Goal: Feedback & Contribution: Contribute content

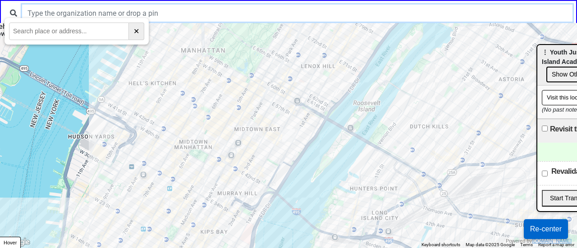
click at [122, 9] on input "text" at bounding box center [297, 13] width 551 height 17
type input "s"
click at [119, 9] on input "mmcc" at bounding box center [297, 13] width 551 height 17
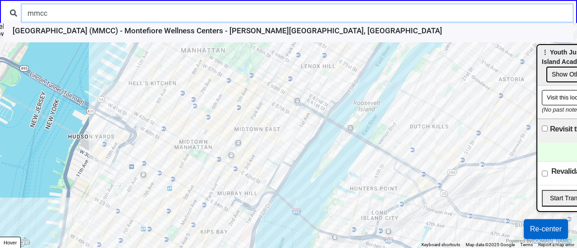
click at [114, 18] on input "mmcc" at bounding box center [297, 13] width 551 height 17
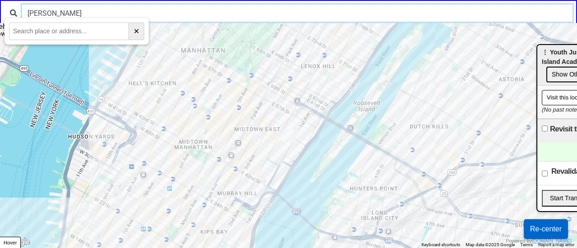
drag, startPoint x: 36, startPoint y: 13, endPoint x: 83, endPoint y: 16, distance: 46.5
click at [83, 16] on input "syliva" at bounding box center [297, 13] width 551 height 17
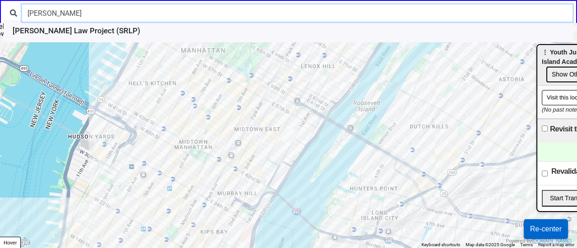
type input "sylvia"
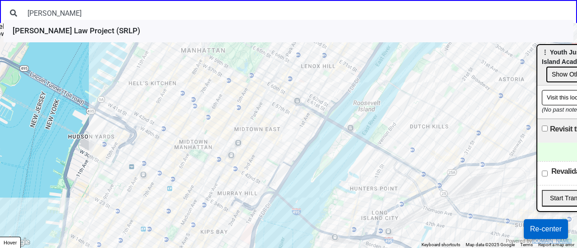
drag, startPoint x: 101, startPoint y: 219, endPoint x: 187, endPoint y: 141, distance: 115.5
click at [187, 141] on div at bounding box center [288, 135] width 577 height 225
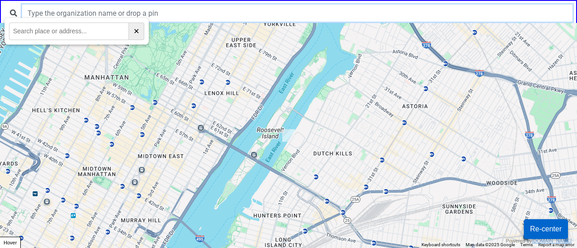
click at [53, 11] on input "text" at bounding box center [297, 13] width 551 height 17
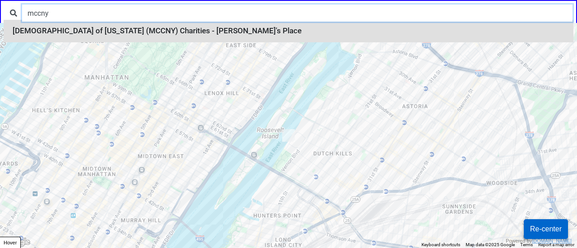
type input "mccny"
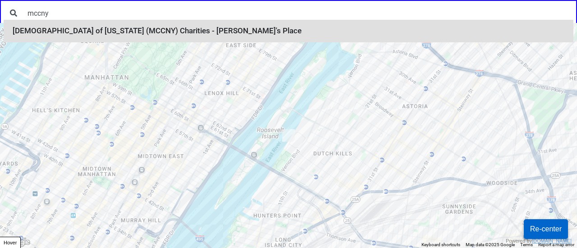
click at [34, 35] on li "Metropolitan Community Church of New York (MCCNY) Charities - Sylvia's Place" at bounding box center [289, 31] width 570 height 23
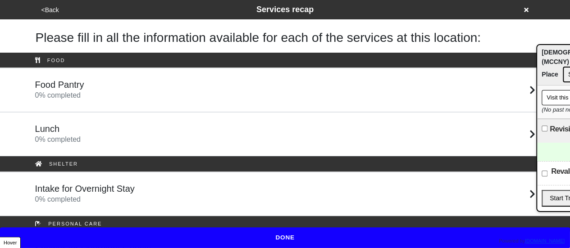
click at [52, 9] on button "<Back" at bounding box center [50, 10] width 23 height 10
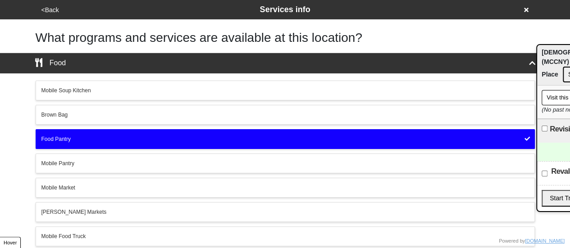
click at [51, 10] on button "<Back" at bounding box center [50, 10] width 23 height 10
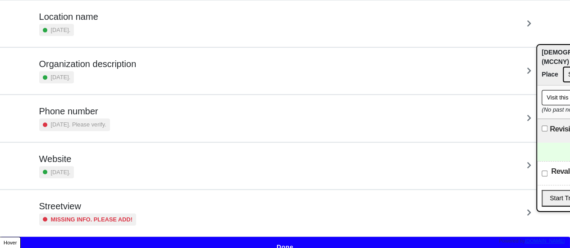
scroll to position [171, 0]
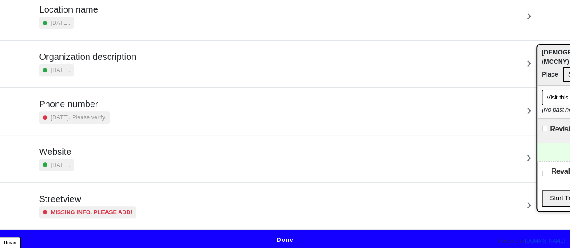
click at [98, 207] on div "Missing info. Please add!" at bounding box center [87, 213] width 97 height 12
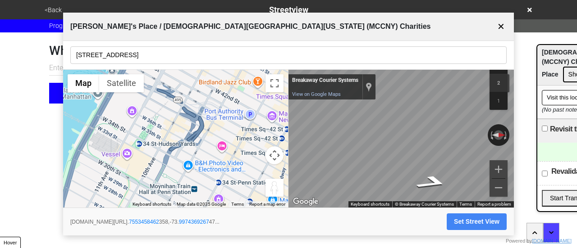
click at [401, 38] on div "Sylvia's Place / Metropolitan Community Church of New York (MCCNY) Charities ✕" at bounding box center [288, 27] width 451 height 28
click at [160, 59] on input "446 W 36th St" at bounding box center [288, 55] width 436 height 18
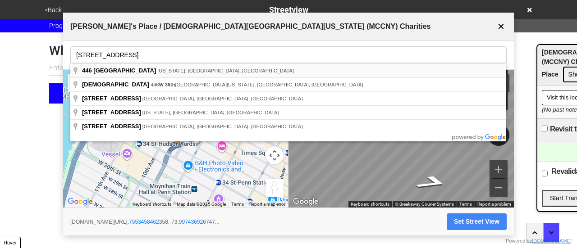
type input "446 West 36th Street, New York, NY, USA"
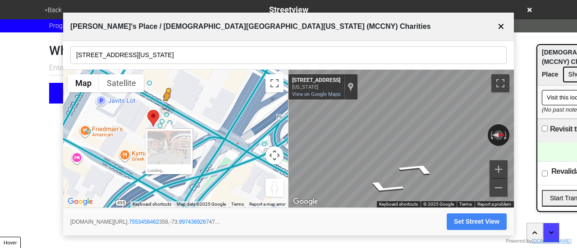
drag, startPoint x: 156, startPoint y: 125, endPoint x: 163, endPoint y: 109, distance: 18.2
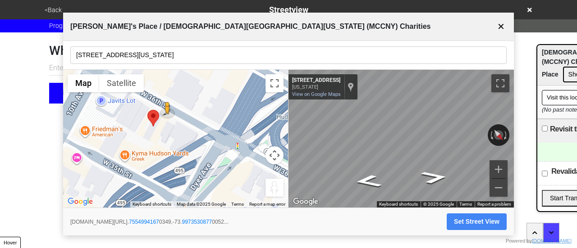
click at [472, 224] on button "Set Street View" at bounding box center [477, 222] width 60 height 17
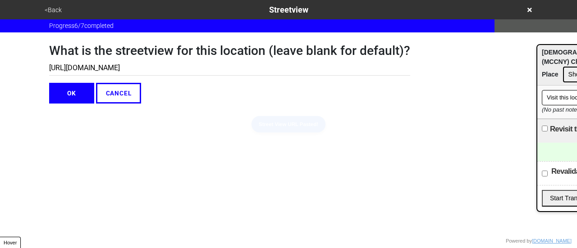
type input "https://www.google.com/maps/@40.75549941670349,-73.99735308770052,3a,75y,219.79…"
click at [74, 96] on button "OK" at bounding box center [71, 93] width 45 height 21
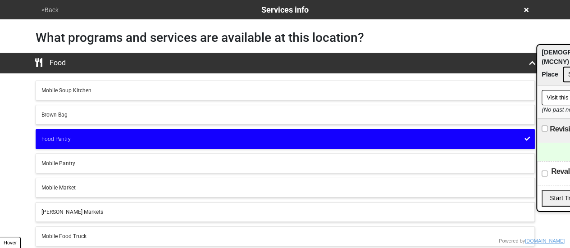
click at [50, 10] on button "<Back" at bounding box center [50, 10] width 23 height 10
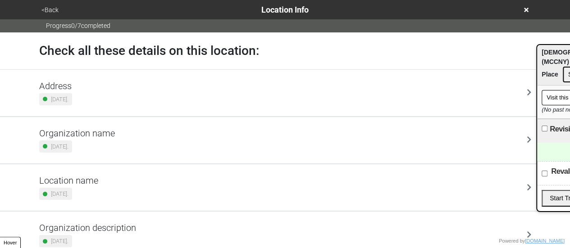
scroll to position [171, 0]
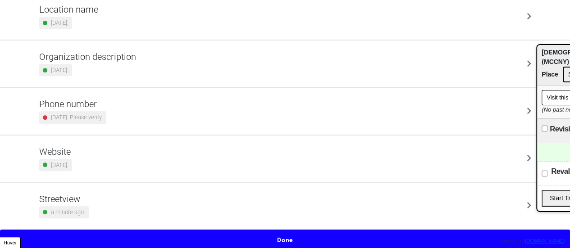
click at [103, 114] on small "2 years ago. Please verify." at bounding box center [77, 117] width 52 height 9
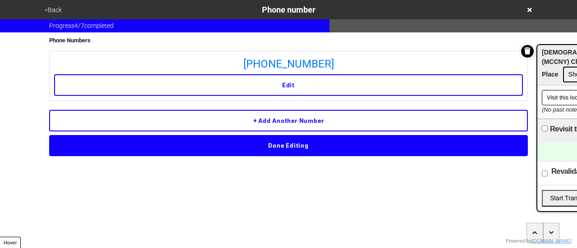
click at [55, 11] on button "<Back" at bounding box center [53, 10] width 23 height 10
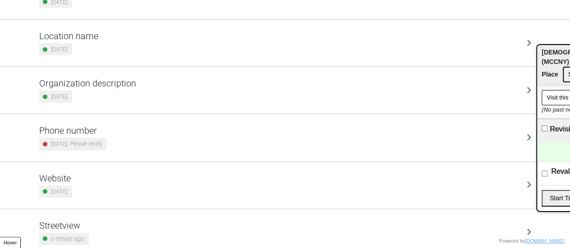
scroll to position [171, 0]
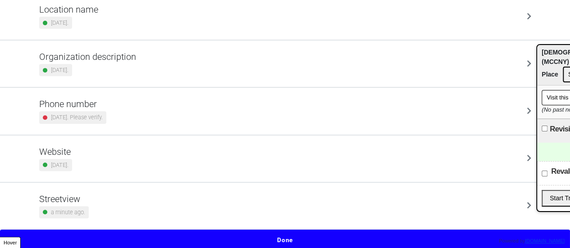
click at [262, 236] on button "Done" at bounding box center [285, 240] width 570 height 21
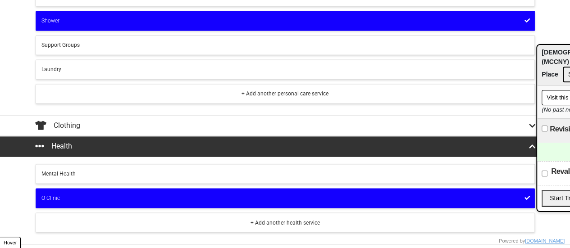
scroll to position [678, 0]
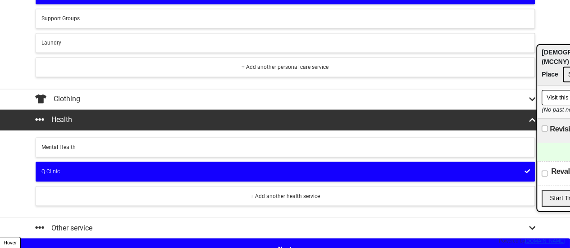
click at [260, 239] on button "Next" at bounding box center [285, 249] width 570 height 21
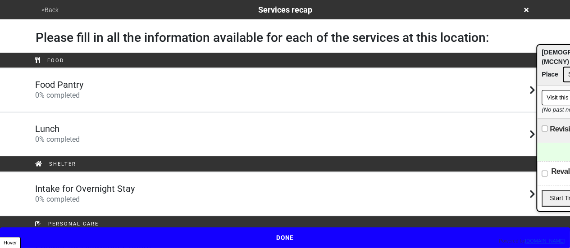
click at [188, 178] on link "Intake for Overnight Stay 0 % completed" at bounding box center [285, 194] width 570 height 44
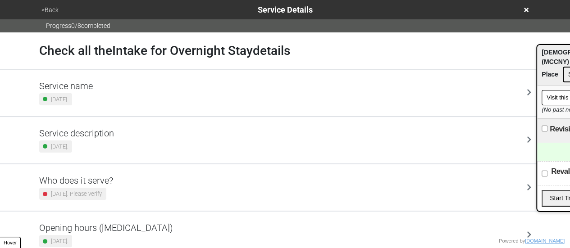
click at [49, 9] on button "<Back" at bounding box center [50, 10] width 23 height 10
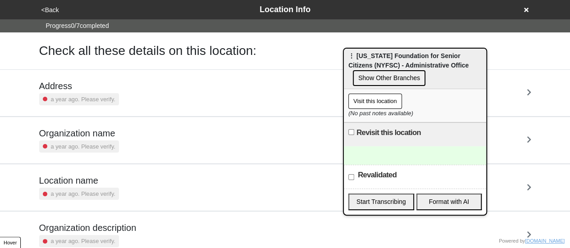
drag, startPoint x: 560, startPoint y: 62, endPoint x: 511, endPoint y: 67, distance: 48.9
click at [570, 68] on html "<Back Location Info Progress 0 / 7 completed Check all these details on this lo…" at bounding box center [285, 211] width 570 height 422
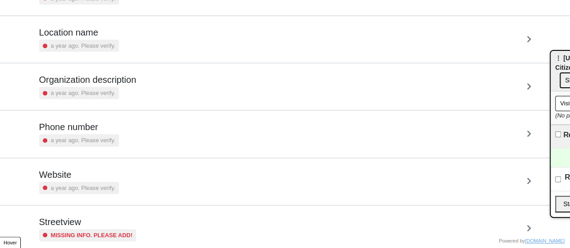
scroll to position [171, 0]
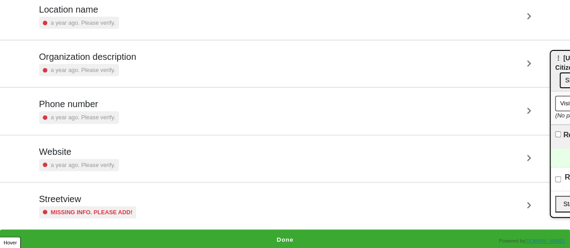
click at [96, 108] on h5 "Phone number" at bounding box center [79, 104] width 80 height 11
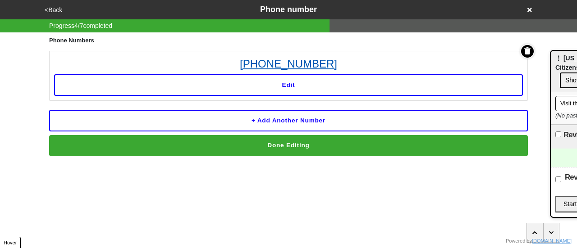
click at [317, 62] on link "212-962-7559" at bounding box center [288, 64] width 469 height 16
click at [52, 8] on button "<Back" at bounding box center [53, 10] width 23 height 10
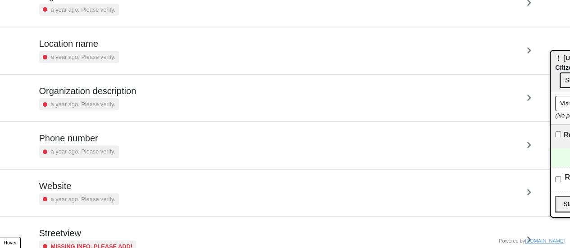
scroll to position [171, 0]
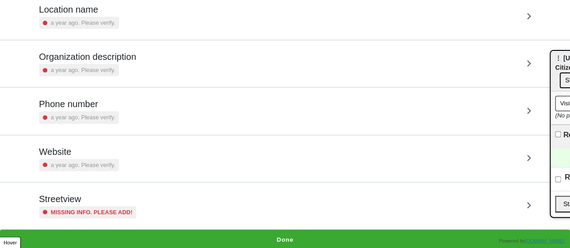
click at [95, 201] on h5 "Streetview" at bounding box center [87, 199] width 97 height 11
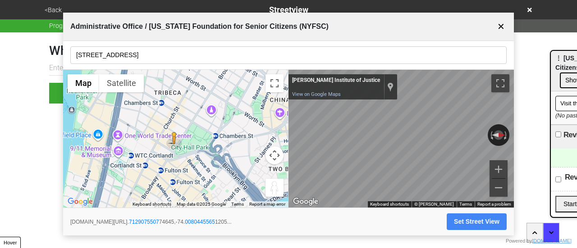
click at [124, 56] on input "11 Park Pl, Rm 1416" at bounding box center [288, 55] width 436 height 18
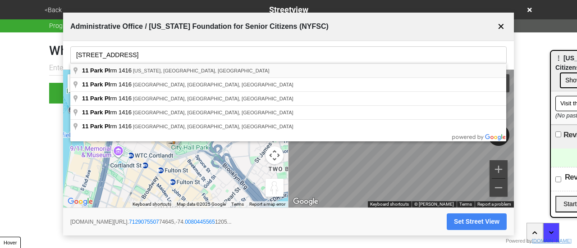
type input "11 Park Pl rm 1416, New York, NY, USA"
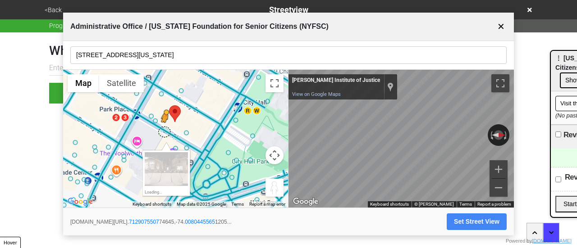
drag, startPoint x: 187, startPoint y: 132, endPoint x: 177, endPoint y: 135, distance: 10.4
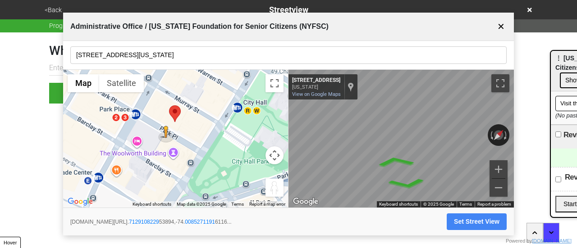
click at [215, 121] on div "← Move left → Move right ↑ Move up ↓ Move down + Zoom in - Zoom out Home Jump l…" at bounding box center [288, 139] width 451 height 138
click at [200, 115] on div "← Move left → Move right ↑ Move up ↓ Move down + Zoom in - Zoom out Home Jump l…" at bounding box center [288, 139] width 451 height 138
click at [459, 224] on button "Set Street View" at bounding box center [477, 222] width 60 height 17
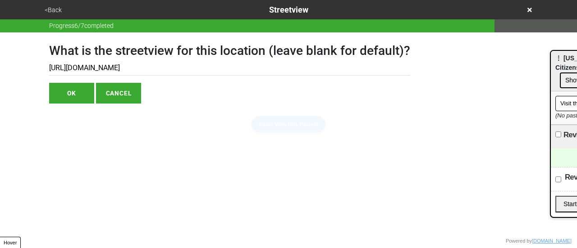
type input "https://www.google.com/maps/@40.712910822953894,-74.00852711916116,3a,75y,44.77…"
click at [78, 92] on button "OK" at bounding box center [71, 93] width 45 height 21
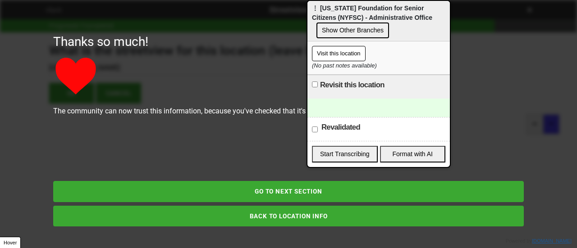
drag, startPoint x: 488, startPoint y: 48, endPoint x: 308, endPoint y: 16, distance: 182.8
click at [312, 16] on span "⋮ New York Foundation for Senior Citizens (NYFSC) - Administrative Office" at bounding box center [372, 13] width 120 height 17
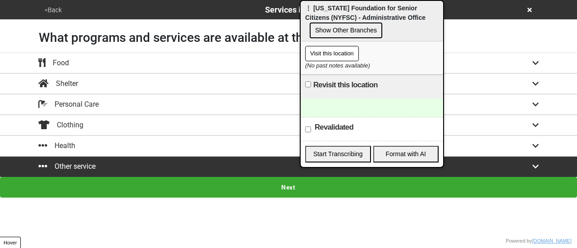
click at [59, 11] on button "<Back" at bounding box center [53, 10] width 23 height 10
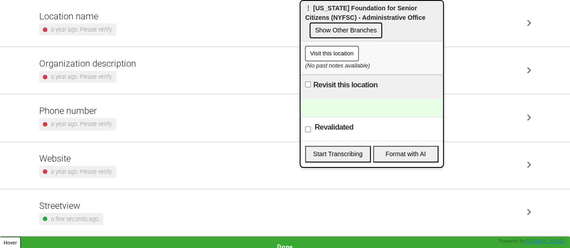
scroll to position [171, 0]
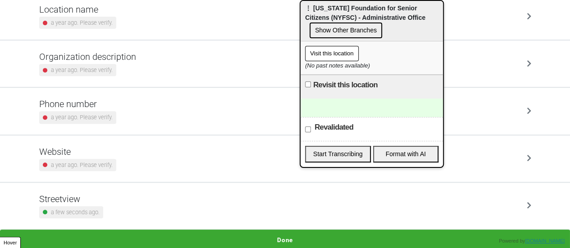
click at [150, 208] on div "Streetview a few seconds ago." at bounding box center [285, 206] width 492 height 25
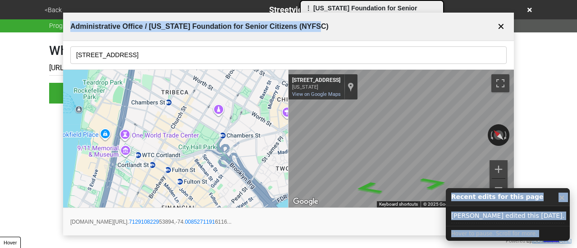
drag, startPoint x: 326, startPoint y: 14, endPoint x: 351, endPoint y: 11, distance: 24.9
click at [351, 11] on body "<Back Streetview Progress 6 / 7 completed What is the streetview for this locat…" at bounding box center [288, 52] width 577 height 104
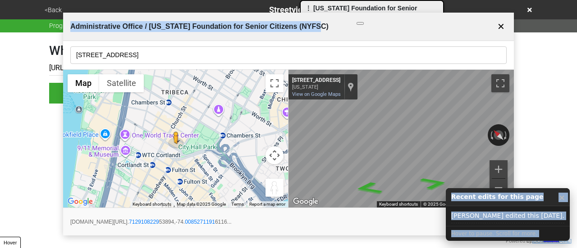
click at [456, 220] on button "Set Street View" at bounding box center [477, 222] width 60 height 17
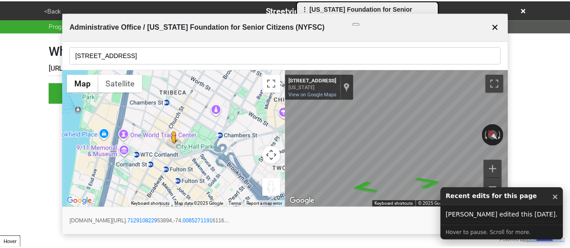
scroll to position [0, 263]
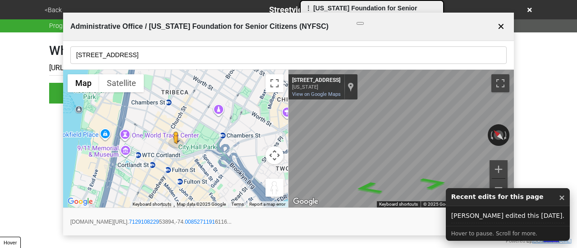
type input "https://www.google.com/maps/@40.712910822953894,-74.00852711916116,3a,75y,44.77…"
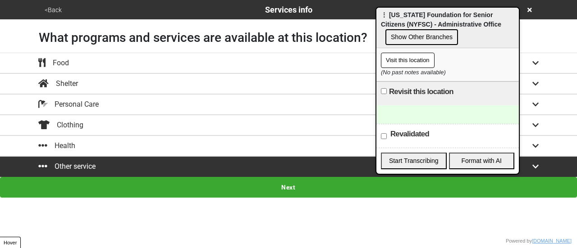
drag, startPoint x: 331, startPoint y: 16, endPoint x: 407, endPoint y: 23, distance: 76.0
click at [407, 23] on span "⋮ New York Foundation for Senior Citizens (NYFSC) - Administrative Office" at bounding box center [441, 19] width 120 height 17
click at [413, 116] on div at bounding box center [447, 115] width 142 height 18
click at [54, 14] on button "<Back" at bounding box center [53, 10] width 23 height 10
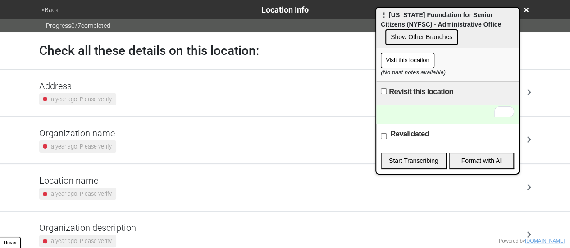
scroll to position [171, 0]
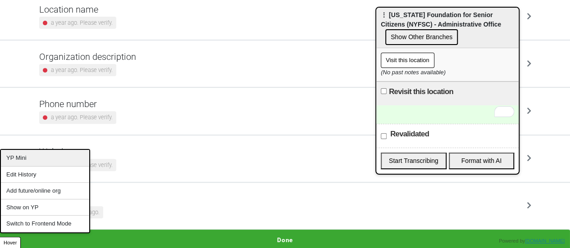
click at [37, 156] on div "YP Mini" at bounding box center [45, 158] width 88 height 17
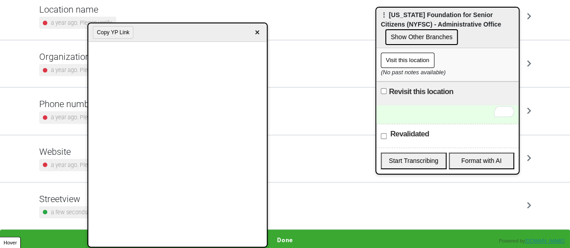
click at [425, 115] on div "To enrich screen reader interactions, please activate Accessibility in Grammarl…" at bounding box center [447, 115] width 142 height 18
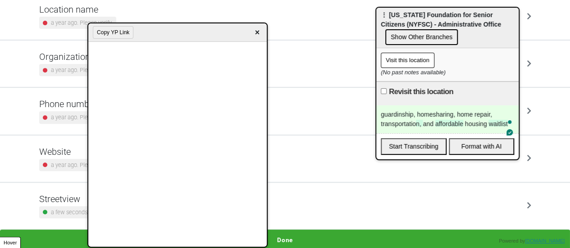
click at [292, 239] on button "Done" at bounding box center [285, 240] width 570 height 21
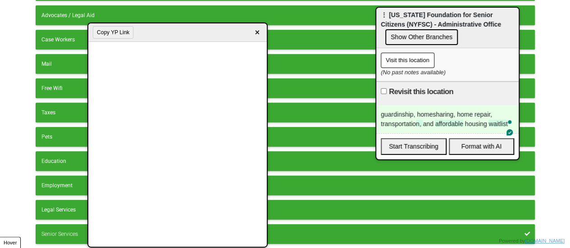
scroll to position [250, 0]
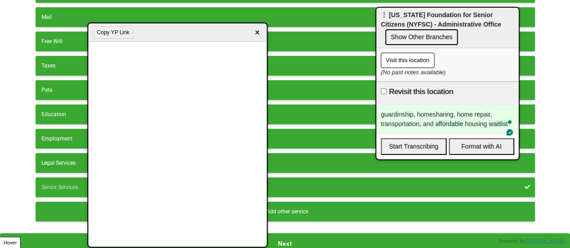
click at [294, 235] on button "Next" at bounding box center [285, 244] width 570 height 21
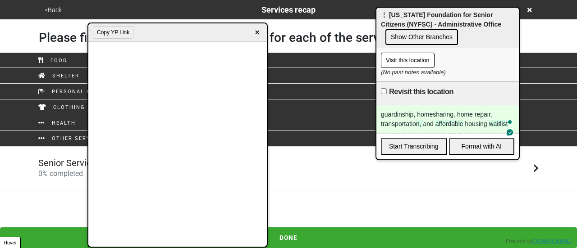
drag, startPoint x: 60, startPoint y: 171, endPoint x: 90, endPoint y: 150, distance: 36.6
click at [60, 170] on span "0 % completed" at bounding box center [60, 174] width 45 height 9
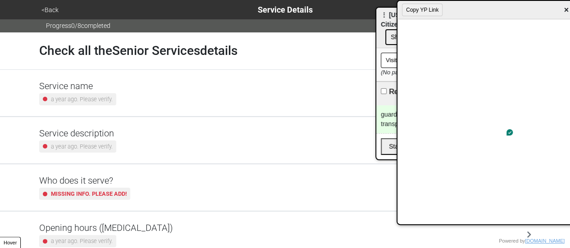
drag, startPoint x: 183, startPoint y: 27, endPoint x: 486, endPoint y: 13, distance: 303.7
click at [486, 13] on div "Copy YP Link ×" at bounding box center [487, 10] width 179 height 18
click at [111, 137] on h5 "Service description" at bounding box center [77, 133] width 77 height 11
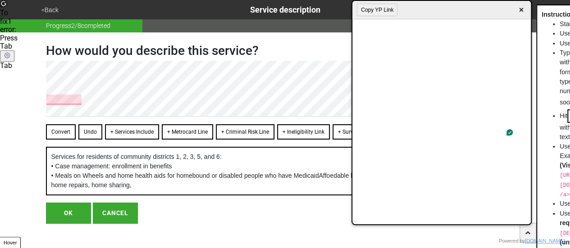
drag, startPoint x: 458, startPoint y: 16, endPoint x: 445, endPoint y: 4, distance: 18.2
click at [450, 4] on div "Copy YP Link ×" at bounding box center [442, 10] width 179 height 18
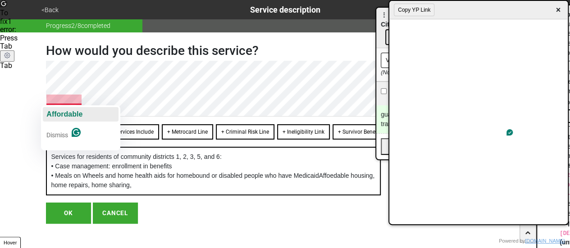
click at [81, 115] on span "Affordable" at bounding box center [64, 114] width 36 height 8
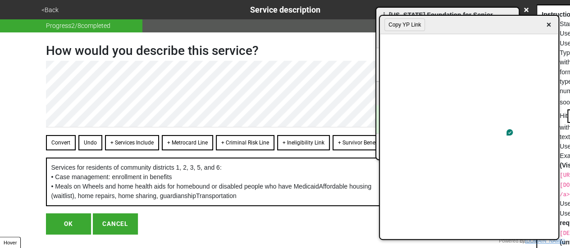
click at [469, 28] on div "Copy YP Link ×" at bounding box center [469, 25] width 179 height 18
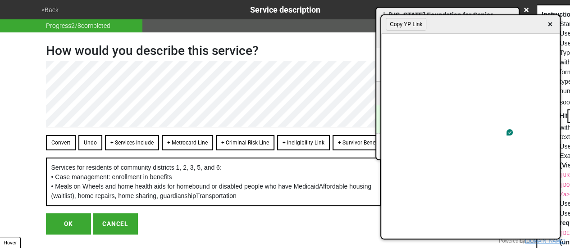
click at [64, 140] on button "Convert" at bounding box center [61, 142] width 30 height 15
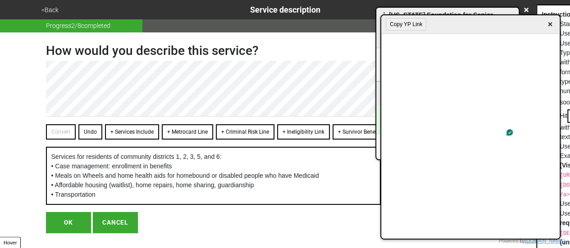
scroll to position [29, 0]
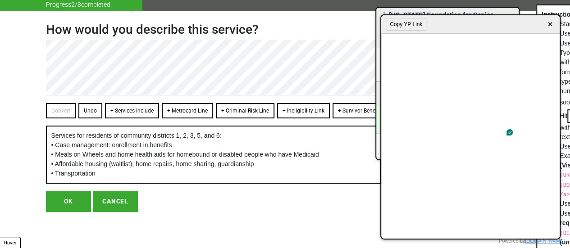
click at [70, 200] on button "OK" at bounding box center [68, 201] width 45 height 21
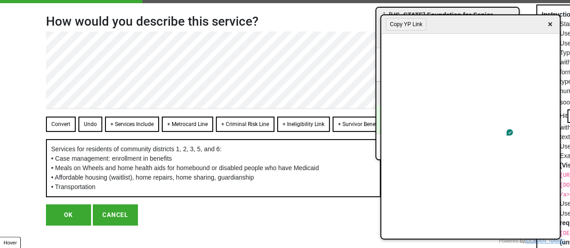
scroll to position [0, 0]
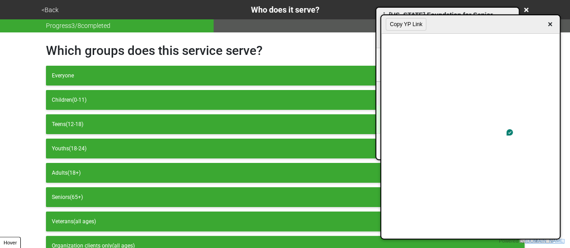
click at [52, 10] on button "<Back" at bounding box center [50, 10] width 23 height 10
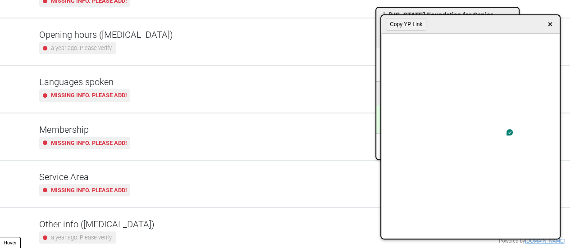
scroll to position [218, 0]
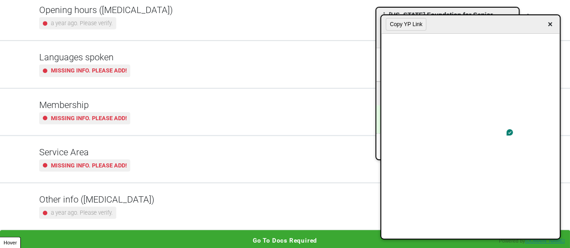
click at [100, 209] on small "a year ago. Please verify." at bounding box center [82, 213] width 62 height 9
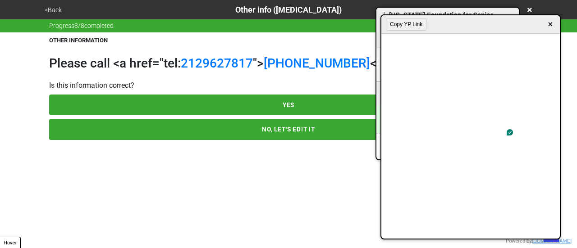
click at [138, 137] on button "NO, LET'S EDIT IT" at bounding box center [288, 129] width 479 height 21
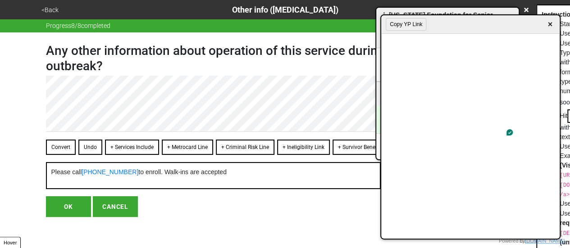
click at [59, 209] on button "OK" at bounding box center [68, 207] width 45 height 21
type textarea "x"
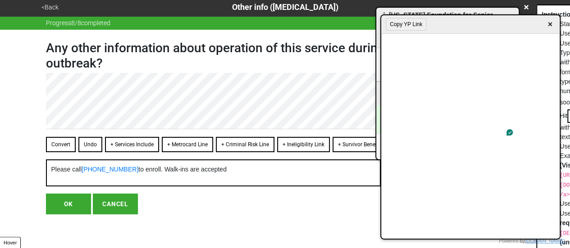
scroll to position [4, 0]
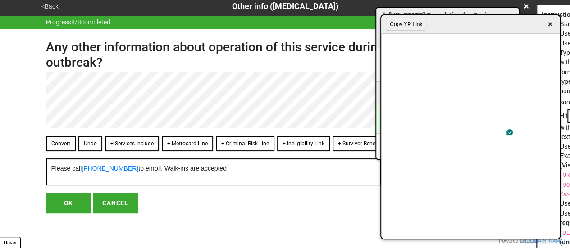
click at [72, 205] on button "OK" at bounding box center [68, 203] width 45 height 21
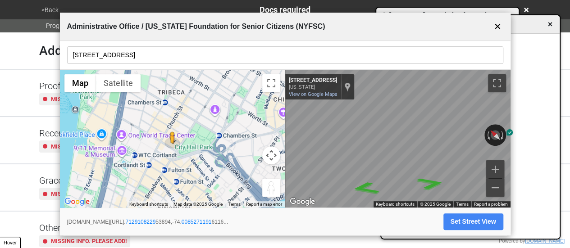
click at [495, 30] on button "✕" at bounding box center [497, 26] width 11 height 17
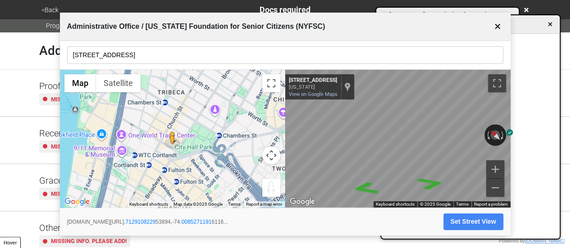
click at [501, 27] on button "✕" at bounding box center [497, 26] width 11 height 17
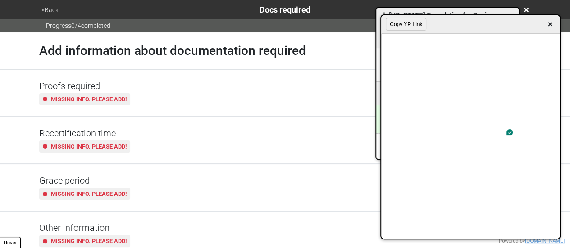
click at [551, 27] on span "×" at bounding box center [550, 24] width 10 height 12
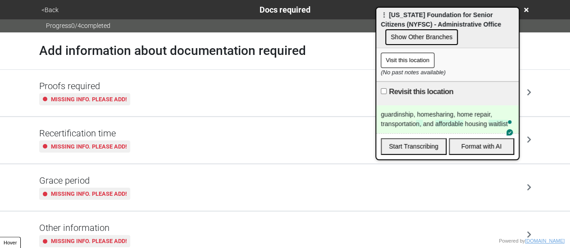
click at [404, 122] on div "guardinship, homesharing, home repair, transportation, and affordable housing w…" at bounding box center [447, 120] width 142 height 28
click at [405, 121] on div "guardinship, homesharing, home repair, transportation, and affordable housing w…" at bounding box center [447, 120] width 142 height 28
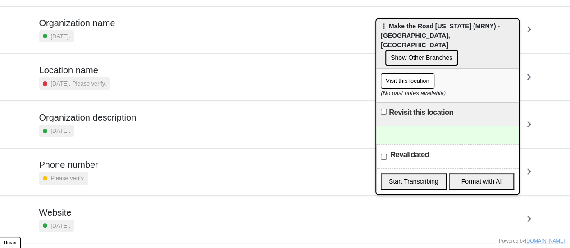
scroll to position [171, 0]
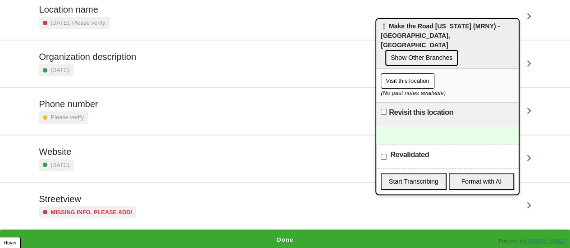
click at [162, 194] on div "Streetview Missing info. Please add!" at bounding box center [285, 206] width 492 height 25
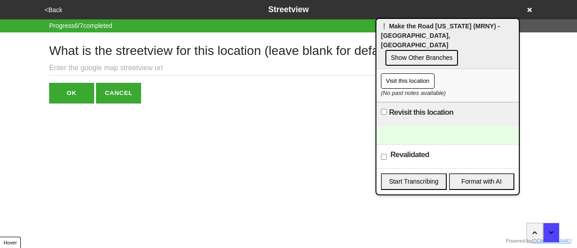
drag, startPoint x: 407, startPoint y: 37, endPoint x: 577, endPoint y: 56, distance: 171.0
click at [500, 49] on span "⋮ Make the Road [US_STATE] (MRNY) - [GEOGRAPHIC_DATA], [GEOGRAPHIC_DATA]" at bounding box center [440, 36] width 119 height 26
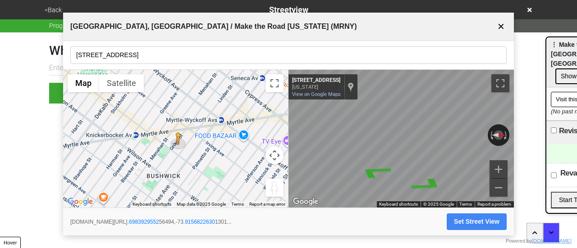
click at [127, 58] on input "[STREET_ADDRESS]" at bounding box center [288, 55] width 436 height 18
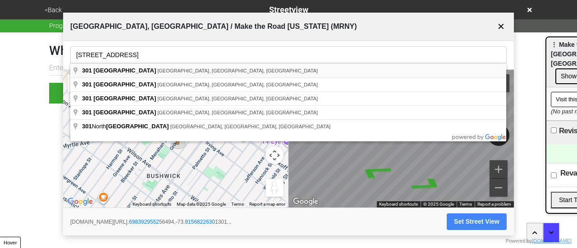
type input "301 Grove Street, Brooklyn, NY, USA"
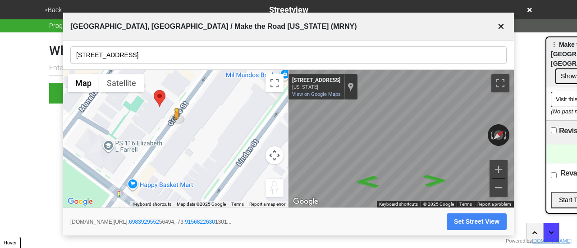
click at [465, 223] on button "Set Street View" at bounding box center [477, 222] width 60 height 17
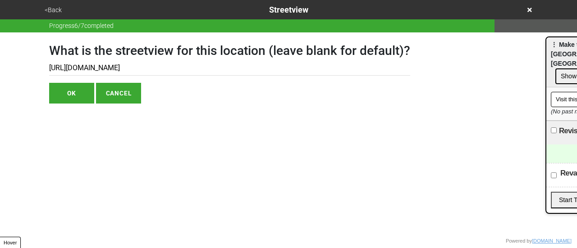
type input "[URL][DOMAIN_NAME]"
click at [77, 92] on button "OK" at bounding box center [71, 93] width 45 height 21
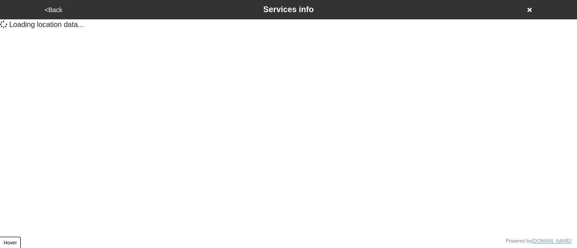
click at [59, 9] on button "<Back" at bounding box center [53, 10] width 23 height 10
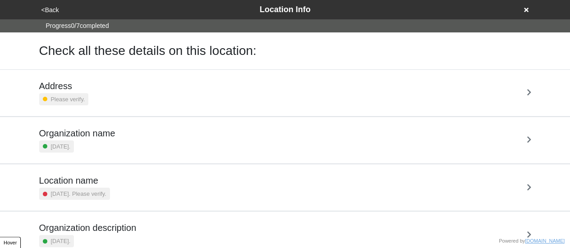
scroll to position [171, 0]
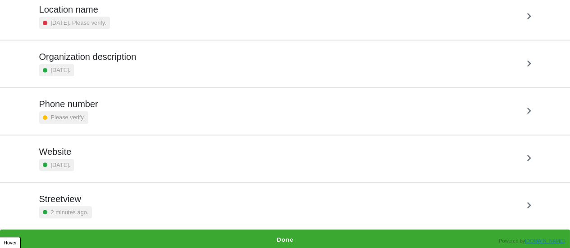
click at [161, 202] on div "Streetview 2 minutes ago." at bounding box center [285, 206] width 492 height 25
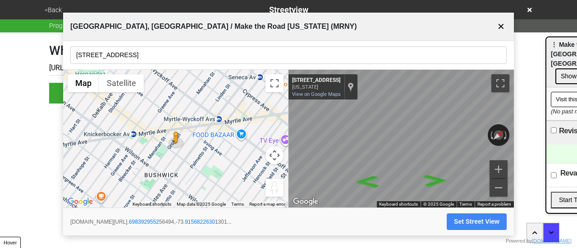
click at [478, 219] on button "Set Street View" at bounding box center [477, 222] width 60 height 17
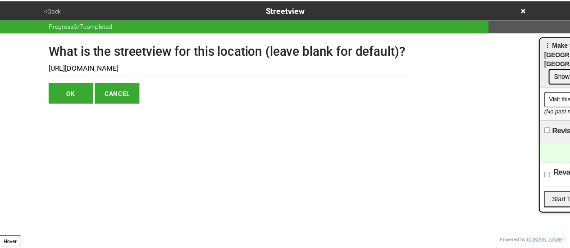
scroll to position [0, 268]
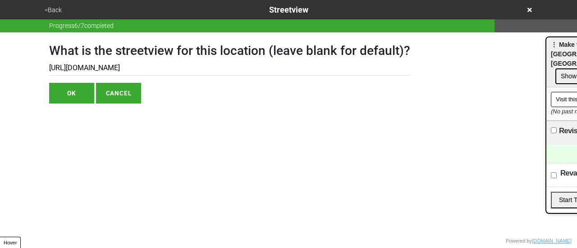
type input "[URL][DOMAIN_NAME]"
click at [9, 113] on html "<Back Streetview Progress 6 / 7 completed What is the streetview for this locat…" at bounding box center [288, 70] width 577 height 140
click at [50, 10] on button "<Back" at bounding box center [53, 10] width 23 height 10
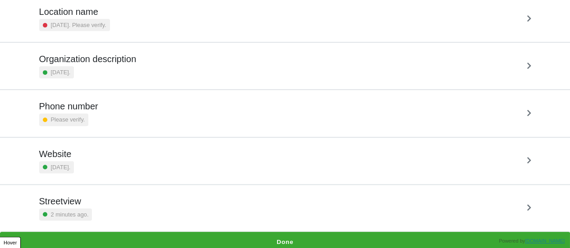
scroll to position [171, 0]
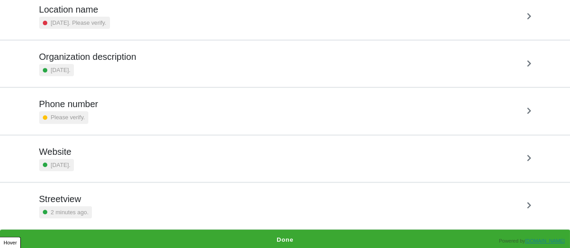
click at [154, 209] on div "Streetview 2 minutes ago." at bounding box center [285, 206] width 492 height 25
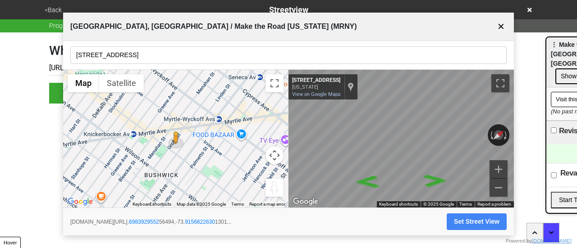
click at [486, 222] on button "Set Street View" at bounding box center [477, 222] width 60 height 17
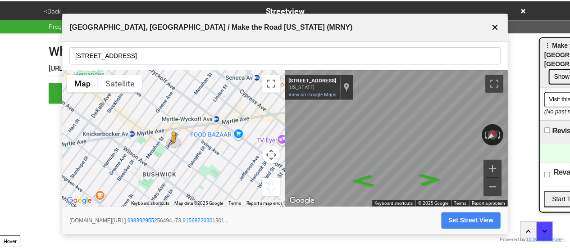
scroll to position [0, 268]
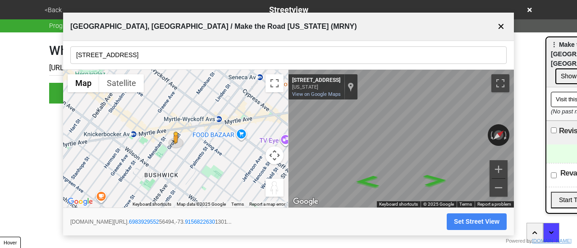
type input "[URL][DOMAIN_NAME]"
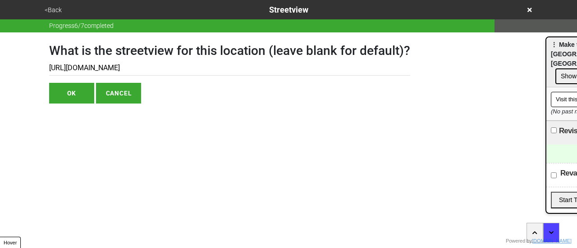
click at [66, 92] on button "OK" at bounding box center [71, 93] width 45 height 21
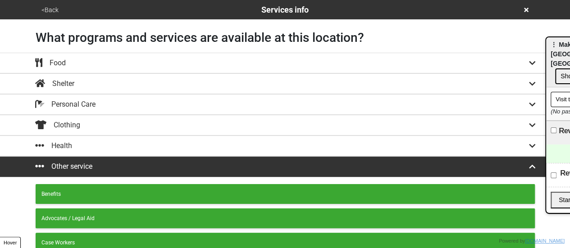
click at [54, 9] on button "<Back" at bounding box center [50, 10] width 23 height 10
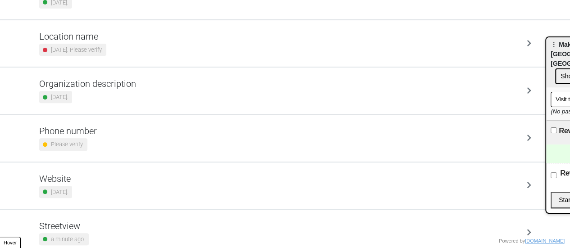
scroll to position [171, 0]
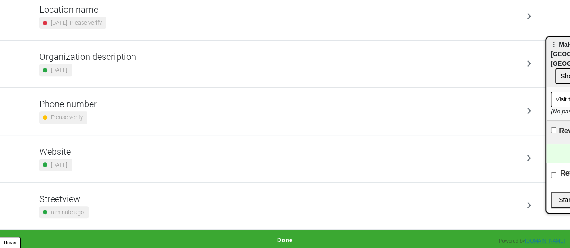
click at [128, 204] on div "Streetview a minute ago." at bounding box center [285, 206] width 492 height 25
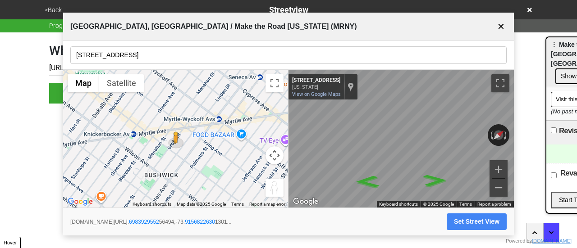
click at [491, 228] on button "Set Street View" at bounding box center [477, 222] width 60 height 17
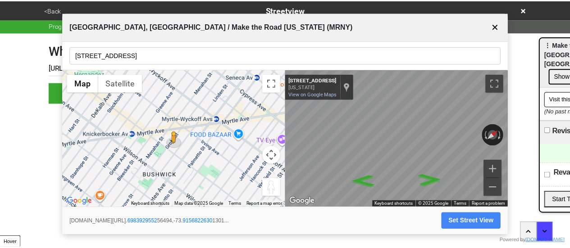
scroll to position [0, 268]
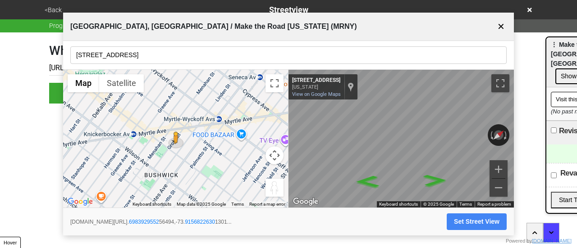
type input "https://www.google.com/maps/@40.698392955256494,-73.91568226301301,3a,75y,309.9…"
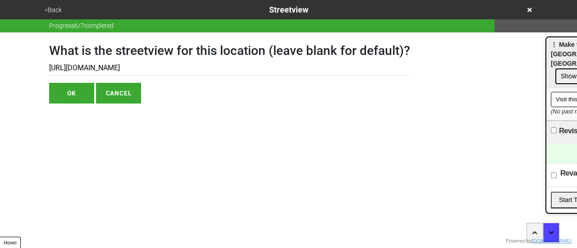
drag, startPoint x: 0, startPoint y: 92, endPoint x: 130, endPoint y: 47, distance: 137.9
click at [0, 92] on div "<Back Streetview Progress 6 / 7 completed What is the streetview for this locat…" at bounding box center [288, 52] width 577 height 104
drag, startPoint x: 0, startPoint y: 104, endPoint x: 26, endPoint y: 70, distance: 42.7
click at [0, 104] on html "<Back Streetview Progress 6 / 7 completed What is the streetview for this locat…" at bounding box center [288, 70] width 577 height 140
click at [53, 11] on button "<Back" at bounding box center [53, 10] width 23 height 10
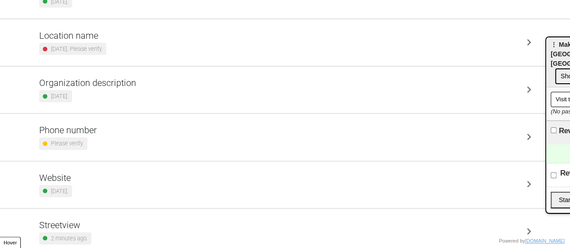
scroll to position [171, 0]
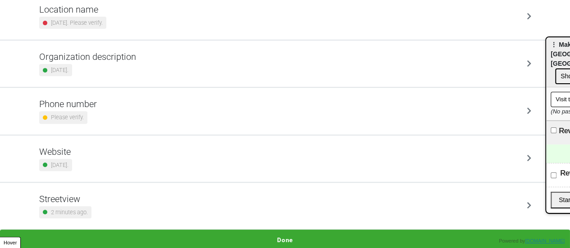
click at [122, 194] on div "Streetview 2 minutes ago." at bounding box center [285, 206] width 492 height 25
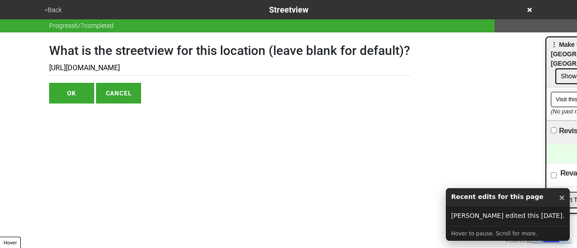
click at [53, 10] on button "<Back" at bounding box center [53, 10] width 23 height 10
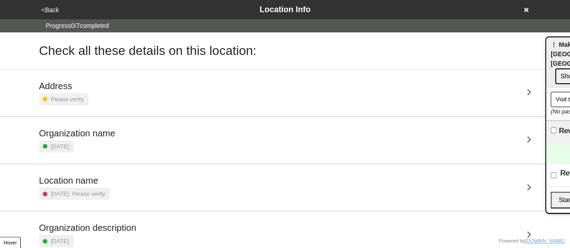
click at [105, 95] on div "Address Please verify." at bounding box center [285, 93] width 492 height 25
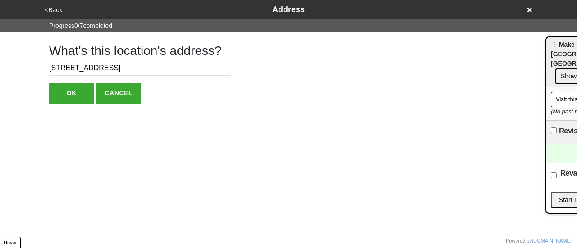
drag, startPoint x: 92, startPoint y: 69, endPoint x: 149, endPoint y: 66, distance: 56.4
click at [149, 68] on input "[STREET_ADDRESS]" at bounding box center [140, 68] width 182 height 15
type input "301 Grove St"
click at [79, 90] on button "OK" at bounding box center [71, 93] width 45 height 21
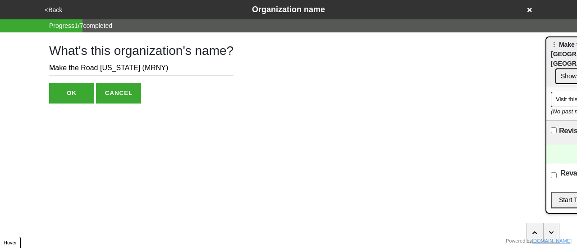
click at [59, 7] on button "<Back" at bounding box center [53, 10] width 23 height 10
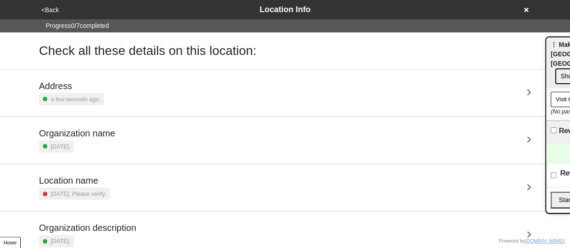
scroll to position [171, 0]
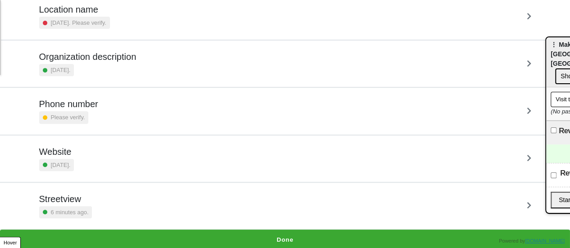
click at [111, 110] on div "Phone number Please verify." at bounding box center [285, 111] width 492 height 25
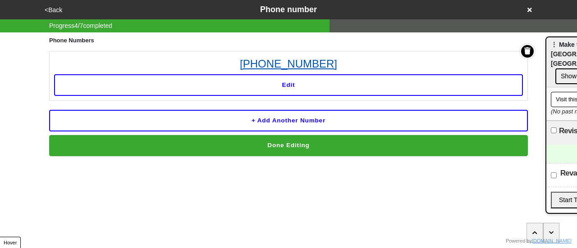
click at [292, 66] on link "718-418-7690" at bounding box center [288, 64] width 469 height 16
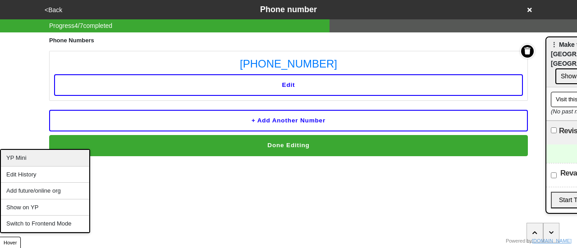
click at [19, 156] on div "YP Mini" at bounding box center [45, 158] width 88 height 17
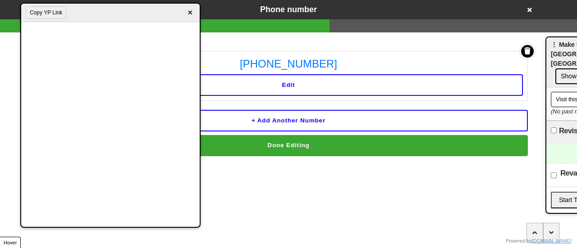
drag, startPoint x: 440, startPoint y: 27, endPoint x: 96, endPoint y: 18, distance: 344.1
click at [96, 18] on div "Copy YP Link ×" at bounding box center [110, 13] width 179 height 18
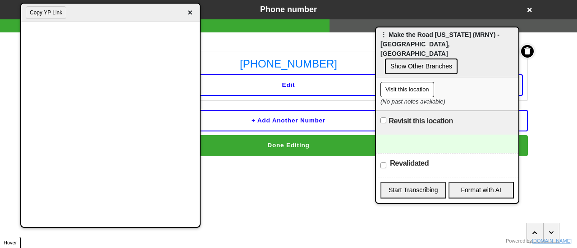
drag, startPoint x: 561, startPoint y: 52, endPoint x: 343, endPoint y: 42, distance: 218.4
click at [381, 42] on span "⋮ Make the Road [US_STATE] (MRNY) - [GEOGRAPHIC_DATA], [GEOGRAPHIC_DATA]" at bounding box center [440, 44] width 119 height 26
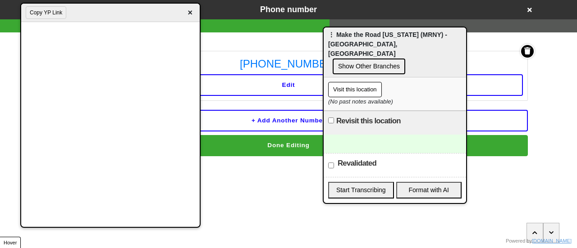
click at [354, 138] on div at bounding box center [395, 144] width 142 height 18
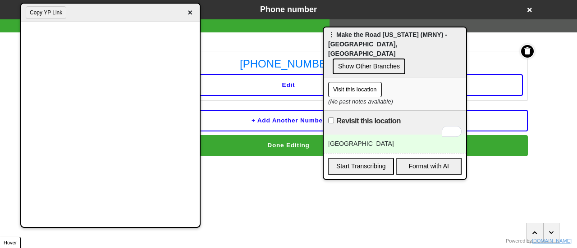
click at [381, 135] on div "staten island" at bounding box center [395, 144] width 142 height 18
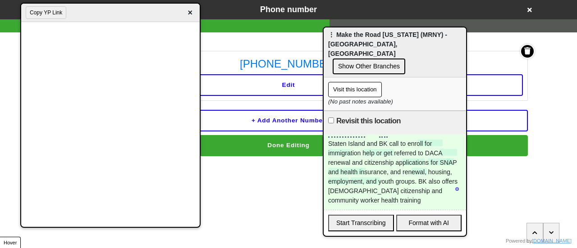
click at [380, 198] on div "Staten Island and BK call to enroll for immigration help or get referred to DAC…" at bounding box center [395, 172] width 142 height 75
click at [384, 191] on div "Staten Island and BK call to enroll for immigration help or get referred to DAC…" at bounding box center [395, 172] width 142 height 75
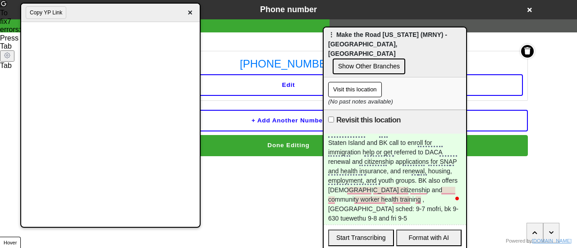
click at [432, 191] on div "Staten Island and BK call to enroll for immigration help or get referred to DAC…" at bounding box center [395, 179] width 142 height 91
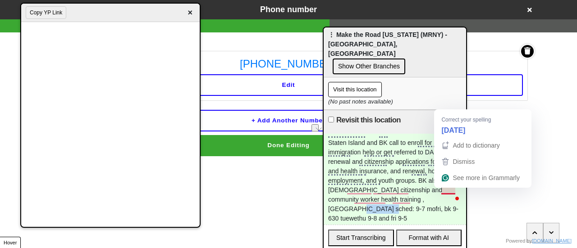
drag, startPoint x: 429, startPoint y: 192, endPoint x: 446, endPoint y: 197, distance: 18.4
click at [456, 187] on html "<Back Phone number Progress 4 / 7 completed Phone Numbers 718-418-7690 Edit + A…" at bounding box center [288, 96] width 577 height 193
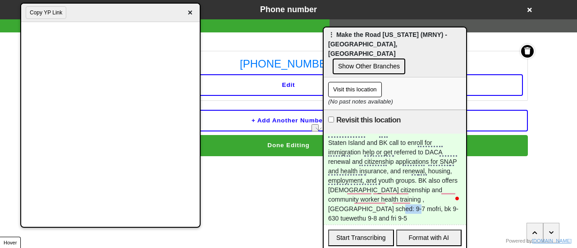
drag, startPoint x: 330, startPoint y: 202, endPoint x: 348, endPoint y: 201, distance: 18.5
click at [347, 201] on div "Staten Island and BK call to enroll for immigration help or get referred to DAC…" at bounding box center [395, 179] width 142 height 91
click at [351, 201] on div "Staten Island and BK call to enroll for immigration help or get referred to DAC…" at bounding box center [395, 179] width 142 height 91
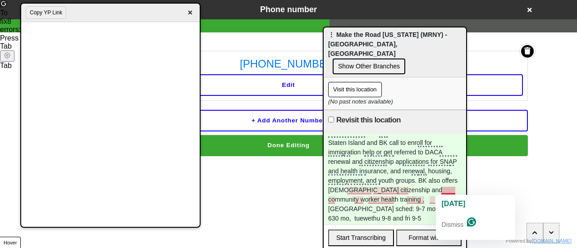
click at [419, 194] on div "Staten Island and BK call to enroll for immigration help or get referred to DAC…" at bounding box center [395, 179] width 142 height 91
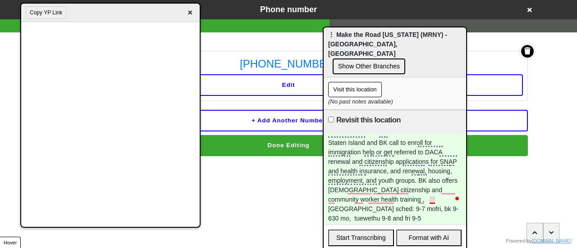
click at [436, 200] on div "Staten Island and BK call to enroll for immigration help or get referred to DAC…" at bounding box center [395, 179] width 142 height 91
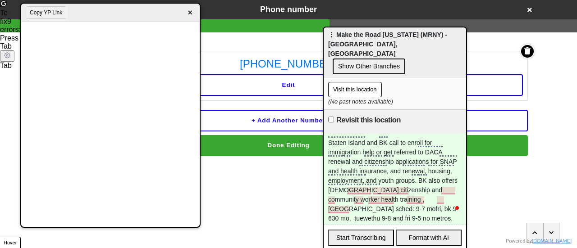
click at [331, 117] on input "Revisit this location" at bounding box center [331, 120] width 6 height 6
checkbox input "true"
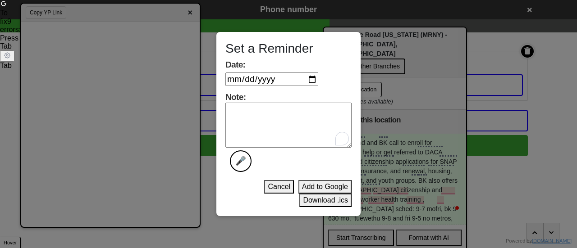
click at [274, 109] on textarea "Note: 🎤" at bounding box center [288, 125] width 126 height 45
type textarea "done"
drag, startPoint x: 316, startPoint y: 72, endPoint x: 312, endPoint y: 79, distance: 8.3
click at [316, 73] on label "Date:" at bounding box center [271, 74] width 93 height 29
click at [316, 73] on input "Date:" at bounding box center [271, 80] width 93 height 14
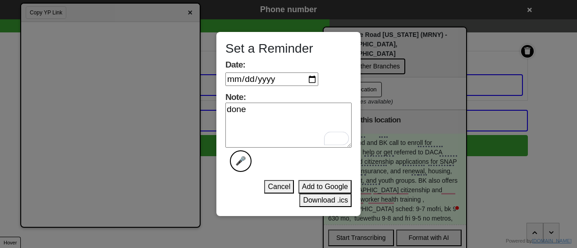
click at [311, 80] on input "Date:" at bounding box center [271, 80] width 93 height 14
type input "2025-10-07"
click at [318, 199] on button "Download .ics" at bounding box center [325, 201] width 52 height 14
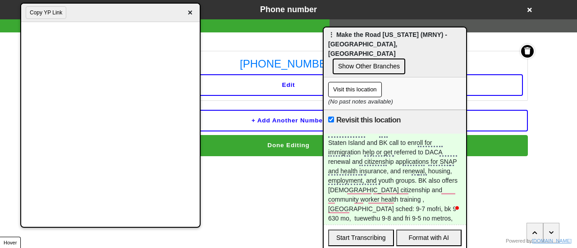
drag, startPoint x: 266, startPoint y: 207, endPoint x: 256, endPoint y: 173, distance: 36.0
click at [265, 193] on html "<Back Phone number Progress 4 / 7 completed Phone Numbers 718-418-7690 Edit + A…" at bounding box center [288, 96] width 577 height 193
click at [189, 16] on span "×" at bounding box center [190, 13] width 10 height 12
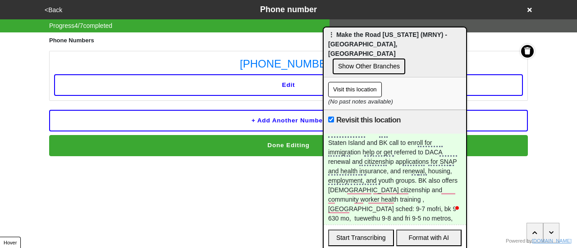
drag, startPoint x: 19, startPoint y: 78, endPoint x: 29, endPoint y: 63, distance: 17.8
click at [21, 72] on div "<Back Phone number Progress 4 / 7 completed Phone Numbers 718-418-7690 Edit + A…" at bounding box center [288, 78] width 577 height 156
click at [509, 193] on html "<Back Phone number Progress 4 / 7 completed Phone Numbers 718-418-7690 Edit + A…" at bounding box center [288, 96] width 577 height 193
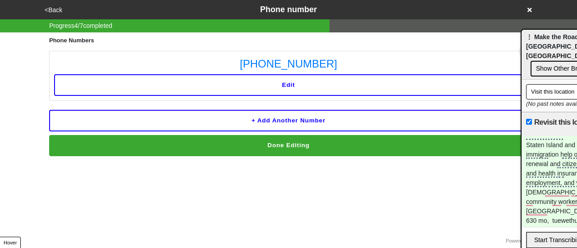
drag, startPoint x: 381, startPoint y: 40, endPoint x: 577, endPoint y: 42, distance: 196.1
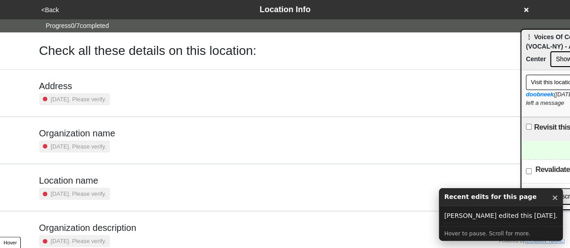
scroll to position [171, 0]
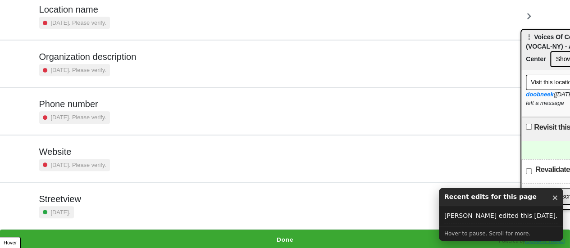
click at [101, 155] on h5 "Website" at bounding box center [74, 152] width 71 height 11
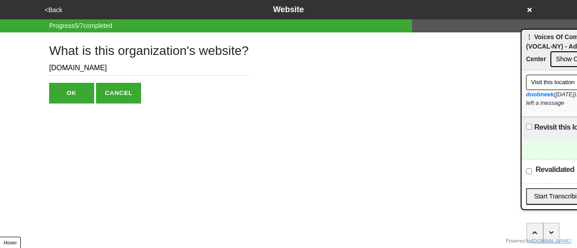
click at [83, 70] on input "[DOMAIN_NAME]" at bounding box center [149, 68] width 200 height 15
drag, startPoint x: 83, startPoint y: 70, endPoint x: 69, endPoint y: 68, distance: 13.2
click at [69, 68] on input "[DOMAIN_NAME]" at bounding box center [149, 68] width 200 height 15
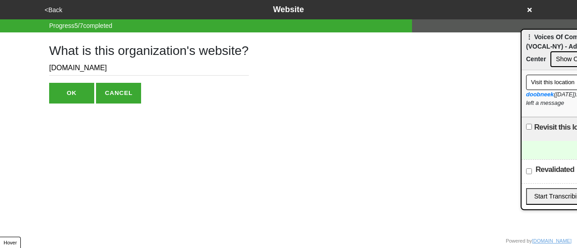
click at [69, 68] on input "[DOMAIN_NAME]" at bounding box center [149, 68] width 200 height 15
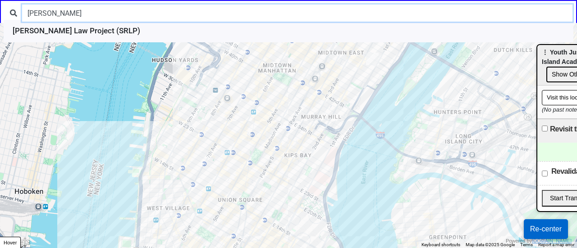
click at [73, 6] on input "sylvia" at bounding box center [297, 13] width 551 height 17
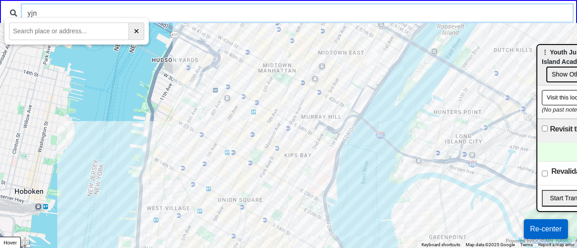
type input "yjn"
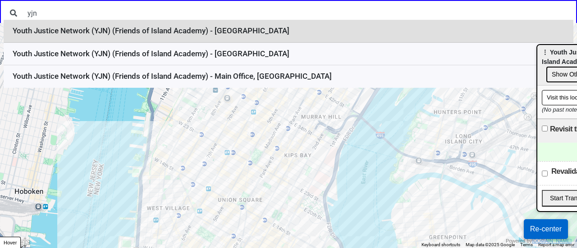
click at [166, 32] on li "Youth Justice Network (YJN) (Friends of Island Academy) - Brooklyn" at bounding box center [289, 31] width 570 height 23
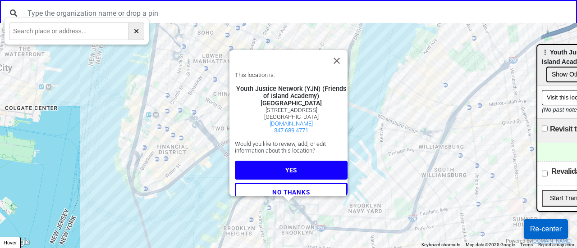
scroll to position [15, 0]
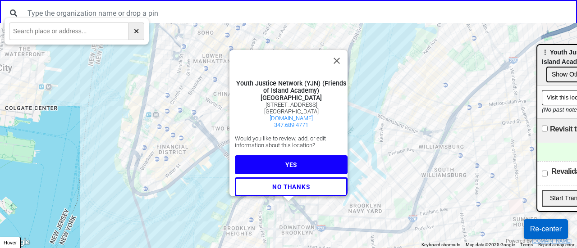
click at [244, 158] on button "YES" at bounding box center [291, 165] width 113 height 19
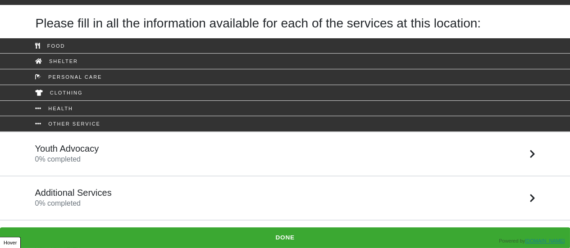
scroll to position [29, 0]
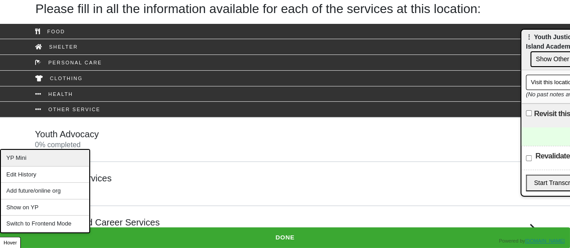
click at [35, 158] on div "YP Mini" at bounding box center [45, 158] width 88 height 17
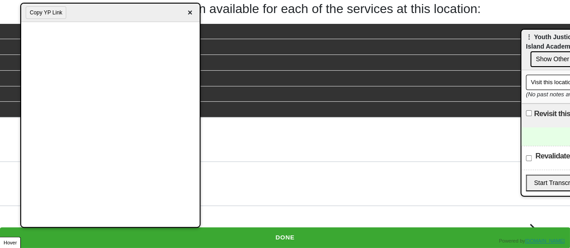
click at [551, 57] on button "Show Other Branches" at bounding box center [567, 59] width 73 height 16
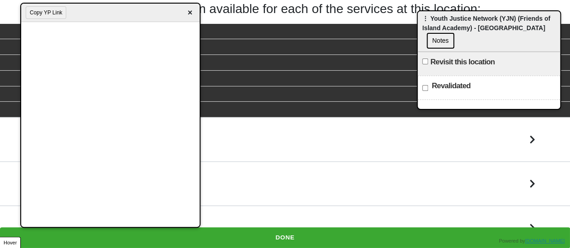
drag, startPoint x: 546, startPoint y: 39, endPoint x: 416, endPoint y: 18, distance: 131.6
click at [422, 18] on span "⋮ Youth Justice Network (YJN) (Friends of Island Academy) - [GEOGRAPHIC_DATA]" at bounding box center [486, 23] width 128 height 17
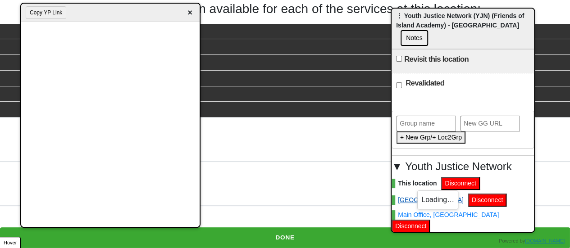
click at [407, 196] on link "[GEOGRAPHIC_DATA]" at bounding box center [428, 200] width 72 height 9
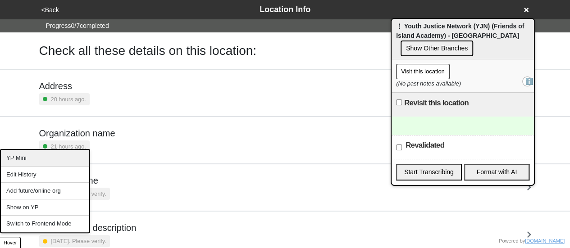
click at [41, 157] on div "YP Mini" at bounding box center [45, 158] width 88 height 17
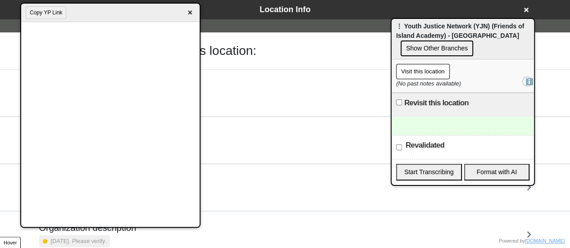
click at [53, 11] on button "Copy YP Link" at bounding box center [46, 12] width 41 height 13
click at [420, 50] on button "Show Other Branches" at bounding box center [437, 49] width 73 height 16
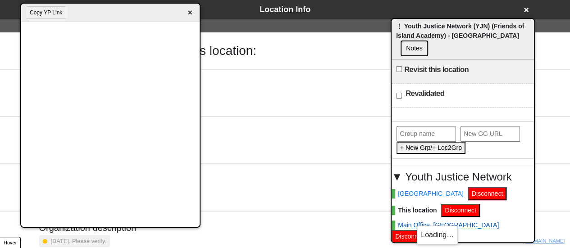
click at [412, 221] on link "Main Office, [GEOGRAPHIC_DATA]" at bounding box center [445, 225] width 107 height 9
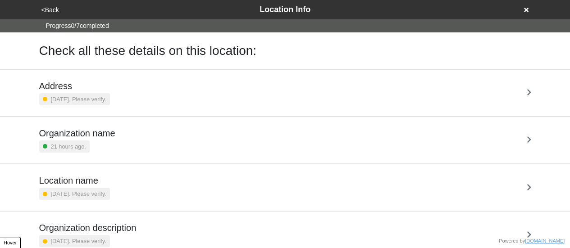
scroll to position [171, 0]
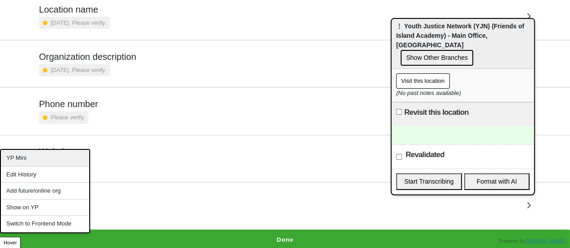
click at [33, 160] on div "YP Mini" at bounding box center [45, 158] width 88 height 17
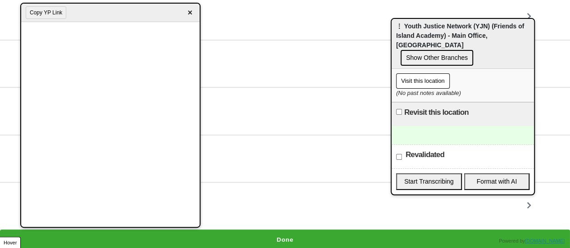
click at [49, 14] on button "Copy YP Link" at bounding box center [46, 12] width 41 height 13
click at [192, 16] on span "×" at bounding box center [190, 13] width 10 height 12
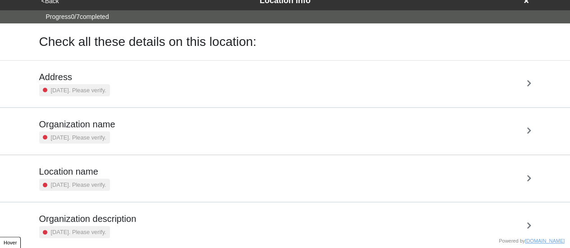
scroll to position [171, 0]
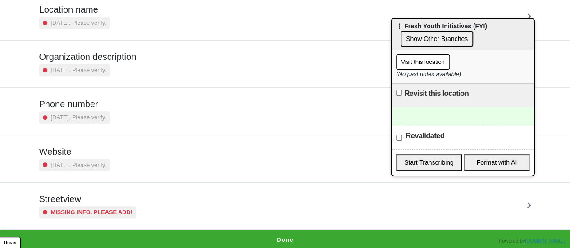
click at [96, 202] on h5 "Streetview" at bounding box center [87, 199] width 97 height 11
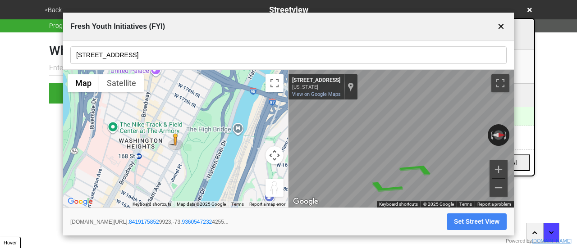
click at [499, 30] on button "✕" at bounding box center [501, 26] width 11 height 17
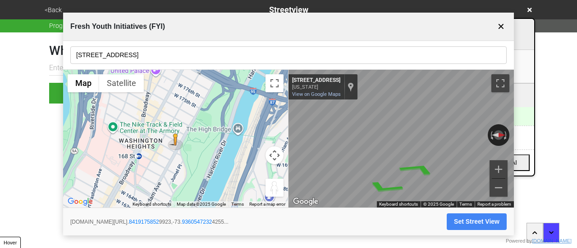
click at [126, 54] on input "[STREET_ADDRESS]" at bounding box center [288, 55] width 436 height 18
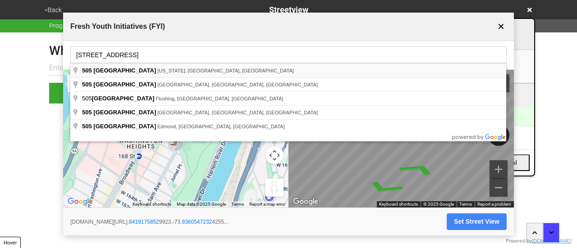
type input "505 West 171st Street, New York, NY, USA"
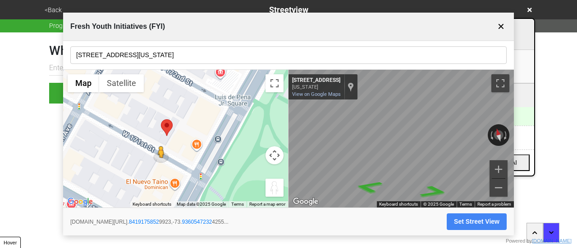
click at [471, 219] on button "Set Street View" at bounding box center [477, 222] width 60 height 17
type input "[URL][DOMAIN_NAME]"
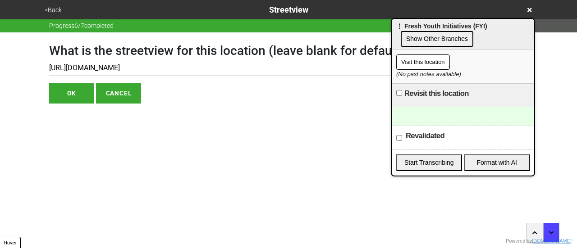
click at [62, 89] on button "OK" at bounding box center [71, 93] width 45 height 21
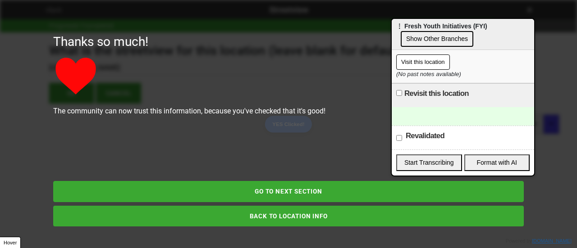
click at [322, 191] on button "GO TO NEXT SECTION" at bounding box center [288, 191] width 471 height 21
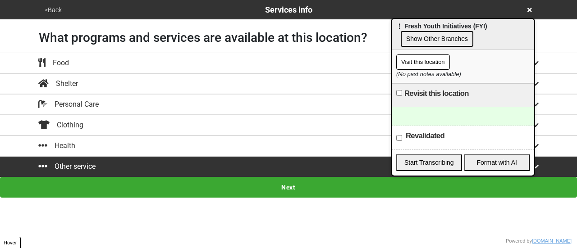
click at [49, 11] on button "<Back" at bounding box center [53, 10] width 23 height 10
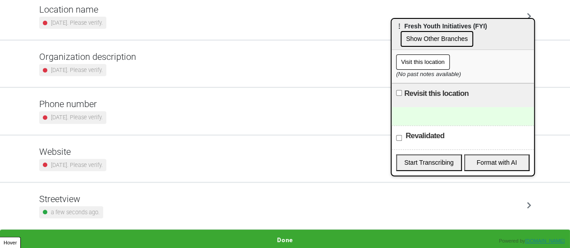
scroll to position [81, 0]
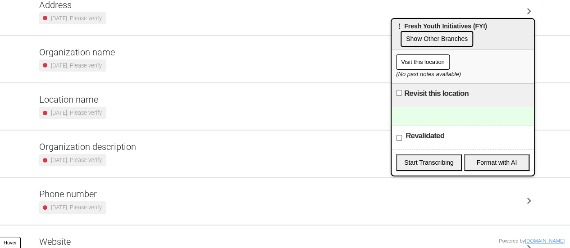
click at [9, 9] on link "Address 2 years ago. Please verify." at bounding box center [285, 11] width 570 height 47
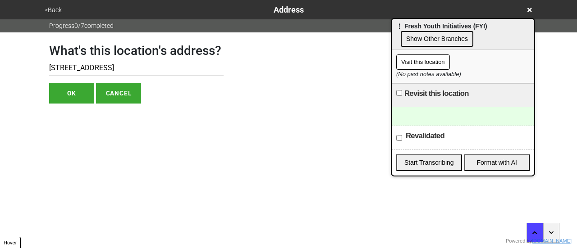
click at [55, 5] on button "<Back" at bounding box center [53, 10] width 23 height 10
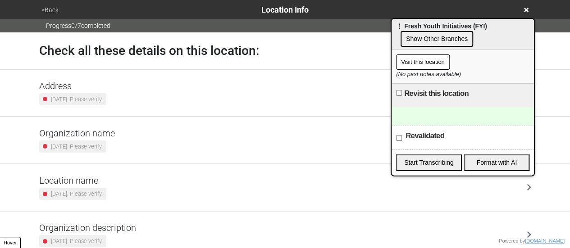
scroll to position [171, 0]
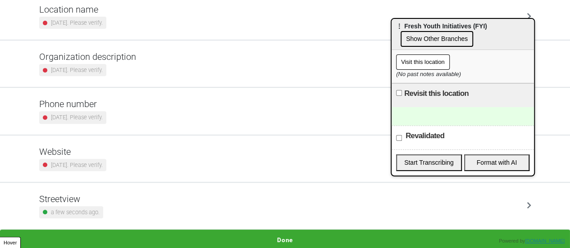
click at [83, 211] on small "a few seconds ago." at bounding box center [75, 212] width 49 height 9
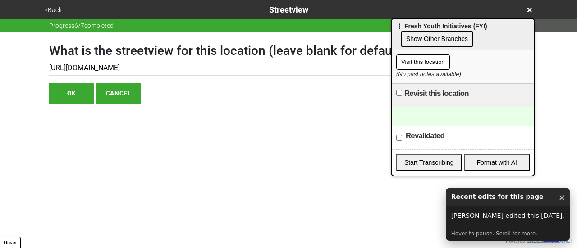
click at [75, 98] on button "OK" at bounding box center [71, 93] width 45 height 21
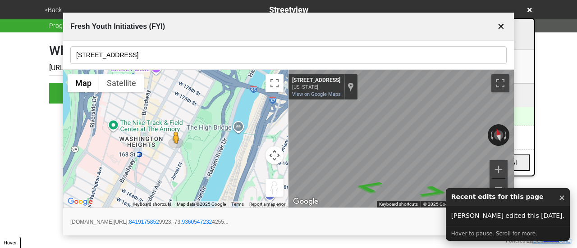
click at [465, 224] on button "Set Street View" at bounding box center [477, 222] width 60 height 17
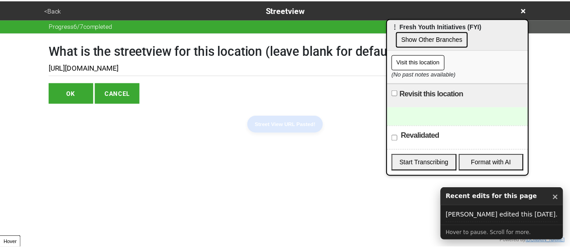
scroll to position [0, 267]
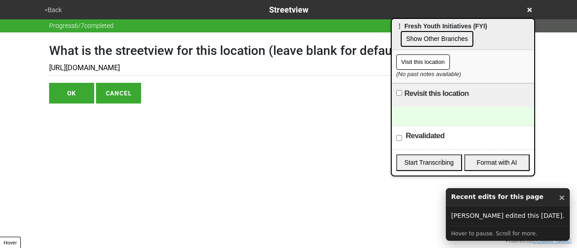
type input "[URL][DOMAIN_NAME]"
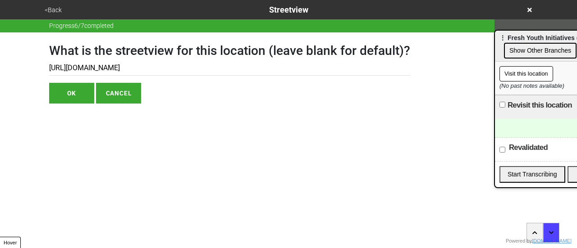
drag, startPoint x: 473, startPoint y: 37, endPoint x: 577, endPoint y: 49, distance: 103.9
click at [577, 49] on div "⋮ Fresh Youth Initiatives (FYI) Show Other Branches" at bounding box center [566, 46] width 142 height 31
click at [72, 92] on button "OK" at bounding box center [71, 93] width 45 height 21
click at [66, 94] on button "OK" at bounding box center [71, 93] width 45 height 21
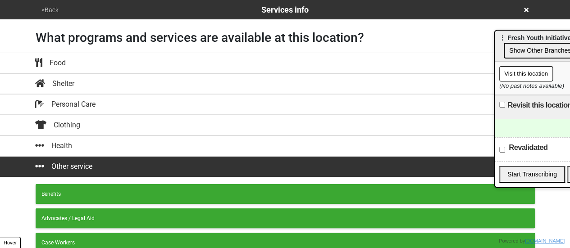
click at [9, 10] on div "<Back Services info" at bounding box center [285, 9] width 570 height 19
click at [49, 10] on button "<Back" at bounding box center [50, 10] width 23 height 10
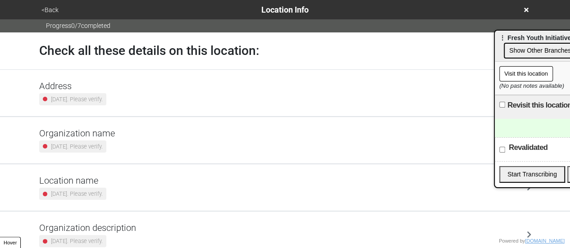
scroll to position [171, 0]
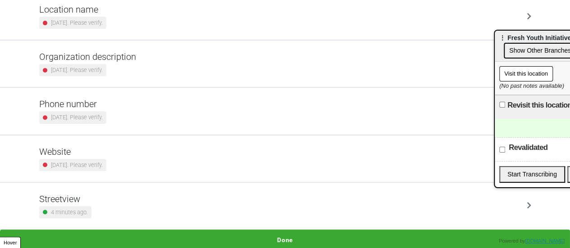
click at [130, 208] on div "Streetview 4 minutes ago." at bounding box center [285, 206] width 492 height 25
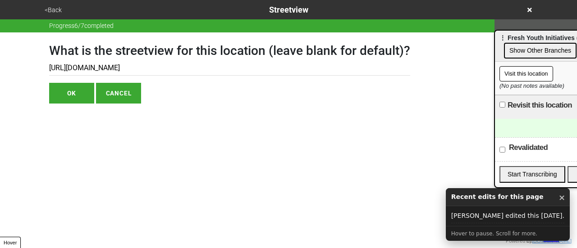
click at [83, 96] on button "OK" at bounding box center [71, 93] width 45 height 21
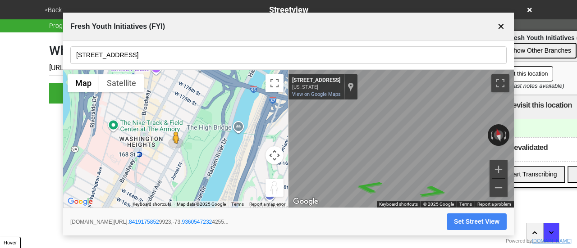
click at [479, 227] on button "Set Street View" at bounding box center [477, 222] width 60 height 17
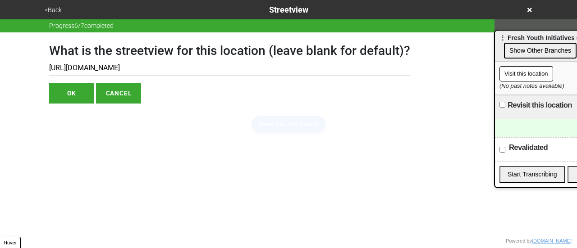
scroll to position [0, 267]
type input "https://www.google.com/maps/@40.84191758529923,-73.93605472324255,3a,75y,15.674…"
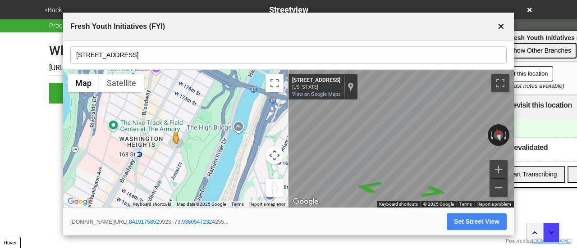
click at [465, 219] on button "Set Street View" at bounding box center [477, 222] width 60 height 17
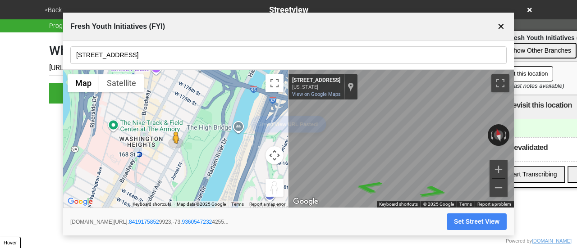
scroll to position [0, 267]
type input "[URL][DOMAIN_NAME]"
drag, startPoint x: 0, startPoint y: 101, endPoint x: 7, endPoint y: 101, distance: 6.8
click at [0, 101] on div "<Back Streetview Progress 6 / 7 completed What is the streetview for this locat…" at bounding box center [288, 52] width 577 height 104
click at [42, 107] on html "<Back Streetview Progress 6 / 7 completed What is the streetview for this locat…" at bounding box center [288, 70] width 577 height 140
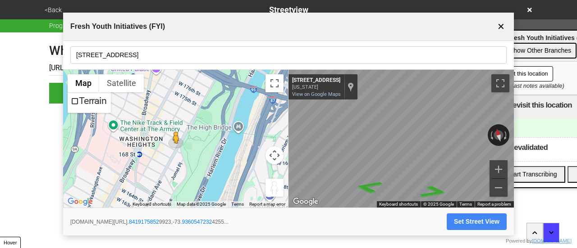
click at [500, 26] on button "✕" at bounding box center [501, 26] width 11 height 17
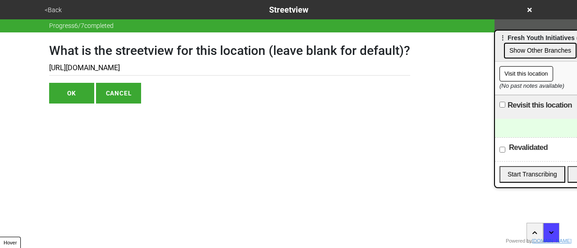
click at [0, 96] on div "<Back Streetview Progress 6 / 7 completed What is the streetview for this locat…" at bounding box center [288, 52] width 577 height 104
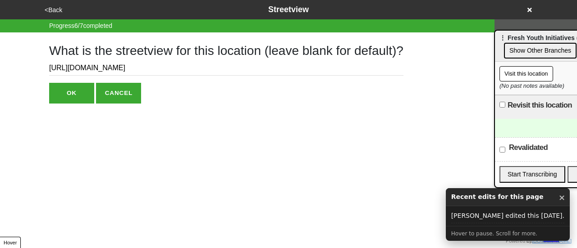
click at [48, 8] on button "<Back" at bounding box center [53, 10] width 23 height 10
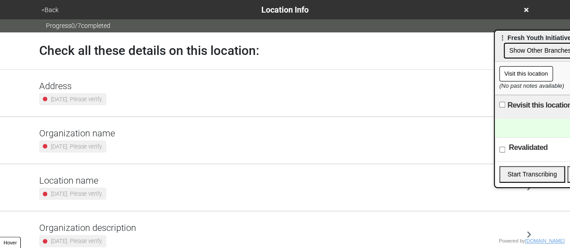
scroll to position [171, 0]
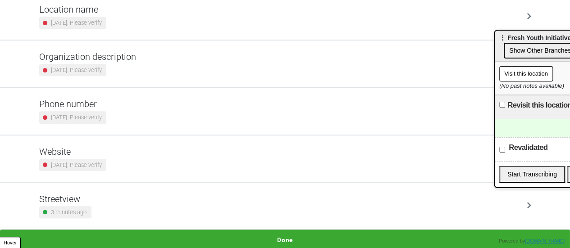
click at [143, 203] on div "Streetview 3 minutes ago." at bounding box center [285, 206] width 492 height 25
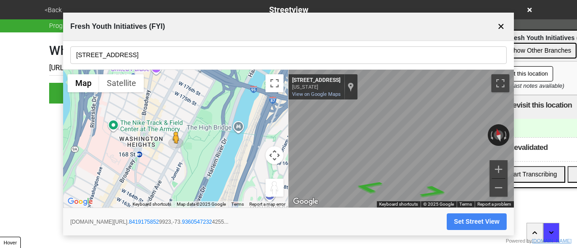
click at [480, 219] on button "Set Street View" at bounding box center [477, 222] width 60 height 17
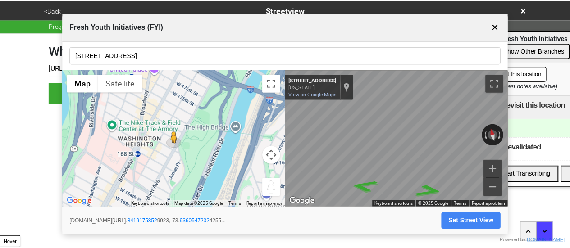
scroll to position [0, 267]
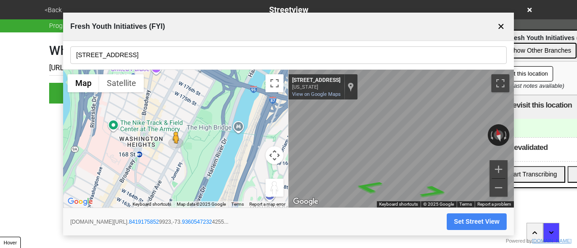
type input "[URL][DOMAIN_NAME]"
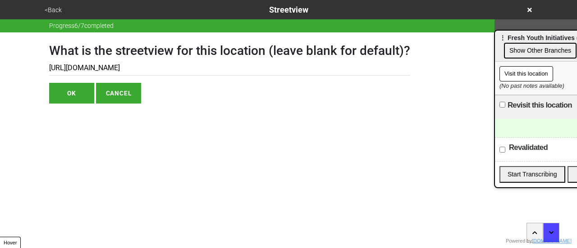
click at [53, 5] on button "<Back" at bounding box center [53, 10] width 23 height 10
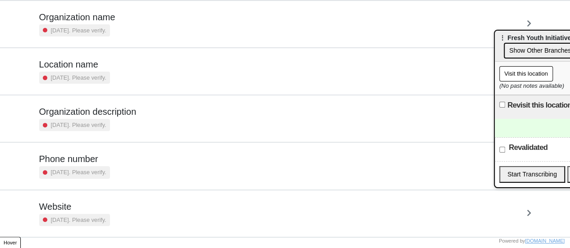
scroll to position [171, 0]
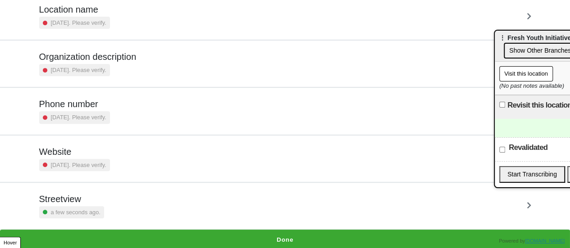
click at [108, 211] on div "Streetview a few seconds ago." at bounding box center [285, 206] width 492 height 25
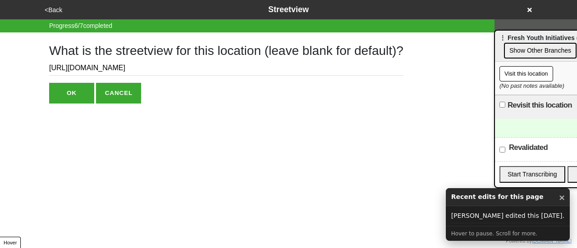
click at [213, 69] on input "[URL][DOMAIN_NAME]" at bounding box center [226, 68] width 354 height 15
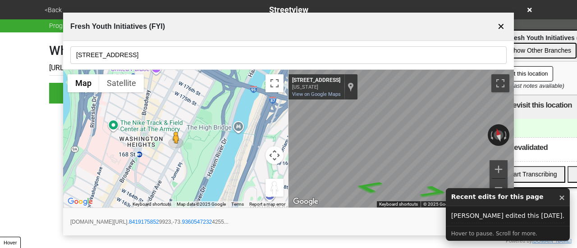
click at [462, 223] on button "Set Street View" at bounding box center [477, 222] width 60 height 17
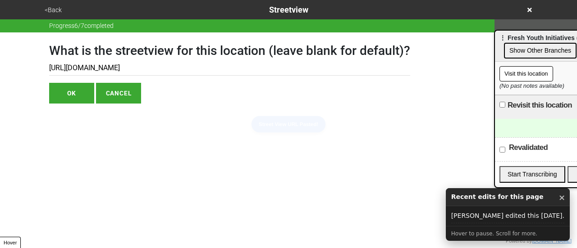
type input "[URL][DOMAIN_NAME]"
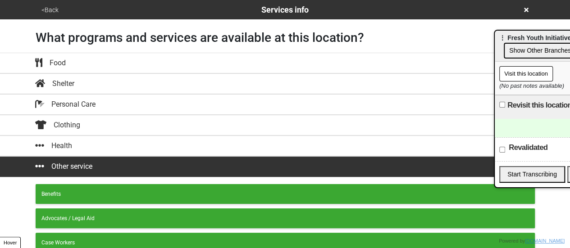
click at [51, 9] on button "<Back" at bounding box center [50, 10] width 23 height 10
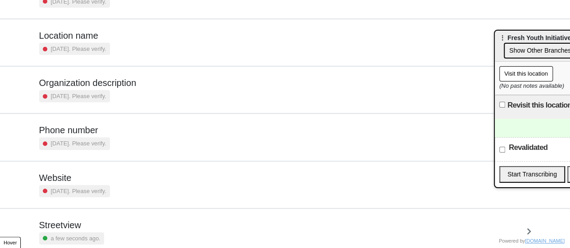
scroll to position [171, 0]
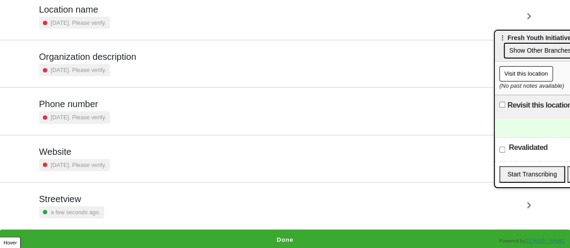
click at [99, 199] on h5 "Streetview" at bounding box center [71, 199] width 65 height 11
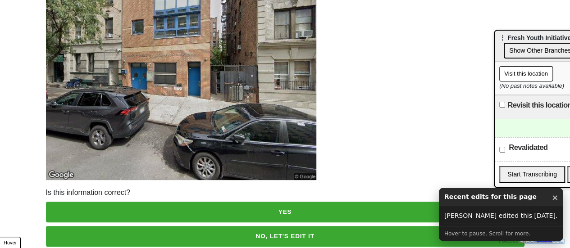
scroll to position [130, 0]
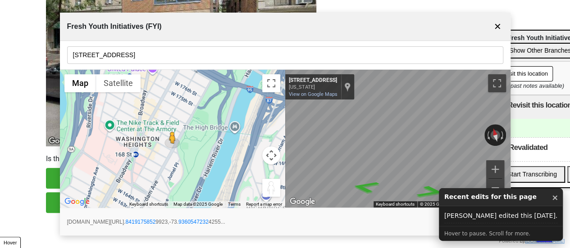
click at [499, 22] on button "✕" at bounding box center [497, 26] width 11 height 17
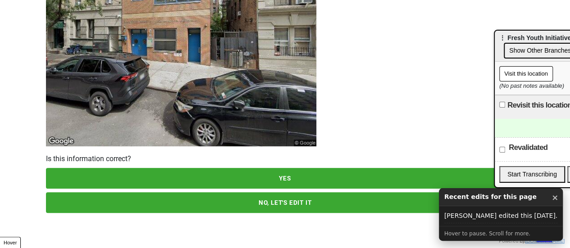
click at [260, 195] on button "NO, LET'S EDIT IT" at bounding box center [285, 203] width 479 height 21
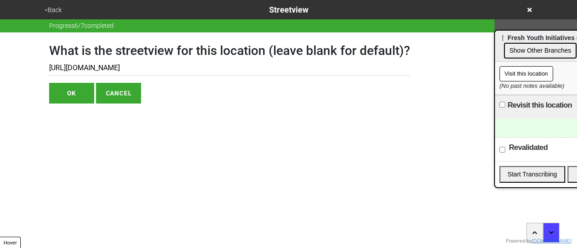
click at [59, 9] on button "<Back" at bounding box center [53, 10] width 23 height 10
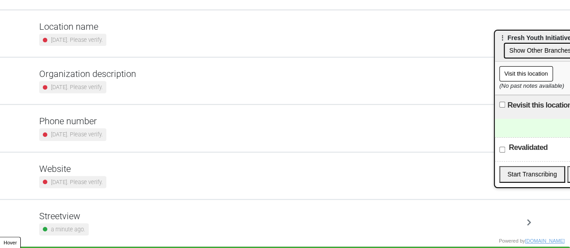
scroll to position [171, 0]
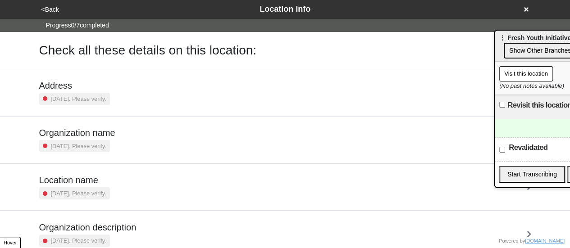
scroll to position [171, 0]
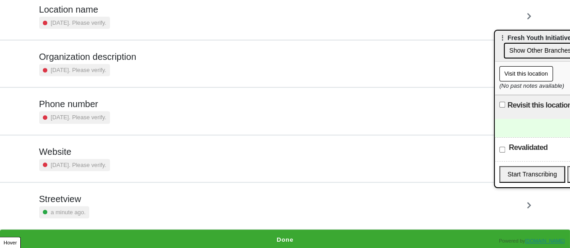
click at [159, 205] on div "Streetview a minute ago." at bounding box center [285, 206] width 492 height 25
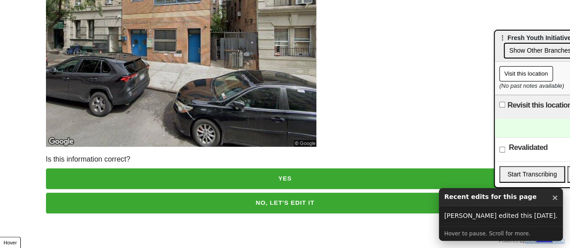
scroll to position [130, 0]
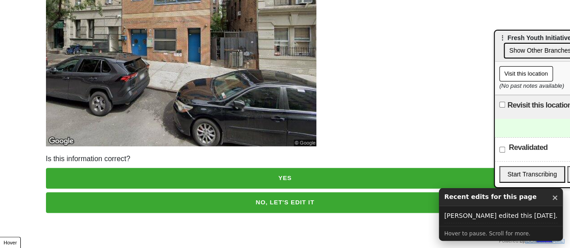
click at [187, 196] on body "<Back Streetview Progress 6 / 7 completed Here"s the updated streetview Is this…" at bounding box center [285, 41] width 570 height 343
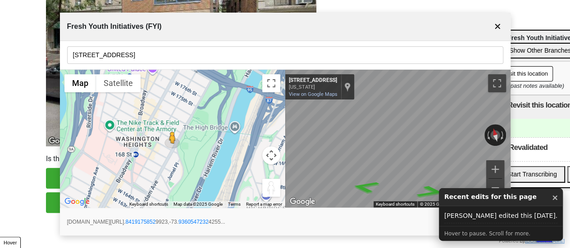
click at [56, 199] on button "NO, LET'S EDIT IT" at bounding box center [285, 203] width 479 height 21
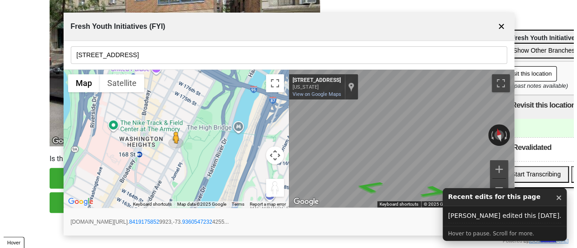
scroll to position [0, 0]
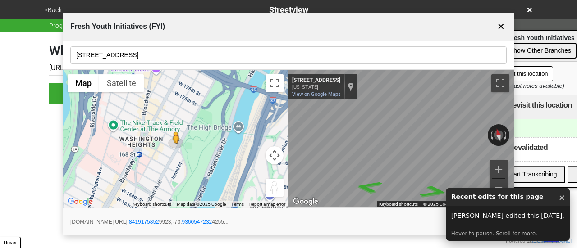
click at [455, 225] on button "Set Street View" at bounding box center [477, 222] width 60 height 17
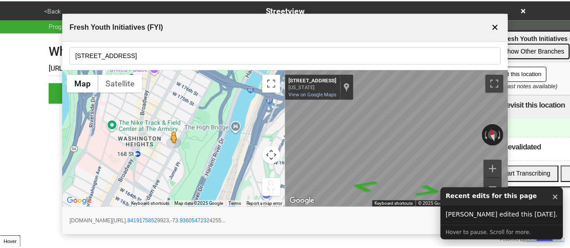
scroll to position [0, 267]
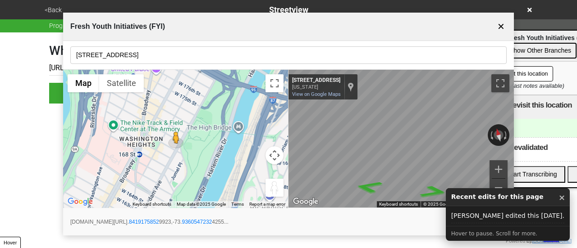
type input "[URL][DOMAIN_NAME]"
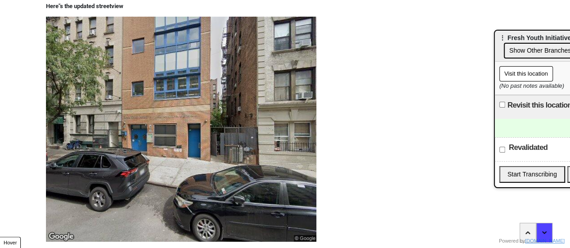
scroll to position [0, 0]
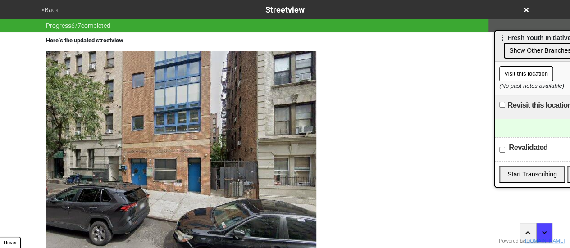
click at [47, 6] on button "<Back" at bounding box center [50, 10] width 23 height 10
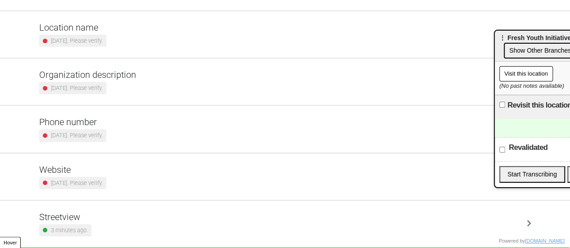
scroll to position [171, 0]
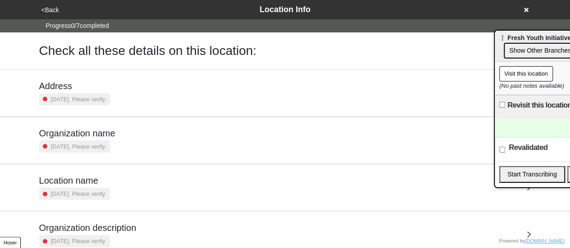
scroll to position [171, 0]
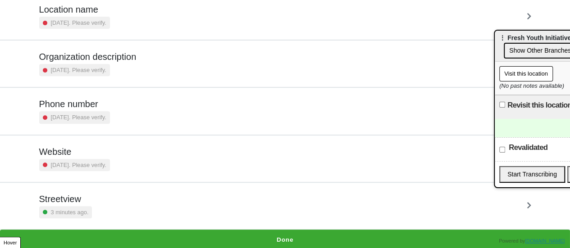
click at [121, 202] on div "Streetview 3 minutes ago." at bounding box center [285, 206] width 492 height 25
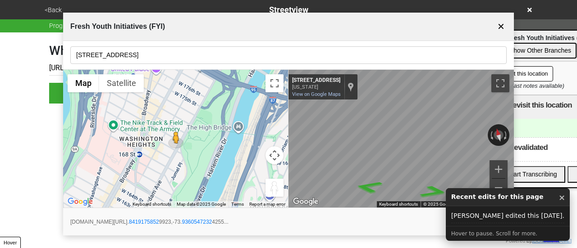
click at [458, 218] on button "Set Street View" at bounding box center [477, 222] width 60 height 17
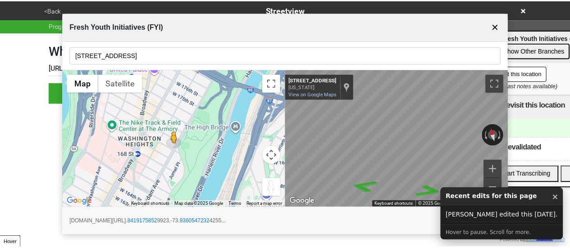
scroll to position [0, 267]
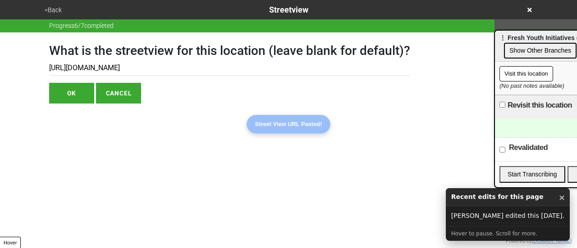
type input "[URL][DOMAIN_NAME]"
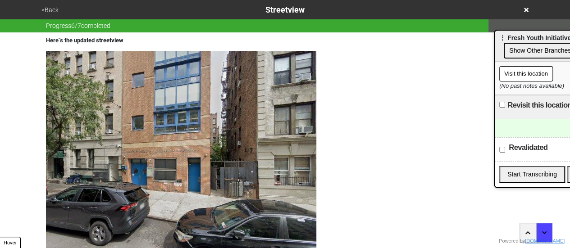
scroll to position [130, 0]
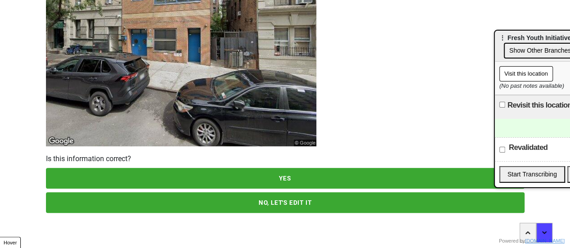
click at [304, 173] on button "YES" at bounding box center [285, 178] width 479 height 21
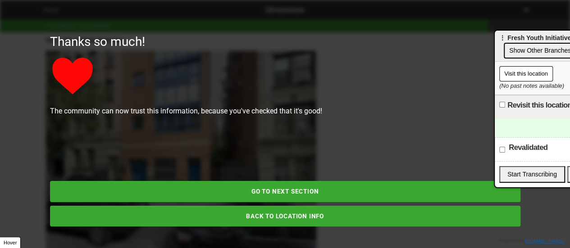
click at [302, 182] on div "GO TO NEXT SECTION" at bounding box center [285, 186] width 471 height 32
click at [301, 188] on button "GO TO NEXT SECTION" at bounding box center [285, 191] width 471 height 21
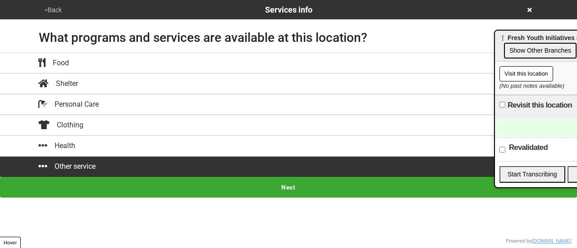
click at [58, 12] on button "<Back" at bounding box center [53, 10] width 23 height 10
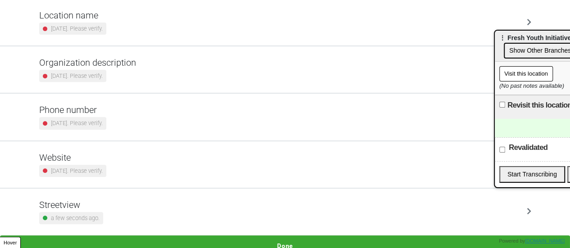
scroll to position [171, 0]
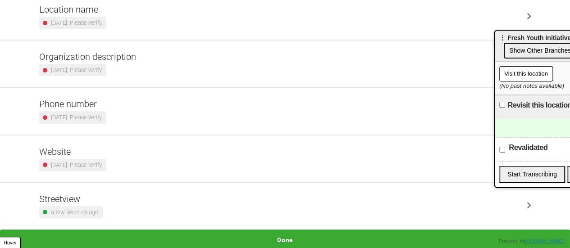
click at [96, 196] on h5 "Streetview" at bounding box center [71, 199] width 64 height 11
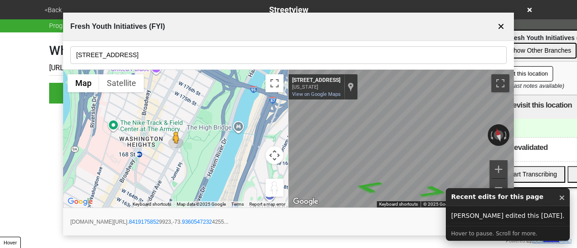
click at [56, 10] on button "<Back" at bounding box center [53, 10] width 23 height 10
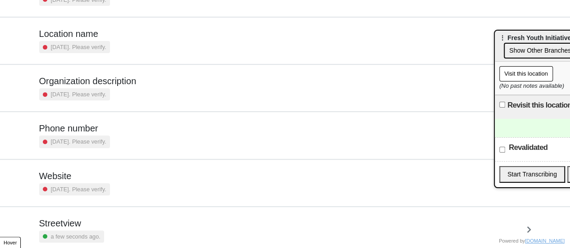
scroll to position [171, 0]
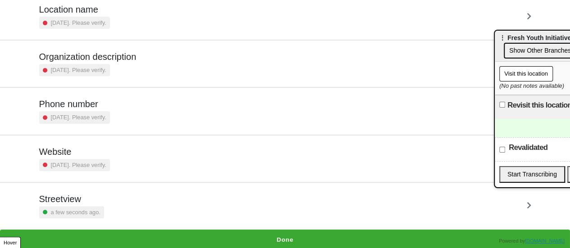
click at [136, 210] on div "Streetview a few seconds ago." at bounding box center [285, 206] width 492 height 25
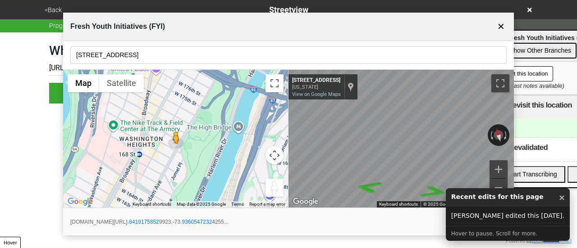
click at [459, 218] on button "Set Street View" at bounding box center [477, 222] width 60 height 17
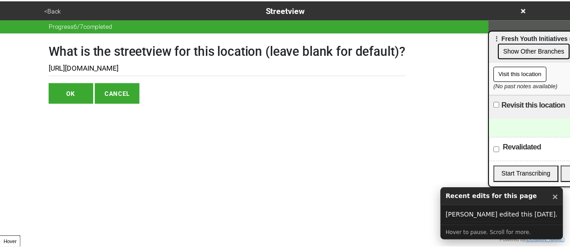
scroll to position [0, 267]
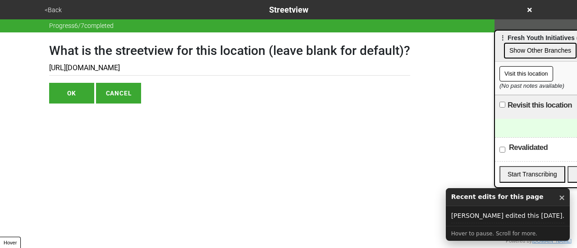
type input "[URL][DOMAIN_NAME]"
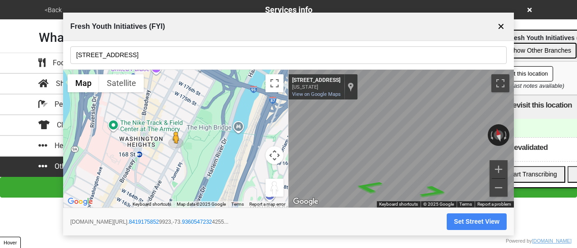
click at [500, 26] on button "✕" at bounding box center [501, 26] width 11 height 17
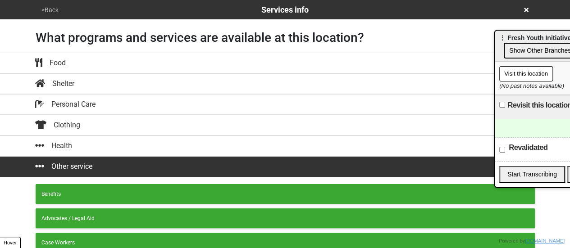
click at [522, 10] on div "<Back Services info" at bounding box center [285, 10] width 493 height 12
click at [528, 12] on icon at bounding box center [526, 10] width 5 height 6
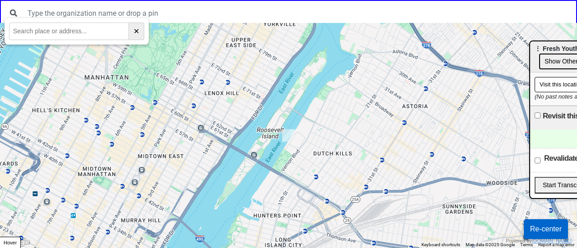
drag, startPoint x: 506, startPoint y: 37, endPoint x: 577, endPoint y: 50, distance: 71.9
click at [577, 50] on span "⋮ Fresh Youth Initiatives (FYI)" at bounding box center [580, 48] width 91 height 7
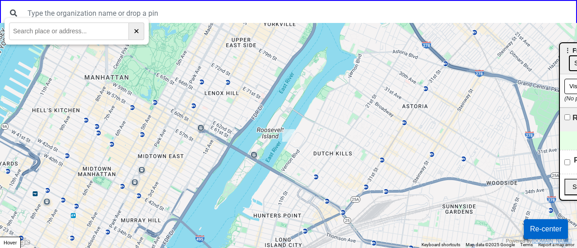
click at [345, 0] on div "← Move left → Move right ↑ Move up ↓ Move down + Zoom in - Zoom out Home Jump l…" at bounding box center [288, 0] width 577 height 0
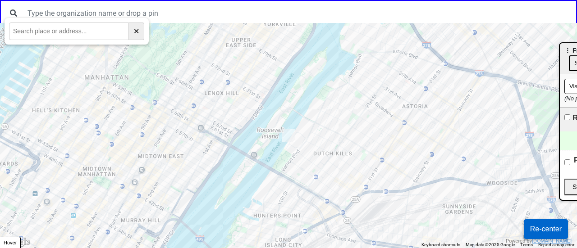
drag, startPoint x: 289, startPoint y: 170, endPoint x: 298, endPoint y: 165, distance: 10.3
click at [300, 167] on div at bounding box center [288, 135] width 577 height 225
drag, startPoint x: 200, startPoint y: 162, endPoint x: 233, endPoint y: 138, distance: 40.7
click at [234, 138] on div at bounding box center [288, 135] width 577 height 225
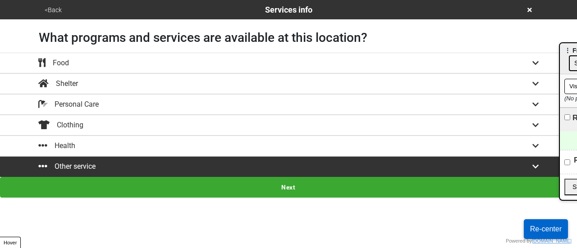
click at [53, 9] on button "<Back" at bounding box center [53, 10] width 23 height 10
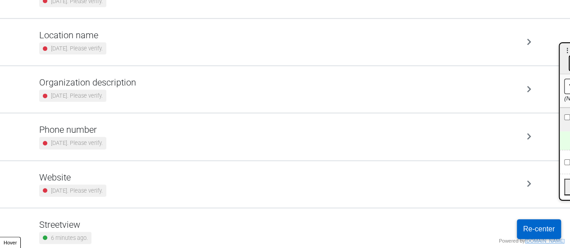
scroll to position [171, 0]
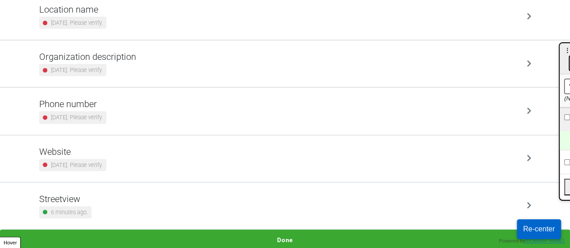
click at [100, 107] on h5 "Phone number" at bounding box center [72, 104] width 67 height 11
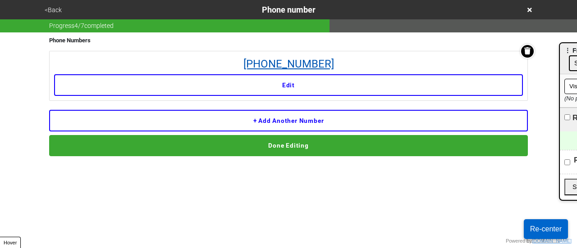
click at [272, 65] on link "212-781-1113" at bounding box center [288, 64] width 469 height 16
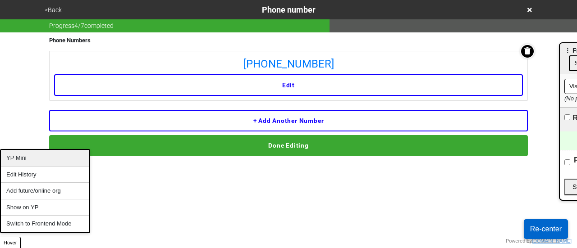
click at [25, 161] on div "YP Mini" at bounding box center [45, 158] width 88 height 17
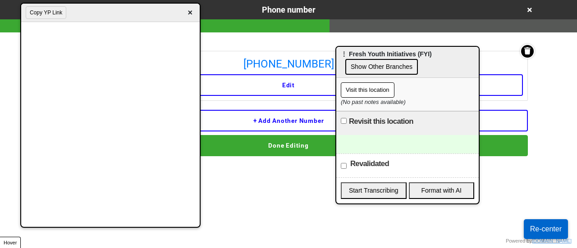
drag, startPoint x: 569, startPoint y: 51, endPoint x: 345, endPoint y: 55, distance: 223.7
click at [345, 55] on span "⋮ Fresh Youth Initiatives (FYI)" at bounding box center [386, 53] width 91 height 7
click at [361, 143] on div at bounding box center [407, 144] width 142 height 18
click at [377, 143] on div "To enrich screen reader interactions, please activate Accessibility in Grammarl…" at bounding box center [407, 144] width 142 height 18
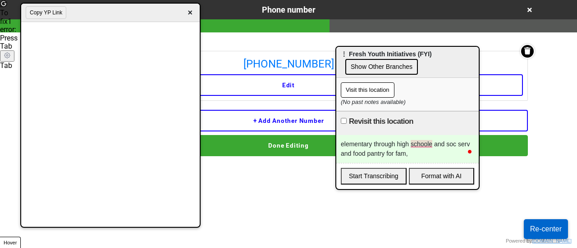
click at [188, 9] on span "×" at bounding box center [190, 13] width 10 height 12
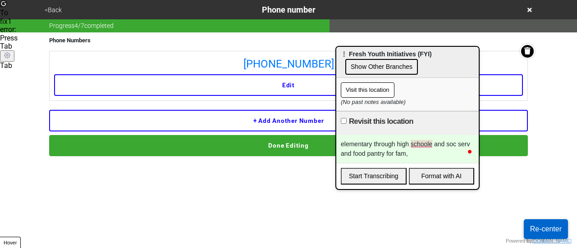
click at [57, 12] on button "<Back" at bounding box center [53, 10] width 23 height 10
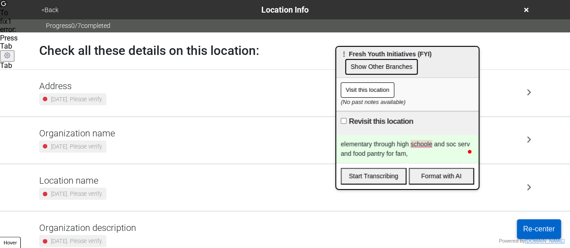
scroll to position [171, 0]
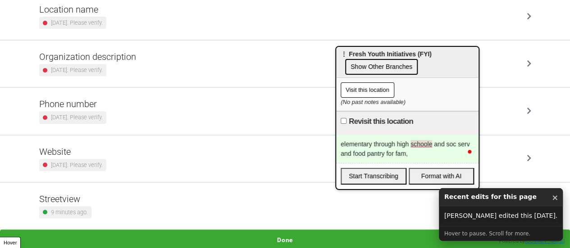
click at [249, 230] on button "Done" at bounding box center [285, 240] width 570 height 21
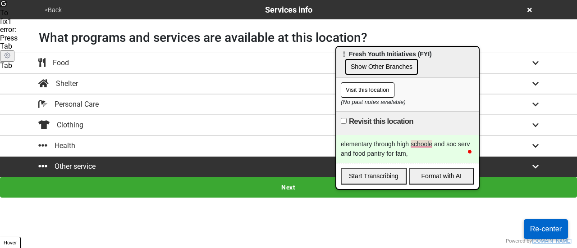
click at [275, 178] on button "Next" at bounding box center [288, 187] width 577 height 21
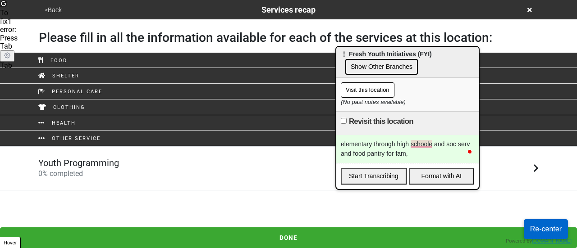
click at [190, 168] on div "Youth Programming 0 % completed" at bounding box center [289, 169] width 514 height 22
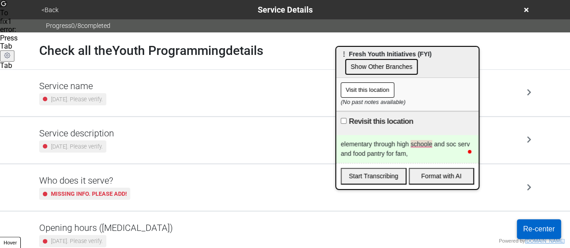
click at [74, 145] on small "[DATE]. Please verify." at bounding box center [77, 146] width 52 height 9
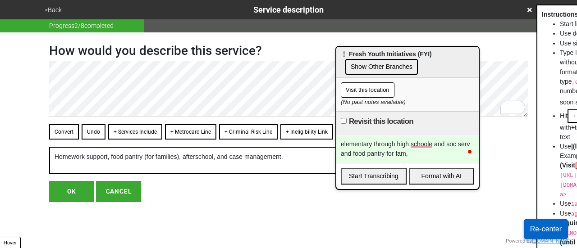
click at [66, 199] on button "OK" at bounding box center [71, 191] width 45 height 21
type textarea "x"
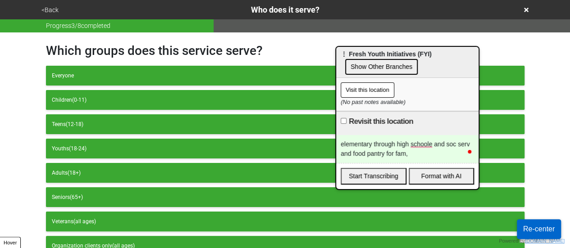
drag, startPoint x: 49, startPoint y: 14, endPoint x: 97, endPoint y: 101, distance: 99.7
click at [49, 16] on div "<Back Who does it serve?" at bounding box center [285, 9] width 500 height 19
click at [50, 8] on button "<Back" at bounding box center [50, 10] width 23 height 10
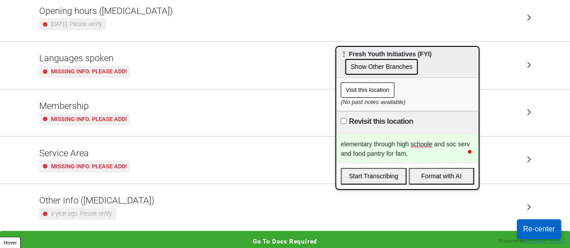
scroll to position [173, 0]
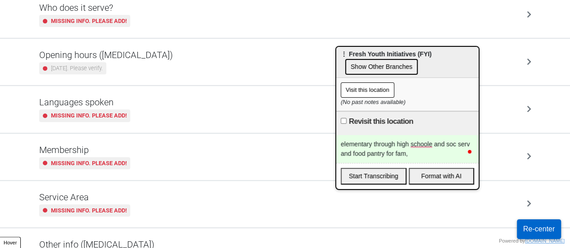
click at [117, 39] on div "Opening hours (coronavirus) 2 years ago. Please verify." at bounding box center [285, 62] width 514 height 46
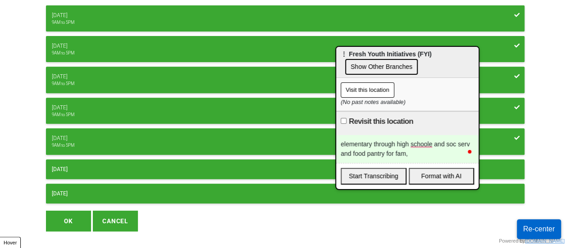
scroll to position [167, 0]
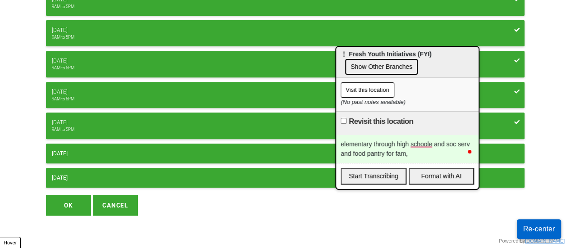
click at [76, 201] on button "OK" at bounding box center [68, 205] width 45 height 21
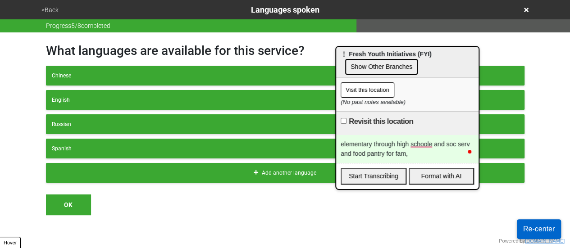
click at [54, 10] on button "<Back" at bounding box center [50, 10] width 23 height 10
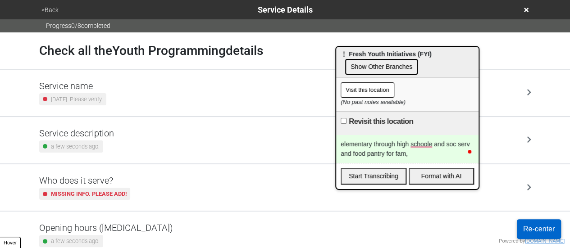
click at [396, 159] on div "elementary through high schoole and soc serv and food pantry for fam," at bounding box center [407, 149] width 142 height 28
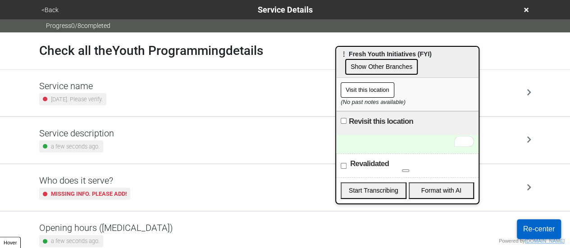
click at [371, 168] on label "Revalidated" at bounding box center [369, 164] width 39 height 11
click at [347, 168] on input "Revalidated" at bounding box center [344, 166] width 6 height 6
checkbox input "true"
click at [51, 16] on div "<Back Service Details" at bounding box center [285, 9] width 500 height 19
click at [51, 8] on button "<Back" at bounding box center [50, 10] width 23 height 10
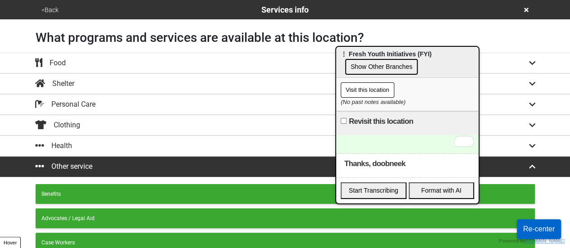
click at [51, 8] on button "<Back" at bounding box center [50, 10] width 23 height 10
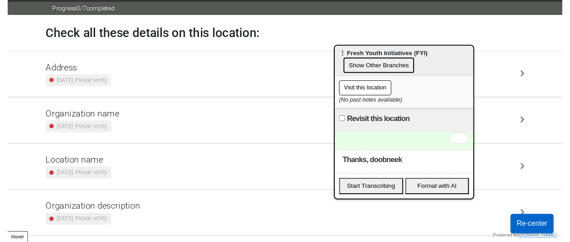
scroll to position [171, 0]
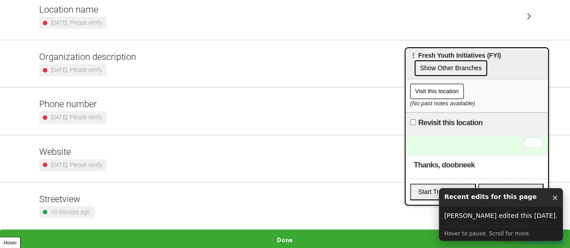
drag, startPoint x: 449, startPoint y: 60, endPoint x: 540, endPoint y: 4, distance: 106.9
click at [570, 73] on html "<Back Location Info Progress 0 / 7 completed Check all these details on this lo…" at bounding box center [285, 40] width 570 height 422
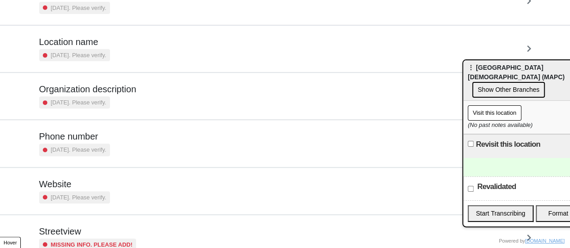
scroll to position [171, 0]
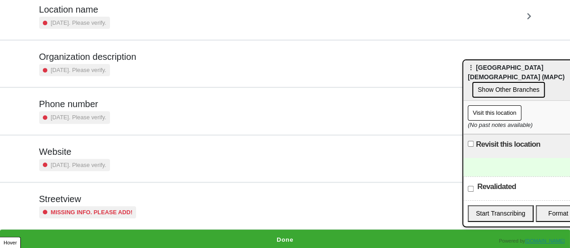
click at [87, 202] on h5 "Streetview" at bounding box center [87, 199] width 97 height 11
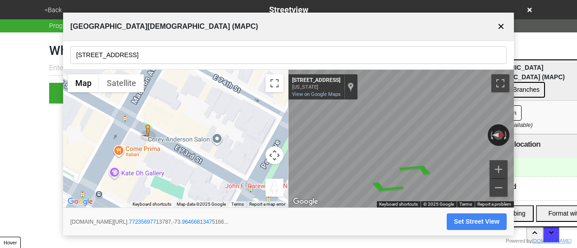
click at [144, 53] on input "[STREET_ADDRESS]" at bounding box center [288, 55] width 436 height 18
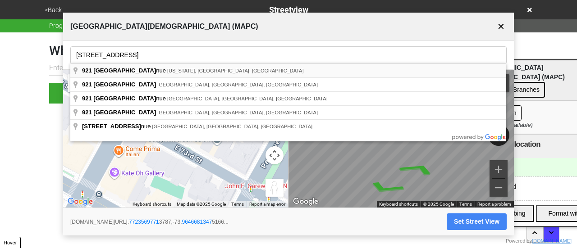
type input "[STREET_ADDRESS][US_STATE]"
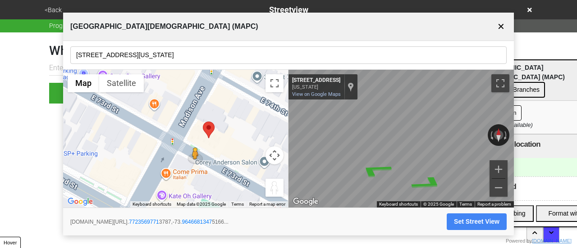
click at [281, 120] on div "← Move left → Move right ↑ Move up ↓ Move down + Zoom in - Zoom out Home Jump l…" at bounding box center [288, 139] width 451 height 138
click at [432, 173] on icon "Go East, E 73rd St" at bounding box center [435, 177] width 44 height 18
click at [466, 218] on button "Set Street View" at bounding box center [477, 222] width 60 height 17
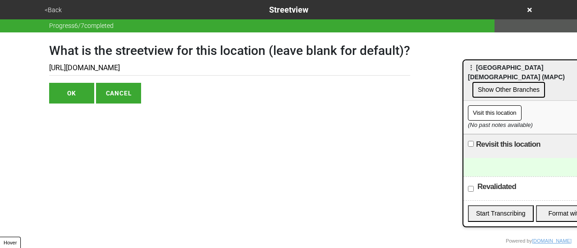
type input "https://www.google.com/maps/@40.77225848223524,-73.9644311032331,3a,75y,352.032…"
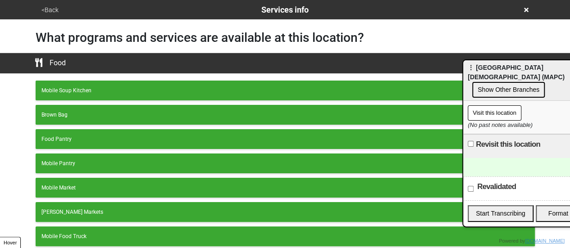
click at [47, 7] on button "<Back" at bounding box center [50, 10] width 23 height 10
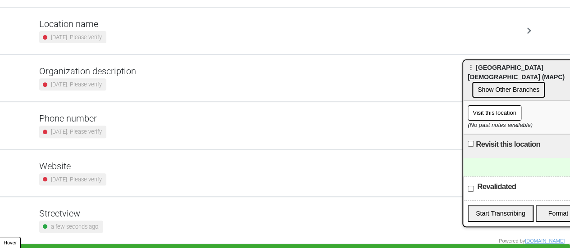
scroll to position [171, 0]
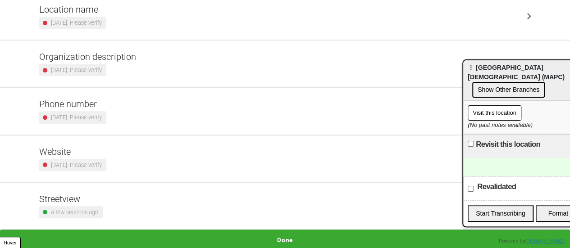
click at [106, 101] on h5 "Phone number" at bounding box center [72, 104] width 67 height 11
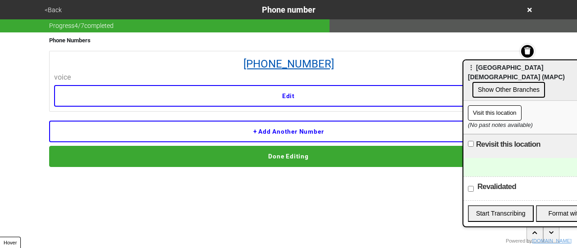
click at [270, 64] on link "212-288-8920" at bounding box center [288, 64] width 469 height 16
click at [52, 9] on button "<Back" at bounding box center [53, 10] width 23 height 10
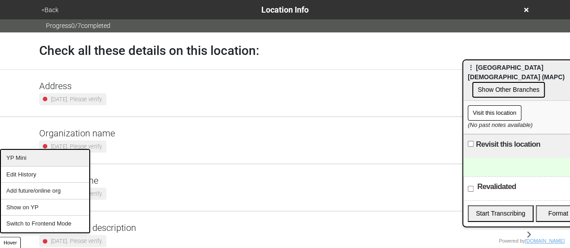
click at [34, 163] on div "YP Mini" at bounding box center [45, 158] width 88 height 17
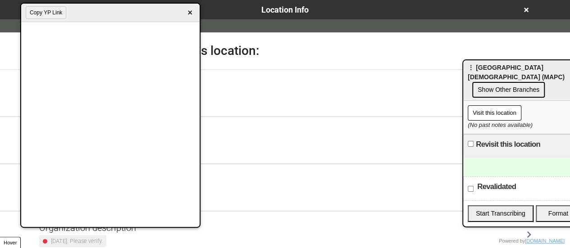
click at [505, 158] on div at bounding box center [535, 167] width 142 height 18
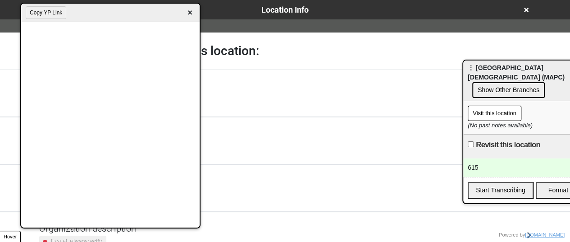
scroll to position [178, 0]
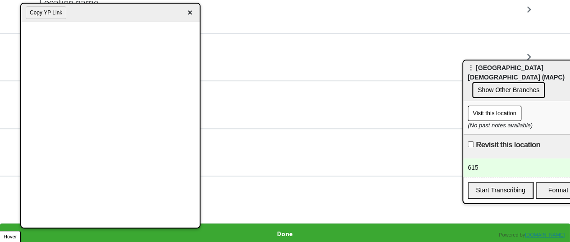
click at [297, 227] on button "Done" at bounding box center [285, 233] width 570 height 21
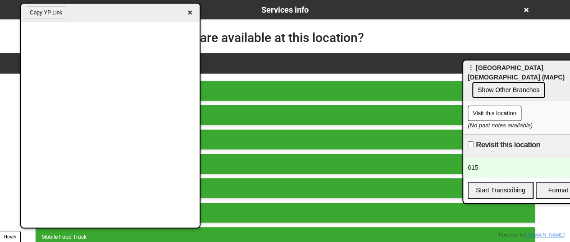
scroll to position [185, 0]
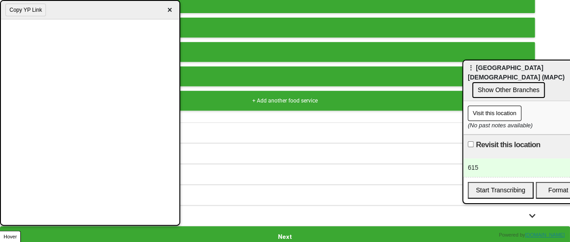
drag, startPoint x: 91, startPoint y: 19, endPoint x: 32, endPoint y: 6, distance: 60.4
click at [32, 6] on div "Copy YP Link ×" at bounding box center [90, 10] width 179 height 18
click at [272, 231] on button "Next" at bounding box center [285, 236] width 570 height 21
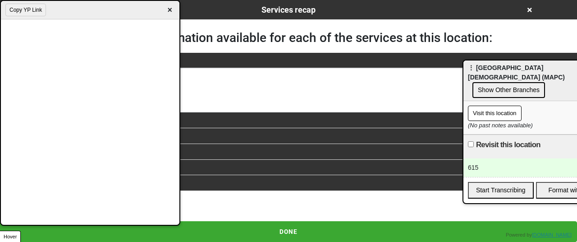
click at [214, 91] on div "Thursday Open Table 0 % completed" at bounding box center [289, 90] width 514 height 22
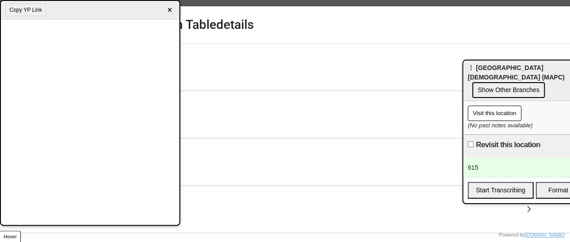
scroll to position [45, 0]
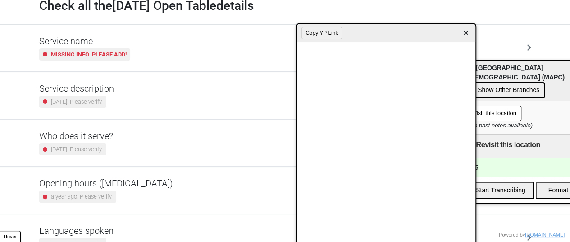
drag, startPoint x: 89, startPoint y: 14, endPoint x: 563, endPoint y: 37, distance: 474.4
click at [570, 37] on html "<Back Service Details Progress 0 / 9 completed Check all the Thursday Open Tabl…" at bounding box center [285, 213] width 570 height 517
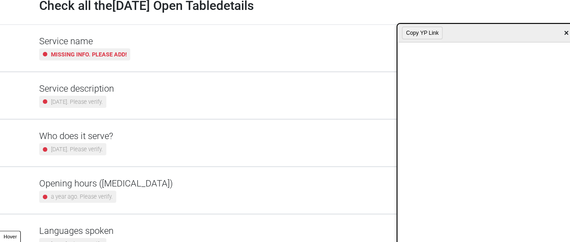
click at [151, 190] on div "Opening hours (coronavirus) a year ago. Please verify." at bounding box center [285, 190] width 492 height 25
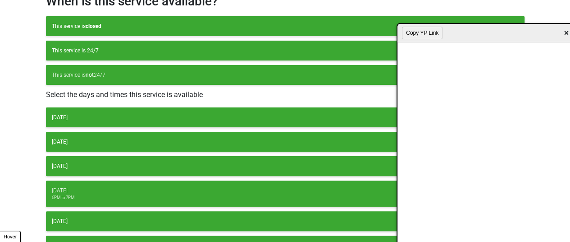
scroll to position [90, 0]
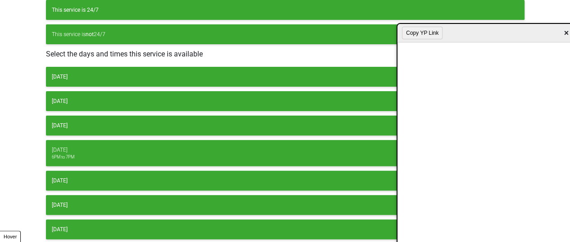
click at [104, 141] on button "Thursday 6PM to 7PM" at bounding box center [285, 153] width 479 height 26
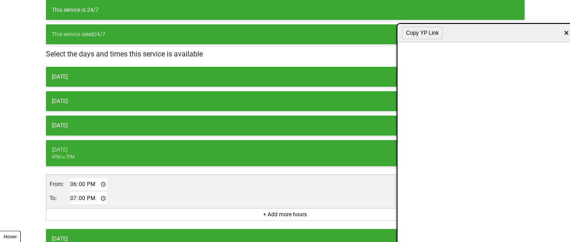
click at [79, 183] on input "18:00" at bounding box center [89, 184] width 38 height 13
type input "18:15"
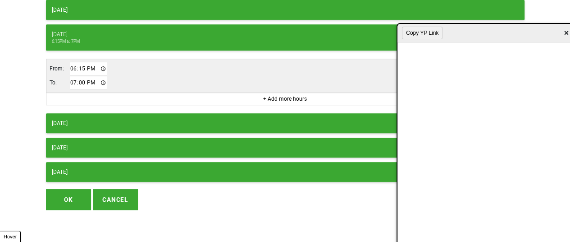
click at [77, 191] on button "OK" at bounding box center [68, 199] width 45 height 21
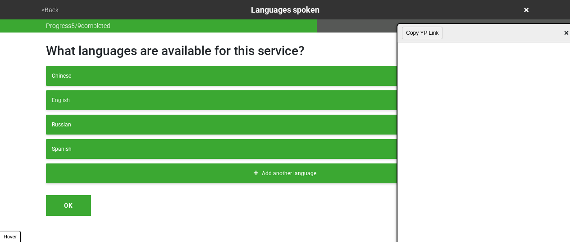
click at [525, 10] on icon at bounding box center [526, 10] width 5 height 6
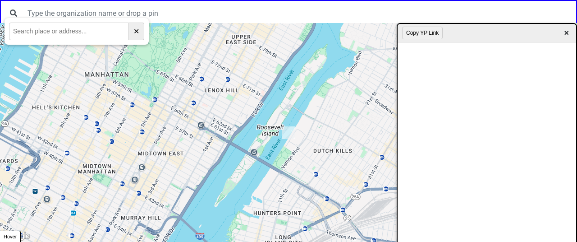
paste input "865 Madison Ave"
type input "865 Madison Ave"
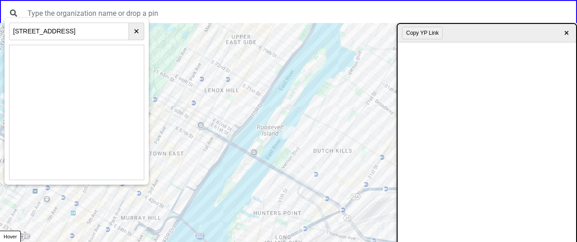
click at [211, 114] on div at bounding box center [288, 132] width 577 height 219
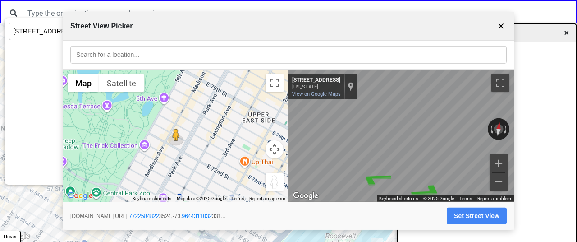
click at [498, 20] on button "✕" at bounding box center [501, 26] width 11 height 17
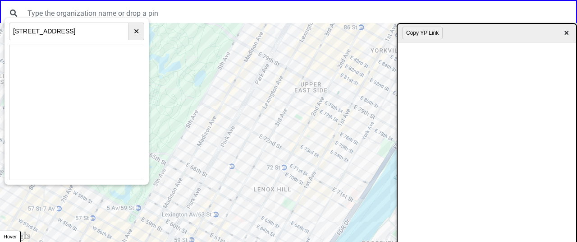
drag, startPoint x: 209, startPoint y: 129, endPoint x: 240, endPoint y: 159, distance: 43.1
click at [240, 159] on div at bounding box center [288, 132] width 577 height 219
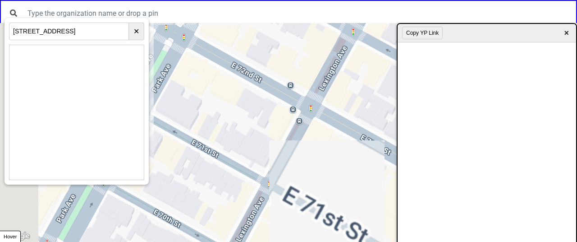
drag, startPoint x: 229, startPoint y: 150, endPoint x: 284, endPoint y: 96, distance: 76.8
click at [281, 100] on div at bounding box center [288, 132] width 577 height 219
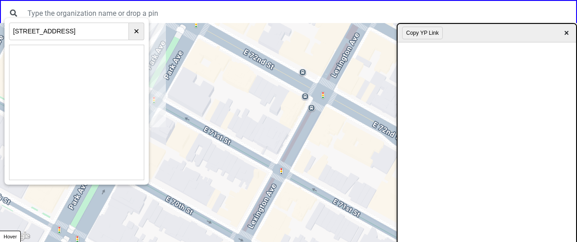
drag, startPoint x: 289, startPoint y: 151, endPoint x: 347, endPoint y: 183, distance: 66.0
click at [347, 183] on div at bounding box center [288, 132] width 577 height 219
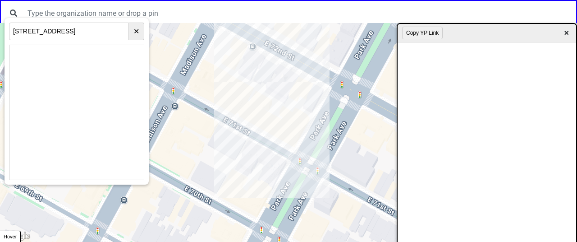
click at [225, 87] on div at bounding box center [288, 132] width 577 height 219
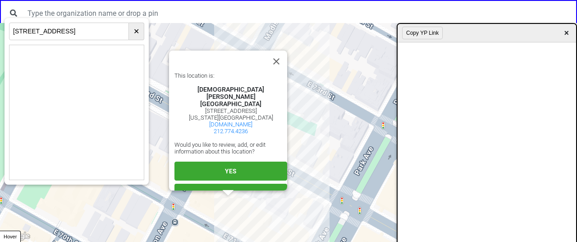
click at [229, 155] on div "This location is: St. James' Church Manhattan 865 Madison Ave New York, NY 1002…" at bounding box center [230, 137] width 113 height 130
click at [243, 167] on button "YES" at bounding box center [230, 170] width 113 height 19
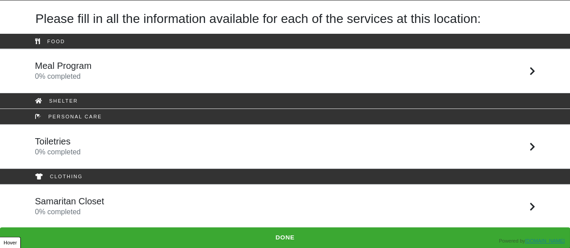
scroll to position [29, 0]
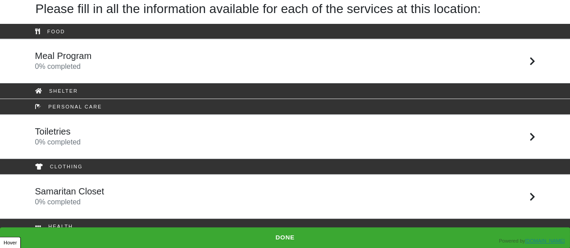
click at [103, 198] on div "Samaritan Closet 0 % completed" at bounding box center [285, 197] width 514 height 22
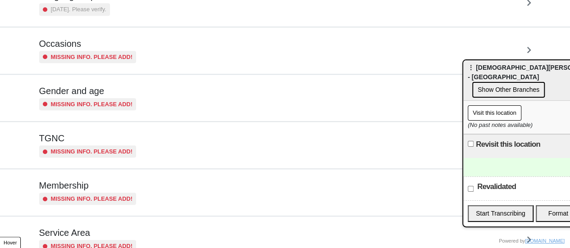
scroll to position [360, 0]
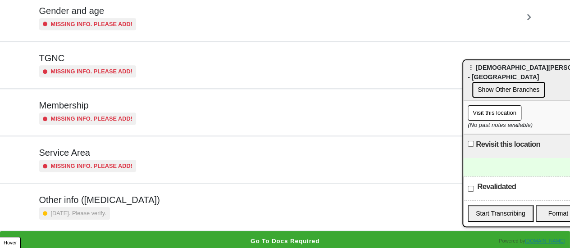
click at [106, 209] on small "10 months ago. Please verify." at bounding box center [78, 213] width 55 height 9
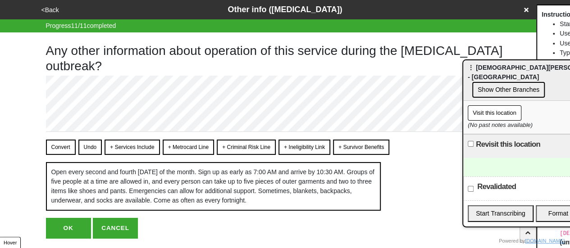
click at [52, 8] on button "<Back" at bounding box center [50, 10] width 23 height 10
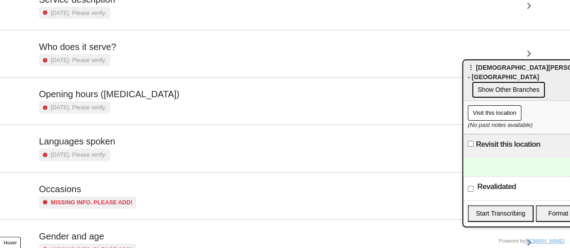
scroll to position [135, 0]
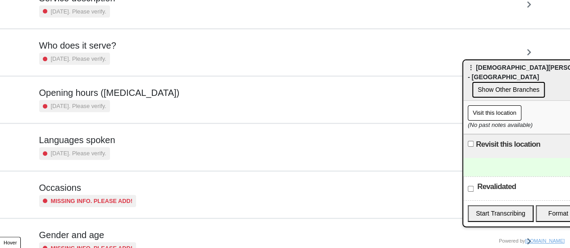
click at [105, 109] on small "2 years ago. Please verify." at bounding box center [78, 106] width 55 height 9
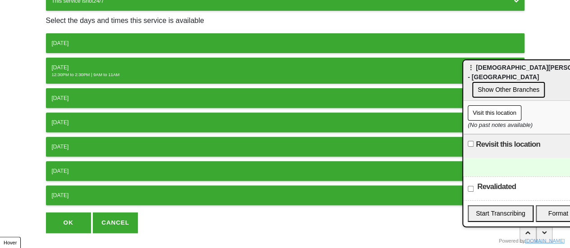
scroll to position [142, 0]
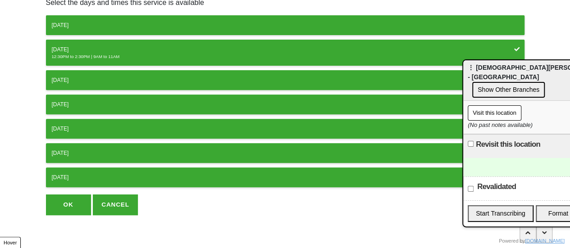
click at [75, 201] on button "OK" at bounding box center [68, 205] width 45 height 21
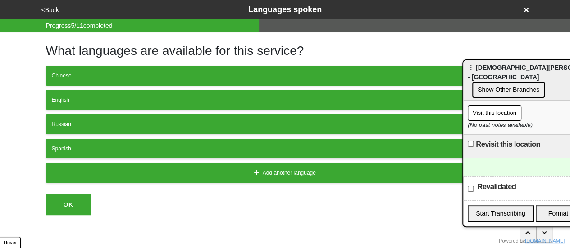
click at [50, 10] on button "<Back" at bounding box center [50, 10] width 23 height 10
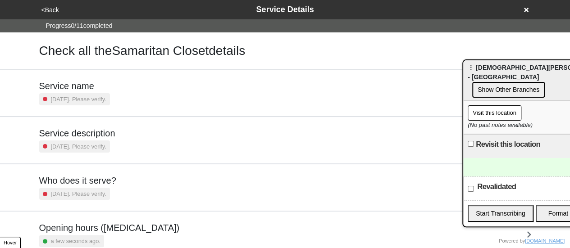
click at [87, 136] on h5 "Service description" at bounding box center [77, 133] width 76 height 11
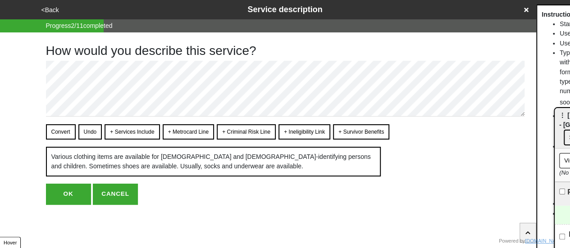
drag, startPoint x: 499, startPoint y: 80, endPoint x: 572, endPoint y: 122, distance: 84.4
click at [570, 122] on html "<Back Service description Progress 2 / 11 completed How would you describe this…" at bounding box center [285, 120] width 570 height 241
click at [74, 197] on button "OK" at bounding box center [68, 194] width 45 height 21
type textarea "x"
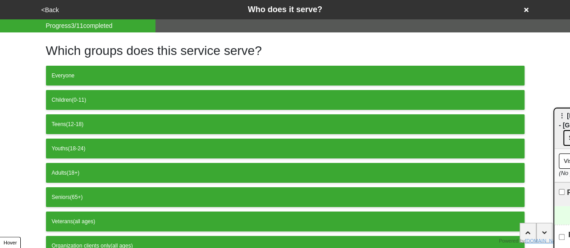
click at [50, 7] on button "<Back" at bounding box center [50, 10] width 23 height 10
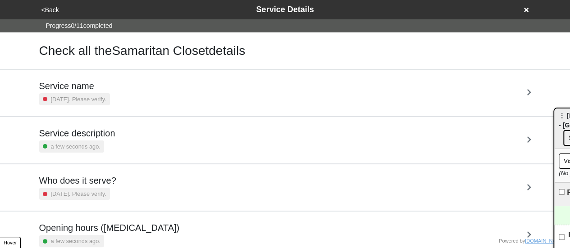
click at [50, 7] on button "<Back" at bounding box center [50, 10] width 23 height 10
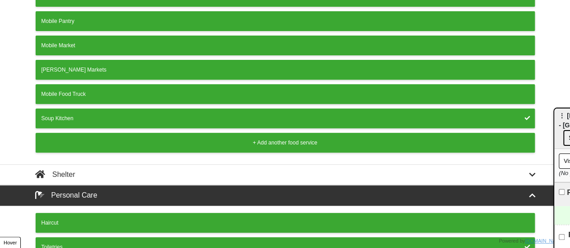
scroll to position [63, 0]
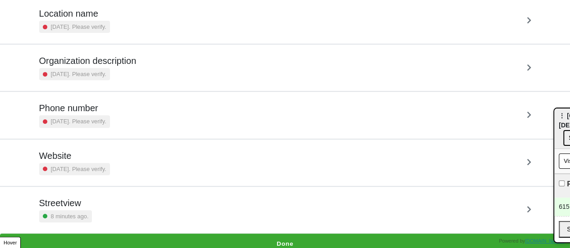
scroll to position [171, 0]
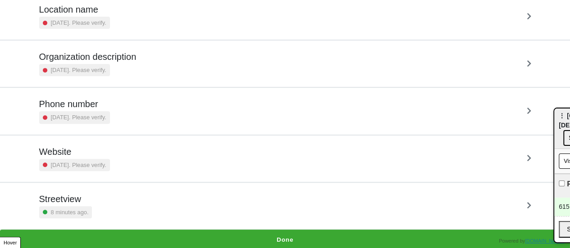
click at [287, 233] on button "Done" at bounding box center [285, 240] width 570 height 21
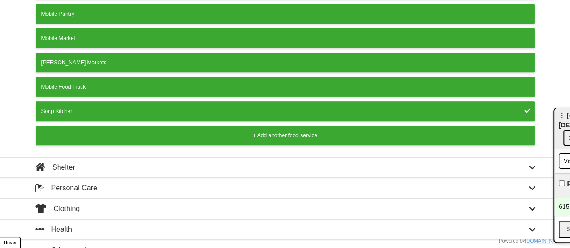
scroll to position [178, 0]
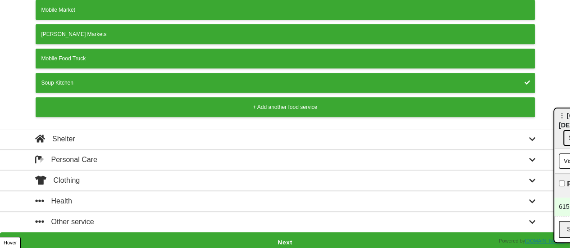
click at [289, 235] on button "Next" at bounding box center [285, 243] width 570 height 21
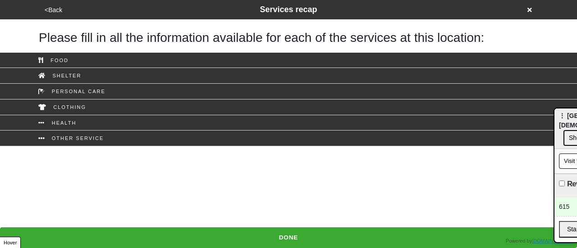
click at [289, 235] on button "DONE" at bounding box center [288, 238] width 577 height 21
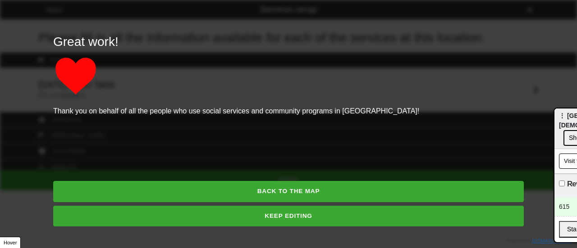
click at [278, 214] on button "KEEP EDITING" at bounding box center [288, 216] width 471 height 21
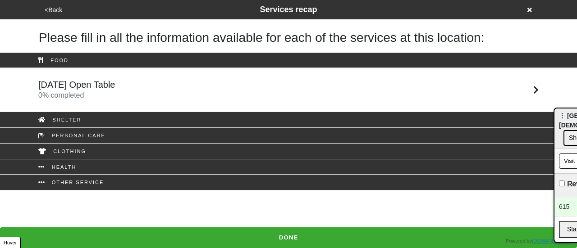
click at [111, 82] on h5 "[DATE] Open Table" at bounding box center [76, 84] width 77 height 11
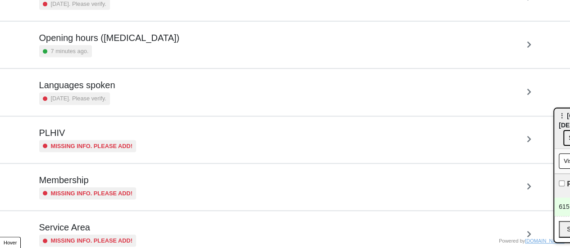
scroll to position [265, 0]
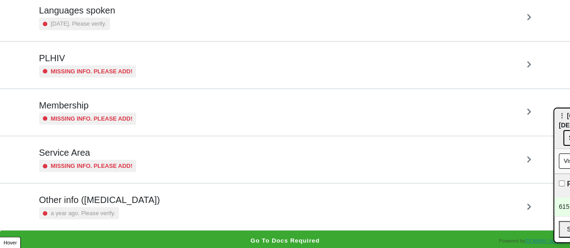
click at [113, 208] on div "a year ago. Please verify." at bounding box center [79, 213] width 80 height 12
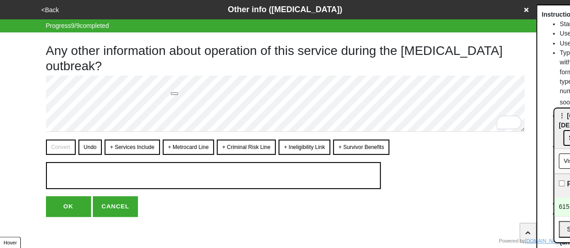
click at [67, 210] on button "OK" at bounding box center [68, 207] width 45 height 21
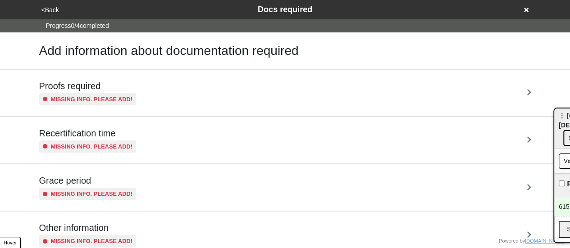
type textarea "x"
click at [45, 13] on button "<Back" at bounding box center [50, 10] width 23 height 10
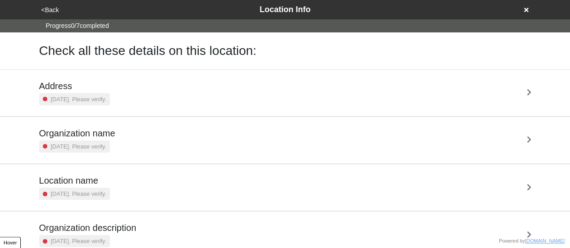
scroll to position [171, 0]
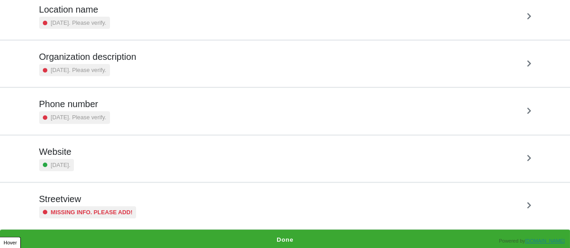
click at [282, 239] on button "Done" at bounding box center [285, 240] width 570 height 21
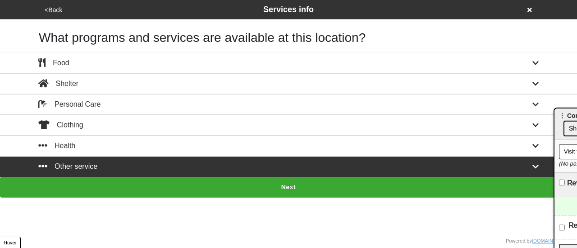
click at [282, 190] on button "Next" at bounding box center [288, 187] width 577 height 21
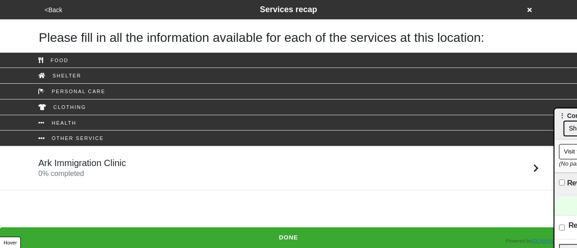
click at [162, 167] on div "Ark Immigration Clinic 0 % completed" at bounding box center [289, 169] width 514 height 22
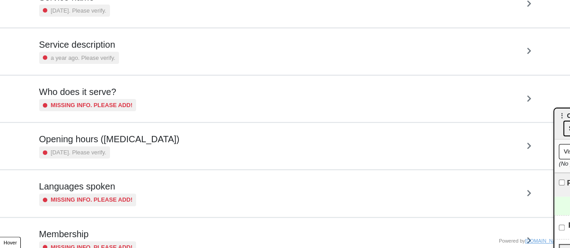
scroll to position [90, 0]
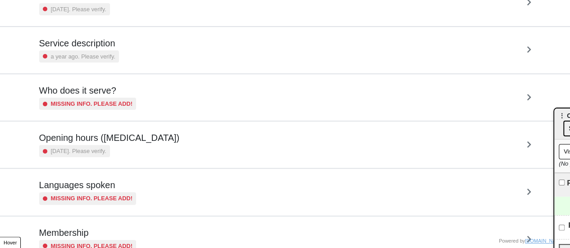
click at [106, 150] on small "[DATE]. Please verify." at bounding box center [78, 151] width 55 height 9
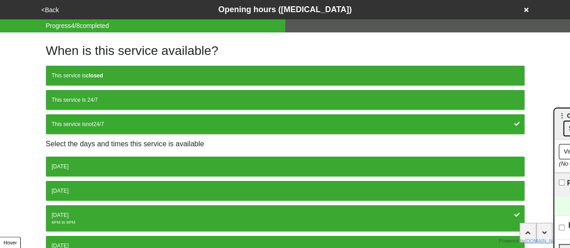
click at [113, 215] on div "Wednesday" at bounding box center [285, 215] width 467 height 8
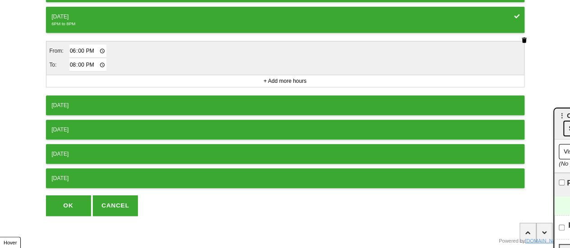
click at [67, 201] on button "OK" at bounding box center [68, 206] width 45 height 21
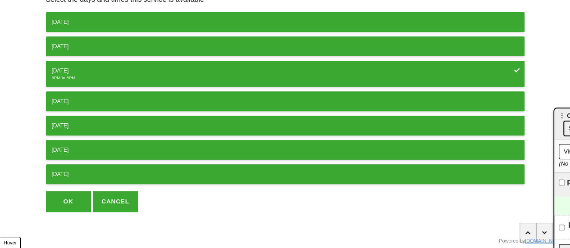
scroll to position [142, 0]
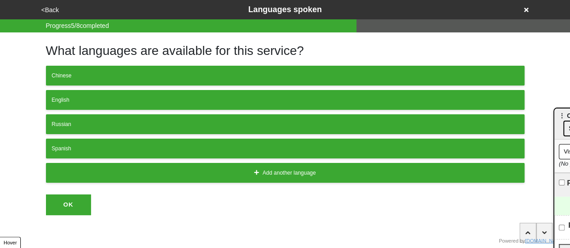
click at [52, 17] on div "<Back Languages spoken" at bounding box center [285, 9] width 500 height 19
click at [48, 5] on button "<Back" at bounding box center [50, 10] width 23 height 10
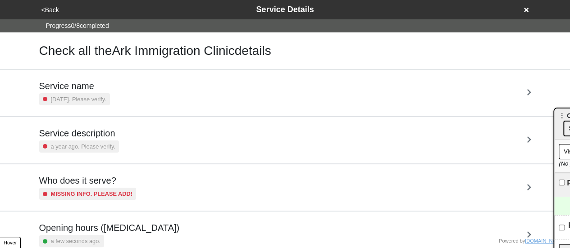
click at [116, 124] on div "Service description a year ago. Please verify." at bounding box center [285, 140] width 514 height 46
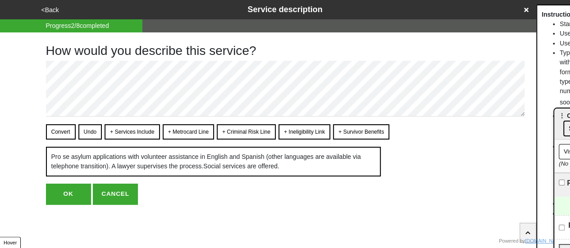
click at [124, 130] on button "+ Services Include" at bounding box center [132, 131] width 55 height 15
click at [95, 132] on button "Undo" at bounding box center [90, 131] width 24 height 15
drag, startPoint x: 128, startPoint y: 132, endPoint x: 89, endPoint y: 130, distance: 38.8
click at [128, 132] on button "+ Services Include" at bounding box center [132, 131] width 55 height 15
click at [62, 130] on button "Convert" at bounding box center [61, 131] width 30 height 15
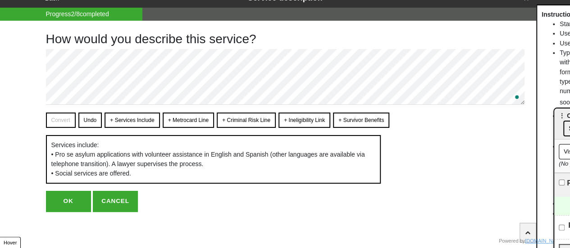
scroll to position [20, 0]
click at [64, 208] on button "OK" at bounding box center [68, 201] width 45 height 21
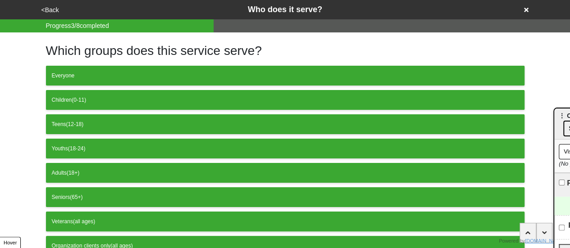
click at [48, 9] on button "<Back" at bounding box center [50, 10] width 23 height 10
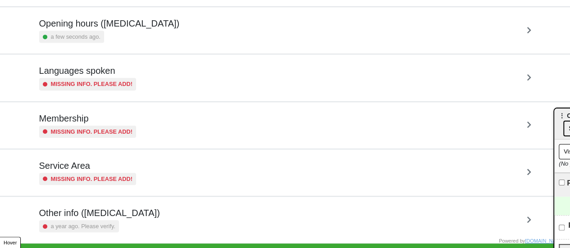
scroll to position [218, 0]
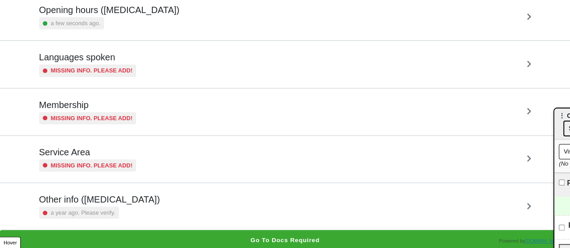
click at [149, 211] on div "Other info (coronavirus) a year ago. Please verify." at bounding box center [285, 206] width 492 height 25
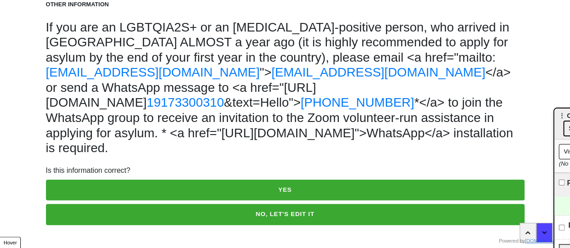
scroll to position [48, 0]
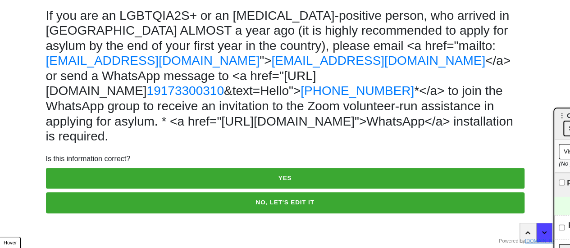
click at [158, 200] on button "NO, LET'S EDIT IT" at bounding box center [285, 203] width 479 height 21
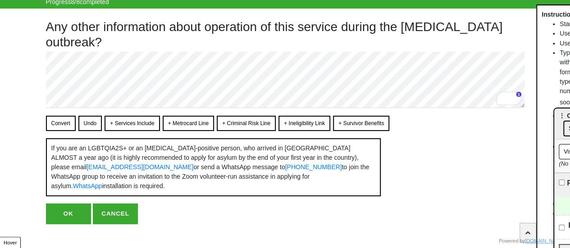
scroll to position [44, 0]
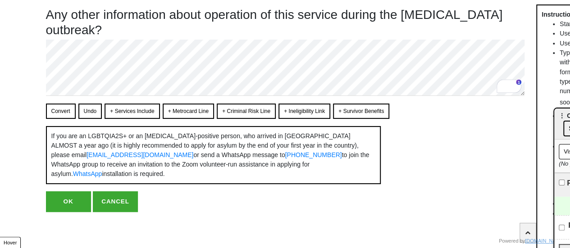
click at [55, 202] on button "OK" at bounding box center [68, 202] width 45 height 21
type textarea "x"
click at [76, 203] on button "OK" at bounding box center [68, 202] width 45 height 21
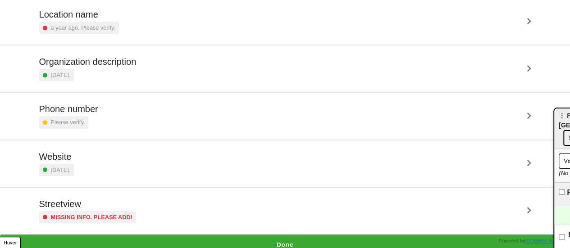
scroll to position [171, 0]
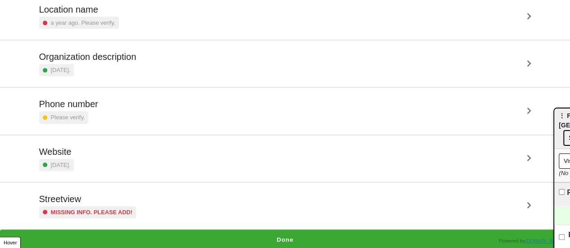
click at [104, 212] on small "Missing info. Please add!" at bounding box center [92, 212] width 82 height 9
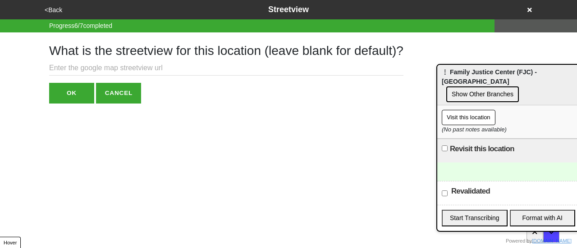
drag, startPoint x: 540, startPoint y: 108, endPoint x: 451, endPoint y: 77, distance: 93.8
click at [451, 87] on button "Show Other Branches" at bounding box center [482, 95] width 73 height 16
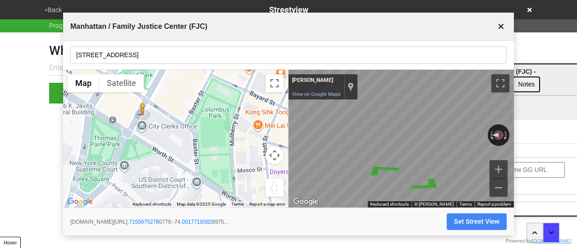
click at [143, 46] on input "[STREET_ADDRESS]" at bounding box center [288, 55] width 436 height 18
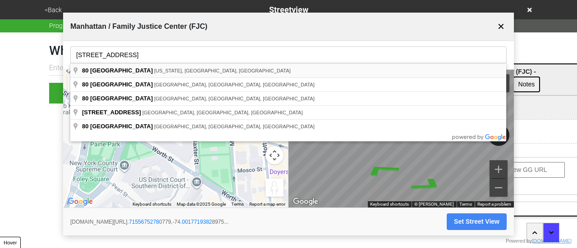
type input "[STREET_ADDRESS][US_STATE]"
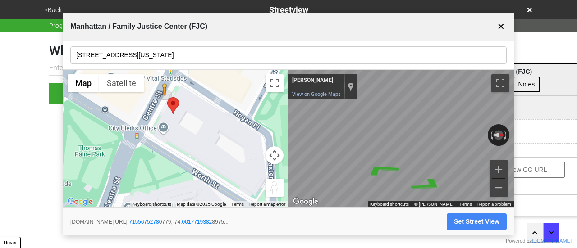
click at [374, 101] on body "<Back Streetview Progress 6 / 7 completed What is the streetview for this locat…" at bounding box center [288, 52] width 577 height 104
drag, startPoint x: 515, startPoint y: 106, endPoint x: 233, endPoint y: 145, distance: 285.0
click at [240, 143] on div "← Move left → Move right ↑ Move up ↓ Move down + Zoom in - Zoom out Home Jump l…" at bounding box center [288, 139] width 451 height 138
click at [277, 138] on div "← Move left → Move right ↑ Move up ↓ Move down + Zoom in - Zoom out Home Jump l…" at bounding box center [288, 139] width 451 height 138
click at [249, 101] on div "← Move left → Move right ↑ Move up ↓ Move down + Zoom in - Zoom out Home Jump l…" at bounding box center [288, 139] width 451 height 138
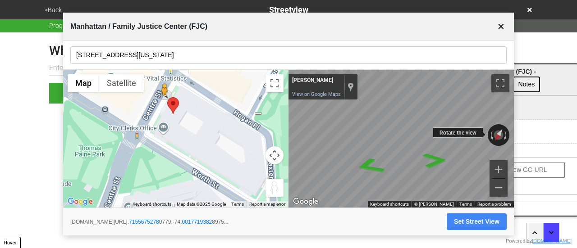
click at [455, 135] on div "← Move left → Move right ↑ Move up ↓ Move down + Zoom in - Zoom out Andrew Mats…" at bounding box center [401, 139] width 225 height 138
click at [437, 158] on icon "Go Southwest" at bounding box center [435, 161] width 46 height 22
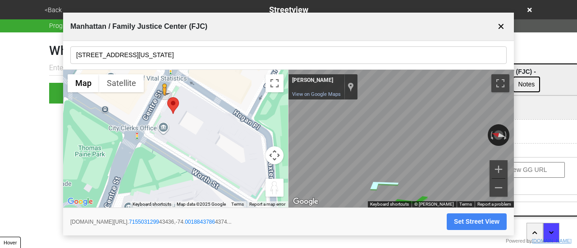
click at [381, 183] on icon "Go Northeast" at bounding box center [380, 184] width 68 height 18
click at [415, 198] on icon "Go Southwest" at bounding box center [423, 199] width 68 height 18
click at [471, 221] on button "Set Street View" at bounding box center [477, 222] width 60 height 17
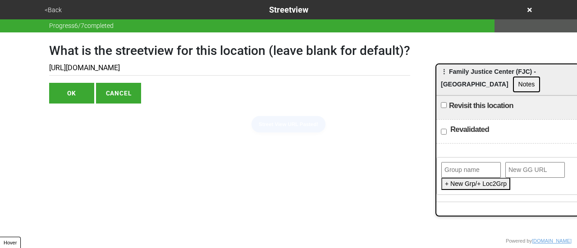
type input "https://www.google.com/maps/@40.715503129943436,-74.00188437864374,3a,75y,161.3…"
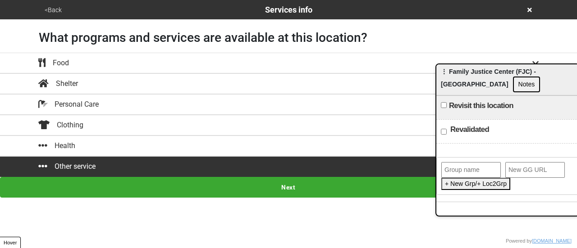
click at [54, 9] on button "<Back" at bounding box center [53, 10] width 23 height 10
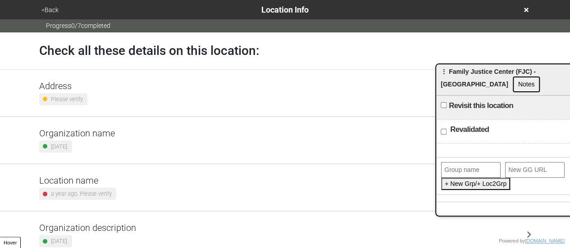
scroll to position [171, 0]
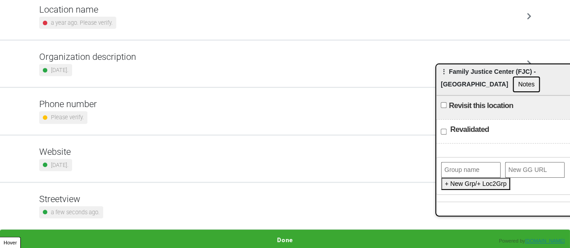
click at [108, 119] on div "Phone number Please verify." at bounding box center [285, 111] width 492 height 25
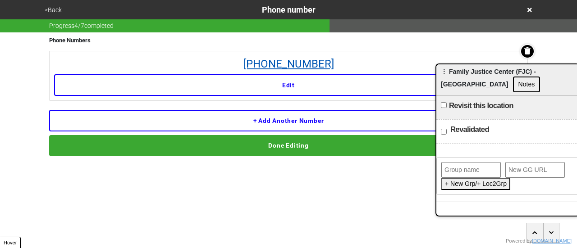
click at [313, 64] on link "212-602-2800" at bounding box center [288, 64] width 469 height 16
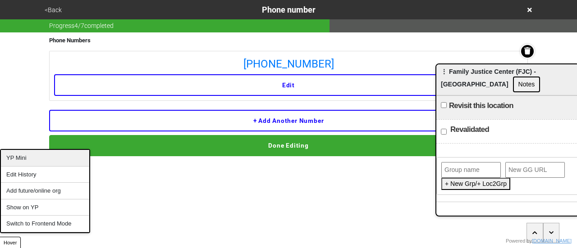
click at [31, 161] on div "YP Mini" at bounding box center [45, 158] width 88 height 17
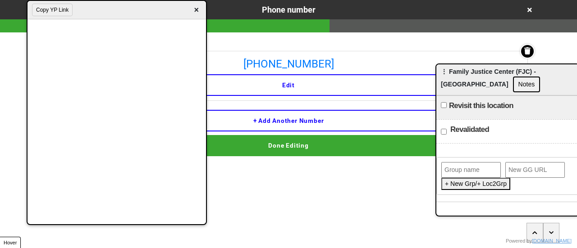
drag, startPoint x: 476, startPoint y: 36, endPoint x: 110, endPoint y: 9, distance: 367.1
click at [106, 8] on div "Copy YP Link ×" at bounding box center [117, 10] width 179 height 18
click at [513, 77] on button "Notes" at bounding box center [527, 85] width 28 height 16
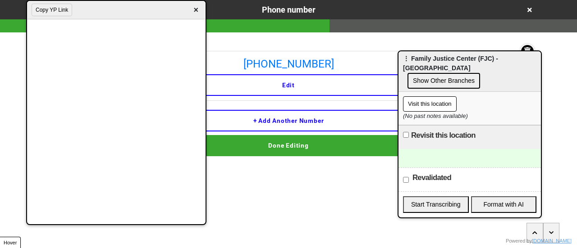
drag, startPoint x: 459, startPoint y: 58, endPoint x: 384, endPoint y: 29, distance: 79.6
click at [403, 55] on span "⋮ Family Justice Center (FJC) - Manhattan" at bounding box center [450, 63] width 95 height 17
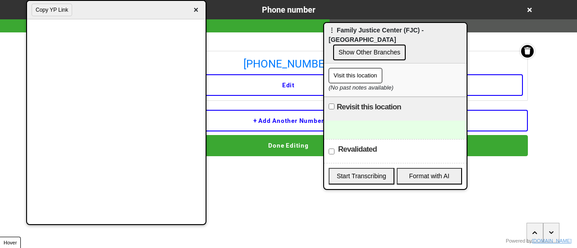
click at [386, 121] on div at bounding box center [395, 130] width 142 height 18
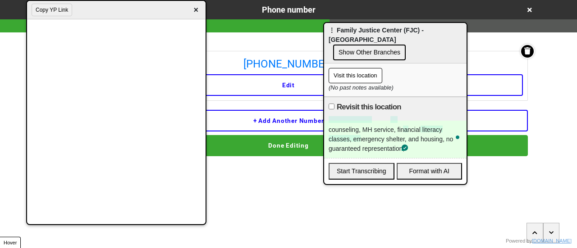
click at [193, 10] on span "×" at bounding box center [196, 10] width 10 height 12
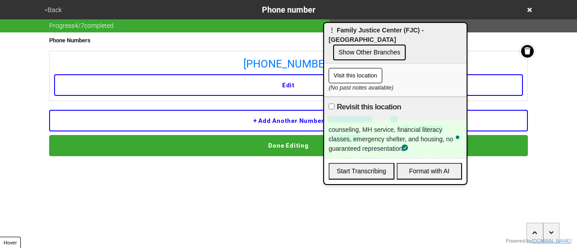
click at [50, 6] on button "<Back" at bounding box center [53, 10] width 23 height 10
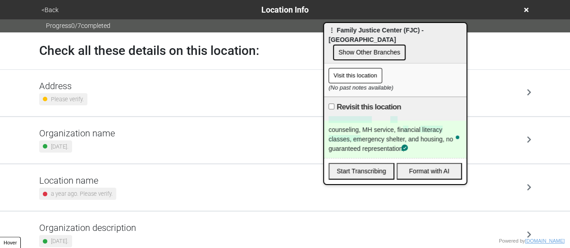
scroll to position [171, 0]
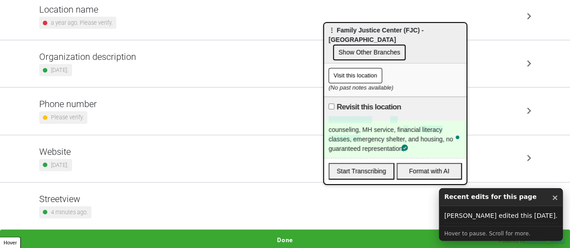
click at [284, 227] on div "Streetview 4 minutes ago." at bounding box center [285, 206] width 514 height 46
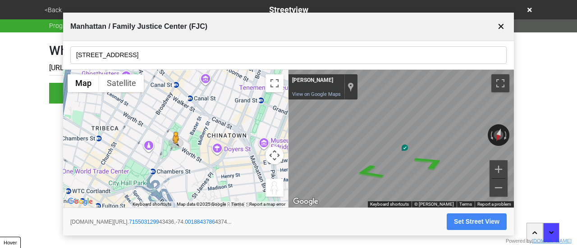
drag, startPoint x: 507, startPoint y: 24, endPoint x: 502, endPoint y: 27, distance: 5.3
click at [506, 24] on div "Manhattan / Family Justice Center (FJC) ✕" at bounding box center [288, 27] width 451 height 28
click at [501, 27] on button "✕" at bounding box center [501, 26] width 11 height 17
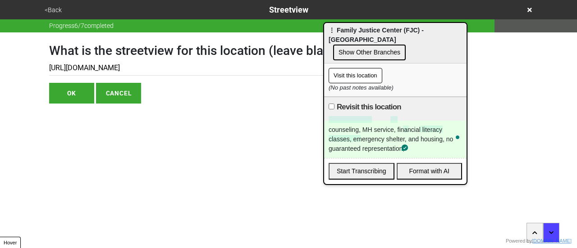
click at [50, 12] on button "<Back" at bounding box center [53, 10] width 23 height 10
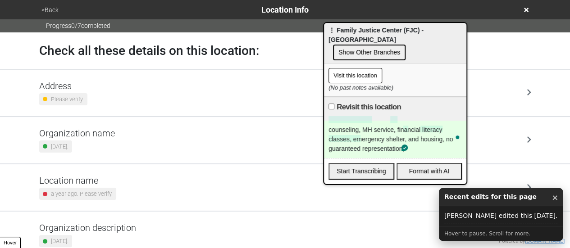
scroll to position [171, 0]
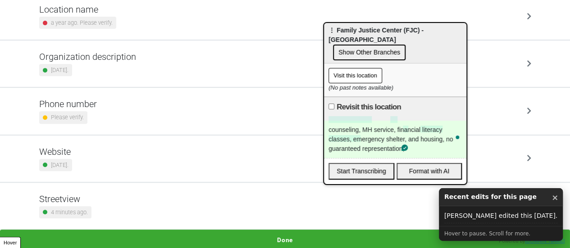
click at [283, 235] on button "Done" at bounding box center [285, 240] width 570 height 21
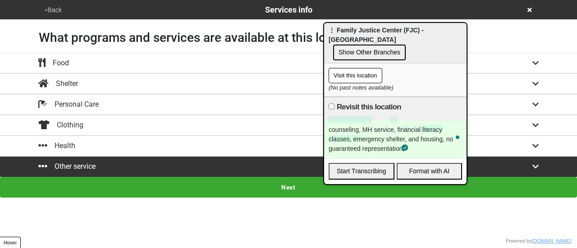
click at [207, 185] on button "Next" at bounding box center [288, 187] width 577 height 21
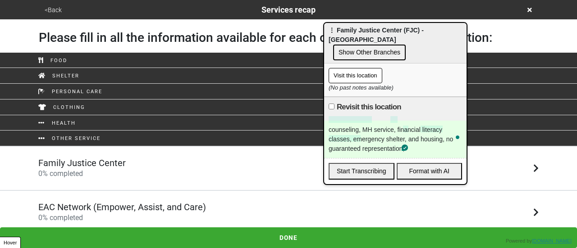
click at [135, 169] on div "Family Justice Center 0 % completed" at bounding box center [289, 169] width 514 height 22
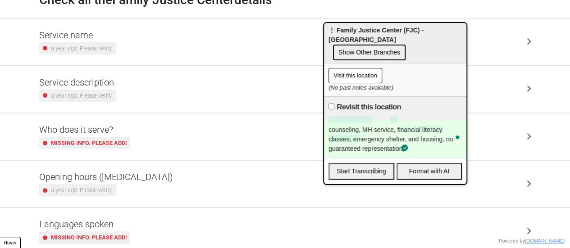
scroll to position [135, 0]
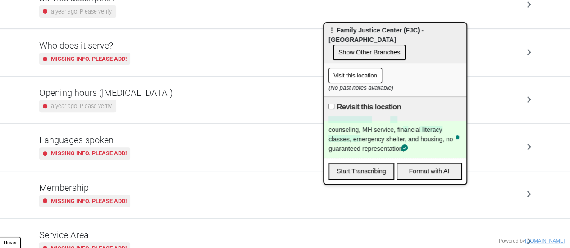
click at [101, 100] on div "a year ago. Please verify." at bounding box center [77, 106] width 77 height 12
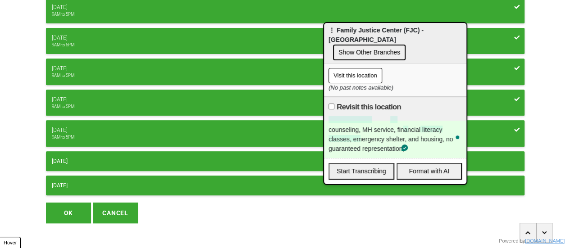
scroll to position [167, 0]
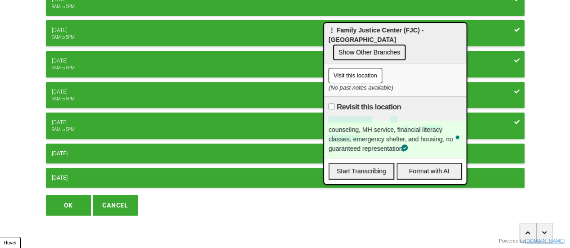
click at [74, 207] on button "OK" at bounding box center [68, 205] width 45 height 21
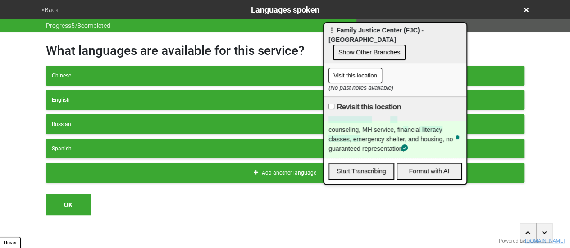
click at [52, 6] on button "<Back" at bounding box center [50, 10] width 23 height 10
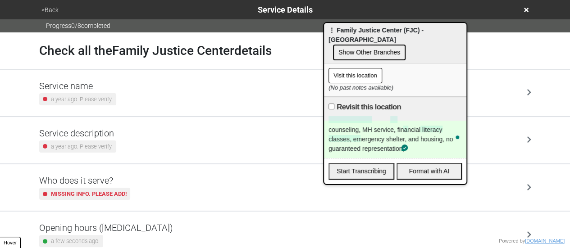
click at [114, 141] on div "Service description a year ago. Please verify." at bounding box center [285, 140] width 492 height 25
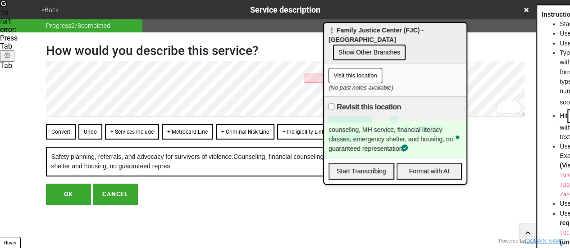
click at [339, 26] on div "⋮ Family Justice Center (FJC) - Manhattan Show Other Branches" at bounding box center [395, 43] width 142 height 41
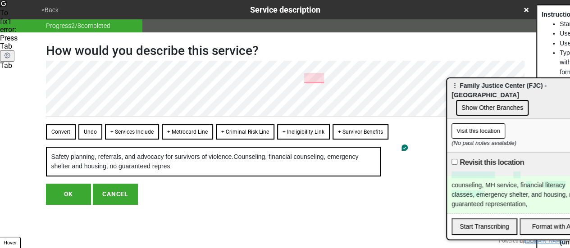
drag, startPoint x: 328, startPoint y: 29, endPoint x: 500, endPoint y: 116, distance: 192.6
click at [501, 116] on div "⋮ Family Justice Center (FJC) - Manhattan Show Other Branches" at bounding box center [518, 98] width 142 height 41
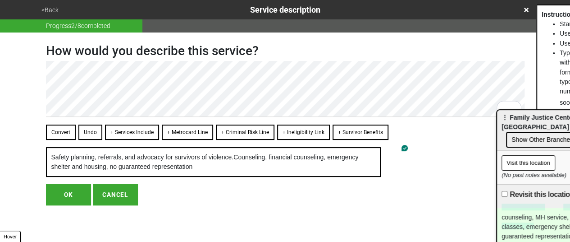
click at [128, 128] on button "+ Services Include" at bounding box center [132, 131] width 54 height 15
click at [60, 131] on button "Convert" at bounding box center [61, 131] width 30 height 15
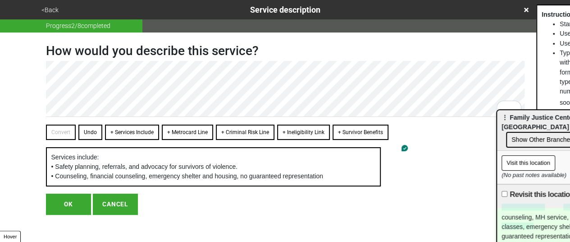
click at [79, 210] on button "OK" at bounding box center [68, 203] width 45 height 21
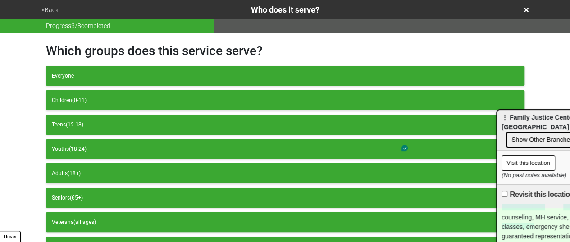
click at [45, 12] on button "<Back" at bounding box center [50, 10] width 23 height 10
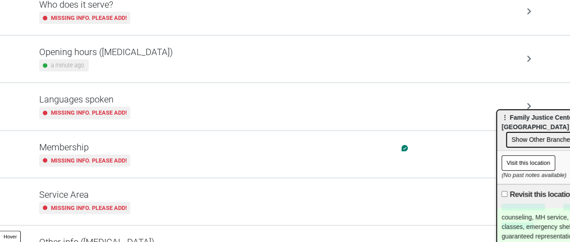
scroll to position [225, 0]
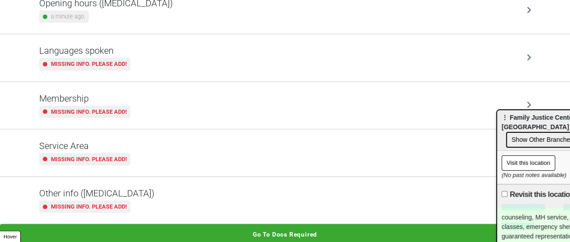
click at [115, 202] on small "Missing info. Please add!" at bounding box center [89, 206] width 76 height 9
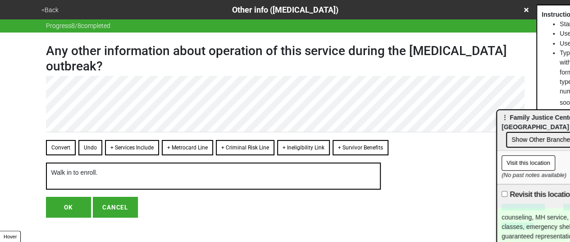
scroll to position [11, 0]
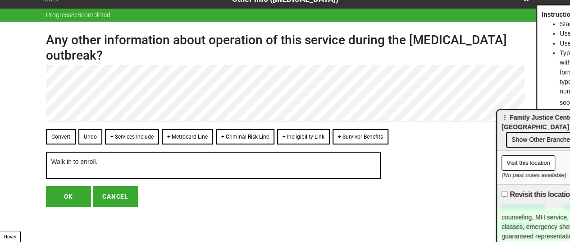
click at [63, 196] on button "OK" at bounding box center [68, 196] width 45 height 21
click at [65, 195] on button "OK" at bounding box center [68, 196] width 45 height 21
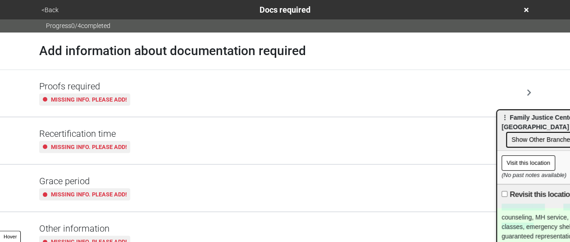
click at [47, 8] on button "<Back" at bounding box center [50, 10] width 23 height 10
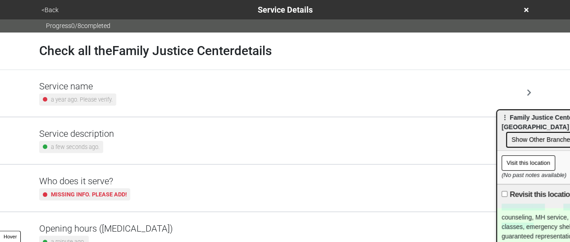
click at [47, 8] on button "<Back" at bounding box center [50, 10] width 23 height 10
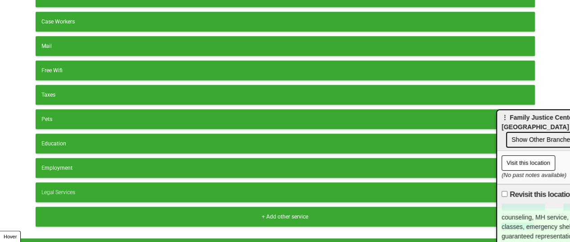
scroll to position [233, 0]
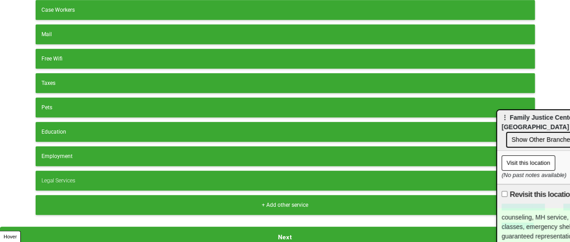
click at [205, 233] on button "Next" at bounding box center [285, 236] width 570 height 21
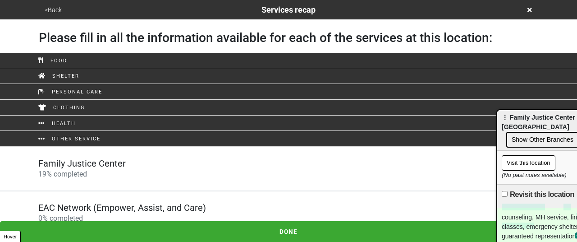
click at [121, 179] on link "Family Justice Center 19 % completed" at bounding box center [288, 169] width 577 height 44
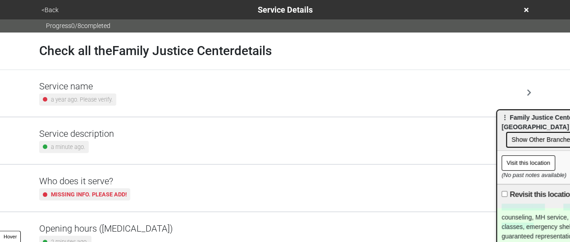
click at [121, 179] on h5 "Who does it serve?" at bounding box center [84, 180] width 91 height 11
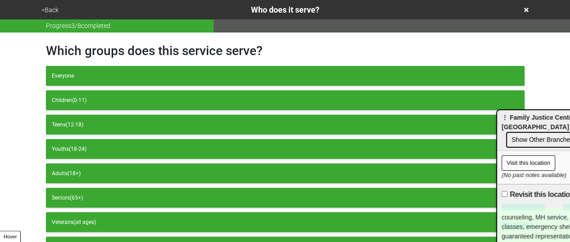
click at [47, 4] on div "<Back Who does it serve?" at bounding box center [285, 10] width 493 height 12
click at [49, 9] on button "<Back" at bounding box center [50, 10] width 23 height 10
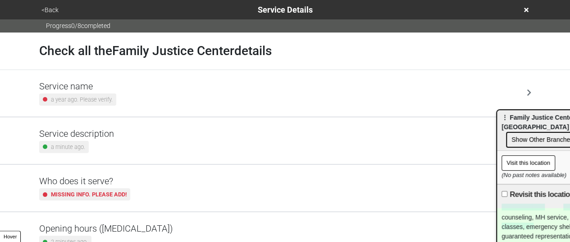
click at [57, 9] on button "<Back" at bounding box center [50, 10] width 23 height 10
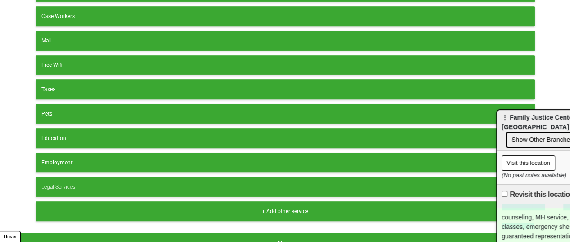
scroll to position [233, 0]
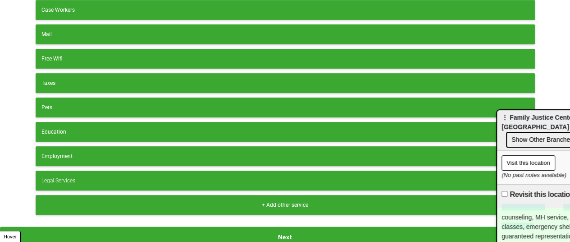
click at [242, 229] on button "Next" at bounding box center [285, 236] width 570 height 21
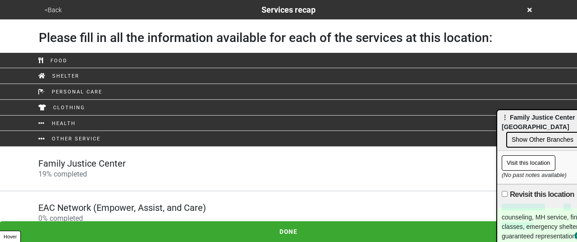
click at [130, 207] on h5 "EAC Network (Empower, Assist, and Care)" at bounding box center [122, 207] width 168 height 11
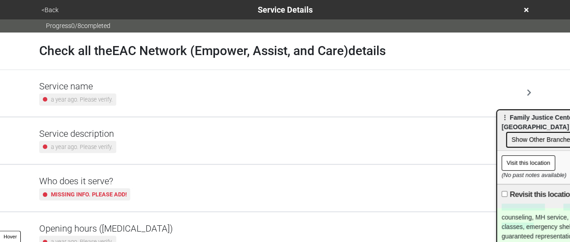
click at [92, 128] on h5 "Service description" at bounding box center [77, 133] width 77 height 11
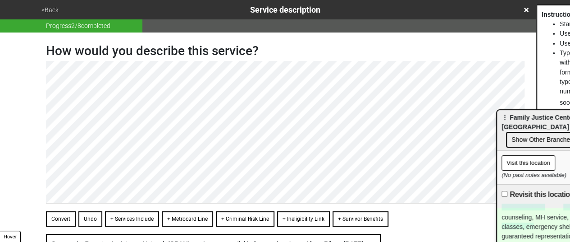
click at [50, 9] on button "<Back" at bounding box center [50, 10] width 23 height 10
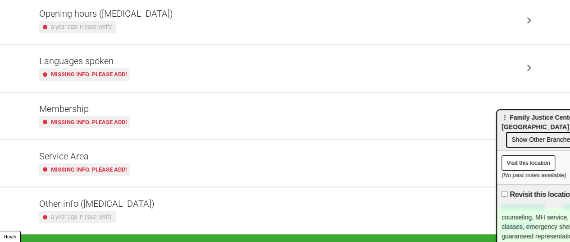
scroll to position [225, 0]
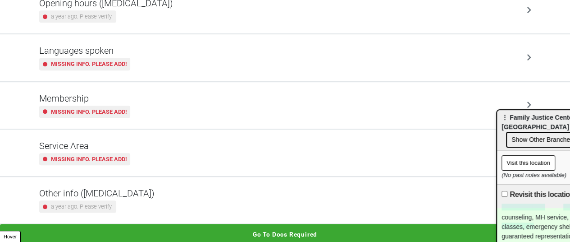
click at [127, 188] on h5 "Other info (coronavirus)" at bounding box center [96, 193] width 115 height 11
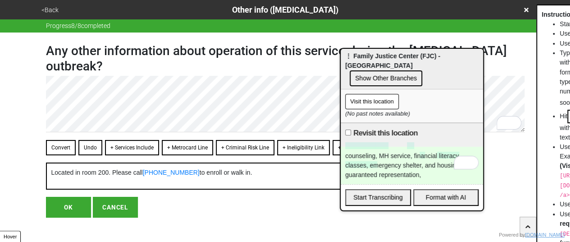
drag, startPoint x: 478, startPoint y: 96, endPoint x: 363, endPoint y: 63, distance: 119.3
click at [358, 55] on span "⋮ Family Justice Center (FJC) - Manhattan" at bounding box center [392, 60] width 95 height 17
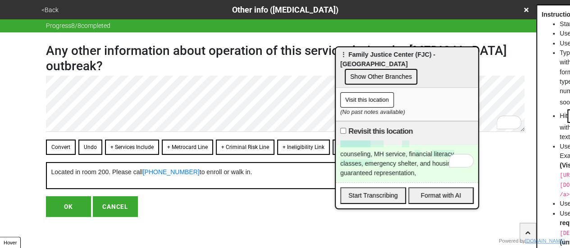
click at [364, 149] on div "counseling, MH service, financial literacy classes, emergency shelter, and hous…" at bounding box center [407, 163] width 142 height 37
click at [364, 149] on html "<Back Other info (coronavirus) Progress 8 / 8 completed Any other information a…" at bounding box center [285, 126] width 570 height 253
click at [364, 149] on div "coyunseling" at bounding box center [355, 166] width 40 height 34
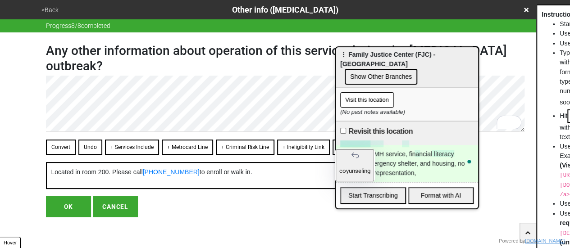
click at [431, 165] on div "counseling, MH service, financial literacy classes, emergency shelter, and hous…" at bounding box center [407, 163] width 142 height 37
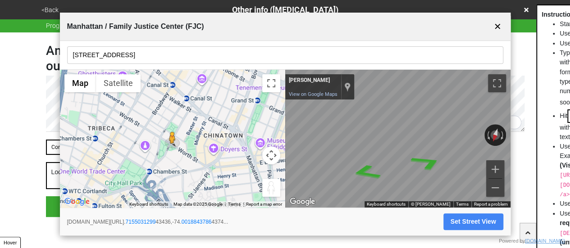
click at [496, 30] on button "✕" at bounding box center [497, 26] width 11 height 17
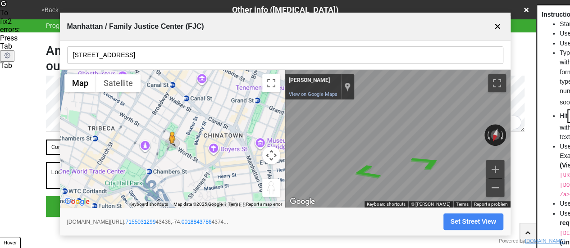
click at [499, 25] on button "✕" at bounding box center [497, 26] width 11 height 17
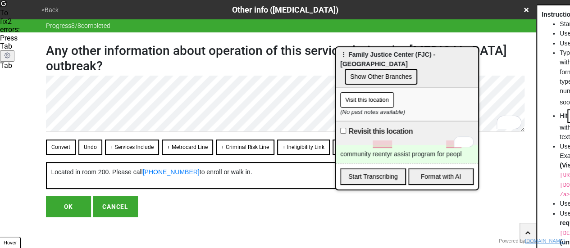
click at [445, 145] on div "community reentyr assist program for peopl" at bounding box center [407, 154] width 142 height 18
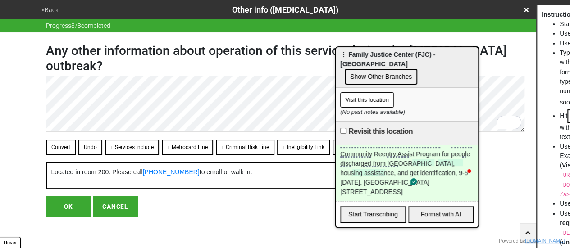
click at [431, 174] on div "Community Reentry Assist Program for people discharged from Rikers, housing ass…" at bounding box center [407, 173] width 142 height 56
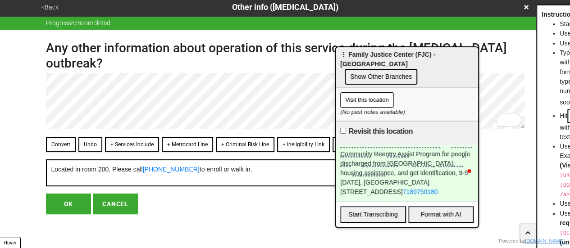
scroll to position [4, 0]
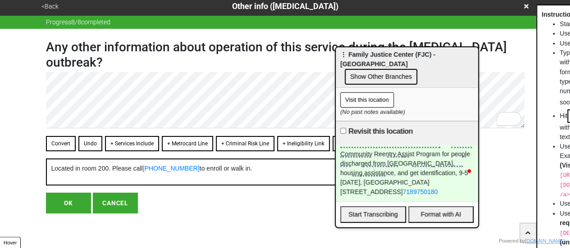
click at [34, 212] on div "Any other information about operation of this service during the coronavirus ou…" at bounding box center [285, 121] width 514 height 185
click at [61, 207] on button "OK" at bounding box center [68, 203] width 45 height 21
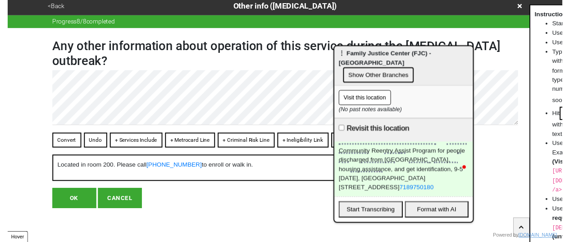
scroll to position [0, 0]
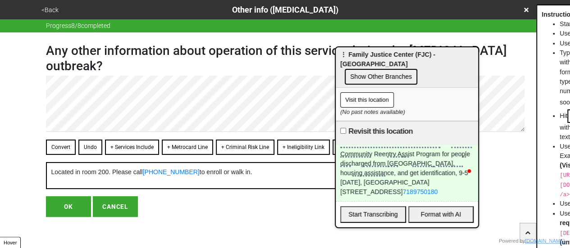
click at [66, 205] on button "OK" at bounding box center [68, 207] width 45 height 21
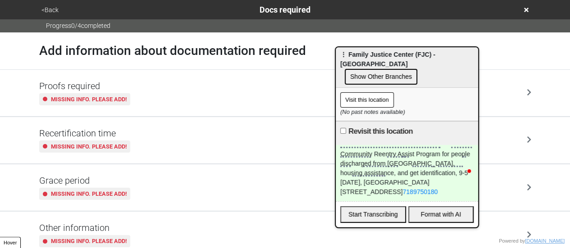
click at [53, 9] on button "<Back" at bounding box center [50, 10] width 23 height 10
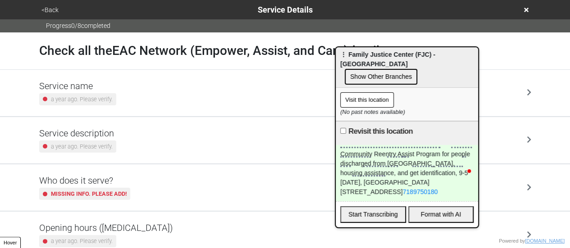
click at [100, 147] on small "a year ago. Please verify." at bounding box center [82, 146] width 62 height 9
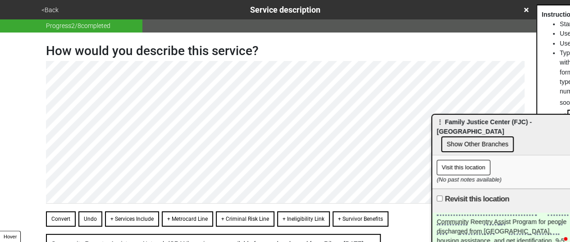
drag, startPoint x: 391, startPoint y: 78, endPoint x: 455, endPoint y: 121, distance: 76.7
click at [455, 121] on span "⋮ Family Justice Center (FJC) - Manhattan" at bounding box center [484, 126] width 95 height 17
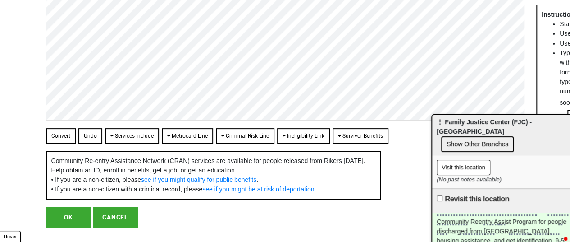
scroll to position [123, 0]
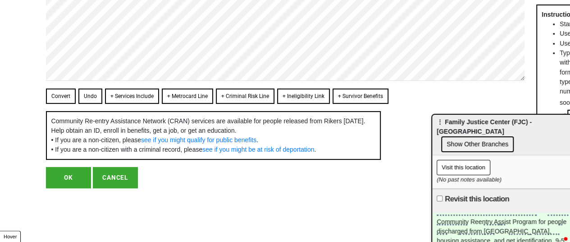
click at [58, 96] on button "Convert" at bounding box center [61, 95] width 30 height 15
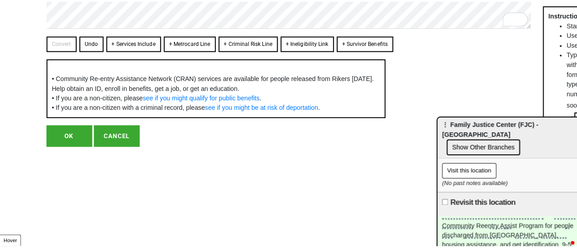
scroll to position [0, 0]
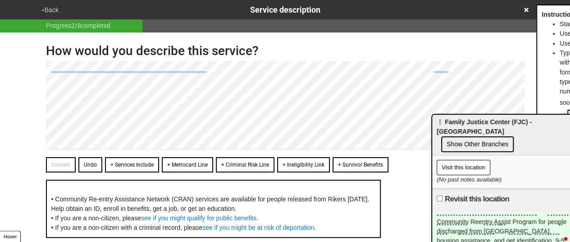
click at [0, 32] on div "<Back Service description Progress 2 / 8 completed How would you describe this …" at bounding box center [285, 133] width 570 height 266
type textarea "x"
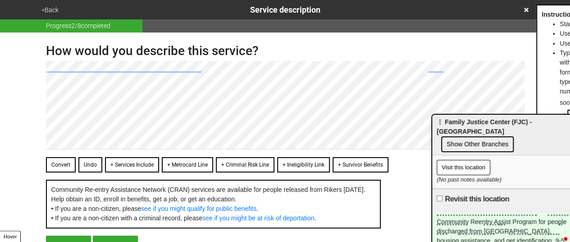
click at [47, 11] on button "<Back" at bounding box center [50, 10] width 23 height 10
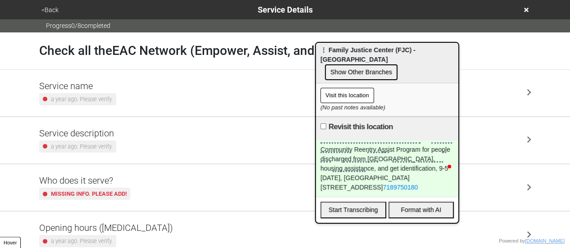
drag, startPoint x: 513, startPoint y: 125, endPoint x: 396, endPoint y: 53, distance: 136.6
click at [396, 53] on span "⋮ Family Justice Center (FJC) - Manhattan" at bounding box center [368, 54] width 95 height 17
click at [431, 169] on div "Community Reentry Assist Program for people discharged from Rikers, housing ass…" at bounding box center [387, 169] width 142 height 56
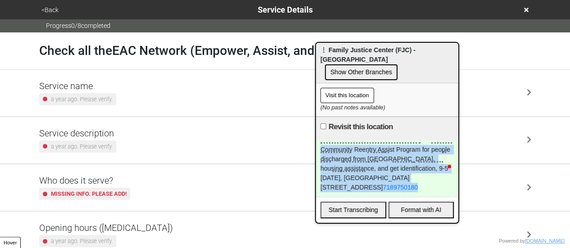
click at [431, 169] on div "Community Reentry Assist Program for people discharged from Rikers, housing ass…" at bounding box center [387, 169] width 142 height 56
click at [527, 10] on icon at bounding box center [526, 10] width 5 height 5
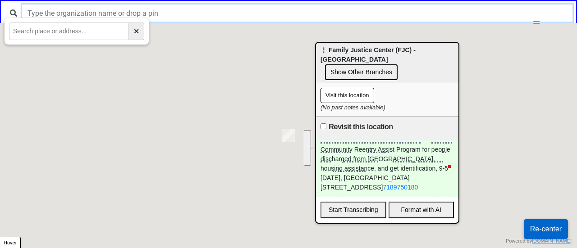
click at [148, 10] on input "text" at bounding box center [297, 13] width 551 height 17
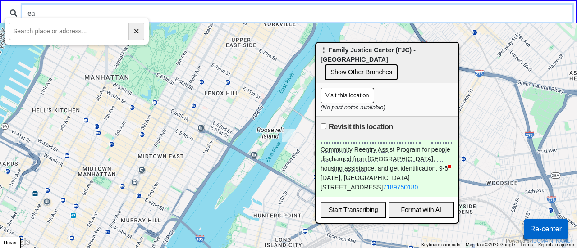
type input "eac"
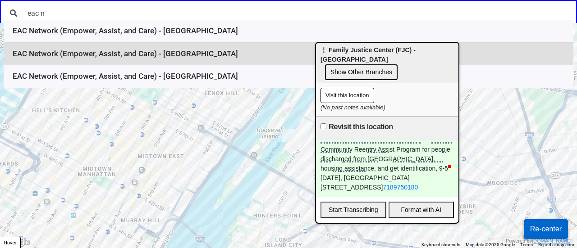
type input "eac n"
click at [166, 58] on li "EAC Network (Empower, Assist, and Care) - [GEOGRAPHIC_DATA]" at bounding box center [289, 54] width 570 height 23
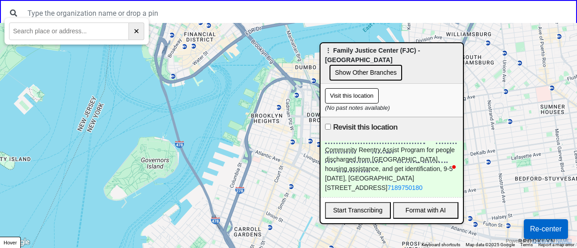
drag, startPoint x: 336, startPoint y: 50, endPoint x: 447, endPoint y: 61, distance: 111.8
click at [420, 62] on span "⋮ Family Justice Center (FJC) - [GEOGRAPHIC_DATA]" at bounding box center [372, 55] width 95 height 17
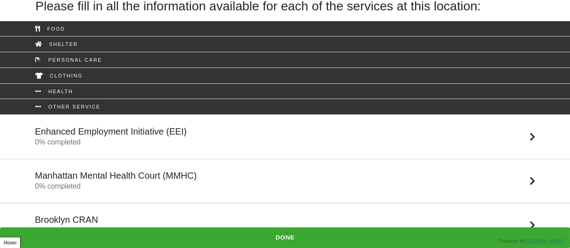
scroll to position [73, 0]
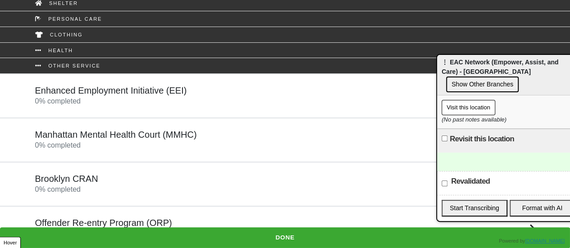
click at [165, 183] on div "Brooklyn CRAN 0 % completed" at bounding box center [285, 185] width 514 height 22
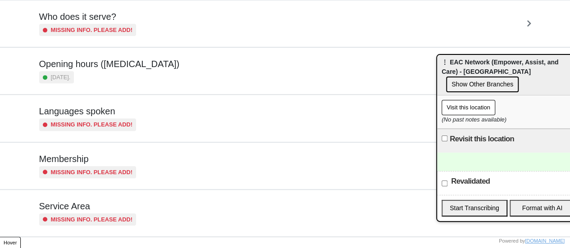
scroll to position [218, 0]
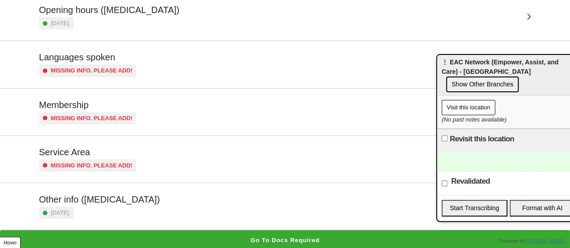
click at [125, 200] on h5 "Other info (coronavirus)" at bounding box center [99, 199] width 121 height 11
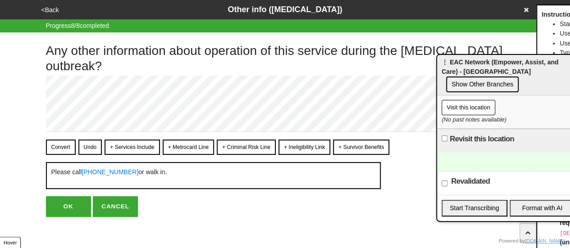
click at [68, 202] on button "OK" at bounding box center [68, 207] width 45 height 21
click at [49, 9] on button "<Back" at bounding box center [50, 10] width 23 height 10
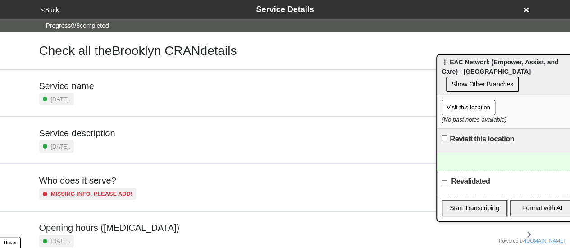
click at [74, 151] on div "4 months ago." at bounding box center [56, 147] width 35 height 12
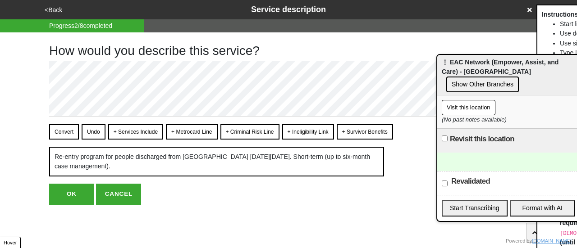
click at [60, 193] on button "OK" at bounding box center [71, 194] width 45 height 21
type textarea "x"
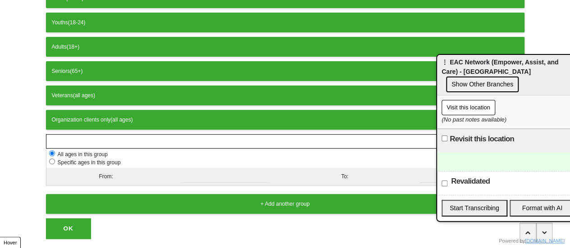
scroll to position [149, 0]
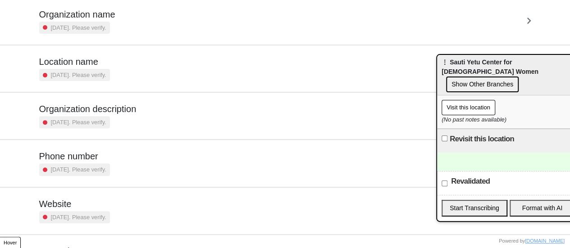
scroll to position [171, 0]
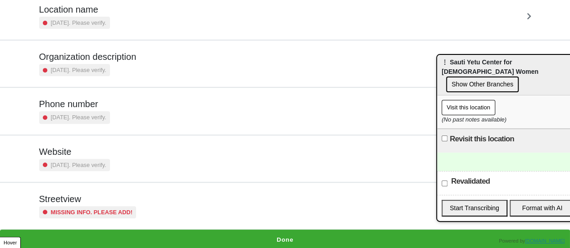
click at [64, 199] on h5 "Streetview" at bounding box center [87, 199] width 97 height 11
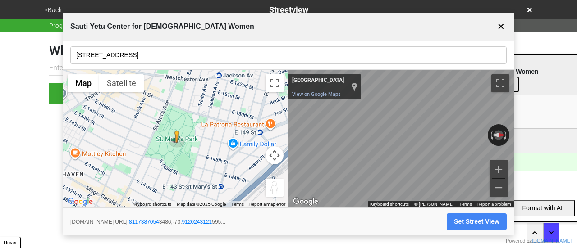
click at [499, 24] on button "✕" at bounding box center [501, 26] width 11 height 17
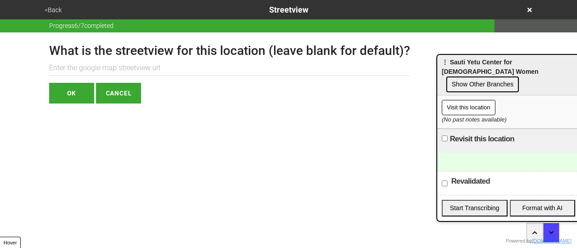
click at [55, 8] on button "<Back" at bounding box center [53, 10] width 23 height 10
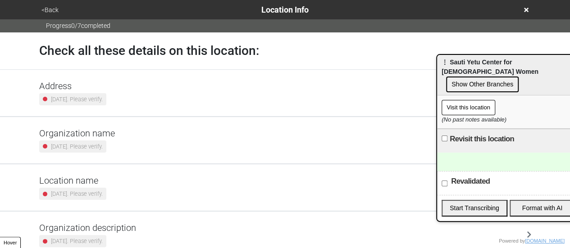
click at [86, 87] on h5 "Address" at bounding box center [72, 86] width 67 height 11
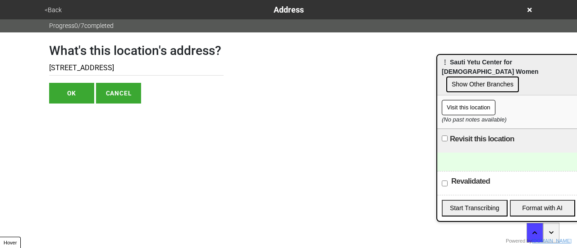
click at [53, 8] on button "<Back" at bounding box center [53, 10] width 23 height 10
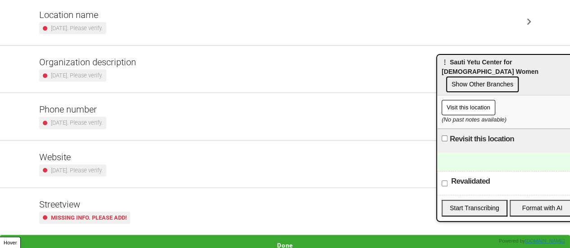
scroll to position [171, 0]
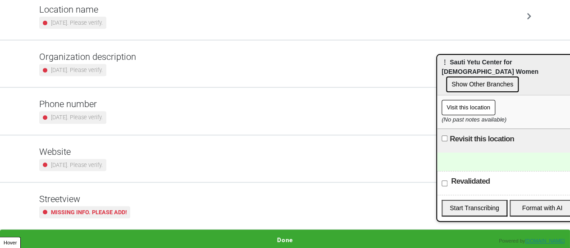
click at [101, 116] on small "[DATE]. Please verify." at bounding box center [77, 117] width 52 height 9
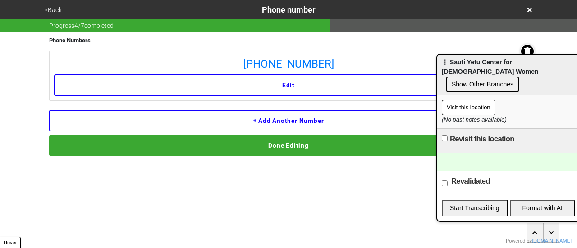
click at [54, 9] on button "<Back" at bounding box center [53, 10] width 23 height 10
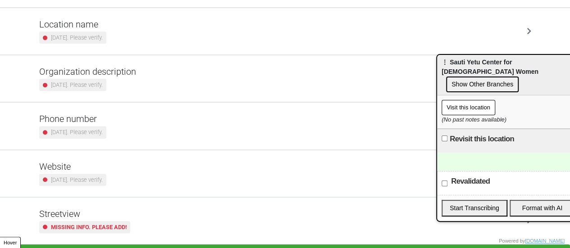
scroll to position [171, 0]
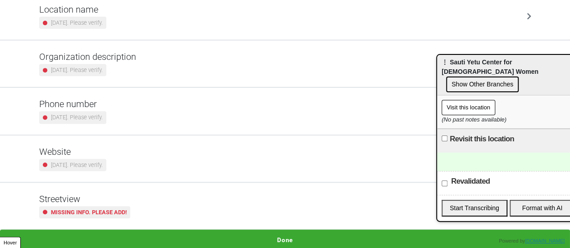
click at [72, 165] on small "[DATE]. Please verify." at bounding box center [77, 165] width 52 height 9
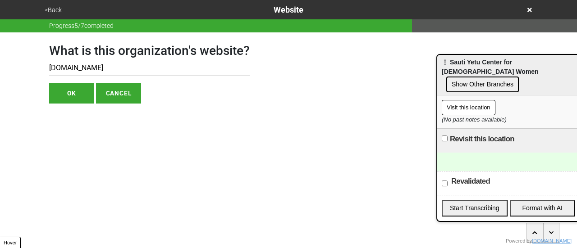
click at [70, 65] on input "[DOMAIN_NAME]" at bounding box center [149, 68] width 201 height 15
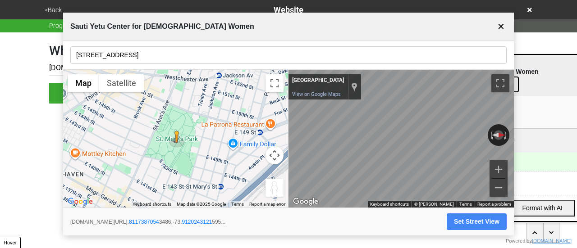
click at [498, 24] on button "✕" at bounding box center [501, 26] width 11 height 17
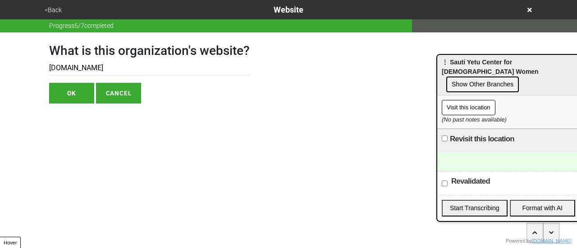
click at [56, 7] on button "<Back" at bounding box center [53, 10] width 23 height 10
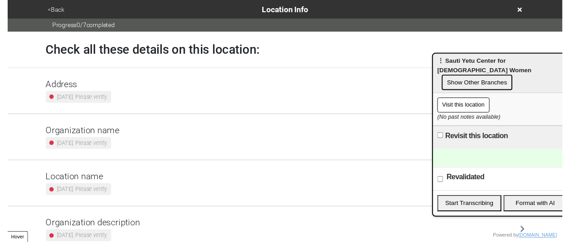
scroll to position [171, 0]
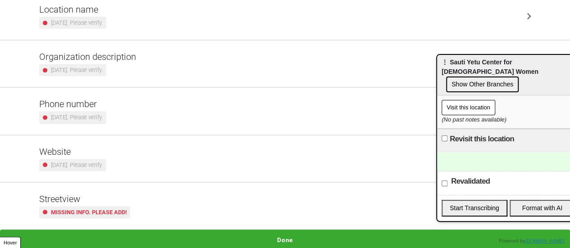
click at [458, 100] on button "Visit this location" at bounding box center [469, 107] width 54 height 15
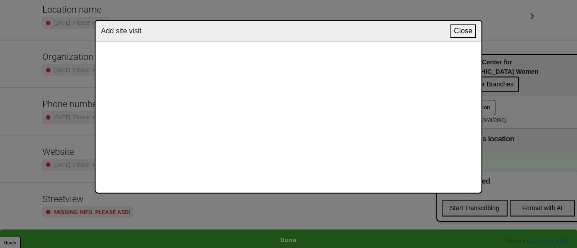
click at [471, 29] on button "Close" at bounding box center [463, 31] width 26 height 14
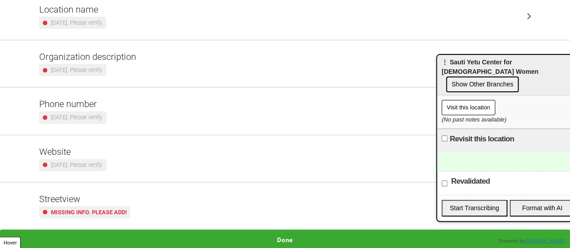
click at [450, 153] on div at bounding box center [508, 162] width 142 height 18
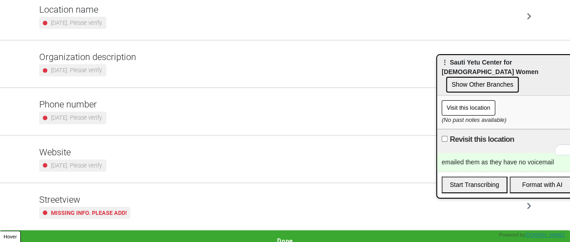
click at [85, 118] on small "2 years ago. Please verify." at bounding box center [77, 117] width 52 height 9
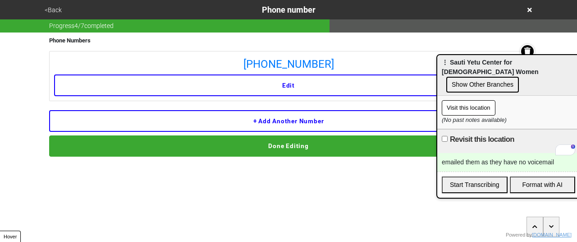
click at [48, 12] on button "<Back" at bounding box center [53, 10] width 23 height 10
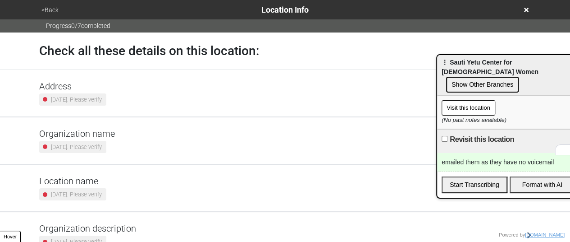
scroll to position [178, 0]
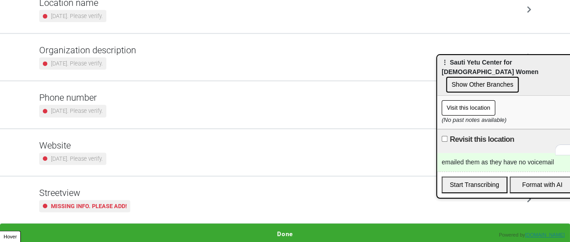
click at [106, 98] on h5 "Phone number" at bounding box center [72, 97] width 67 height 11
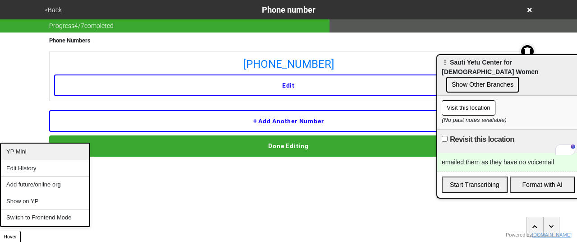
click at [40, 154] on div "YP Mini" at bounding box center [45, 151] width 88 height 17
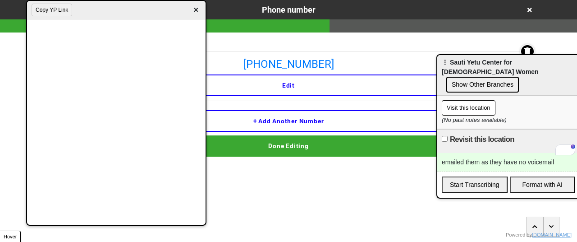
drag, startPoint x: 56, startPoint y: 9, endPoint x: 83, endPoint y: 3, distance: 27.8
click at [58, 9] on button "Copy YP Link" at bounding box center [52, 10] width 41 height 13
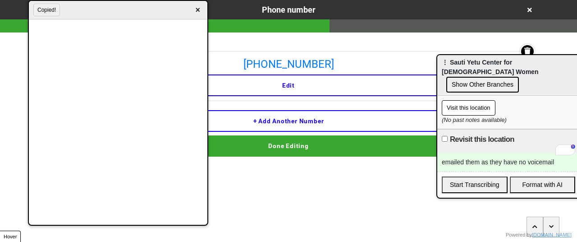
click at [48, 8] on button "Copied!" at bounding box center [46, 10] width 27 height 13
click at [196, 7] on span "×" at bounding box center [198, 10] width 10 height 12
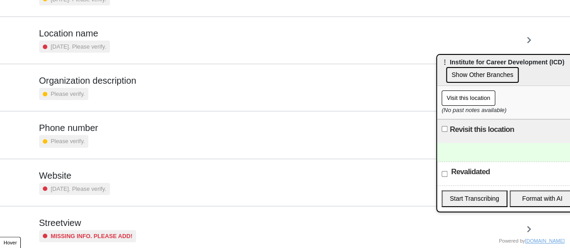
scroll to position [171, 0]
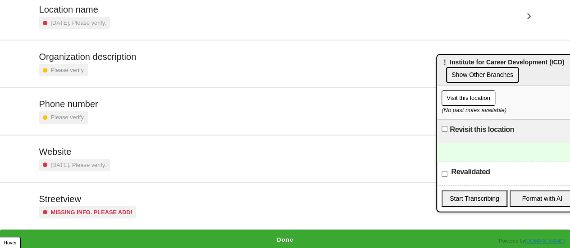
click at [87, 208] on small "Missing info. Please add!" at bounding box center [92, 212] width 82 height 9
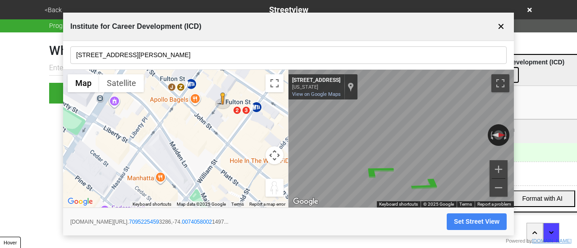
drag, startPoint x: 220, startPoint y: 133, endPoint x: 216, endPoint y: 153, distance: 20.0
click at [216, 153] on div "To activate drag with keyboard, press Alt + Enter. Once in keyboard drag state,…" at bounding box center [175, 139] width 225 height 138
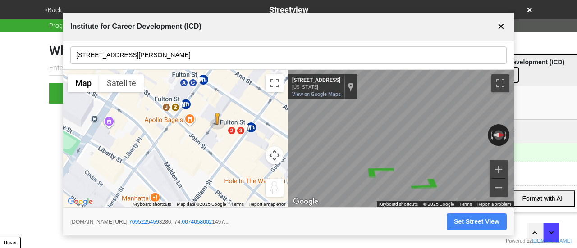
click at [129, 59] on input "123 William St, 5th Fl" at bounding box center [288, 55] width 436 height 18
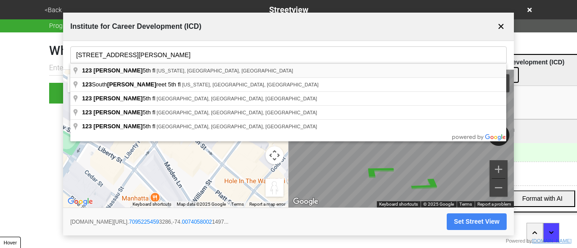
type input "123 William St 5th fl, New York, NY, USA"
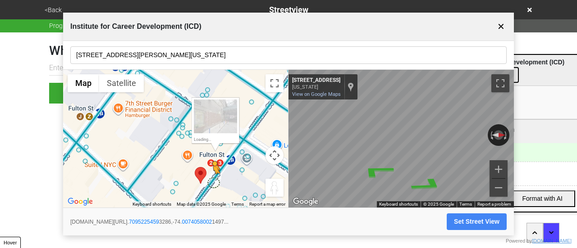
drag, startPoint x: 161, startPoint y: 144, endPoint x: 213, endPoint y: 182, distance: 65.2
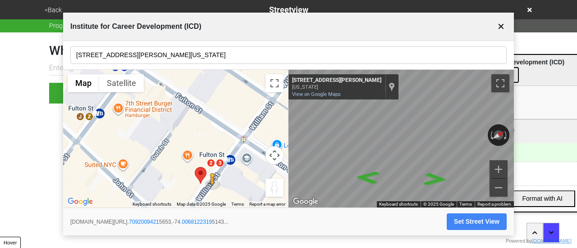
click at [470, 225] on button "Set Street View" at bounding box center [477, 222] width 60 height 17
type input "https://www.google.com/maps/@40.70920094215653,-74.00681223195143,3a,75y,301.96…"
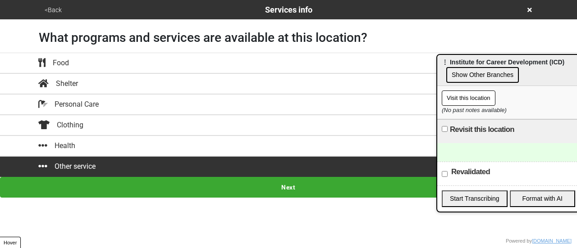
click at [60, 12] on button "<Back" at bounding box center [53, 10] width 23 height 10
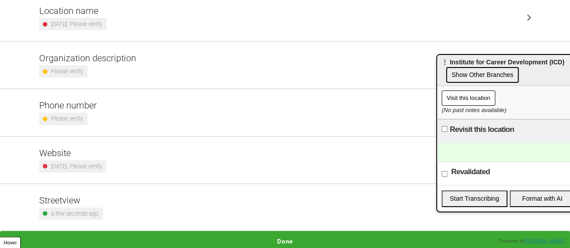
scroll to position [171, 0]
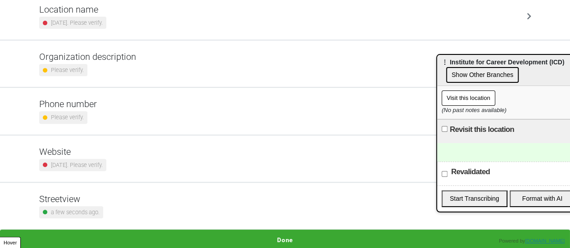
click at [115, 109] on div "Phone number Please verify." at bounding box center [285, 111] width 492 height 25
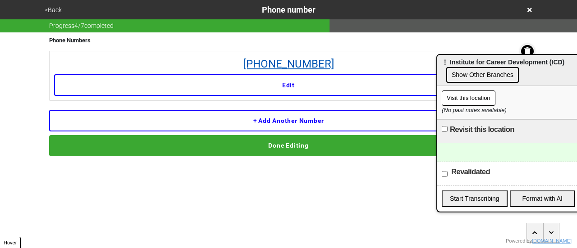
click at [302, 59] on link "212-585-6009" at bounding box center [288, 64] width 469 height 16
click at [312, 79] on button "Edit" at bounding box center [288, 85] width 469 height 22
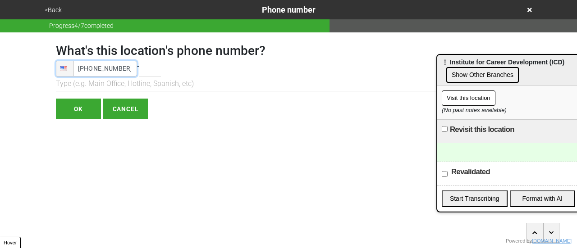
click at [88, 65] on input "(212) 585-6009" at bounding box center [96, 69] width 81 height 16
click at [87, 65] on input "(212) 585-6009" at bounding box center [96, 69] width 81 height 16
type input "(718) 665-2486"
drag, startPoint x: 92, startPoint y: 64, endPoint x: 82, endPoint y: 68, distance: 10.6
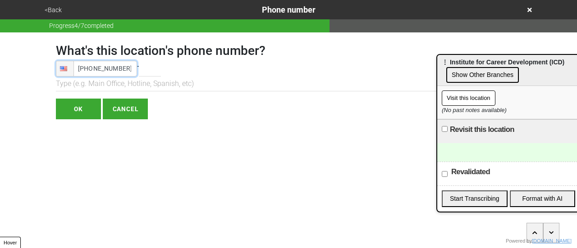
click at [82, 68] on input "(718) 665-2486" at bounding box center [96, 69] width 81 height 16
click at [82, 67] on input "(718) 665-2486" at bounding box center [96, 69] width 81 height 16
click at [480, 151] on div at bounding box center [508, 152] width 142 height 18
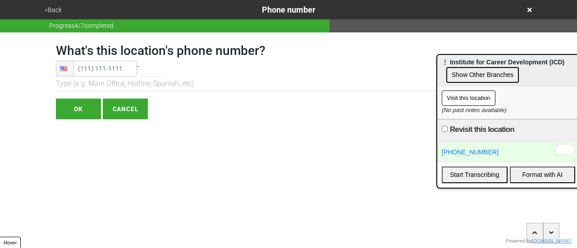
click at [65, 109] on input "OK" at bounding box center [78, 109] width 45 height 21
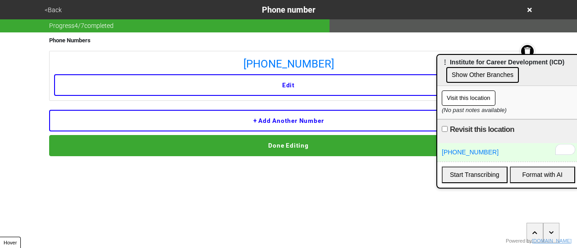
drag, startPoint x: 528, startPoint y: 48, endPoint x: 441, endPoint y: 64, distance: 88.1
click at [528, 49] on icon at bounding box center [527, 50] width 6 height 7
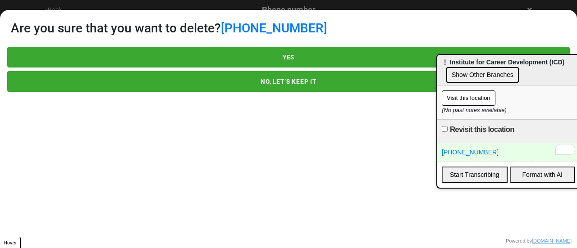
click at [292, 52] on button "YES" at bounding box center [288, 57] width 563 height 21
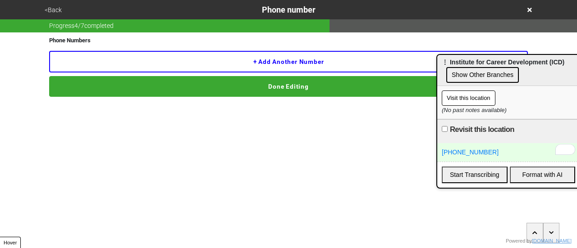
click at [504, 149] on div "(718) 665-2486" at bounding box center [508, 152] width 142 height 18
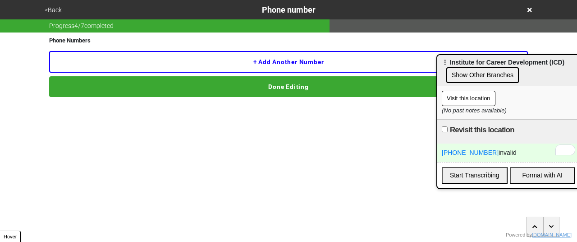
click at [47, 12] on button "<Back" at bounding box center [53, 10] width 23 height 10
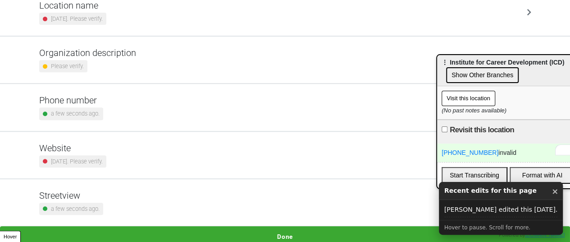
scroll to position [178, 0]
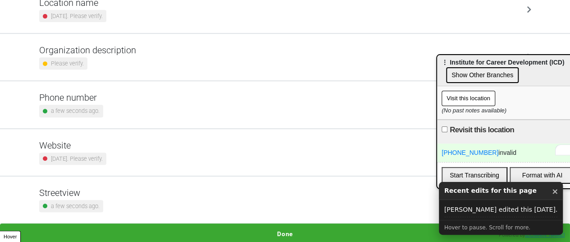
click at [106, 148] on h5 "Website" at bounding box center [72, 145] width 67 height 11
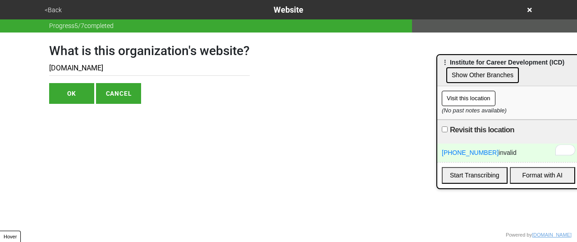
click at [65, 71] on input "icdnyc.org" at bounding box center [149, 68] width 201 height 15
click at [50, 7] on button "<Back" at bounding box center [53, 10] width 23 height 10
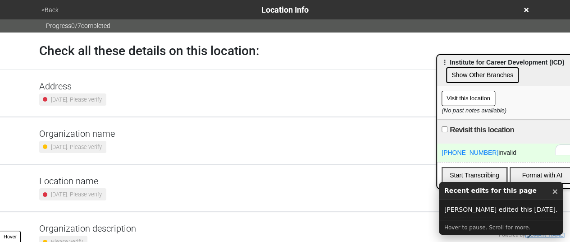
click at [51, 10] on button "<Back" at bounding box center [50, 10] width 23 height 10
click at [50, 10] on button "<Back" at bounding box center [50, 10] width 23 height 10
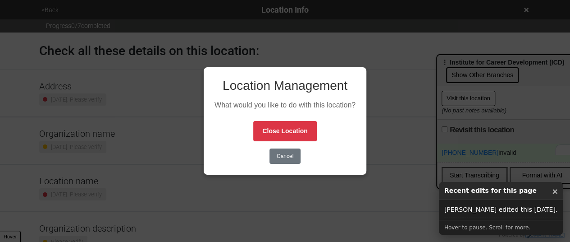
click at [280, 128] on button "Close Location" at bounding box center [284, 131] width 63 height 20
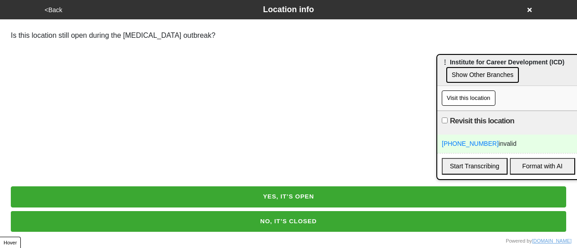
click at [299, 225] on button "NO, IT’S CLOSED" at bounding box center [288, 221] width 555 height 21
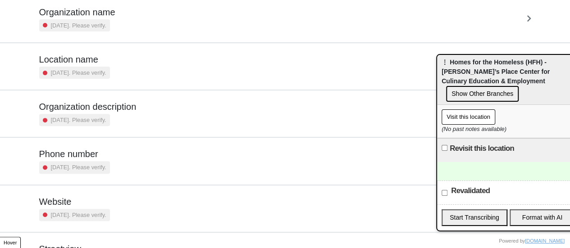
scroll to position [171, 0]
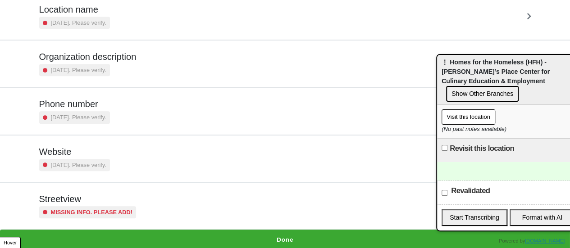
click at [68, 209] on small "Missing info. Please add!" at bounding box center [92, 212] width 82 height 9
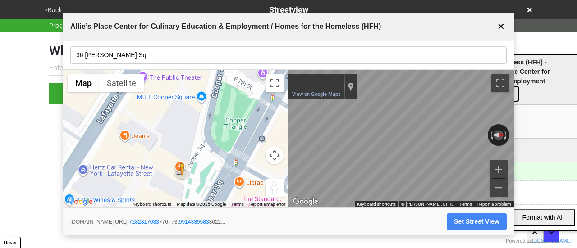
click at [166, 56] on input "36 Cooper Sq" at bounding box center [288, 55] width 436 height 18
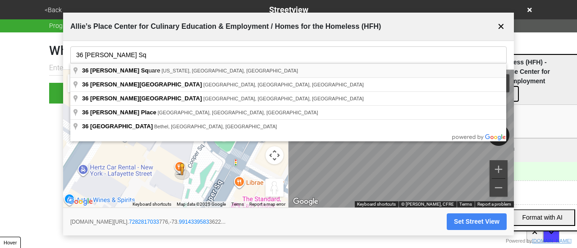
type input "36 Cooper Square, New York, NY, USA"
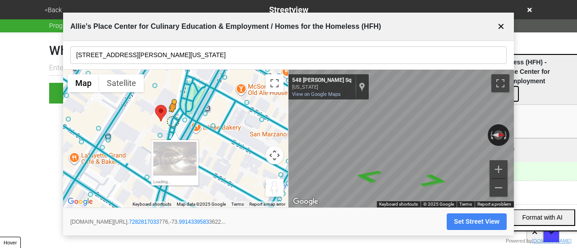
drag, startPoint x: 167, startPoint y: 131, endPoint x: 172, endPoint y: 128, distance: 5.9
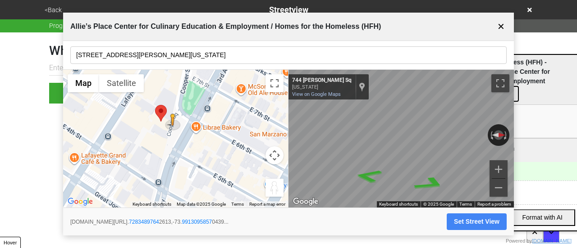
click at [468, 222] on button "Set Street View" at bounding box center [477, 222] width 60 height 17
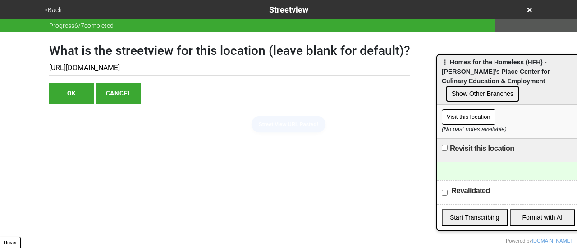
type input "https://www.google.com/maps/@40.72834897642613,-73.99130958570439,3a,75y,270h,0…"
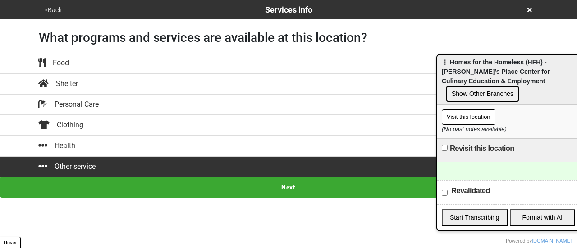
click at [51, 8] on button "<Back" at bounding box center [53, 10] width 23 height 10
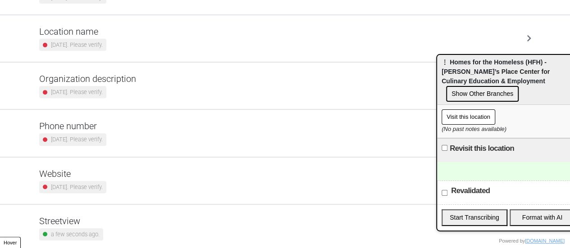
scroll to position [171, 0]
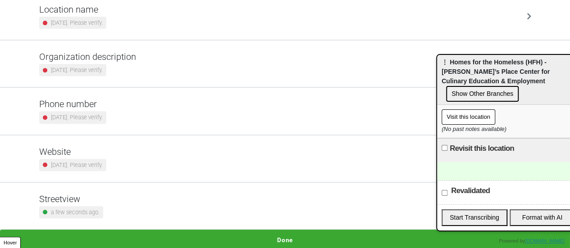
click at [106, 103] on h5 "Phone number" at bounding box center [72, 104] width 67 height 11
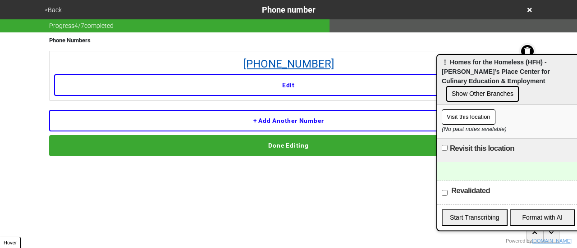
click at [295, 61] on link "212-529-5252" at bounding box center [288, 64] width 469 height 16
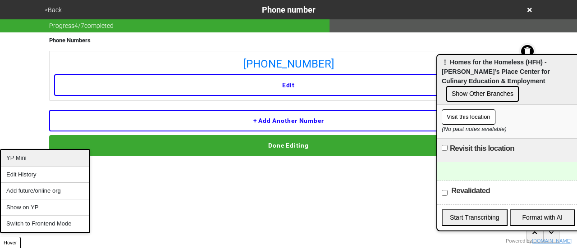
click at [36, 157] on div "YP Mini" at bounding box center [45, 158] width 88 height 17
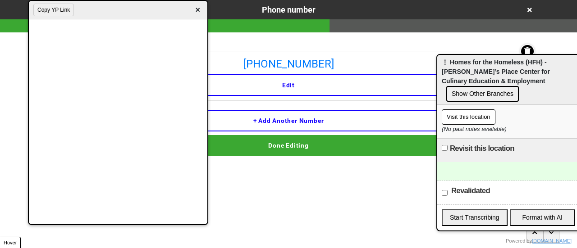
click at [454, 162] on div at bounding box center [508, 171] width 142 height 18
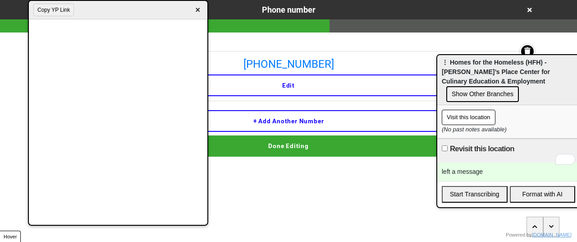
click at [202, 8] on span "×" at bounding box center [198, 10] width 10 height 12
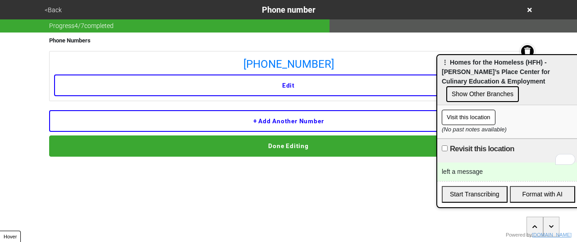
click at [231, 148] on button "Done Editing" at bounding box center [288, 145] width 479 height 21
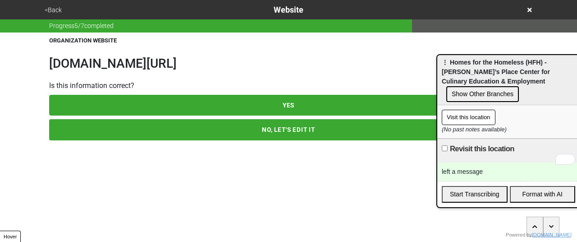
click at [282, 107] on button "YES" at bounding box center [288, 105] width 479 height 21
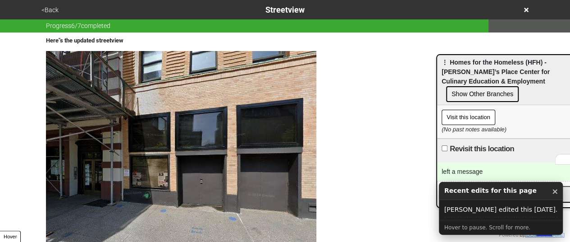
drag, startPoint x: 47, startPoint y: 9, endPoint x: 52, endPoint y: 10, distance: 5.6
click at [52, 10] on button "<Back" at bounding box center [50, 10] width 23 height 10
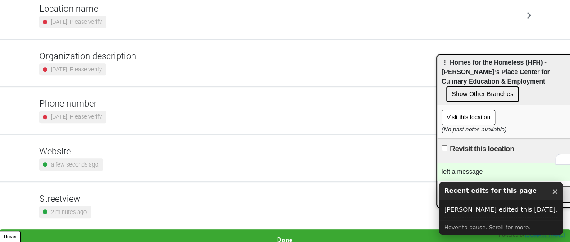
scroll to position [178, 0]
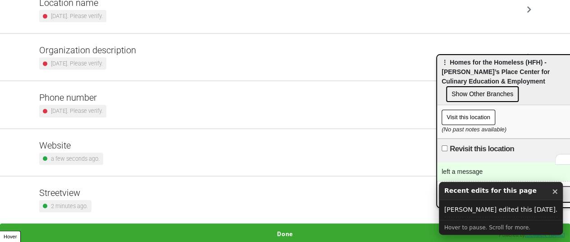
click at [87, 147] on h5 "Website" at bounding box center [71, 145] width 64 height 11
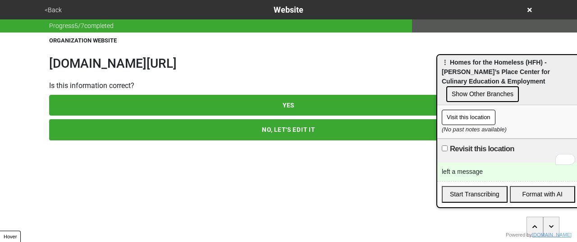
click at [97, 67] on h1 "www.hfhnyc.org/culinary/apply" at bounding box center [288, 63] width 479 height 15
click at [97, 67] on body "<Back Website Progress 5 / 7 completed ORGANIZATION WEBSITE www.hfhnyc.org/culi…" at bounding box center [288, 70] width 577 height 140
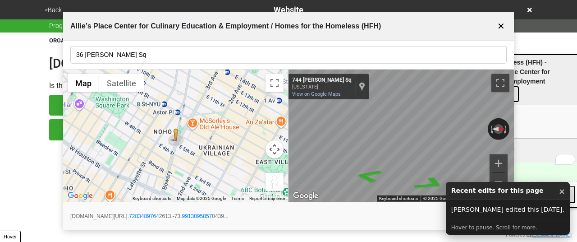
click at [498, 23] on button "✕" at bounding box center [501, 26] width 11 height 17
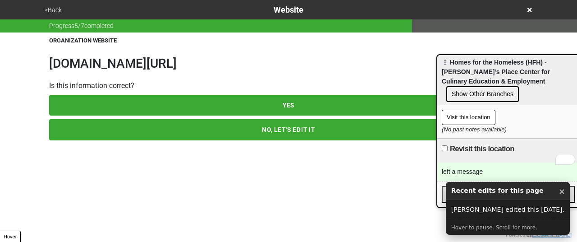
click at [133, 69] on h1 "www.hfhnyc.org/culinary/apply" at bounding box center [288, 63] width 479 height 15
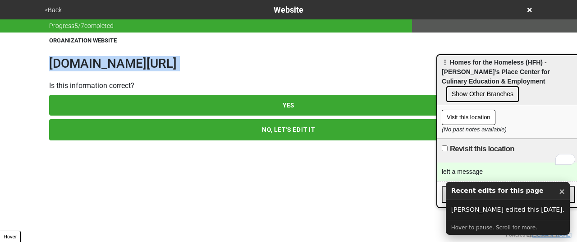
click at [133, 69] on h1 "www.hfhnyc.org/culinary/apply" at bounding box center [288, 63] width 479 height 15
copy h1 "www.hfhnyc.org/culinary/apply"
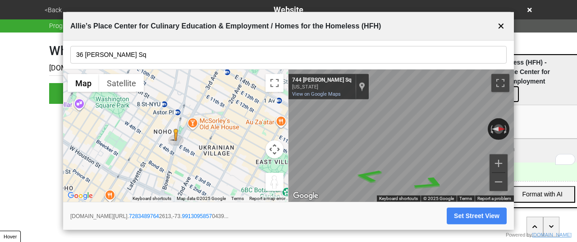
click at [505, 19] on button "✕" at bounding box center [501, 26] width 11 height 17
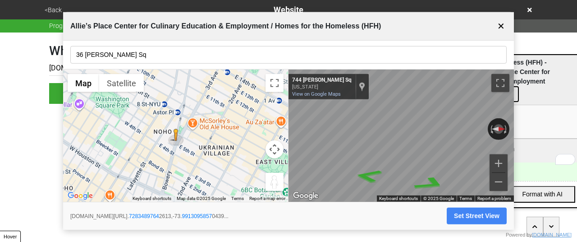
click at [500, 21] on button "✕" at bounding box center [501, 26] width 11 height 17
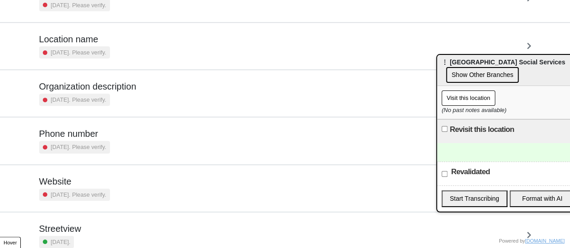
scroll to position [171, 0]
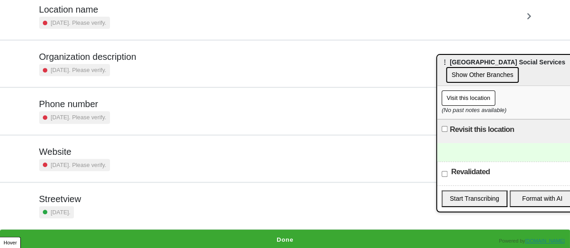
click at [106, 117] on small "[DATE]. Please verify." at bounding box center [78, 117] width 55 height 9
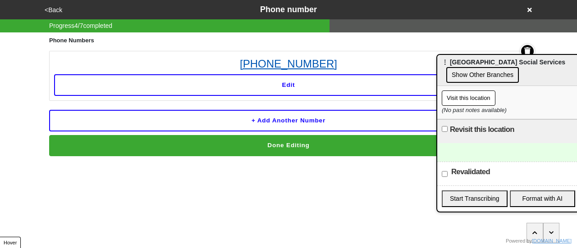
click at [280, 62] on link "[PHONE_NUMBER]" at bounding box center [288, 64] width 469 height 16
click at [57, 7] on button "<Back" at bounding box center [53, 10] width 23 height 10
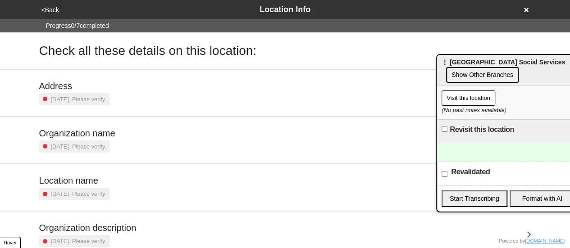
click at [80, 79] on div "Address [DATE]. Please verify." at bounding box center [285, 93] width 514 height 46
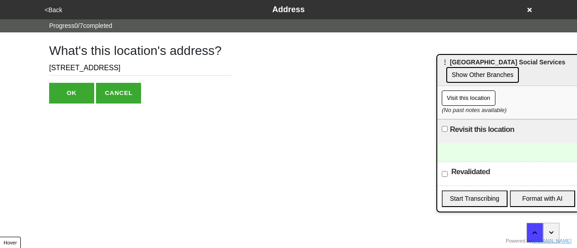
click at [54, 9] on button "<Back" at bounding box center [53, 10] width 23 height 10
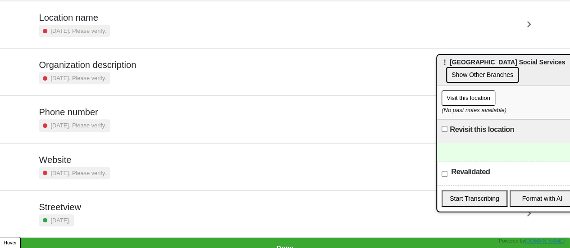
scroll to position [171, 0]
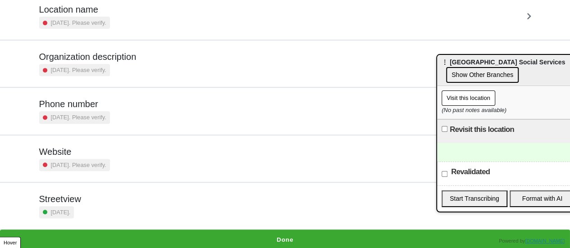
click at [288, 237] on button "Done" at bounding box center [285, 240] width 570 height 21
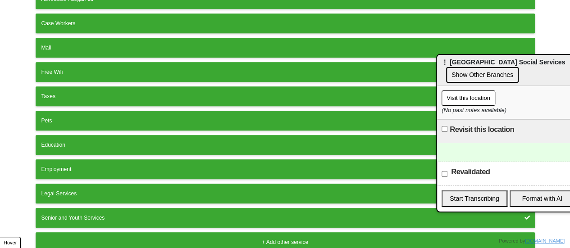
scroll to position [250, 0]
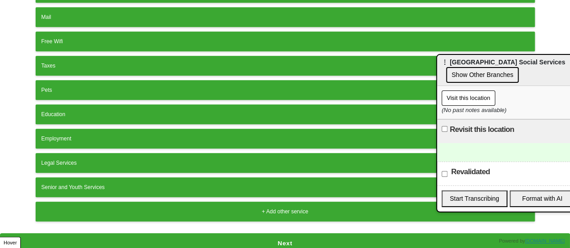
click at [289, 236] on button "Next" at bounding box center [285, 244] width 570 height 21
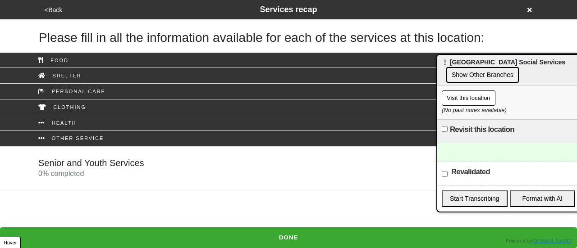
click at [471, 151] on div at bounding box center [508, 152] width 142 height 18
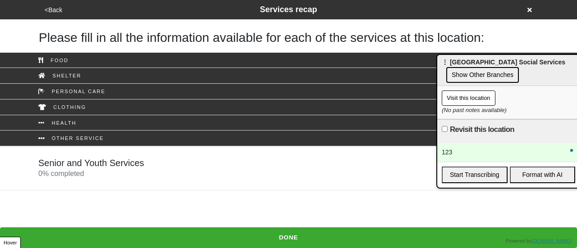
click at [148, 158] on div "Senior and Youth Services 0 % completed" at bounding box center [289, 169] width 514 height 22
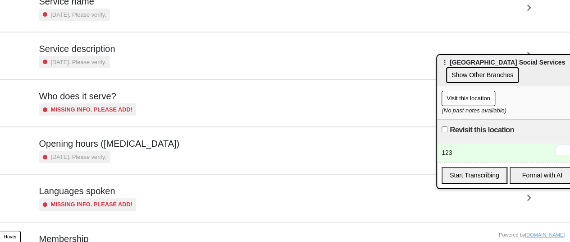
scroll to position [135, 0]
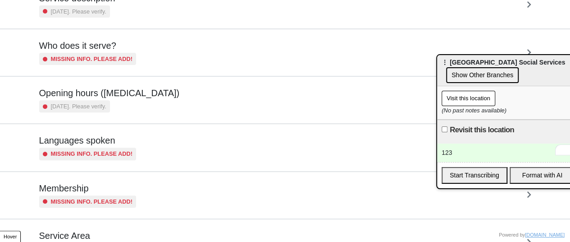
click at [121, 97] on h5 "Opening hours ([MEDICAL_DATA])" at bounding box center [109, 92] width 141 height 11
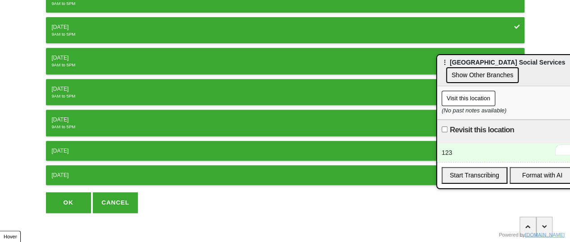
scroll to position [174, 0]
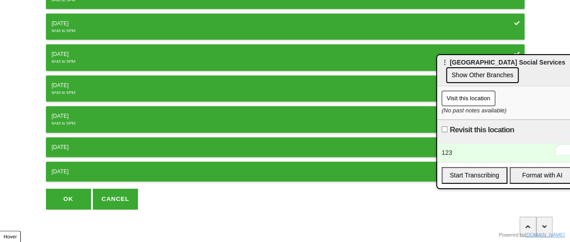
click at [67, 192] on button "OK" at bounding box center [68, 198] width 45 height 21
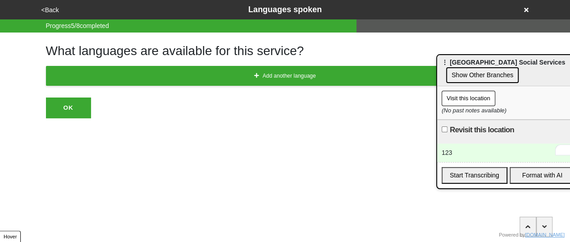
click at [74, 118] on div "What languages are available for this service? Add another language OK" at bounding box center [285, 75] width 479 height 86
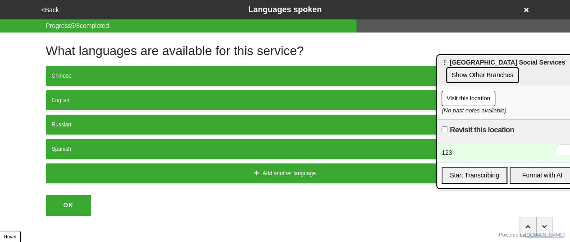
click at [469, 159] on div "123" at bounding box center [508, 152] width 142 height 18
click at [50, 9] on button "<Back" at bounding box center [50, 10] width 23 height 10
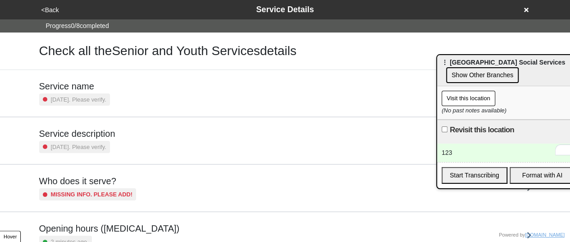
click at [50, 14] on button "<Back" at bounding box center [50, 10] width 23 height 10
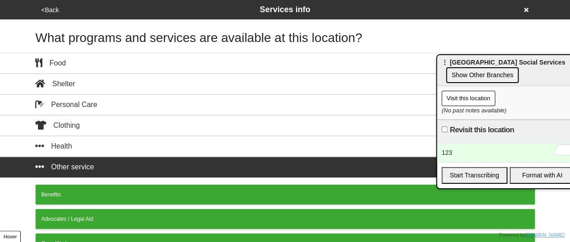
click at [50, 13] on button "<Back" at bounding box center [50, 10] width 23 height 10
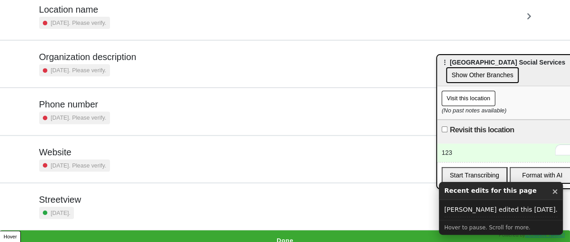
scroll to position [178, 0]
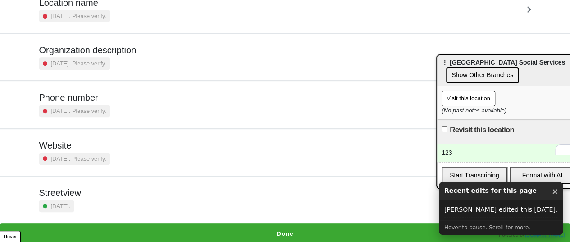
click at [105, 110] on small "[DATE]. Please verify." at bounding box center [78, 110] width 55 height 9
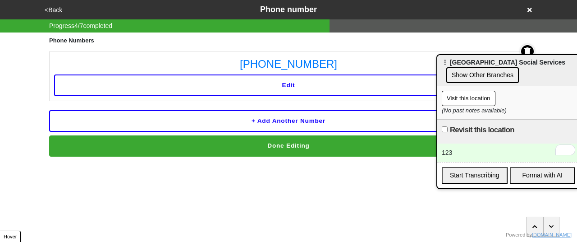
click at [57, 12] on button "<Back" at bounding box center [53, 10] width 23 height 10
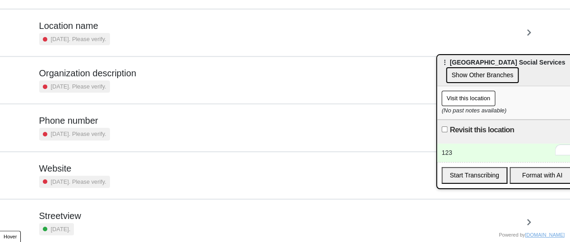
scroll to position [178, 0]
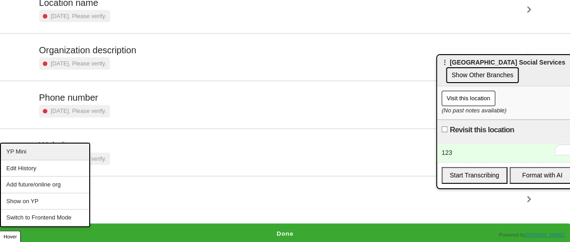
click at [38, 156] on div "YP Mini" at bounding box center [45, 151] width 88 height 17
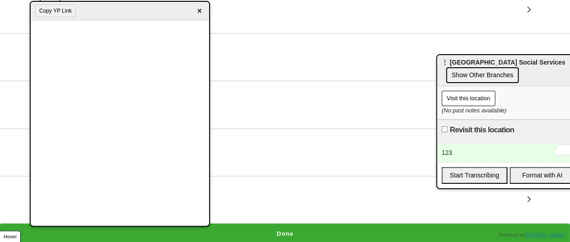
click at [475, 138] on div "Revisit this location" at bounding box center [508, 131] width 142 height 24
click at [468, 153] on div "123" at bounding box center [508, 152] width 142 height 18
drag, startPoint x: 453, startPoint y: 155, endPoint x: 417, endPoint y: 147, distance: 37.0
click at [418, 147] on body "<Back Location Info Progress 0 / 7 completed Check all these details on this lo…" at bounding box center [285, 33] width 570 height 422
click at [458, 154] on div "101," at bounding box center [508, 152] width 142 height 18
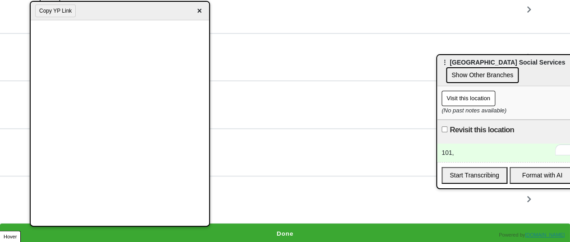
click at [468, 153] on div "101," at bounding box center [508, 152] width 142 height 18
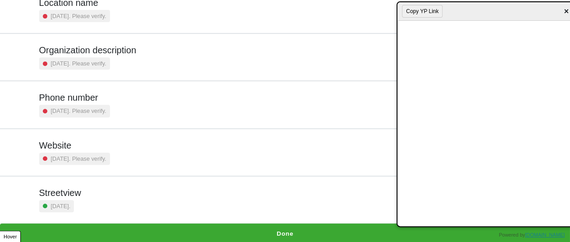
drag, startPoint x: 128, startPoint y: 15, endPoint x: 517, endPoint y: 16, distance: 388.7
click at [517, 16] on div "Copy YP Link ×" at bounding box center [487, 11] width 179 height 18
click at [102, 106] on small "[DATE]. Please verify." at bounding box center [78, 110] width 55 height 9
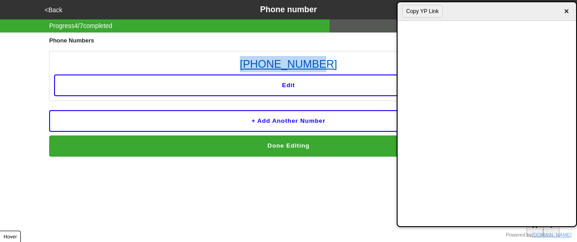
drag, startPoint x: 374, startPoint y: 51, endPoint x: 256, endPoint y: 61, distance: 118.5
click at [253, 63] on li "718-525-2800 Edit" at bounding box center [288, 76] width 479 height 50
copy link "718-525-2800"
click at [61, 13] on button "<Back" at bounding box center [53, 10] width 23 height 10
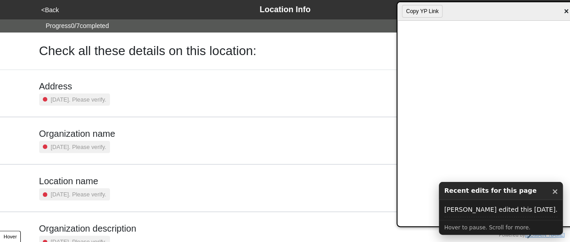
scroll to position [178, 0]
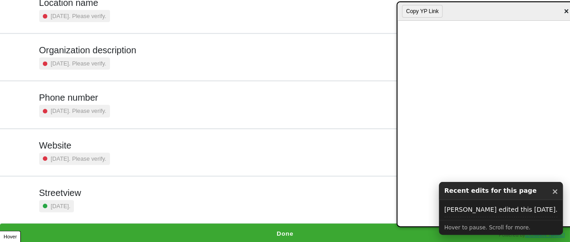
click at [269, 229] on button "Done" at bounding box center [285, 233] width 570 height 21
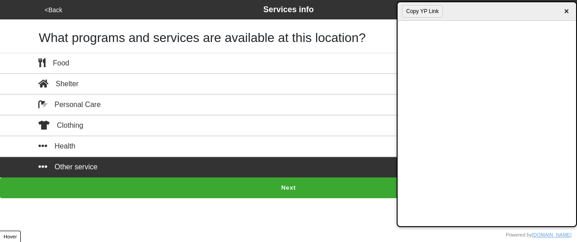
click at [290, 179] on button "Next" at bounding box center [288, 187] width 577 height 21
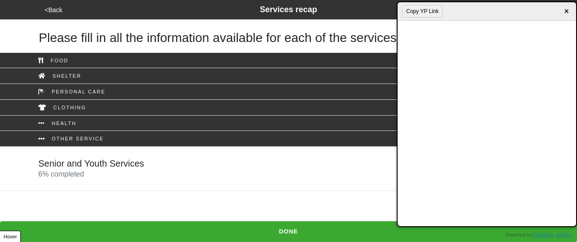
click at [127, 173] on div "Senior and Youth Services 6 % completed" at bounding box center [91, 169] width 106 height 22
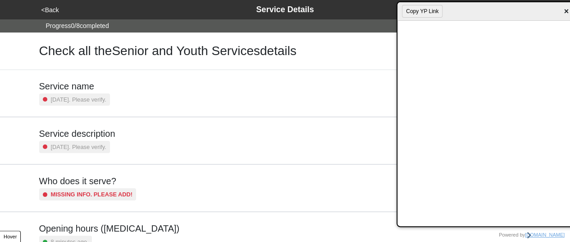
click at [127, 132] on div "Service description 2 years ago. Please verify." at bounding box center [285, 140] width 492 height 25
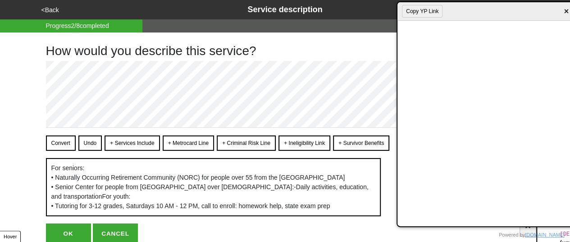
click at [44, 110] on div "How would you describe this service? Convert Undo + Services Include + Metrocar…" at bounding box center [285, 138] width 500 height 212
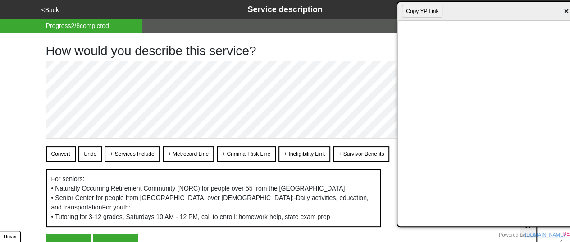
click at [62, 149] on button "Convert" at bounding box center [61, 153] width 30 height 15
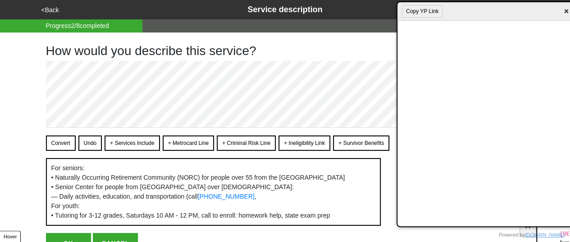
click at [566, 12] on span "×" at bounding box center [566, 11] width 10 height 12
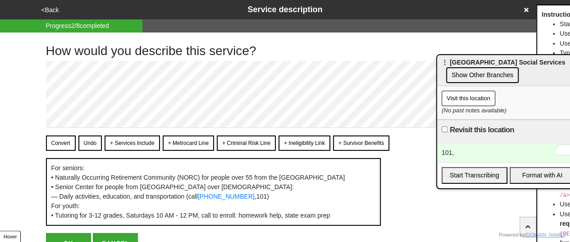
click at [57, 142] on button "Convert" at bounding box center [61, 142] width 30 height 15
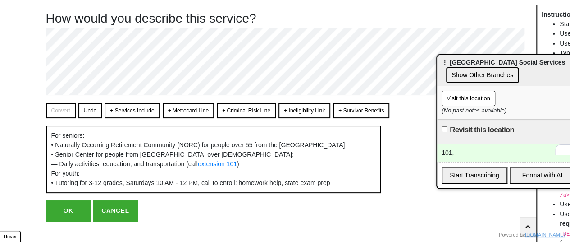
scroll to position [66, 0]
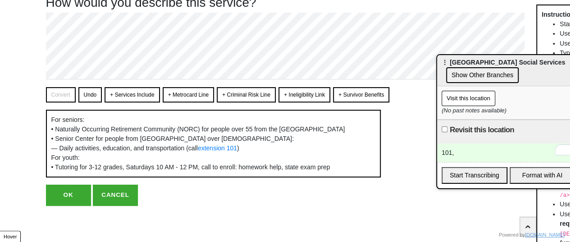
click at [71, 196] on button "OK" at bounding box center [68, 194] width 45 height 21
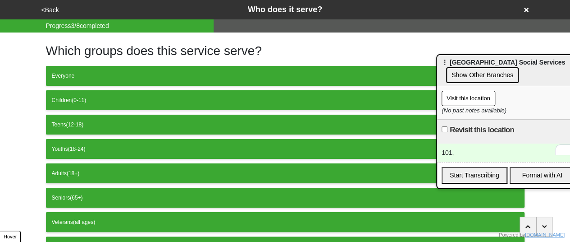
click at [51, 7] on button "<Back" at bounding box center [50, 10] width 23 height 10
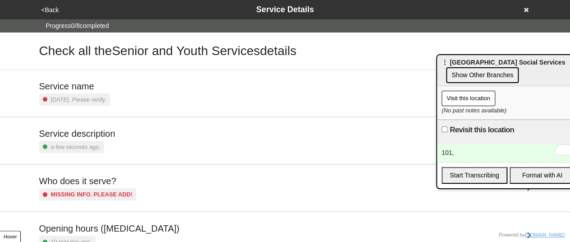
click at [452, 152] on div "101," at bounding box center [508, 152] width 142 height 18
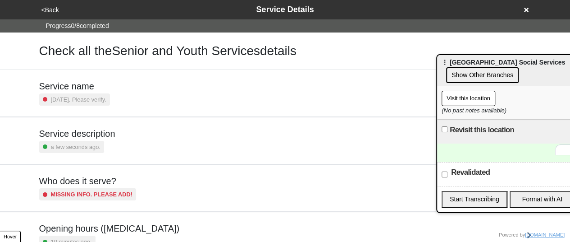
click at [107, 134] on h5 "Service description" at bounding box center [77, 133] width 76 height 11
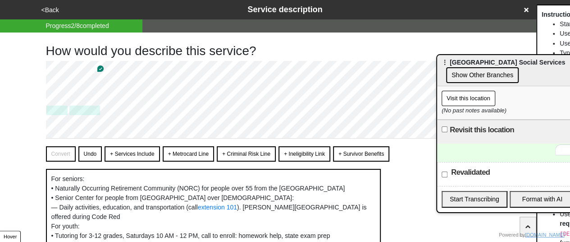
scroll to position [86, 0]
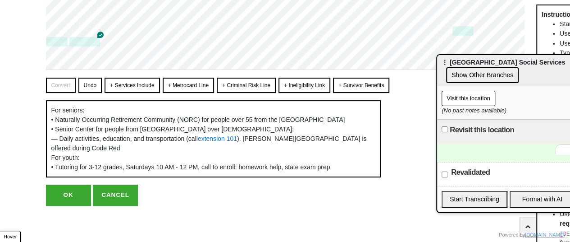
click at [77, 200] on button "OK" at bounding box center [68, 194] width 45 height 21
type textarea "x"
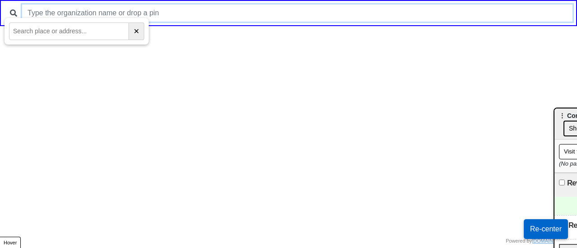
click at [181, 18] on input "text" at bounding box center [297, 13] width 551 height 17
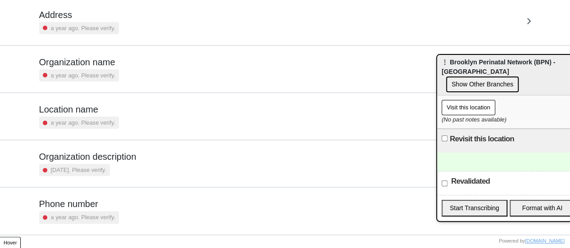
scroll to position [171, 0]
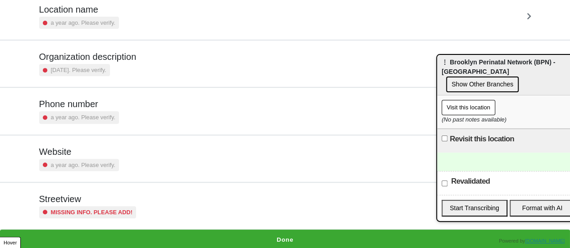
click at [99, 216] on div "Missing info. Please add!" at bounding box center [87, 213] width 97 height 12
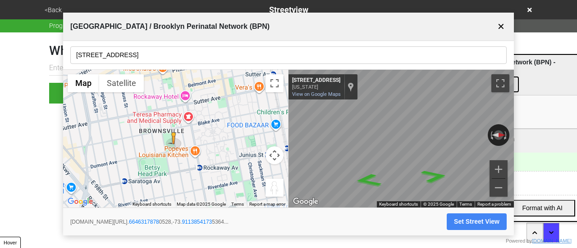
click at [120, 59] on input "259 Bristol St, Ste. 202" at bounding box center [288, 55] width 436 height 18
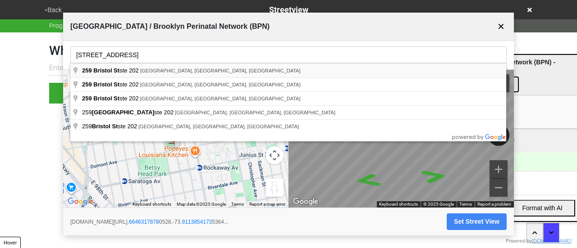
type input "259 Bristol St ste 202, Brooklyn, NY, USA"
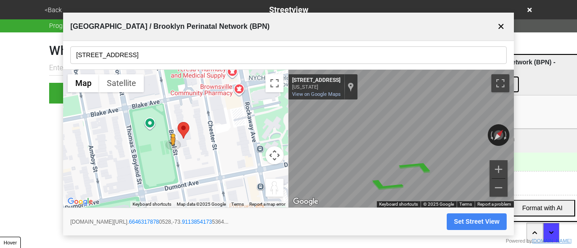
click at [288, 129] on div "← Move left → Move right ↑ Move up ↓ Move down + Zoom in - Zoom out Home Jump l…" at bounding box center [288, 139] width 451 height 138
click at [278, 125] on div "← Move left → Move right ↑ Move up ↓ Move down + Zoom in - Zoom out Home Jump l…" at bounding box center [288, 139] width 451 height 138
click at [470, 216] on button "Set Street View" at bounding box center [477, 222] width 60 height 17
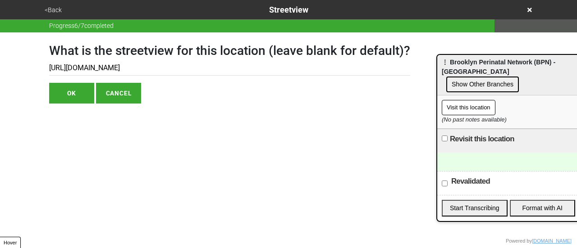
type input "https://www.google.com/maps/@40.66463178780528,-73.91138541735364,3a,75y,68.644…"
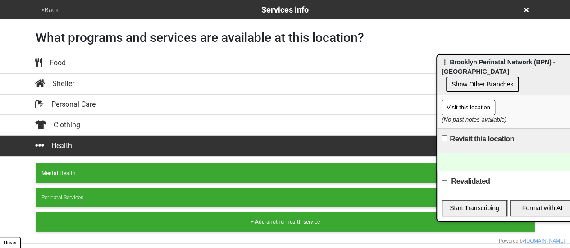
click at [46, 7] on button "<Back" at bounding box center [50, 10] width 23 height 10
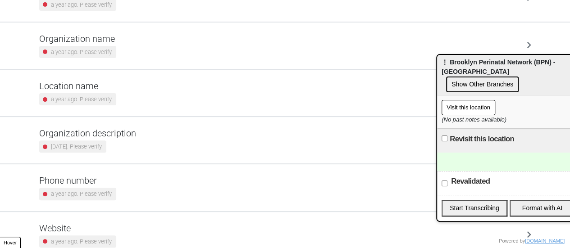
scroll to position [171, 0]
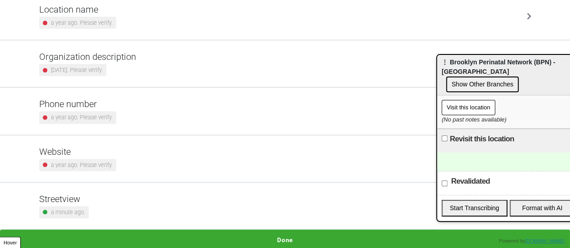
click at [100, 107] on h5 "Phone number" at bounding box center [77, 104] width 77 height 11
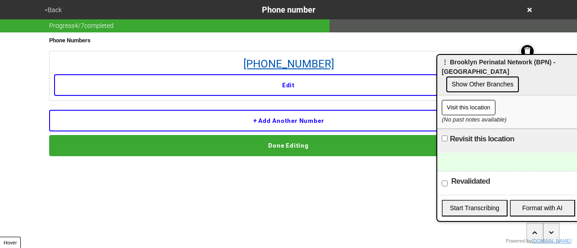
click at [312, 60] on link "718-643-8258" at bounding box center [288, 64] width 469 height 16
drag, startPoint x: 348, startPoint y: 55, endPoint x: 288, endPoint y: 61, distance: 60.2
click at [239, 56] on li "718-643-8258 Edit" at bounding box center [288, 76] width 479 height 50
copy link "718-643-8258"
click at [55, 9] on button "<Back" at bounding box center [53, 10] width 23 height 10
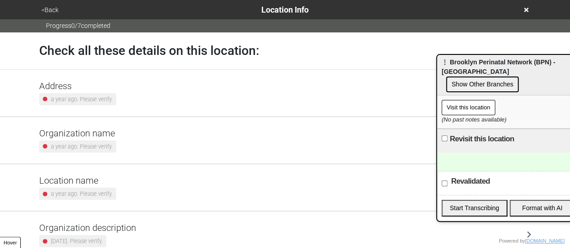
scroll to position [171, 0]
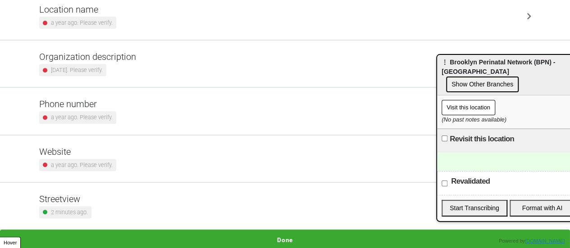
click at [101, 107] on h5 "Phone number" at bounding box center [77, 104] width 77 height 11
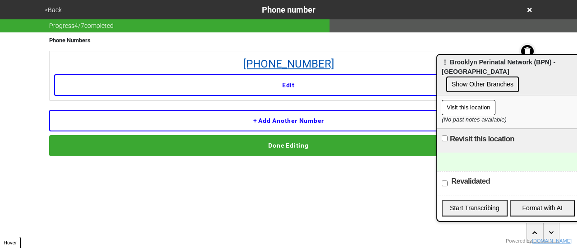
click at [280, 62] on link "718-643-8258" at bounding box center [288, 64] width 469 height 16
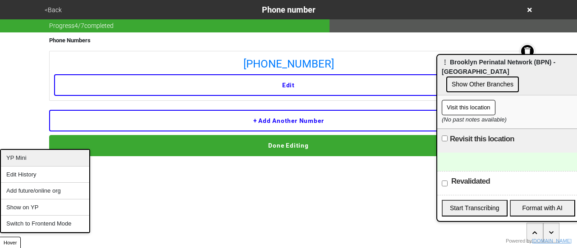
click at [33, 159] on div "YP Mini" at bounding box center [45, 158] width 88 height 17
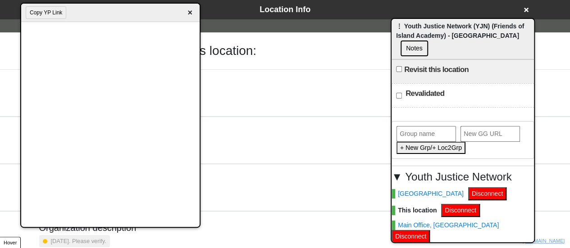
click at [530, 8] on div "<Back Location Info" at bounding box center [285, 10] width 493 height 12
click at [189, 16] on span "×" at bounding box center [190, 13] width 10 height 12
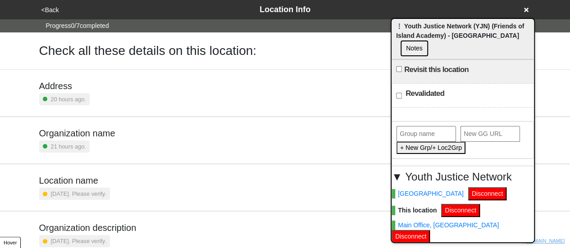
click at [527, 13] on div "<Back Location Info" at bounding box center [285, 10] width 493 height 12
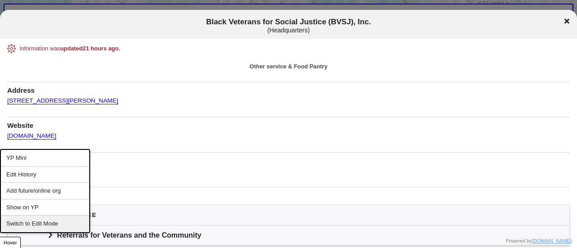
click at [52, 220] on div "Switch to Edit Mode" at bounding box center [45, 224] width 88 height 17
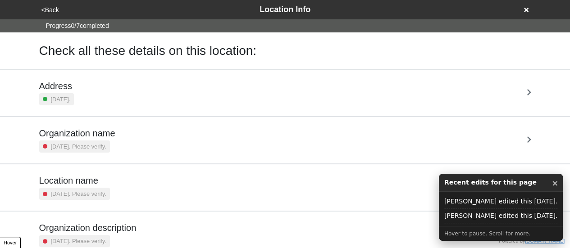
click at [530, 10] on div "<Back Location Info" at bounding box center [285, 10] width 493 height 12
click at [528, 9] on icon at bounding box center [526, 10] width 5 height 6
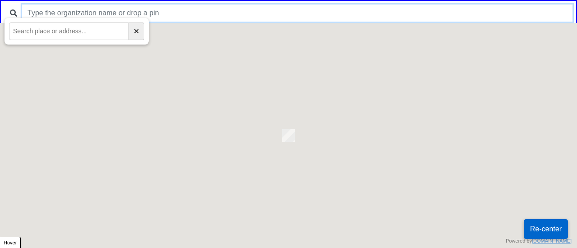
click at [197, 9] on input "text" at bounding box center [297, 13] width 551 height 17
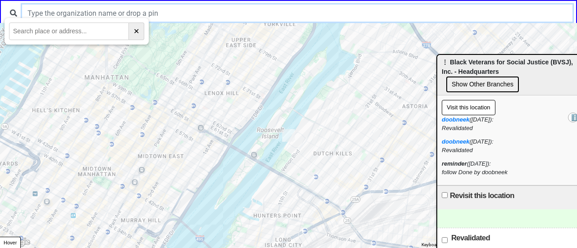
click at [197, 9] on input "text" at bounding box center [297, 13] width 551 height 17
type input "s"
click at [80, 8] on input "hsh" at bounding box center [297, 13] width 551 height 17
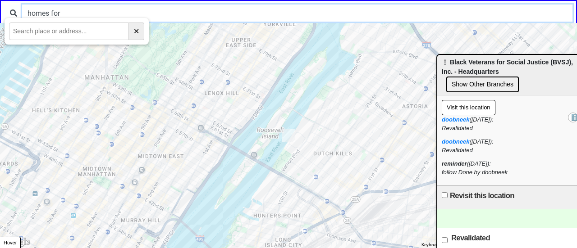
click at [61, 9] on input "homes for" at bounding box center [297, 13] width 551 height 17
click at [61, 8] on input "homes for" at bounding box center [297, 13] width 551 height 17
click at [69, 9] on input "homes for" at bounding box center [297, 13] width 551 height 17
type input "homes for"
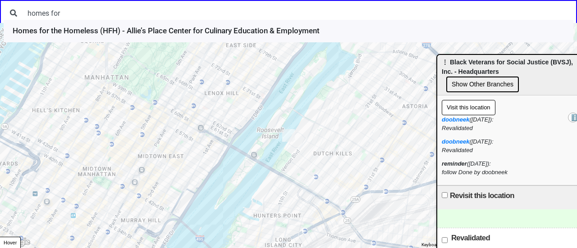
click at [75, 32] on li "Homes for the Homeless (HFH) - Allie’s Place Center for Culinary Education & Em…" at bounding box center [289, 31] width 570 height 23
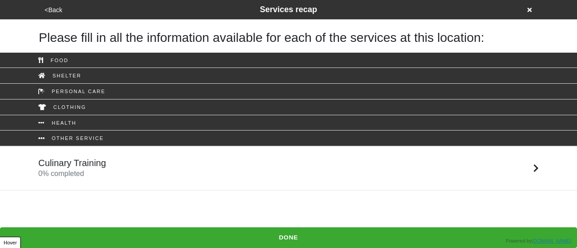
click at [52, 10] on button "<Back" at bounding box center [53, 10] width 23 height 10
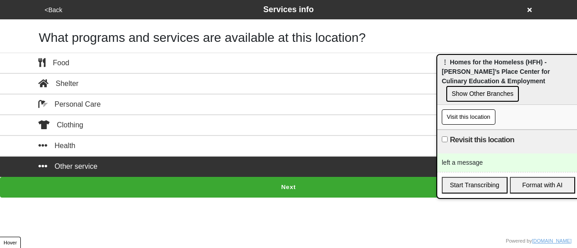
click at [51, 8] on button "<Back" at bounding box center [53, 10] width 23 height 10
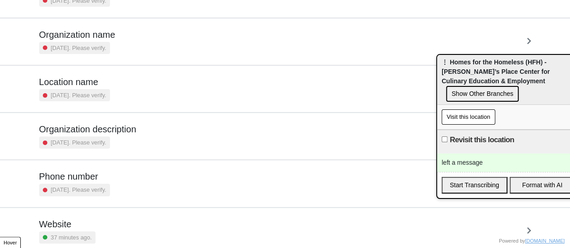
scroll to position [171, 0]
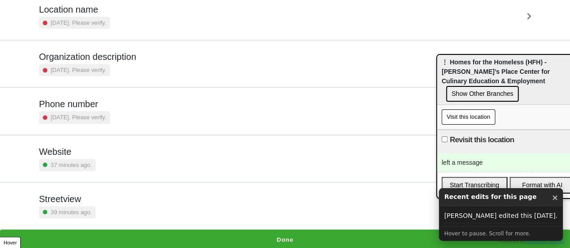
click at [102, 160] on div "Website 37 minutes ago." at bounding box center [285, 159] width 492 height 25
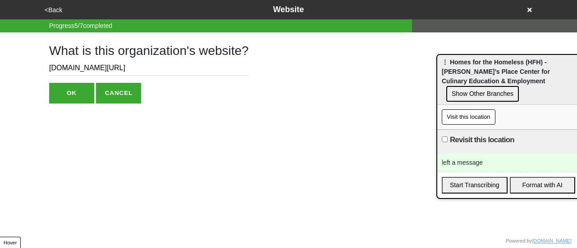
drag, startPoint x: 99, startPoint y: 67, endPoint x: 27, endPoint y: 67, distance: 72.1
click at [27, 67] on div "<Back Website Progress 5 / 7 completed What is this organization's website? [DO…" at bounding box center [288, 52] width 577 height 104
click at [51, 11] on button "<Back" at bounding box center [53, 10] width 23 height 10
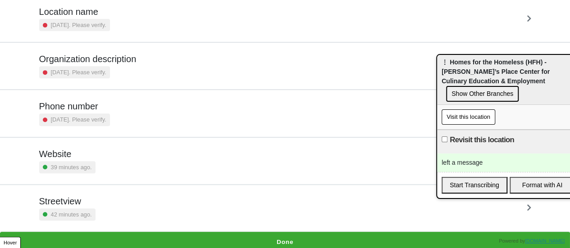
scroll to position [171, 0]
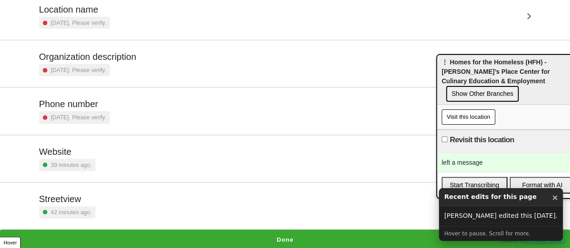
click at [269, 231] on button "Done" at bounding box center [285, 240] width 570 height 21
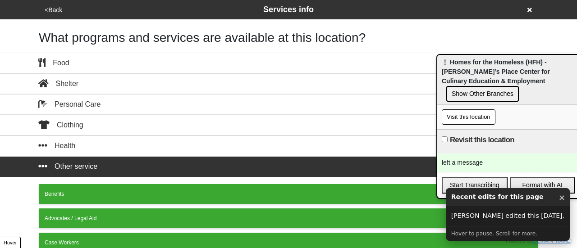
click at [471, 154] on div "left a message" at bounding box center [508, 163] width 142 height 18
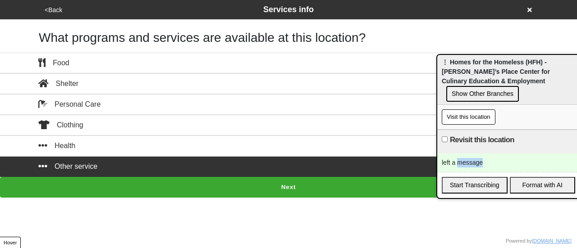
click at [471, 154] on div "left a message" at bounding box center [508, 163] width 142 height 18
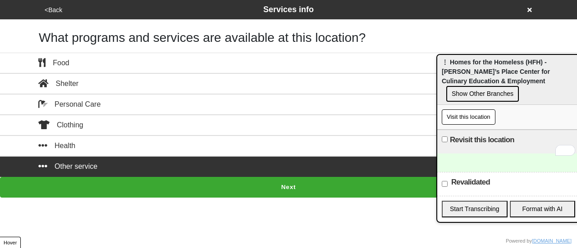
click at [253, 181] on button "Next" at bounding box center [288, 187] width 577 height 21
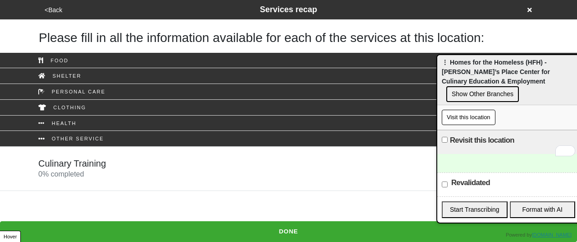
click at [168, 168] on div "Culinary Training 0 % completed" at bounding box center [289, 169] width 514 height 22
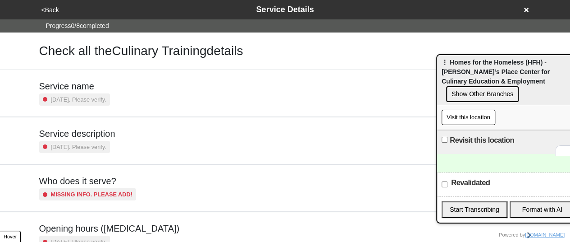
click at [123, 128] on div "Service description 2 years ago. Please verify." at bounding box center [285, 140] width 492 height 25
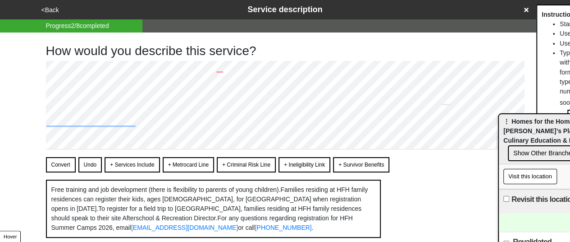
drag, startPoint x: 473, startPoint y: 73, endPoint x: 528, endPoint y: 127, distance: 76.9
click at [528, 127] on div "⋮ Homes for the Homeless (HFH) - Allie’s Place Center for Culinary Education & …" at bounding box center [570, 139] width 142 height 50
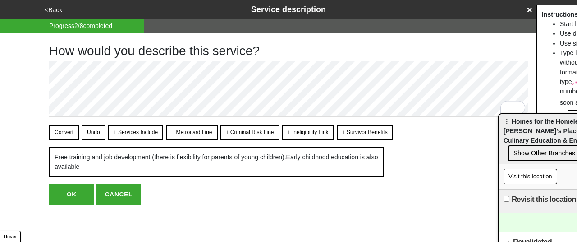
drag, startPoint x: 135, startPoint y: 136, endPoint x: 110, endPoint y: 131, distance: 25.3
click at [134, 136] on button "+ Services Include" at bounding box center [135, 131] width 55 height 15
click at [58, 131] on button "Convert" at bounding box center [64, 131] width 30 height 15
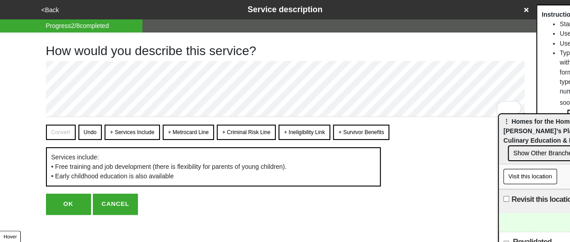
click at [75, 208] on button "OK" at bounding box center [68, 203] width 45 height 21
type textarea "x"
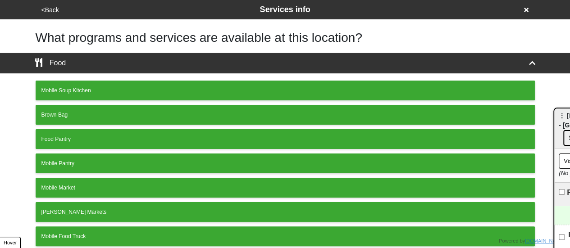
click at [526, 8] on icon at bounding box center [526, 10] width 5 height 6
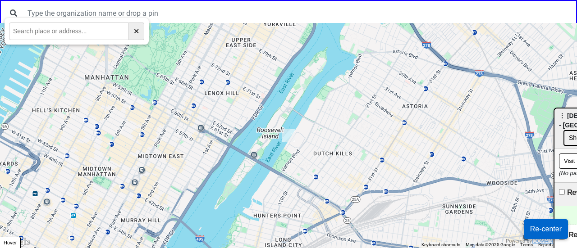
paste input "[STREET_ADDRESS]"
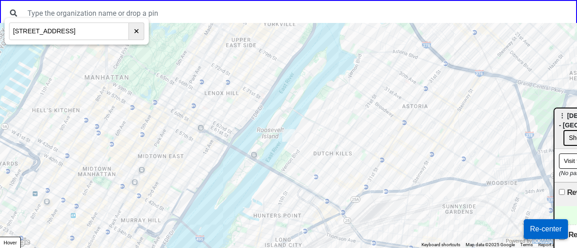
click at [266, 193] on div at bounding box center [288, 135] width 577 height 225
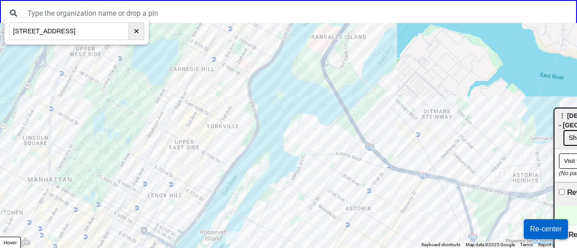
drag, startPoint x: 118, startPoint y: 32, endPoint x: 74, endPoint y: 30, distance: 44.2
click at [60, 29] on input "[STREET_ADDRESS]" at bounding box center [69, 32] width 120 height 18
type input "[STREET_ADDRESS]"
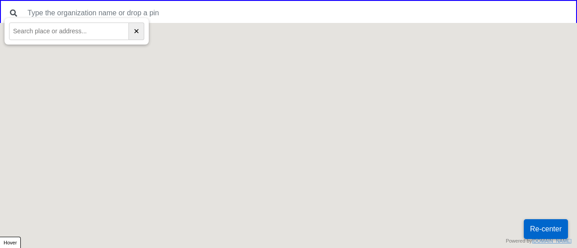
drag, startPoint x: 0, startPoint y: 0, endPoint x: 52, endPoint y: 32, distance: 61.1
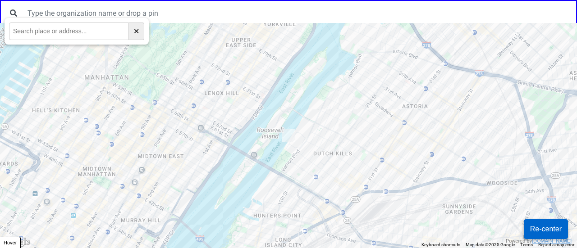
paste input "336 73rd Street, Brooklyn, NY, 11201"
type input "336 73rd Street, Brooklyn, NY, 11201"
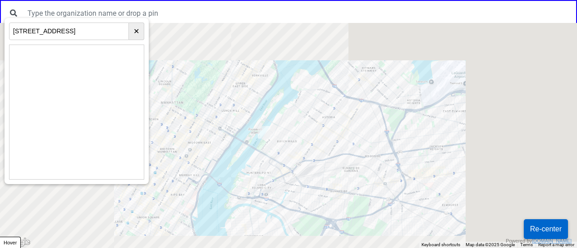
drag, startPoint x: 236, startPoint y: 220, endPoint x: 313, endPoint y: 10, distance: 224.0
click at [300, 48] on div at bounding box center [288, 135] width 577 height 225
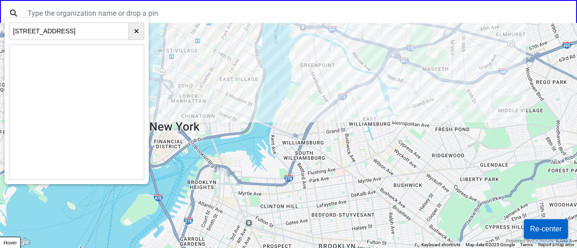
drag, startPoint x: 325, startPoint y: 102, endPoint x: 353, endPoint y: 16, distance: 90.7
click at [349, 0] on div "← Move left → Move right ↑ Move up ↓ Move down + Zoom in - Zoom out Home Jump l…" at bounding box center [288, 0] width 577 height 0
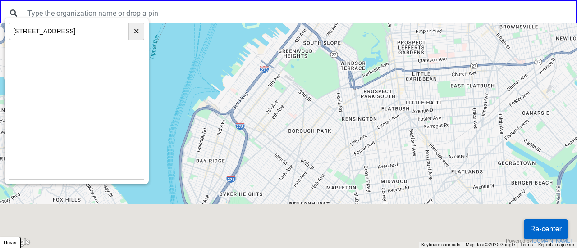
drag, startPoint x: 248, startPoint y: 188, endPoint x: 291, endPoint y: 104, distance: 94.8
click at [294, 100] on div at bounding box center [288, 135] width 577 height 225
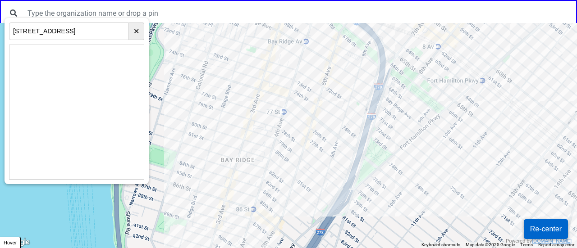
click at [286, 144] on div at bounding box center [288, 135] width 577 height 225
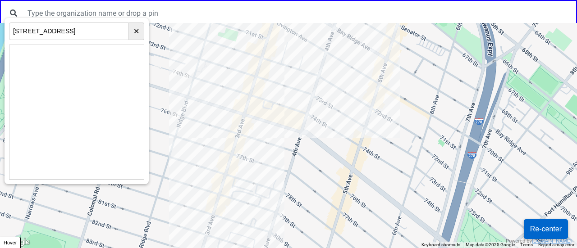
click at [272, 78] on div at bounding box center [288, 135] width 577 height 225
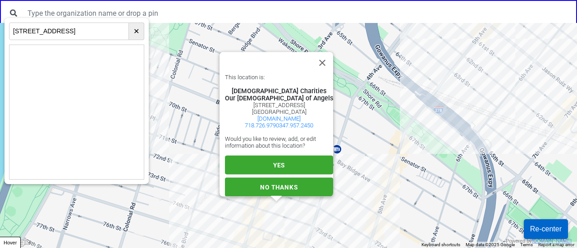
scroll to position [8, 0]
click at [276, 162] on span "YES" at bounding box center [279, 165] width 12 height 7
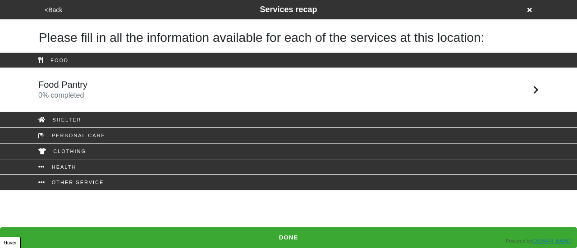
click at [79, 85] on h5 "Food Pantry" at bounding box center [62, 84] width 49 height 11
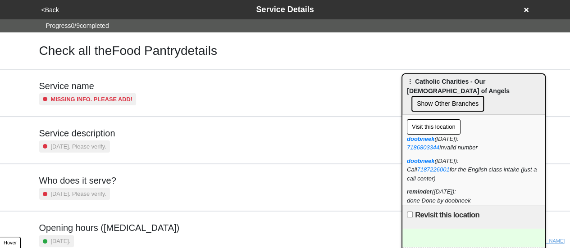
drag, startPoint x: 480, startPoint y: 98, endPoint x: 425, endPoint y: 73, distance: 60.7
click at [425, 78] on span "⋮ Catholic Charities - Our [DEMOGRAPHIC_DATA] of Angels" at bounding box center [458, 86] width 103 height 17
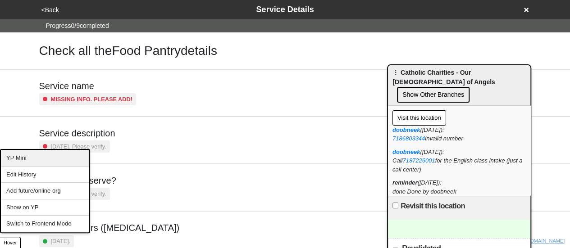
click at [41, 161] on div "YP Mini" at bounding box center [45, 158] width 88 height 17
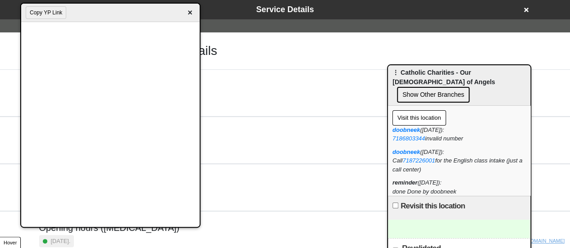
click at [428, 221] on div at bounding box center [459, 229] width 142 height 18
drag, startPoint x: 191, startPoint y: 11, endPoint x: 172, endPoint y: 80, distance: 71.1
click at [191, 18] on span "×" at bounding box center [190, 13] width 10 height 12
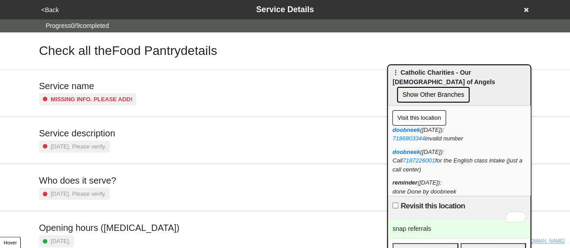
click at [111, 133] on h5 "Service description" at bounding box center [77, 133] width 76 height 11
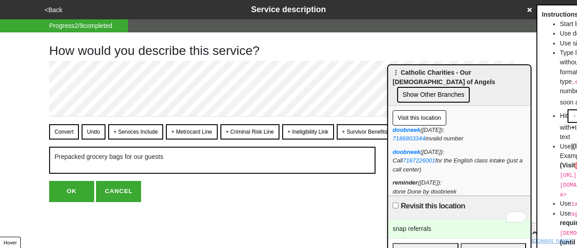
click at [72, 193] on button "OK" at bounding box center [71, 191] width 45 height 21
type textarea "x"
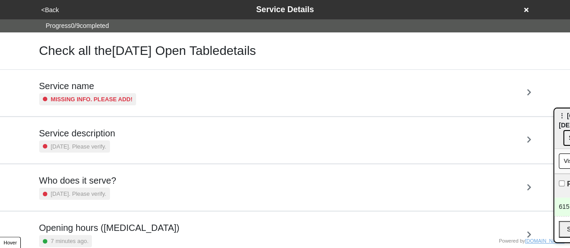
click at [526, 12] on icon at bounding box center [526, 10] width 5 height 6
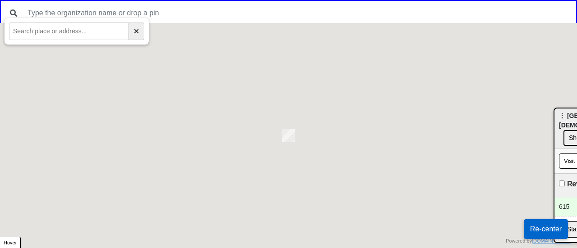
click at [59, 36] on input "text" at bounding box center [69, 32] width 120 height 18
paste input "(718) 748-5709"
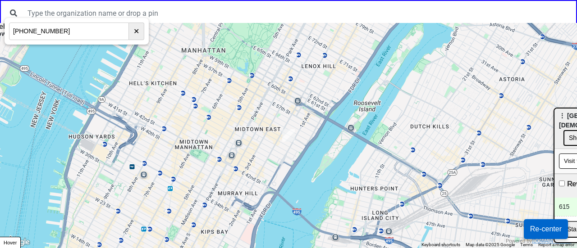
click at [40, 27] on input "(718) 748-5709" at bounding box center [69, 32] width 120 height 18
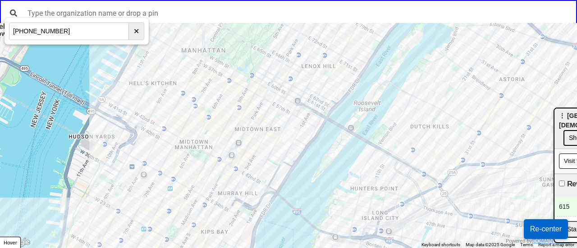
paste input "7223 Ridge Boulevard, Brooklyn, NY, 112"
type input "7223 Ridge Boulevard, Brooklyn, NY, 11209"
click at [105, 36] on input "7223 Ridge Boulevard, Brooklyn, NY, 11209" at bounding box center [69, 32] width 120 height 18
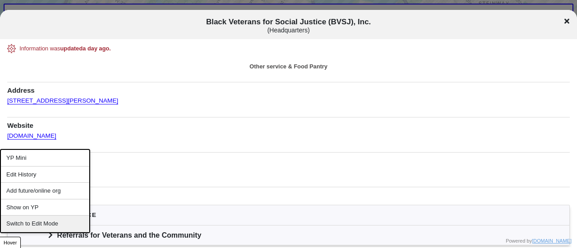
click at [32, 226] on div "Switch to Edit Mode" at bounding box center [45, 224] width 88 height 17
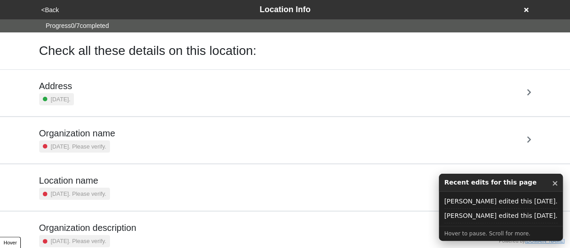
click at [528, 7] on icon at bounding box center [526, 10] width 5 height 6
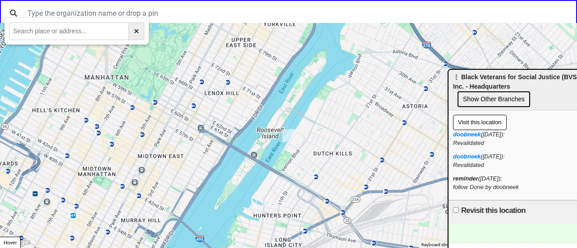
drag, startPoint x: 433, startPoint y: 73, endPoint x: 24, endPoint y: 4, distance: 414.6
click at [577, 73] on span "⋮ Black Veterans for Social Justice (BVSJ), Inc. - Headquarters" at bounding box center [518, 81] width 131 height 17
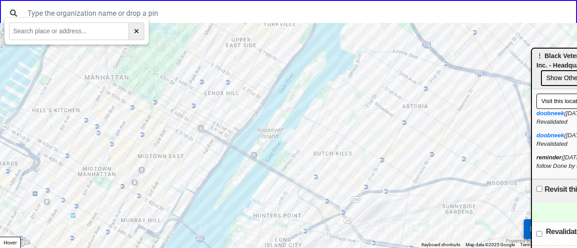
click at [80, 28] on input "text" at bounding box center [69, 32] width 120 height 18
paste input "7223 Ridge Boulevard, Brooklyn, NY, 11209"
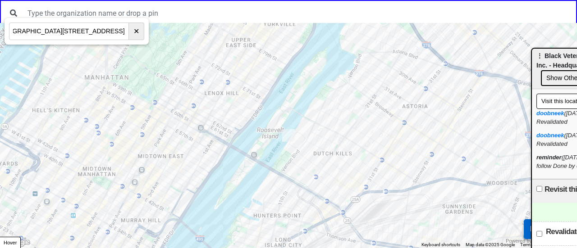
drag, startPoint x: 65, startPoint y: 29, endPoint x: 190, endPoint y: 31, distance: 124.9
click at [190, 0] on body "← Move left → Move right ↑ Move up ↓ Move down + Zoom in - Zoom out Home Jump l…" at bounding box center [288, 0] width 577 height 0
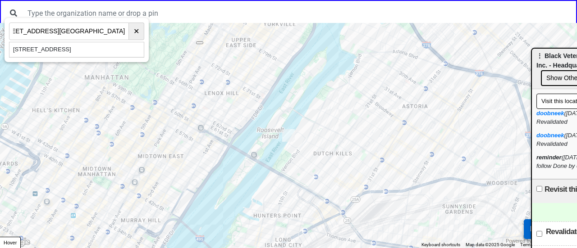
type input "7223 Ridge Boulevard, Brooklyn, NY, 112097223 Ridge Boulevard"
click at [106, 43] on div "7223 Ridge Boulevard, Brooklyn, NY, USA" at bounding box center [76, 49] width 134 height 15
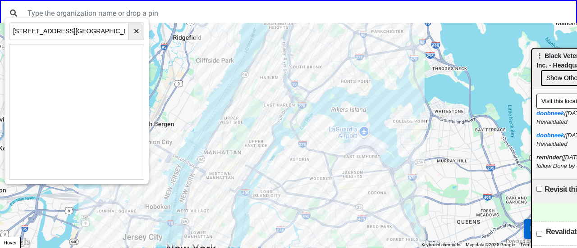
drag, startPoint x: 221, startPoint y: 191, endPoint x: 282, endPoint y: 98, distance: 110.9
click at [282, 98] on div at bounding box center [288, 135] width 577 height 225
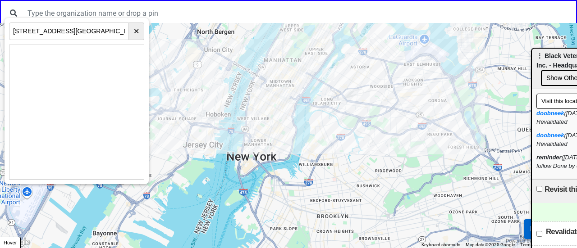
drag, startPoint x: 345, startPoint y: 207, endPoint x: 142, endPoint y: 140, distance: 213.6
click at [358, 91] on div at bounding box center [288, 135] width 577 height 225
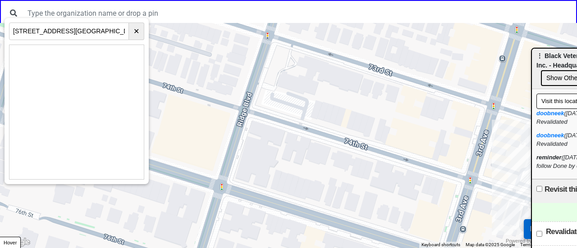
drag, startPoint x: 246, startPoint y: 193, endPoint x: 285, endPoint y: 96, distance: 104.8
click at [285, 96] on div at bounding box center [288, 135] width 577 height 225
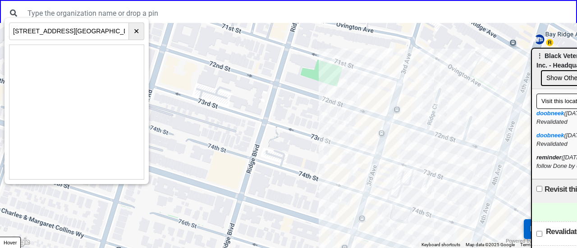
drag, startPoint x: 302, startPoint y: 89, endPoint x: 288, endPoint y: 141, distance: 54.3
click at [288, 141] on div at bounding box center [288, 135] width 577 height 225
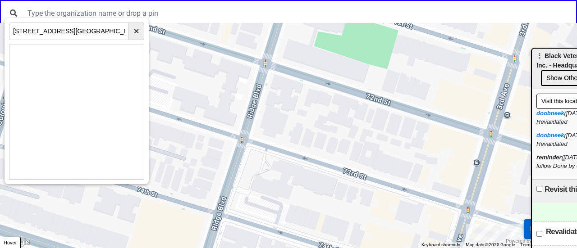
click at [267, 127] on div at bounding box center [288, 135] width 577 height 225
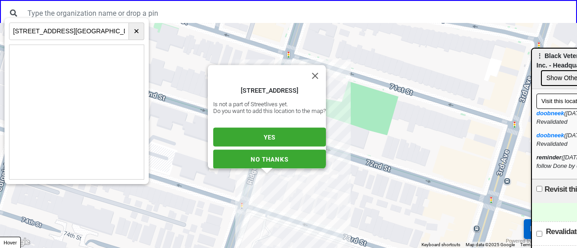
drag, startPoint x: 218, startPoint y: 129, endPoint x: 238, endPoint y: 137, distance: 20.7
click at [219, 129] on button "YES" at bounding box center [269, 137] width 113 height 19
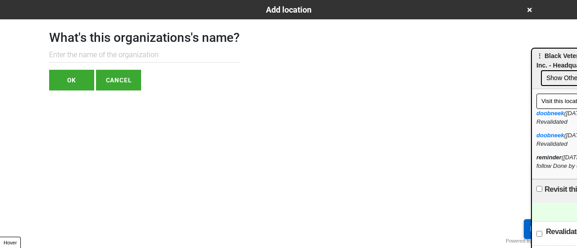
drag, startPoint x: 105, startPoint y: 43, endPoint x: 112, endPoint y: 50, distance: 10.5
click at [106, 43] on h1 "What's this organizations's name?" at bounding box center [144, 37] width 191 height 15
click at [111, 58] on input "text" at bounding box center [144, 55] width 191 height 15
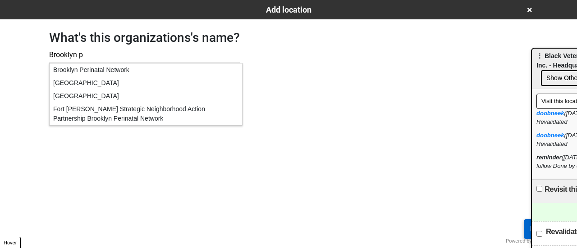
type input "Brooklyn p"
click at [87, 97] on div "[GEOGRAPHIC_DATA]" at bounding box center [146, 96] width 193 height 13
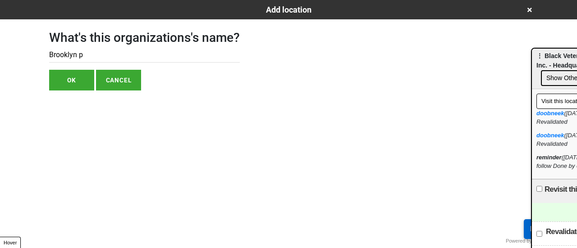
click at [71, 83] on button "OK" at bounding box center [71, 80] width 45 height 21
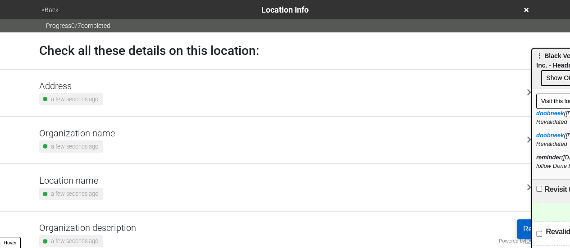
click at [98, 93] on div "a few seconds ago." at bounding box center [71, 99] width 64 height 12
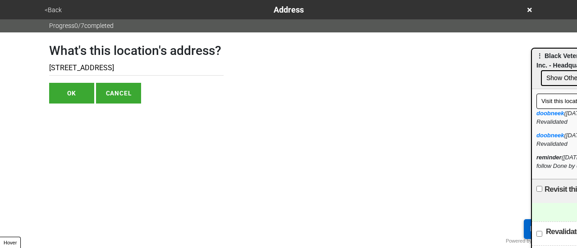
click at [78, 69] on input "[STREET_ADDRESS]" at bounding box center [136, 68] width 174 height 15
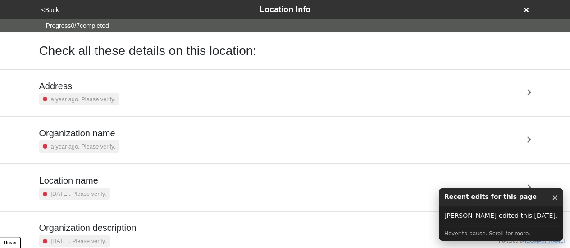
click at [528, 10] on div "<Back Location Info" at bounding box center [285, 10] width 493 height 12
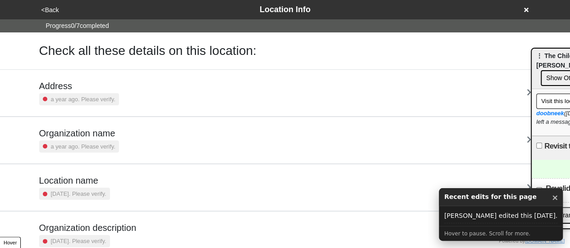
click at [524, 10] on icon at bounding box center [526, 10] width 5 height 6
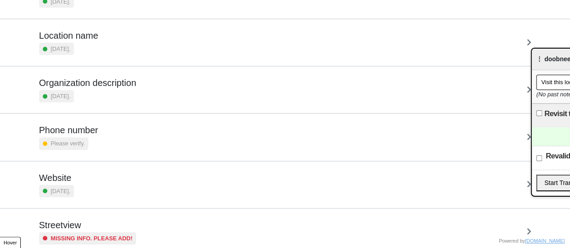
scroll to position [171, 0]
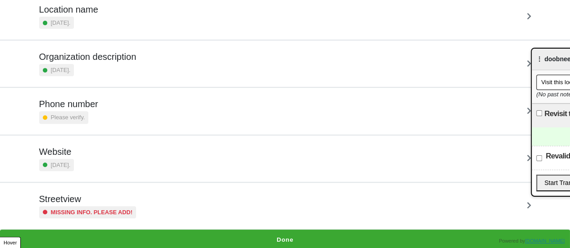
click at [99, 207] on div "Missing info. Please add!" at bounding box center [87, 213] width 97 height 12
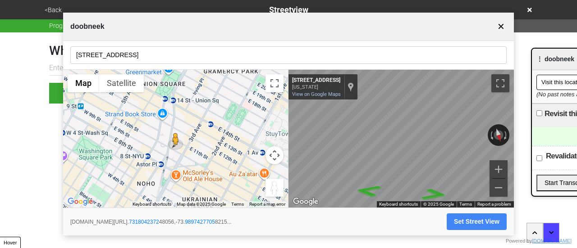
click at [533, 104] on body "<Back Streetview Progress 6 / 7 completed What is the streetview for this locat…" at bounding box center [288, 52] width 577 height 104
drag, startPoint x: 475, startPoint y: 223, endPoint x: 470, endPoint y: 219, distance: 6.4
click at [474, 223] on button "Set Street View" at bounding box center [477, 222] width 60 height 17
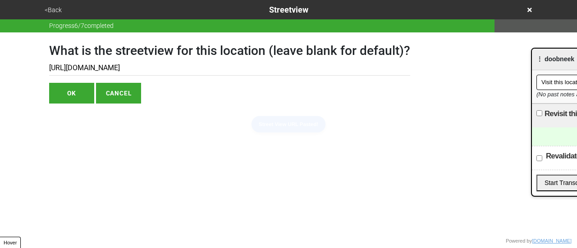
type input "[URL][DOMAIN_NAME]"
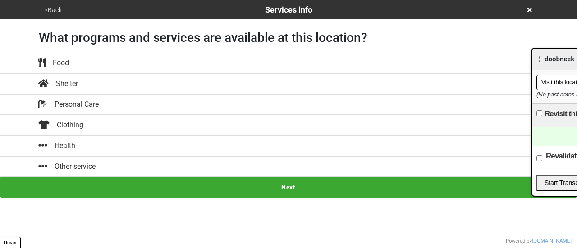
click at [43, 11] on button "<Back" at bounding box center [53, 10] width 23 height 10
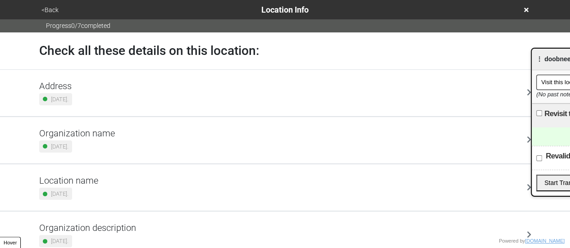
scroll to position [171, 0]
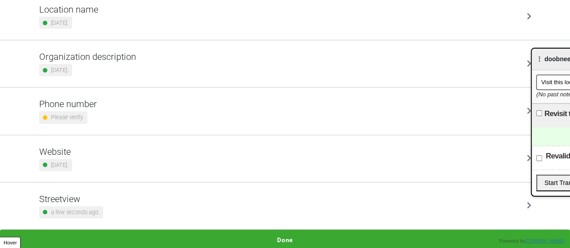
click at [291, 234] on button "Done" at bounding box center [285, 240] width 570 height 21
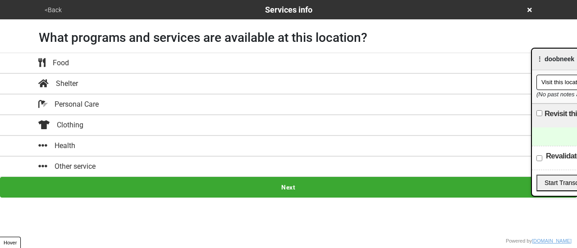
click at [201, 166] on div "Other service" at bounding box center [289, 166] width 514 height 11
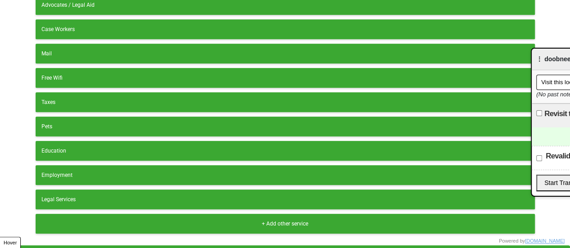
scroll to position [226, 0]
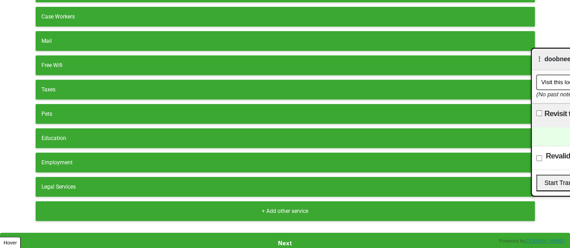
click at [95, 207] on div "+ Add other service" at bounding box center [285, 211] width 488 height 8
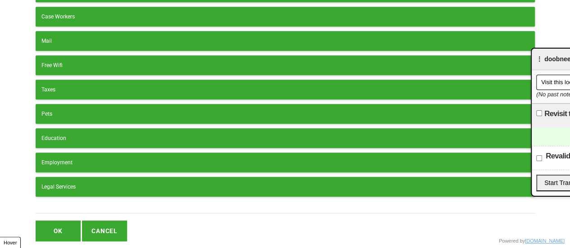
click at [95, 203] on input "text" at bounding box center [286, 208] width 500 height 12
type input "Financial Education"
click at [64, 228] on button "OK" at bounding box center [58, 231] width 45 height 21
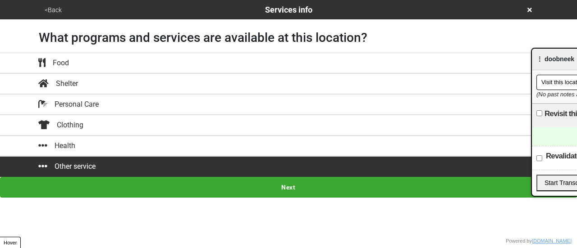
click at [188, 173] on button "Other service" at bounding box center [288, 166] width 577 height 21
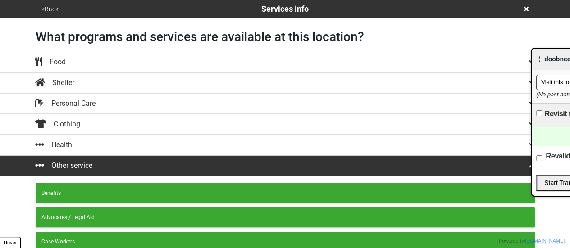
scroll to position [250, 0]
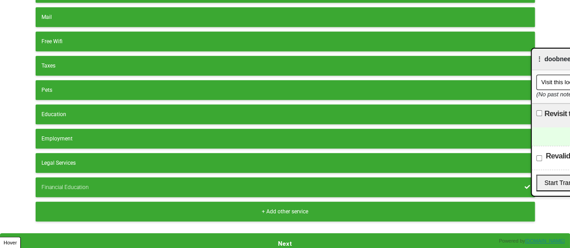
click at [186, 236] on button "Next" at bounding box center [285, 244] width 570 height 21
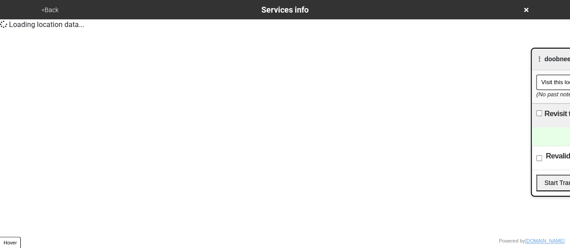
scroll to position [0, 0]
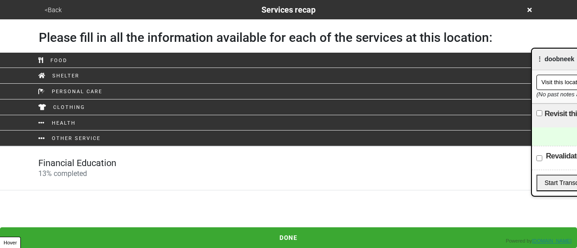
click at [147, 158] on div "Financial Education 13 % completed" at bounding box center [289, 169] width 514 height 22
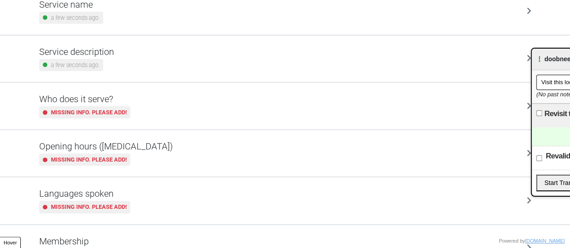
scroll to position [90, 0]
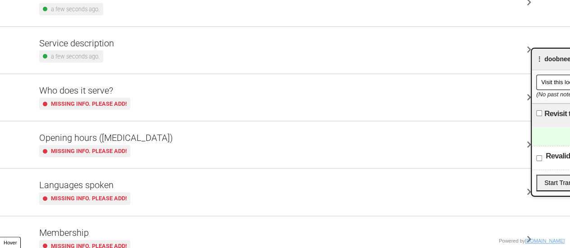
click at [151, 145] on div "Opening hours ([MEDICAL_DATA]) Missing info. Please add!" at bounding box center [285, 145] width 492 height 25
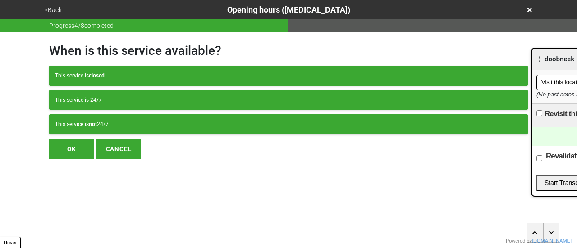
click at [125, 116] on button "This service is not 24/7" at bounding box center [288, 125] width 479 height 20
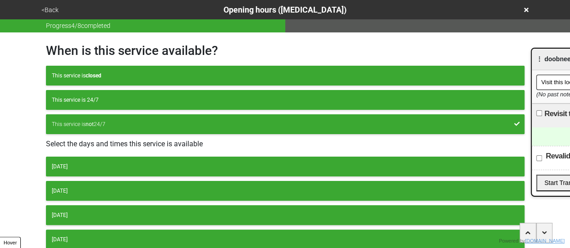
drag, startPoint x: 96, startPoint y: 94, endPoint x: 96, endPoint y: 103, distance: 8.6
click at [96, 94] on button "This service is 24/7" at bounding box center [285, 100] width 479 height 20
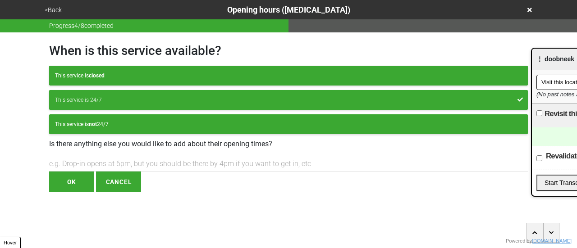
click at [83, 181] on button "OK" at bounding box center [71, 182] width 45 height 21
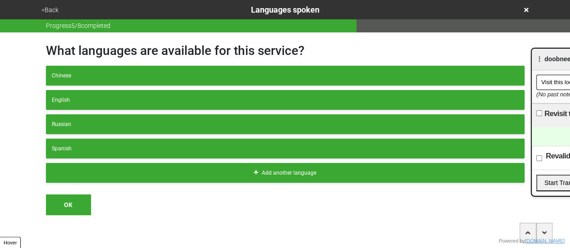
click at [48, 5] on button "<Back" at bounding box center [50, 10] width 23 height 10
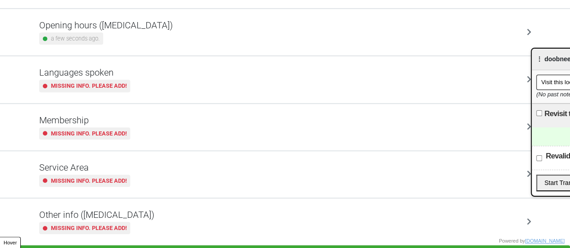
scroll to position [218, 0]
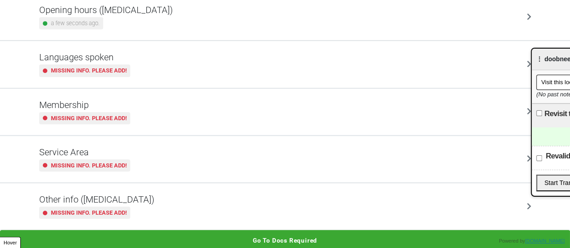
click at [109, 219] on div "Other info ([MEDICAL_DATA]) Missing info. Please add!" at bounding box center [285, 207] width 514 height 46
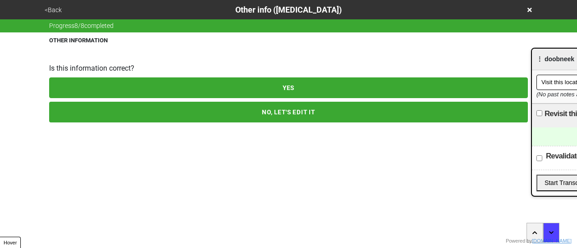
click at [166, 129] on html "<Back Other info ([MEDICAL_DATA]) Progress 8 / 8 completed OTHER INFORMATION Is…" at bounding box center [288, 79] width 577 height 159
click at [173, 120] on button "NO, LET'S EDIT IT" at bounding box center [288, 112] width 479 height 21
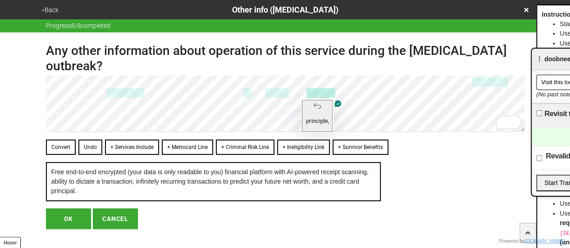
click at [333, 102] on button "principle," at bounding box center [317, 116] width 31 height 32
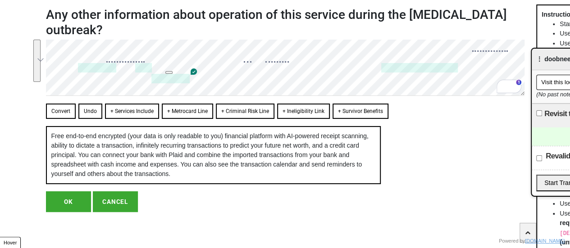
scroll to position [4, 0]
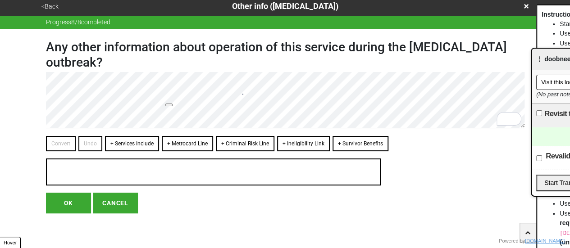
click at [70, 201] on button "OK" at bounding box center [68, 203] width 45 height 21
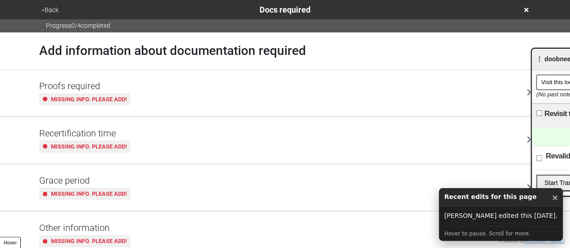
click at [47, 7] on button "<Back" at bounding box center [50, 10] width 23 height 10
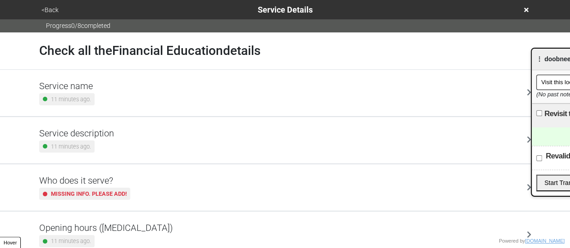
click at [77, 131] on h5 "Service description" at bounding box center [76, 133] width 75 height 11
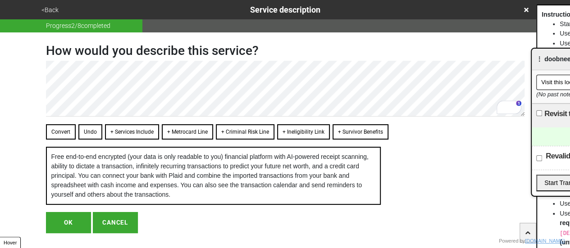
click at [66, 132] on button "Convert" at bounding box center [61, 131] width 30 height 15
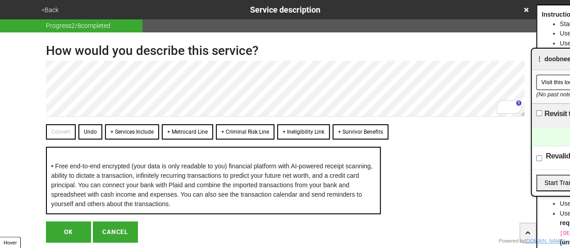
click at [45, 6] on button "<Back" at bounding box center [50, 10] width 23 height 10
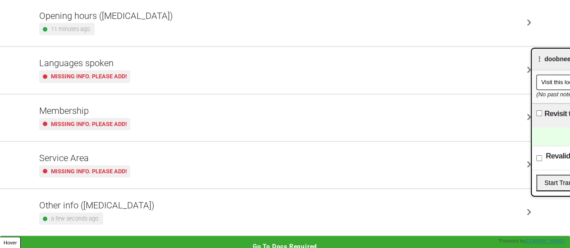
scroll to position [218, 0]
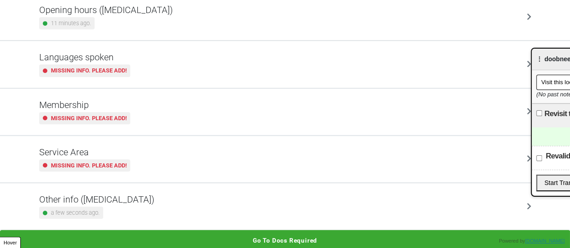
click at [107, 198] on h5 "Other info ([MEDICAL_DATA])" at bounding box center [96, 199] width 115 height 11
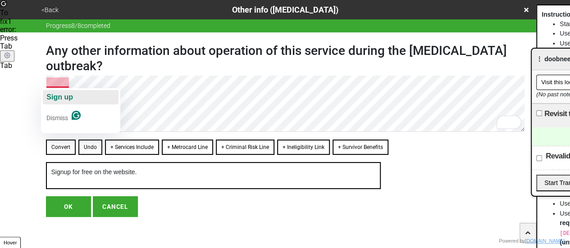
drag, startPoint x: 68, startPoint y: 93, endPoint x: 68, endPoint y: 105, distance: 11.7
click at [68, 93] on span "Sign up" at bounding box center [59, 97] width 27 height 8
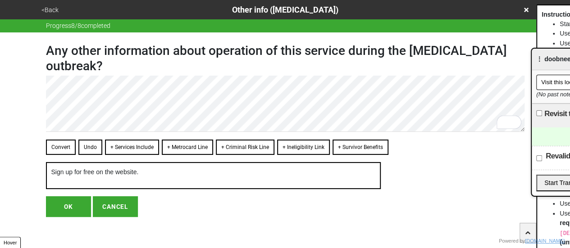
click at [68, 209] on button "OK" at bounding box center [68, 207] width 45 height 21
type textarea "x"
click at [77, 203] on button "OK" at bounding box center [68, 207] width 45 height 21
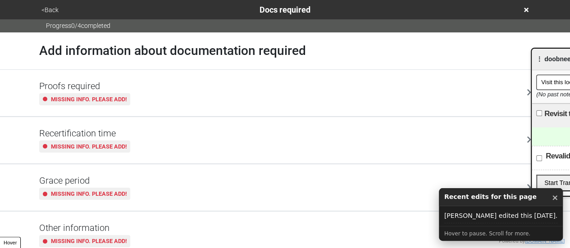
click at [50, 12] on button "<Back" at bounding box center [50, 10] width 23 height 10
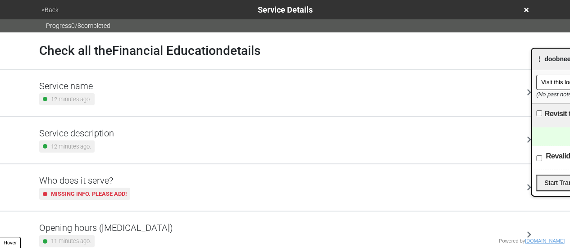
scroll to position [218, 0]
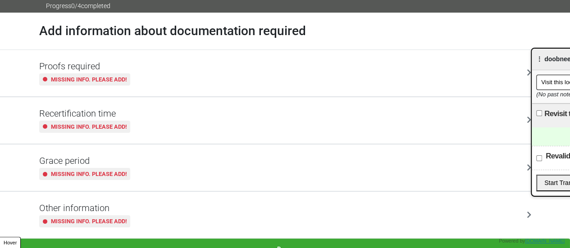
scroll to position [30, 0]
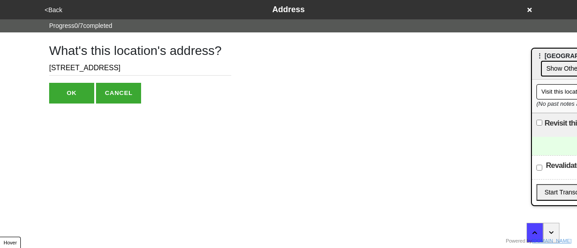
click at [87, 68] on input "[STREET_ADDRESS]" at bounding box center [140, 68] width 182 height 15
paste input "[STREET_ADDRESS]"
drag, startPoint x: 102, startPoint y: 69, endPoint x: 236, endPoint y: 69, distance: 133.9
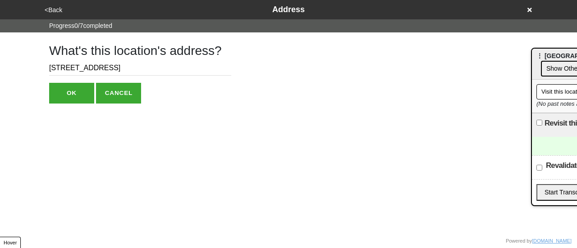
click at [236, 69] on div "What's this location's address? [STREET_ADDRESS] OK CANCEL" at bounding box center [288, 67] width 500 height 71
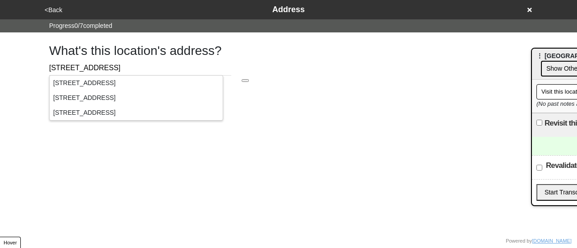
drag, startPoint x: 92, startPoint y: 68, endPoint x: 232, endPoint y: 64, distance: 139.8
click at [232, 64] on div "What's this location's address? [STREET_ADDRESS] OK CANCEL" at bounding box center [288, 67] width 500 height 71
type input "[STREET_ADDRESS]"
click at [115, 83] on div "[STREET_ADDRESS]" at bounding box center [136, 83] width 173 height 15
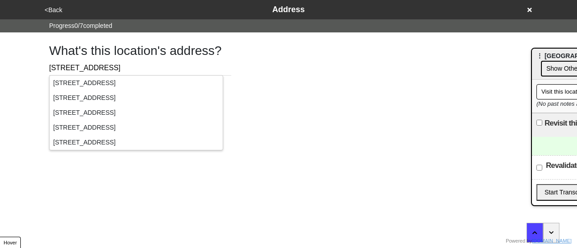
click at [241, 85] on div "What's this location's address? [STREET_ADDRESS] OK CANCEL" at bounding box center [288, 67] width 500 height 71
click at [96, 85] on div "[STREET_ADDRESS]" at bounding box center [136, 83] width 173 height 15
click at [125, 95] on div "[STREET_ADDRESS]" at bounding box center [136, 98] width 173 height 15
click at [23, 101] on div "<Back Address Progress 0 / 7 completed What's this location's address? [STREET_…" at bounding box center [288, 52] width 577 height 104
click at [50, 66] on input "[STREET_ADDRESS]" at bounding box center [140, 68] width 182 height 15
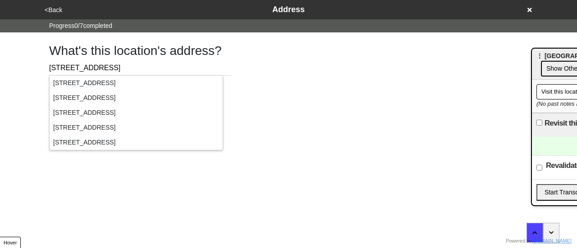
click at [162, 46] on h1 "What's this location's address?" at bounding box center [140, 50] width 182 height 15
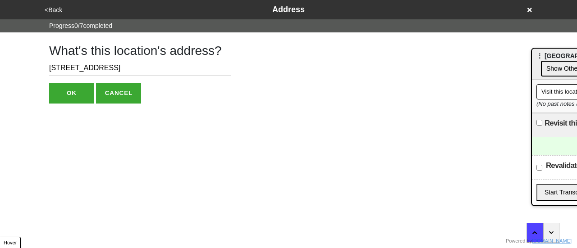
click at [76, 89] on button "OK" at bounding box center [71, 93] width 45 height 21
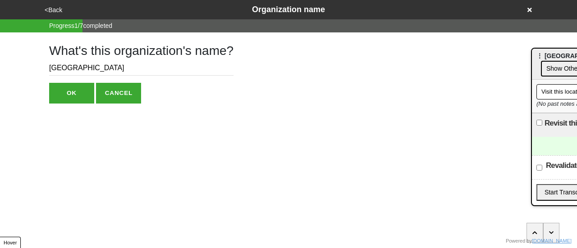
click at [57, 1] on div "<Back Organization name" at bounding box center [288, 9] width 500 height 19
click at [58, 13] on button "<Back" at bounding box center [53, 10] width 23 height 10
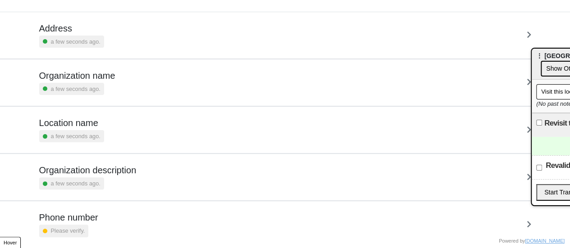
scroll to position [171, 0]
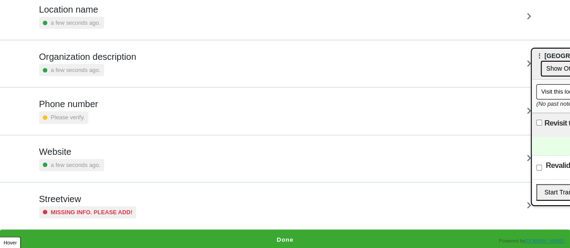
click at [101, 194] on h5 "Streetview" at bounding box center [87, 199] width 97 height 11
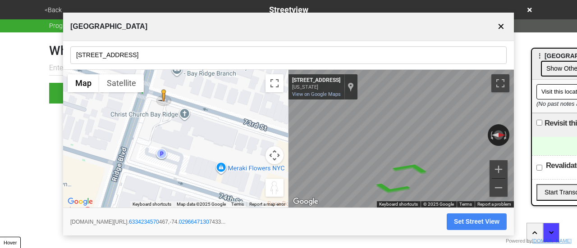
click at [120, 58] on input "[STREET_ADDRESS]" at bounding box center [288, 55] width 436 height 18
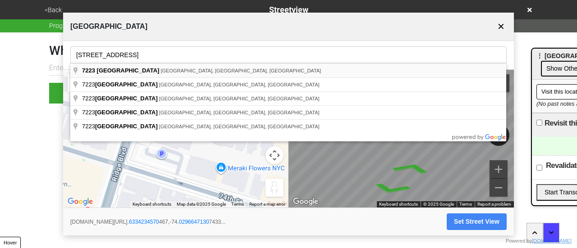
type input "[STREET_ADDRESS]"
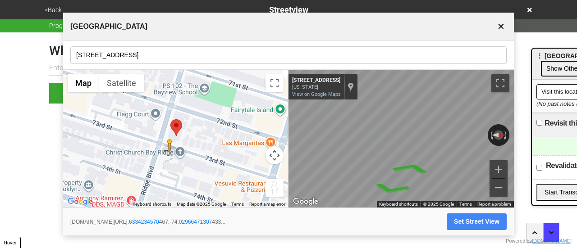
click at [280, 119] on div "← Move left → Move right ↑ Move up ↓ Move down + Zoom in - Zoom out Home Jump l…" at bounding box center [288, 139] width 451 height 138
click at [243, 109] on div "← Move left → Move right ↑ Move up ↓ Move down + Zoom in - Zoom out Home Jump l…" at bounding box center [288, 139] width 451 height 138
click at [229, 106] on div "← Move left → Move right ↑ Move up ↓ Move down + Zoom in - Zoom out Home Jump l…" at bounding box center [288, 139] width 451 height 138
click at [461, 224] on button "Set Street View" at bounding box center [477, 222] width 60 height 17
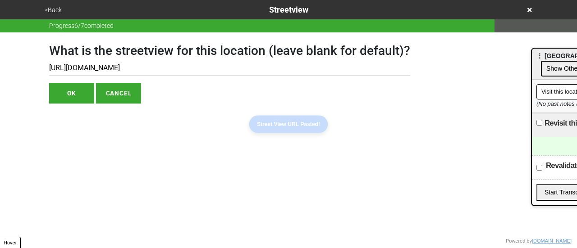
type input "[URL][DOMAIN_NAME]"
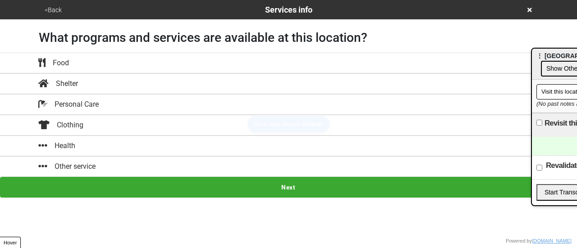
click at [133, 161] on div "Other service" at bounding box center [289, 166] width 514 height 11
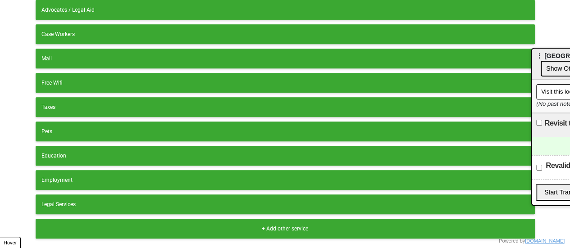
scroll to position [226, 0]
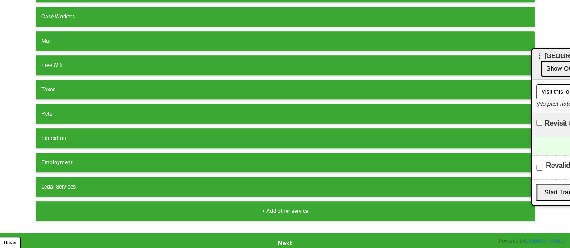
drag, startPoint x: 106, startPoint y: 131, endPoint x: 122, endPoint y: 152, distance: 26.7
click at [106, 134] on div "Education" at bounding box center [285, 138] width 488 height 8
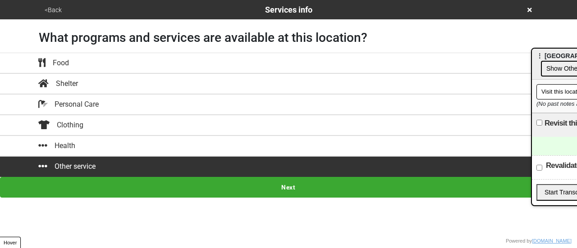
click at [244, 191] on button "Next" at bounding box center [288, 187] width 577 height 21
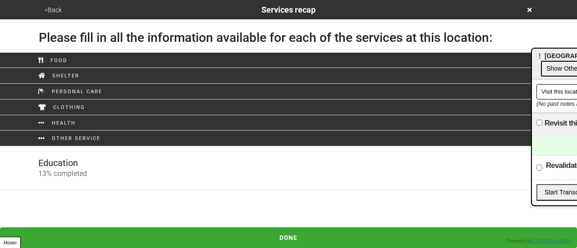
click at [121, 161] on div "Education 13 % completed" at bounding box center [289, 169] width 514 height 22
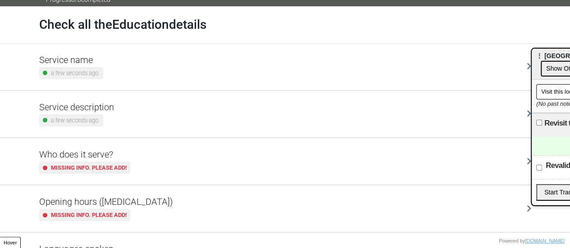
scroll to position [45, 0]
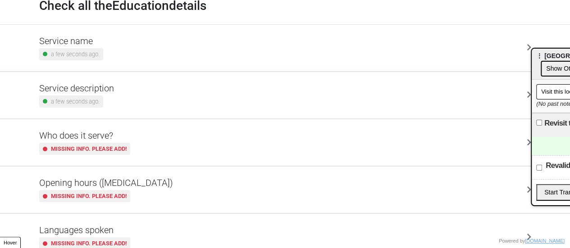
click at [115, 188] on h5 "Opening hours ([MEDICAL_DATA])" at bounding box center [106, 183] width 134 height 11
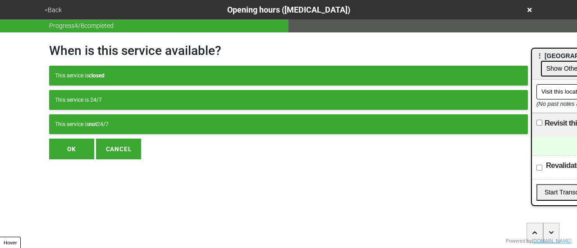
click at [138, 127] on div "This service is not 24/7" at bounding box center [288, 124] width 467 height 8
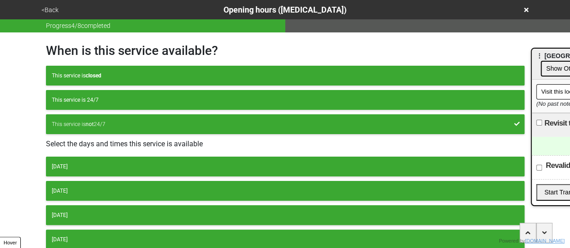
drag, startPoint x: 88, startPoint y: 160, endPoint x: 94, endPoint y: 158, distance: 6.1
click at [88, 161] on button "[DATE]" at bounding box center [285, 167] width 479 height 20
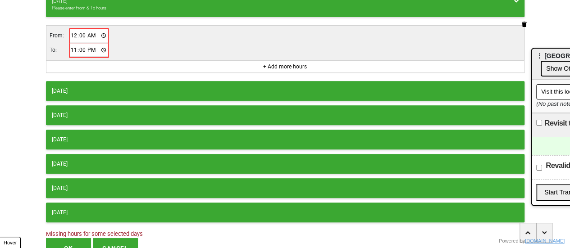
scroll to position [208, 0]
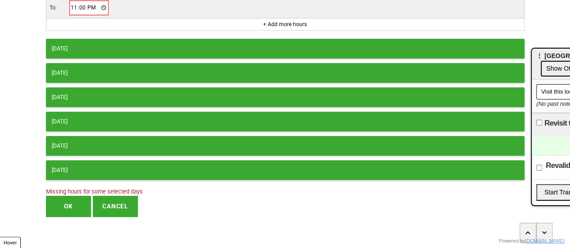
click at [111, 171] on button "[DATE]" at bounding box center [285, 171] width 479 height 20
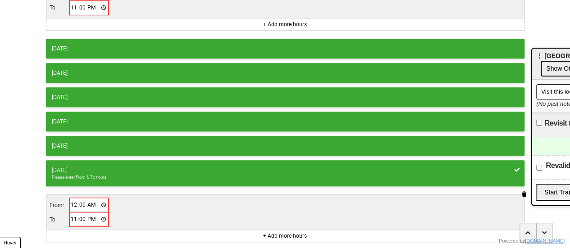
click at [75, 202] on input "00:00" at bounding box center [89, 205] width 38 height 13
type input "01:00"
click at [76, 214] on input "23:00" at bounding box center [89, 219] width 38 height 13
type input "17:00"
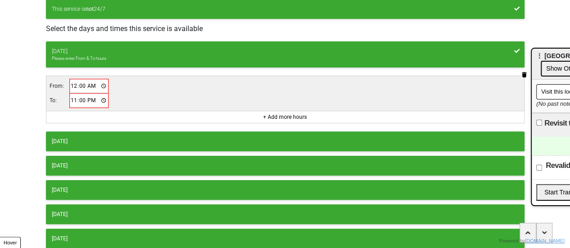
scroll to position [270, 0]
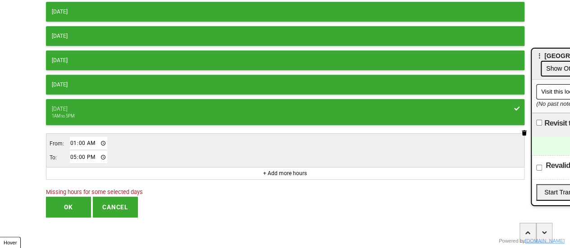
click at [132, 83] on div "[DATE]" at bounding box center [285, 85] width 467 height 8
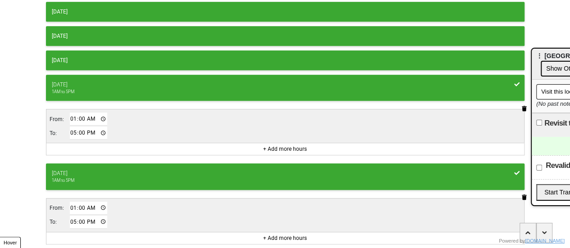
click at [70, 117] on input "01:00" at bounding box center [89, 119] width 38 height 13
type input "10:00"
click at [74, 127] on input "17:00" at bounding box center [89, 133] width 38 height 13
click at [92, 206] on input "01:00" at bounding box center [89, 208] width 38 height 13
type input "13:00"
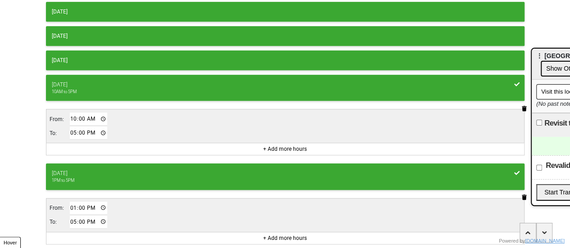
click at [102, 59] on div "[DATE]" at bounding box center [285, 60] width 467 height 8
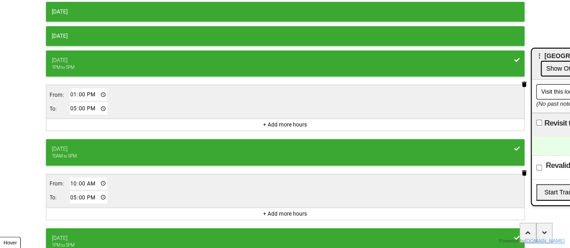
click at [71, 106] on input "17:00" at bounding box center [89, 108] width 38 height 13
type input "18:00"
click at [96, 32] on div "[DATE]" at bounding box center [285, 36] width 467 height 8
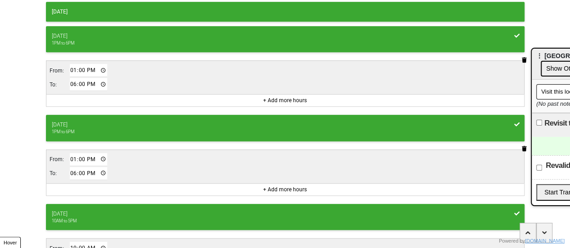
click at [65, 83] on td "To:" at bounding box center [59, 85] width 20 height 14
click at [72, 81] on input "18:00" at bounding box center [89, 84] width 38 height 13
type input "20:00"
click at [110, 15] on button "[DATE]" at bounding box center [285, 12] width 479 height 20
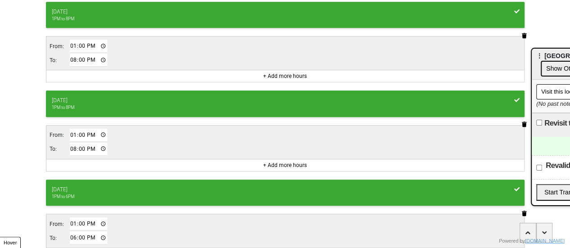
click at [75, 56] on input "20:00" at bounding box center [89, 60] width 38 height 13
click at [71, 57] on input "20:00" at bounding box center [89, 60] width 38 height 13
type input "18:00"
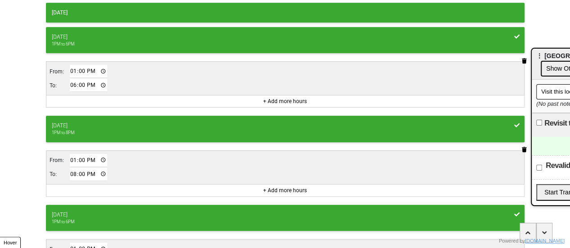
scroll to position [225, 0]
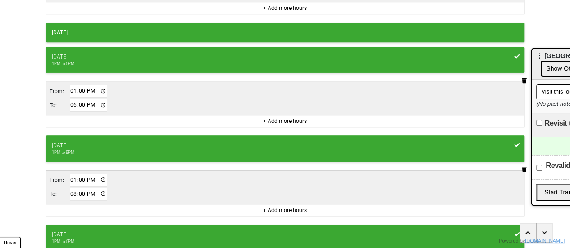
click at [133, 30] on div "[DATE]" at bounding box center [285, 32] width 467 height 8
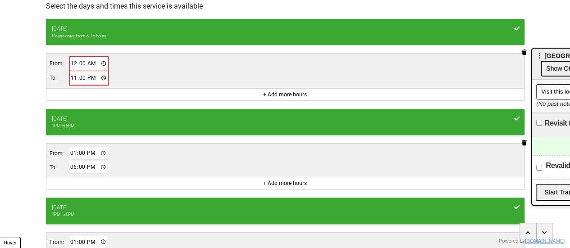
scroll to position [134, 0]
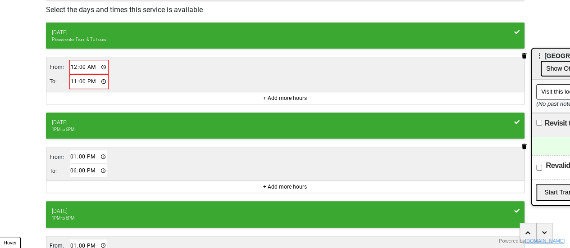
click at [71, 168] on input "18:00" at bounding box center [89, 171] width 38 height 13
type input "20:00"
click at [74, 64] on input "00:00" at bounding box center [89, 67] width 38 height 13
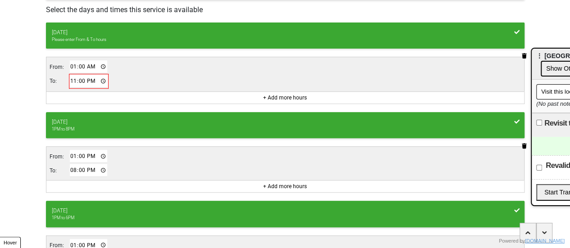
type input "10:00"
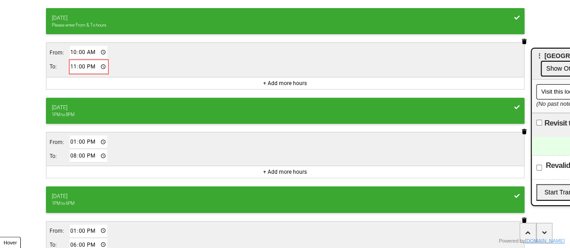
scroll to position [89, 0]
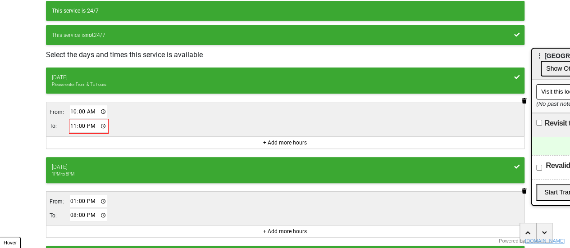
click at [72, 123] on input "23:00" at bounding box center [89, 126] width 38 height 13
type input "18:00"
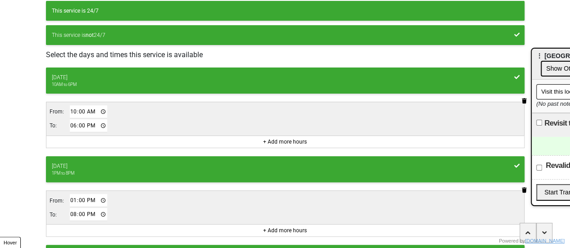
click at [70, 197] on input "13:00" at bounding box center [89, 200] width 38 height 13
click at [91, 200] on input "22:00" at bounding box center [89, 200] width 38 height 13
type input "10:00"
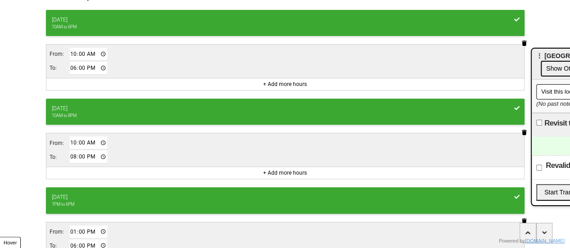
scroll to position [179, 0]
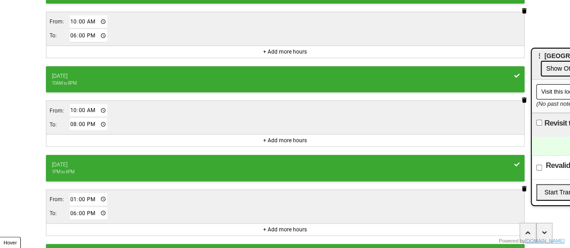
click at [73, 197] on input "13:00" at bounding box center [89, 199] width 38 height 13
click at [89, 196] on input "22:00" at bounding box center [89, 199] width 38 height 13
type input "10:00"
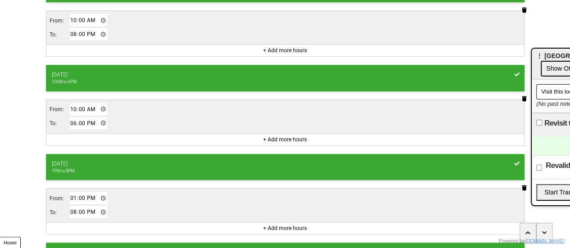
click at [88, 193] on input "13:00" at bounding box center [89, 198] width 38 height 13
click at [67, 193] on td "From:" at bounding box center [59, 199] width 20 height 14
click at [70, 193] on input "01:00" at bounding box center [89, 198] width 38 height 13
type input "10:00"
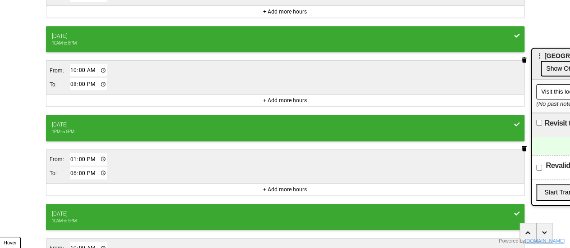
scroll to position [450, 0]
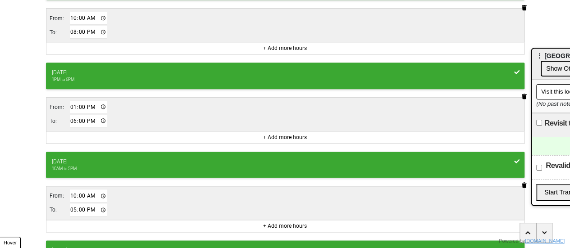
click at [72, 102] on input "13:00" at bounding box center [89, 107] width 38 height 13
click at [94, 101] on input "22:00" at bounding box center [89, 107] width 38 height 13
click at [90, 103] on input "22:00" at bounding box center [89, 107] width 38 height 13
type input "10:00"
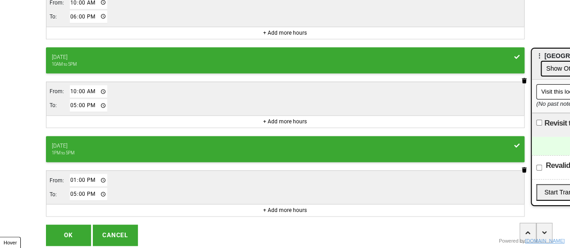
scroll to position [579, 0]
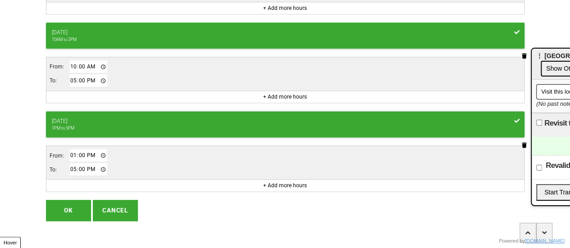
click at [73, 203] on button "OK" at bounding box center [68, 210] width 45 height 21
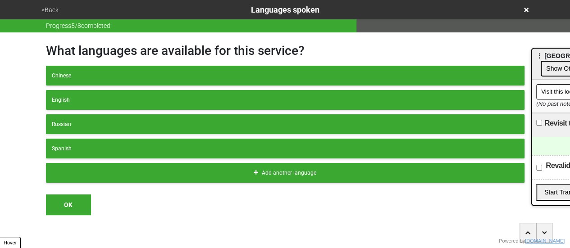
click at [53, 8] on button "<Back" at bounding box center [50, 10] width 23 height 10
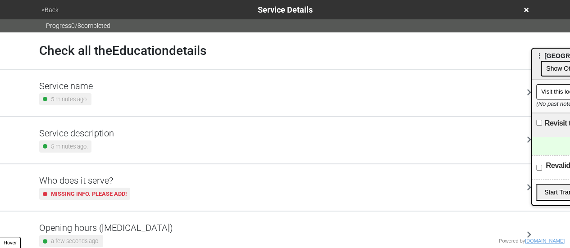
click at [88, 136] on h5 "Service description" at bounding box center [76, 133] width 75 height 11
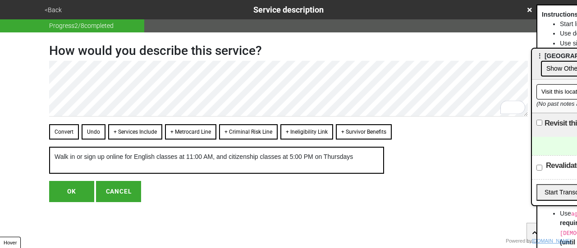
click at [70, 193] on button "OK" at bounding box center [71, 191] width 45 height 21
type textarea "x"
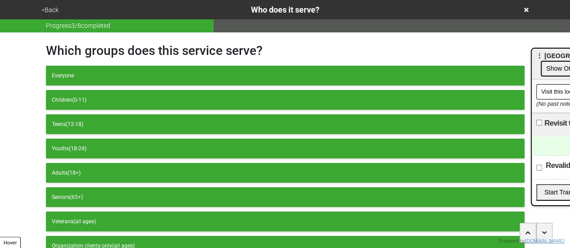
click at [53, 7] on button "<Back" at bounding box center [50, 10] width 23 height 10
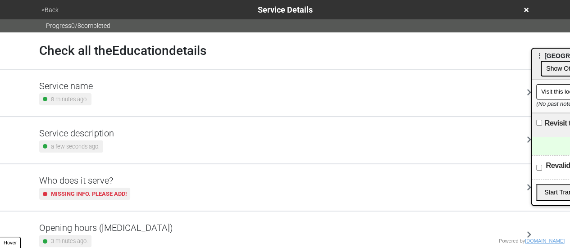
click at [53, 7] on button "<Back" at bounding box center [50, 10] width 23 height 10
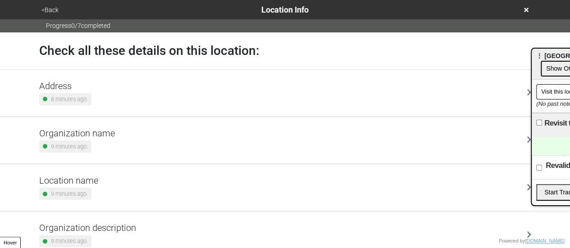
scroll to position [171, 0]
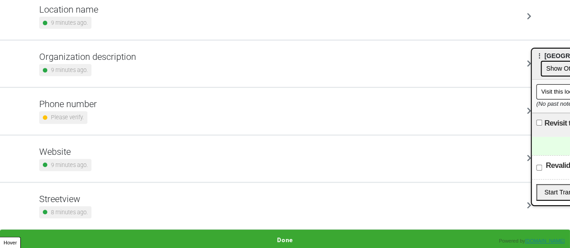
click at [117, 172] on div "Website 9 minutes ago." at bounding box center [285, 159] width 514 height 46
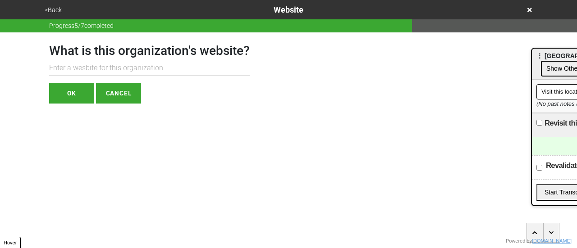
drag, startPoint x: 104, startPoint y: 70, endPoint x: 109, endPoint y: 67, distance: 5.6
paste input "https://www.bklynlibrary.org/locations/bay-ridge"
type input "https://www.bklynlibrary.org/locations/bay-ridge"
click at [71, 93] on button "OK" at bounding box center [71, 93] width 45 height 21
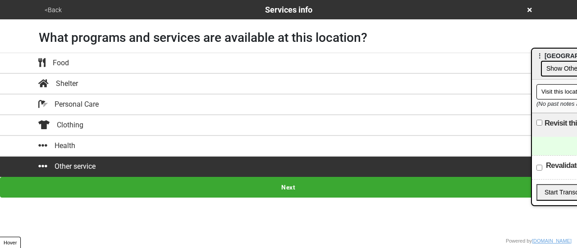
click at [49, 9] on button "<Back" at bounding box center [53, 10] width 23 height 10
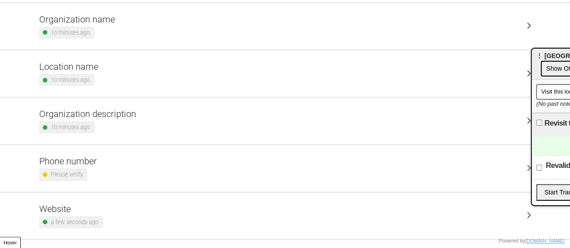
scroll to position [171, 0]
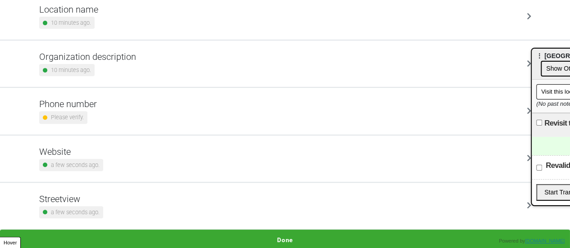
click at [94, 105] on h5 "Phone number" at bounding box center [68, 104] width 58 height 11
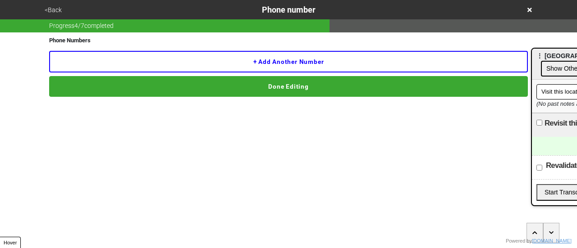
click at [147, 64] on button "+ Add another number" at bounding box center [288, 62] width 479 height 22
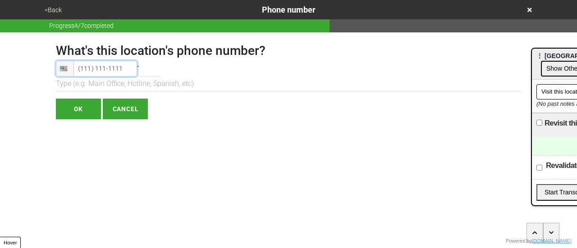
click at [115, 69] on input "tel" at bounding box center [96, 69] width 81 height 16
type input "(718) 748-5709"
drag, startPoint x: 115, startPoint y: 68, endPoint x: 89, endPoint y: 110, distance: 48.9
click at [89, 110] on input "OK" at bounding box center [78, 109] width 45 height 21
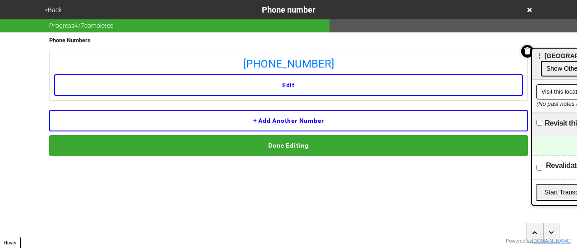
click at [182, 141] on button "Done Editing" at bounding box center [288, 145] width 479 height 21
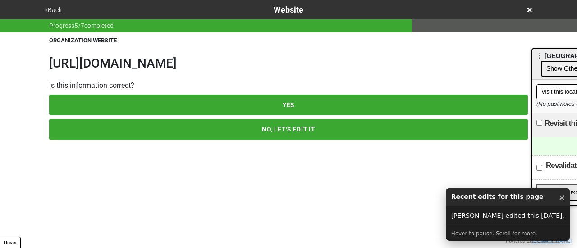
click at [56, 11] on button "<Back" at bounding box center [53, 10] width 23 height 10
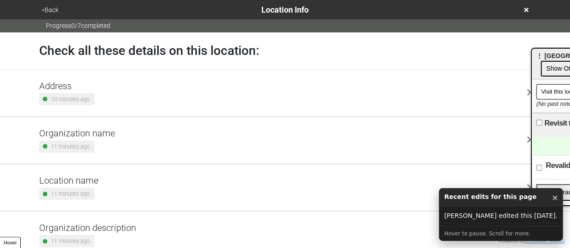
click at [104, 180] on div "Location name 11 minutes ago." at bounding box center [285, 187] width 492 height 25
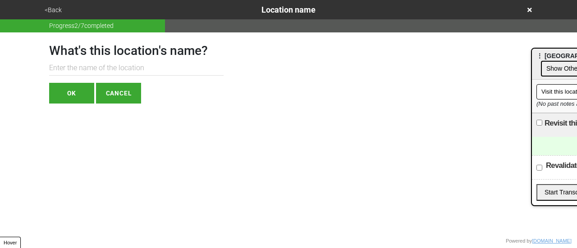
click at [110, 69] on input "text" at bounding box center [136, 68] width 174 height 15
type input "Bay Ridge"
click at [73, 90] on button "OK" at bounding box center [71, 93] width 45 height 21
type textarea "x"
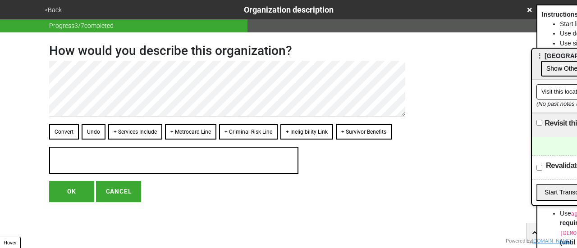
click at [55, 9] on button "<Back" at bounding box center [53, 10] width 23 height 10
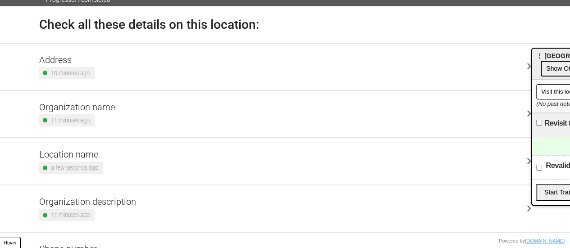
scroll to position [45, 0]
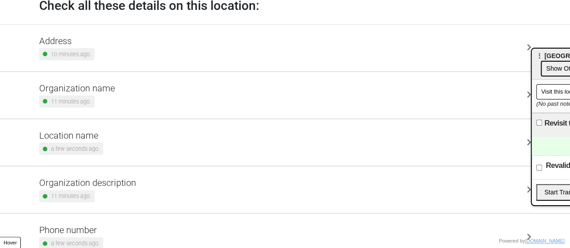
click at [109, 54] on div "Address 10 minutes ago." at bounding box center [285, 48] width 492 height 25
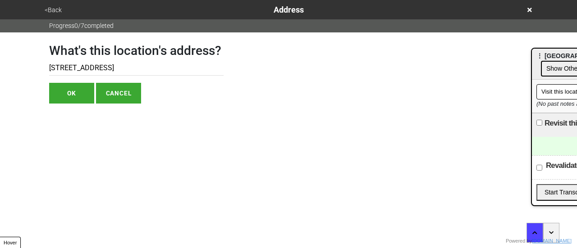
click at [58, 8] on button "<Back" at bounding box center [53, 10] width 23 height 10
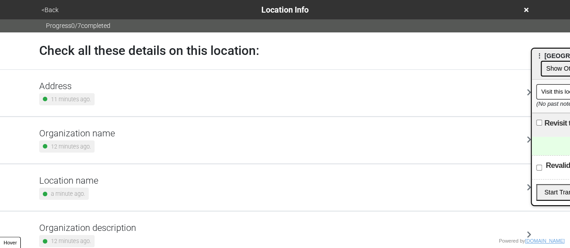
scroll to position [171, 0]
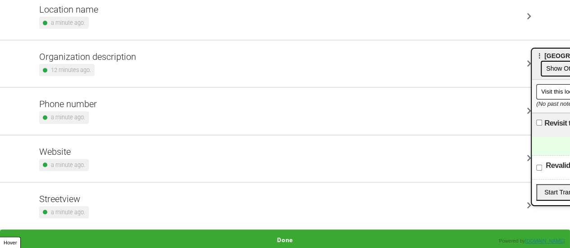
click at [144, 107] on div "Phone number a minute ago." at bounding box center [285, 111] width 492 height 25
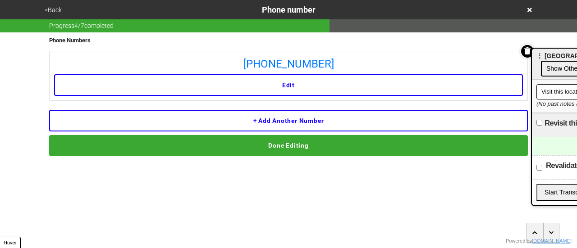
click at [529, 9] on icon at bounding box center [530, 10] width 5 height 6
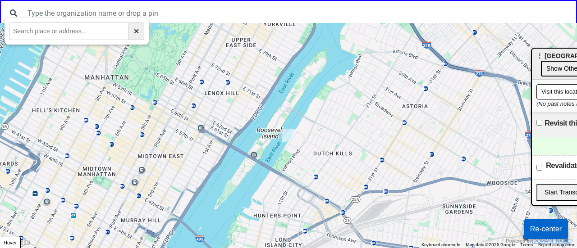
paste input "1273 53rd Street, Brooklyn, NY, 11219"
type input "1273 53rd Street, Brooklyn, NY, 11219"
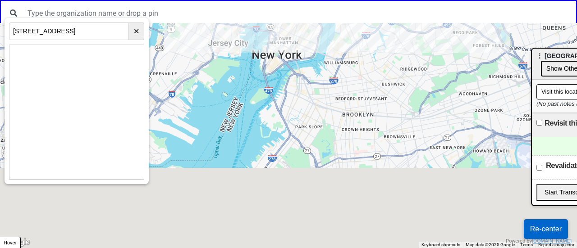
drag, startPoint x: 303, startPoint y: 225, endPoint x: 356, endPoint y: 25, distance: 207.0
click at [356, 25] on div at bounding box center [288, 135] width 577 height 225
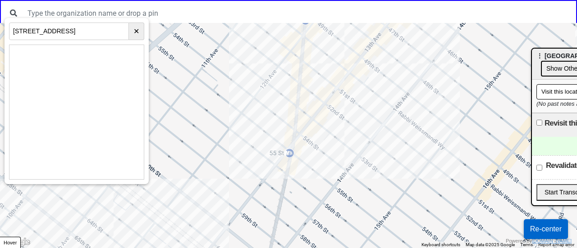
click at [306, 99] on div at bounding box center [288, 135] width 577 height 225
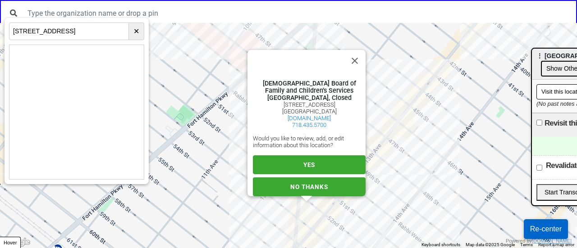
scroll to position [15, 0]
click at [303, 163] on span "YES" at bounding box center [309, 164] width 12 height 7
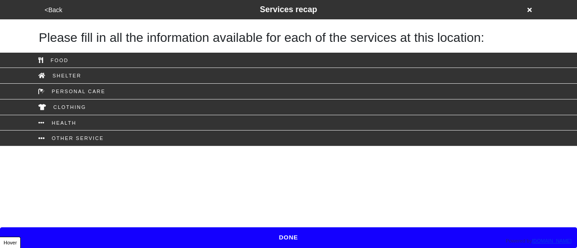
click at [53, 10] on button "<Back" at bounding box center [53, 10] width 23 height 10
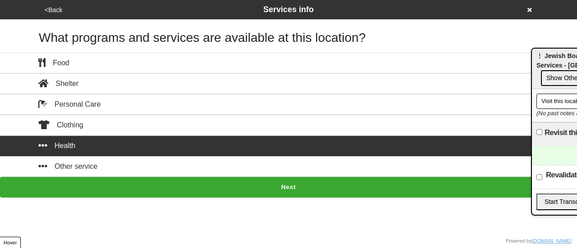
click at [51, 5] on button "<Back" at bounding box center [53, 10] width 23 height 10
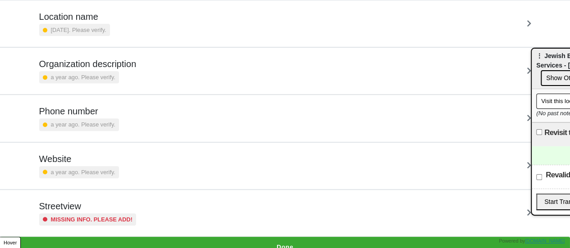
scroll to position [171, 0]
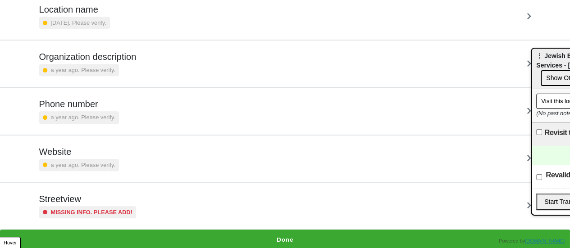
click at [73, 200] on h5 "Streetview" at bounding box center [87, 199] width 97 height 11
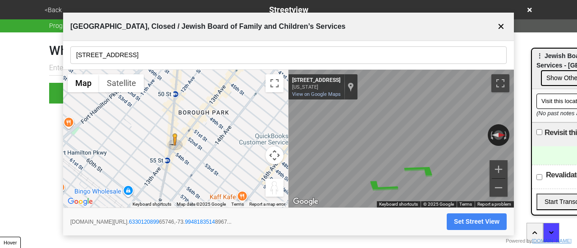
click at [137, 60] on input "[STREET_ADDRESS]" at bounding box center [288, 55] width 436 height 18
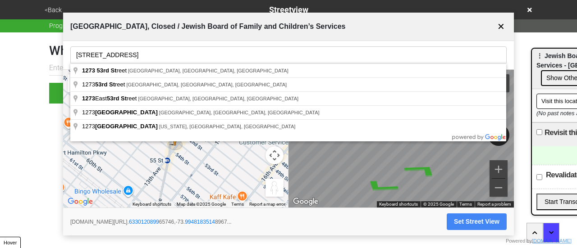
type input "1273 53rd Street, Brooklyn, NY, USA"
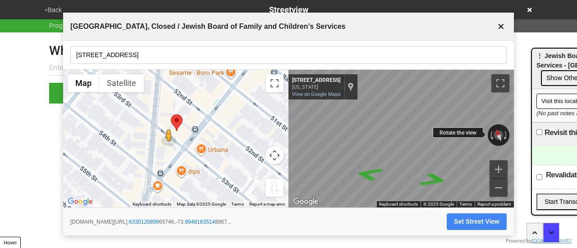
click at [346, 156] on div "← Move left → Move right ↑ Move up ↓ Move down + Zoom in - Zoom out 1273 53rd S…" at bounding box center [401, 139] width 225 height 138
click at [468, 215] on button "Set Street View" at bounding box center [477, 222] width 60 height 17
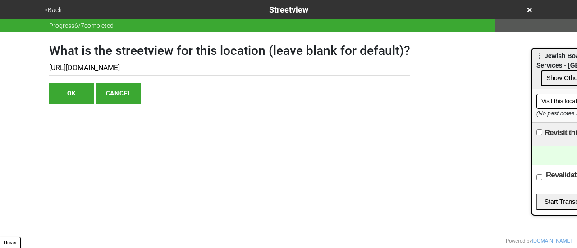
type input "https://www.google.com/maps/@40.633012089965746,-73.99481835148967,3a,75y,42.66…"
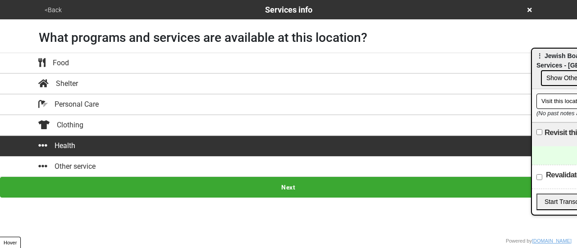
click at [51, 9] on button "<Back" at bounding box center [53, 10] width 23 height 10
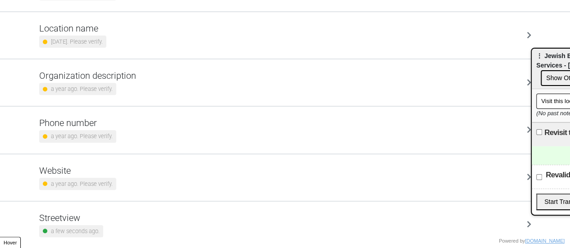
scroll to position [171, 0]
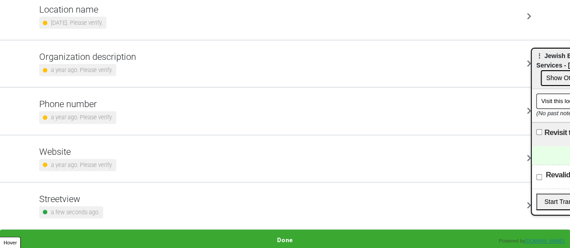
click at [92, 109] on h5 "Phone number" at bounding box center [77, 104] width 77 height 11
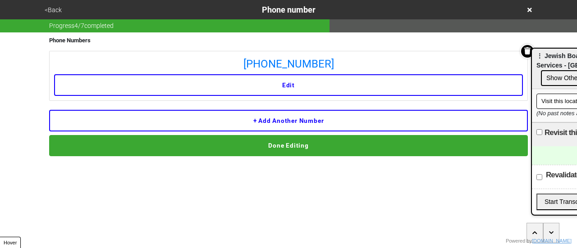
click at [530, 7] on icon at bounding box center [530, 10] width 5 height 6
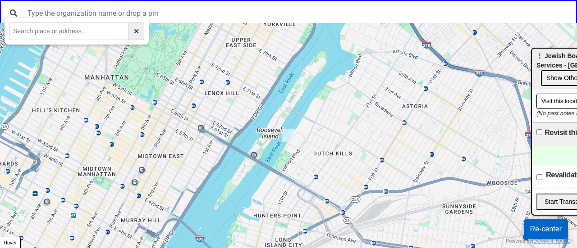
paste input "6823 Fifth Avenue, Third Floor, Brooklyn, NY, 11220"
type input "6823 Fifth Avenue, Third Floor, Brooklyn, NY, 11220"
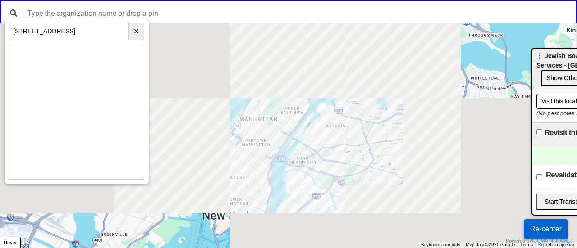
scroll to position [0, 0]
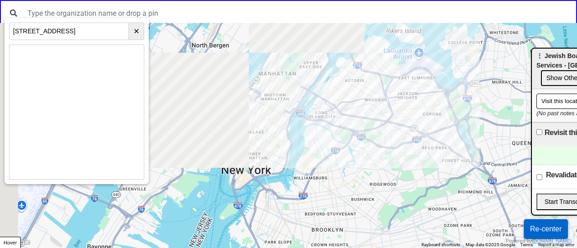
drag, startPoint x: 249, startPoint y: 218, endPoint x: 247, endPoint y: 75, distance: 142.9
click at [308, 69] on div at bounding box center [288, 135] width 577 height 225
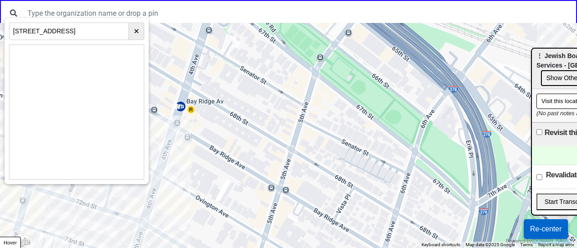
click at [289, 186] on div at bounding box center [288, 135] width 577 height 225
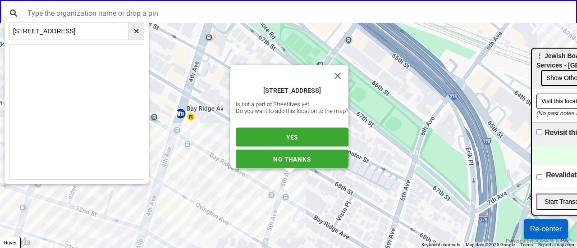
click at [312, 132] on button "YES" at bounding box center [292, 137] width 113 height 19
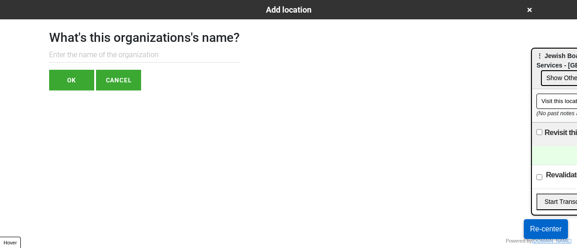
click at [167, 49] on input "text" at bounding box center [144, 55] width 191 height 15
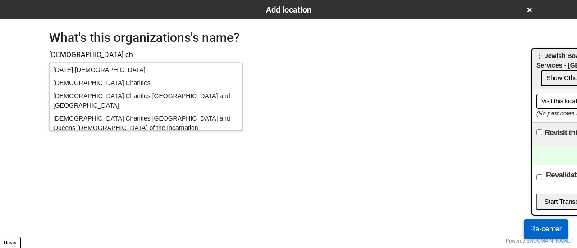
type input "catholic ch"
click at [109, 98] on div "Catholic Charities Brooklyn and Queens" at bounding box center [146, 101] width 193 height 23
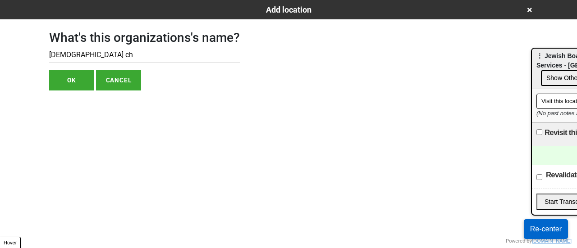
click at [81, 80] on button "OK" at bounding box center [71, 80] width 45 height 21
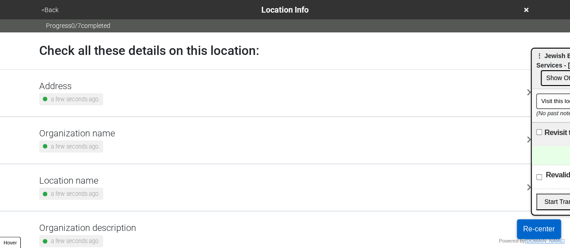
click at [85, 85] on h5 "Address" at bounding box center [71, 86] width 64 height 11
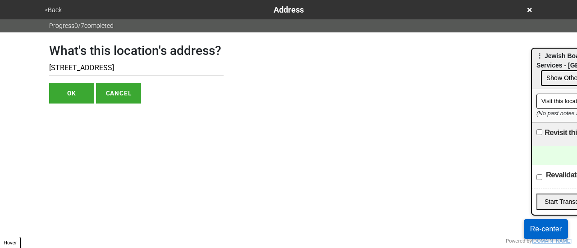
click at [80, 68] on input "6825 5th Ave" at bounding box center [136, 68] width 174 height 15
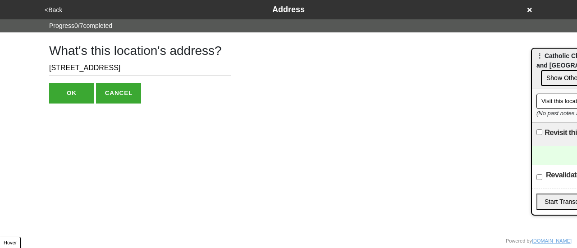
click at [64, 66] on input "[STREET_ADDRESS]" at bounding box center [140, 68] width 182 height 15
type input "[STREET_ADDRESS]"
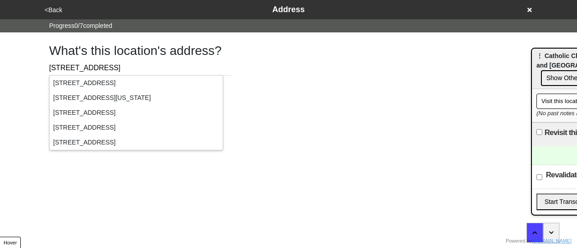
click at [57, 90] on div "[STREET_ADDRESS]" at bounding box center [136, 83] width 173 height 15
click at [70, 83] on div "[STREET_ADDRESS]" at bounding box center [136, 83] width 173 height 15
click at [292, 81] on div "What's this location's address? [STREET_ADDRESS]" at bounding box center [288, 67] width 500 height 71
click at [170, 64] on input "[STREET_ADDRESS]" at bounding box center [140, 68] width 182 height 15
click at [182, 53] on h1 "What's this location's address?" at bounding box center [140, 50] width 182 height 15
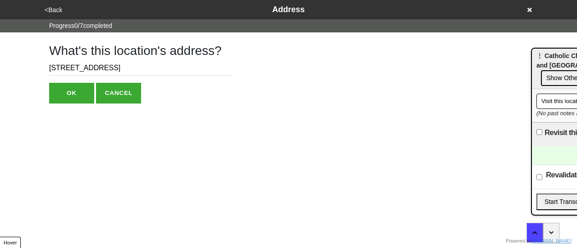
click at [80, 86] on button "OK" at bounding box center [71, 93] width 45 height 21
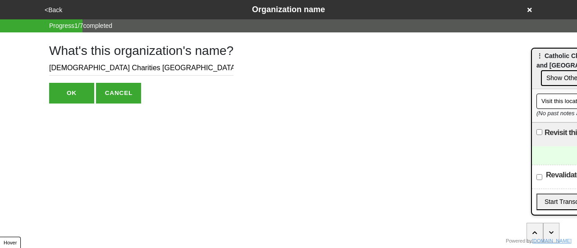
click at [73, 92] on button "OK" at bounding box center [71, 93] width 45 height 21
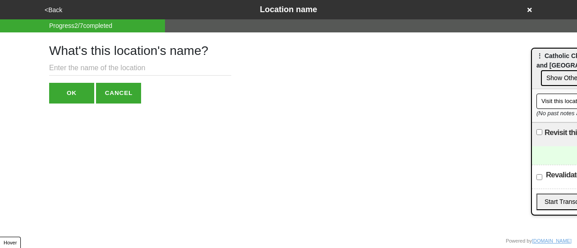
click at [91, 71] on input "text" at bounding box center [140, 68] width 182 height 15
paste input "Benson Ridge Senior Services"
type input "Benson Ridge Senior Services"
click at [84, 91] on button "OK" at bounding box center [71, 93] width 45 height 21
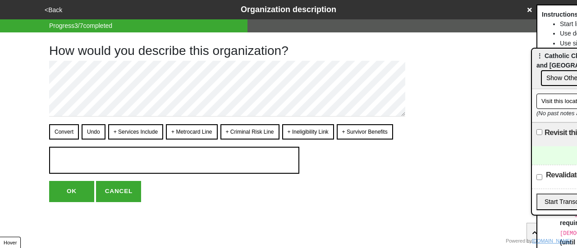
click at [54, 9] on button "<Back" at bounding box center [53, 10] width 23 height 10
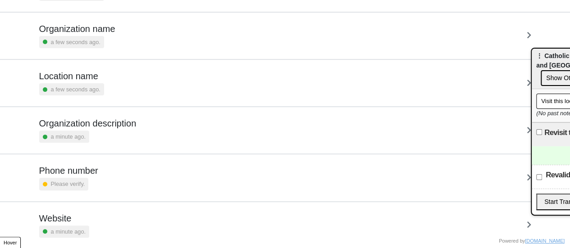
scroll to position [171, 0]
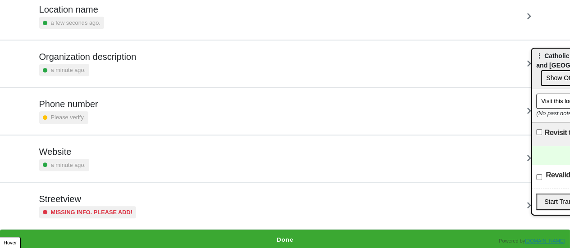
click at [112, 123] on div "Phone number Please verify." at bounding box center [285, 111] width 514 height 46
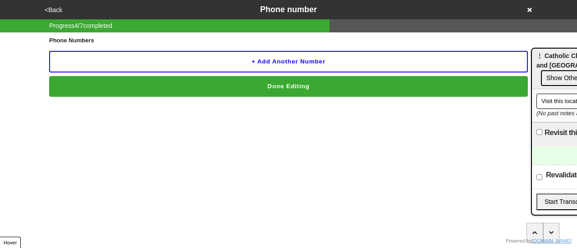
drag, startPoint x: 145, startPoint y: 76, endPoint x: 166, endPoint y: 59, distance: 26.9
click at [166, 59] on div "Phone Numbers + Add another number Done Editing" at bounding box center [288, 64] width 479 height 64
click at [168, 59] on button "+ Add another number" at bounding box center [288, 62] width 479 height 22
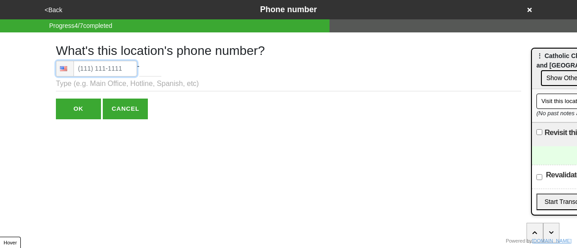
type input "(718) 680-3530"
drag, startPoint x: 85, startPoint y: 68, endPoint x: 71, endPoint y: 117, distance: 50.7
click at [71, 117] on input "OK" at bounding box center [78, 109] width 45 height 21
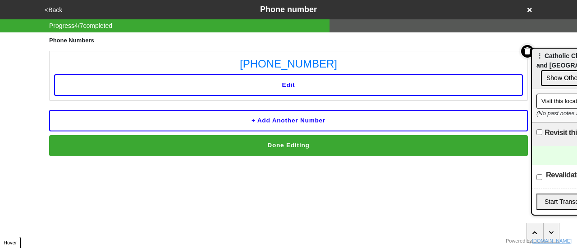
click at [199, 143] on button "Done Editing" at bounding box center [288, 145] width 479 height 21
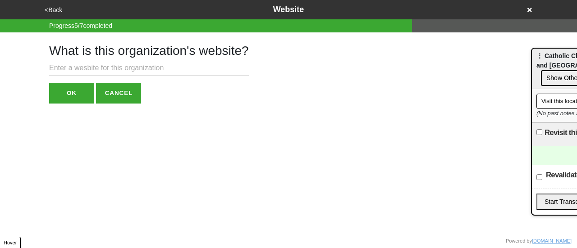
paste input "https://www.ccbq.org/"
type input "https://www.ccbq.org/"
click at [86, 96] on button "OK" at bounding box center [71, 93] width 45 height 21
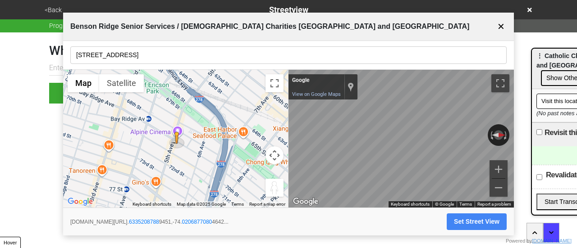
click at [176, 55] on input "6823 5th Ave" at bounding box center [288, 55] width 436 height 18
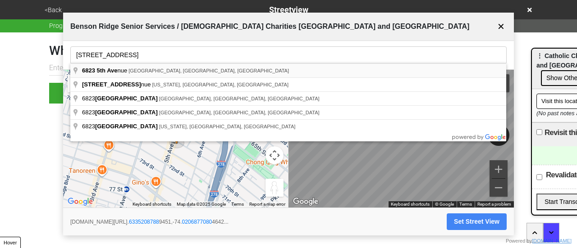
type input "6823 5th Avenue, Brooklyn, NY, USA"
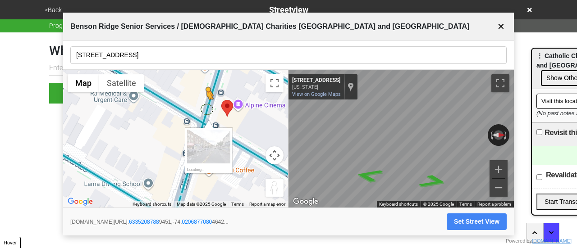
drag, startPoint x: 233, startPoint y: 120, endPoint x: 211, endPoint y: 110, distance: 23.8
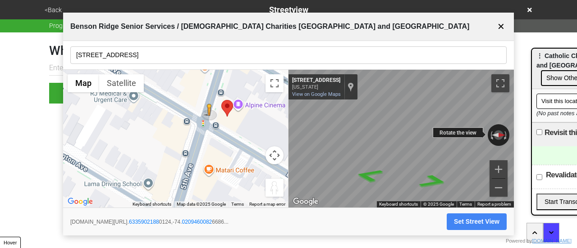
click at [333, 118] on div "← Move left → Move right ↑ Move up ↓ Move down + Zoom in - Zoom out 6822 5th Av…" at bounding box center [401, 139] width 225 height 138
drag, startPoint x: 446, startPoint y: 136, endPoint x: 276, endPoint y: 94, distance: 175.0
click at [267, 95] on div "← Move left → Move right ↑ Move up ↓ Move down + Zoom in - Zoom out Home Jump l…" at bounding box center [288, 139] width 451 height 138
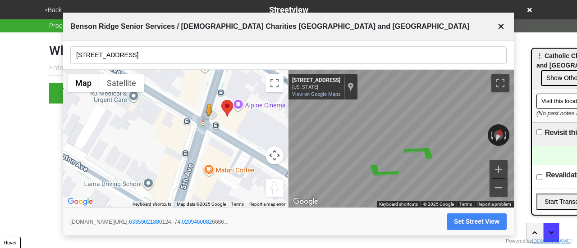
click at [259, 110] on div "← Move left → Move right ↑ Move up ↓ Move down + Zoom in - Zoom out Home Jump l…" at bounding box center [288, 139] width 451 height 138
click at [278, 119] on div "← Move left → Move right ↑ Move up ↓ Move down + Zoom in - Zoom out Home Jump l…" at bounding box center [288, 139] width 451 height 138
click at [361, 155] on icon "Go North, 5th Ave" at bounding box center [367, 156] width 44 height 23
click at [363, 175] on icon "Go North, 5th Ave" at bounding box center [368, 181] width 52 height 19
click at [437, 183] on icon "Go South, 5th Ave" at bounding box center [434, 188] width 49 height 18
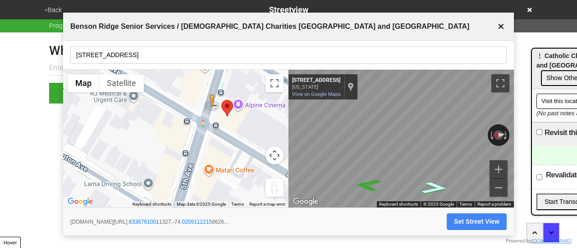
click at [436, 183] on icon "Go South, 5th Ave" at bounding box center [434, 188] width 49 height 18
click at [473, 220] on button "Set Street View" at bounding box center [477, 222] width 60 height 17
type input "https://www.google.com/maps/@40.63359021880124,-74.02094600826686,3a,75y,111.45…"
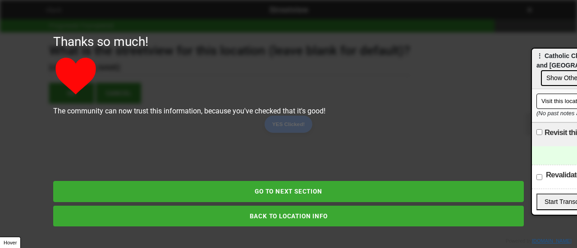
click at [285, 190] on button "GO TO NEXT SECTION" at bounding box center [288, 191] width 471 height 21
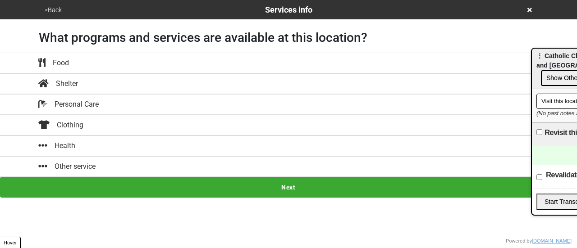
drag, startPoint x: 89, startPoint y: 154, endPoint x: 95, endPoint y: 160, distance: 8.3
click at [89, 155] on div "Food Mobile Soup Kitchen Brown Bag Food Pantry Mobile Pantry Mobile Market Farm…" at bounding box center [288, 115] width 577 height 124
click at [99, 165] on div "Other service" at bounding box center [289, 166] width 514 height 11
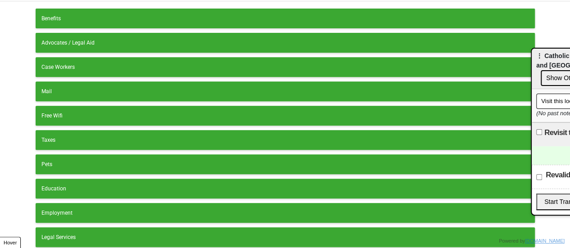
scroll to position [226, 0]
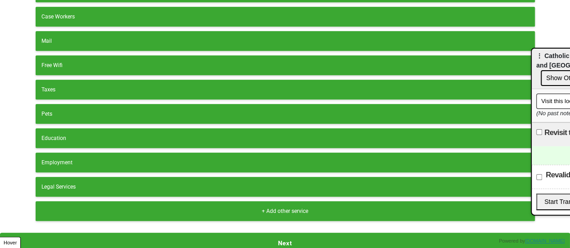
click at [131, 207] on div "+ Add other service" at bounding box center [285, 211] width 488 height 8
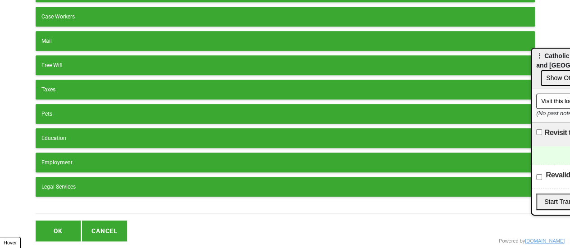
click at [129, 202] on input "text" at bounding box center [286, 208] width 500 height 12
type input "Services for Homebound"
click at [57, 239] on div "Benefits Advocates / Legal Aid Case Workers Mail Free Wifi Taxes Pets Education…" at bounding box center [285, 100] width 514 height 298
click at [62, 228] on button "OK" at bounding box center [58, 231] width 45 height 21
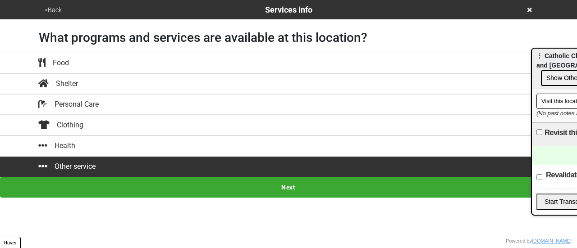
click at [285, 190] on button "Next" at bounding box center [288, 187] width 577 height 21
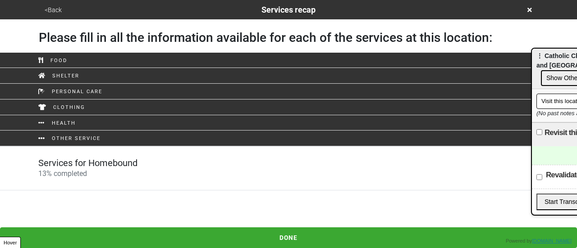
click at [205, 164] on div "Services for Homebound 13 % completed" at bounding box center [289, 169] width 514 height 22
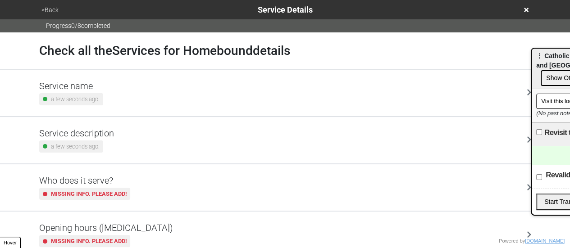
click at [160, 139] on div "Service description a few seconds ago." at bounding box center [285, 140] width 492 height 25
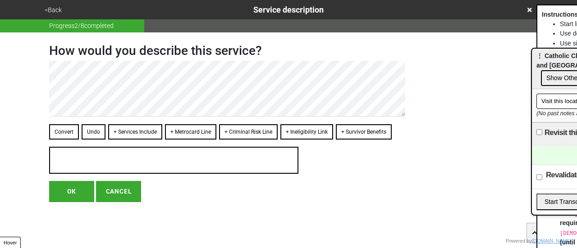
drag, startPoint x: 49, startPoint y: 6, endPoint x: 57, endPoint y: 9, distance: 8.9
click at [57, 9] on button "<Back" at bounding box center [53, 10] width 23 height 10
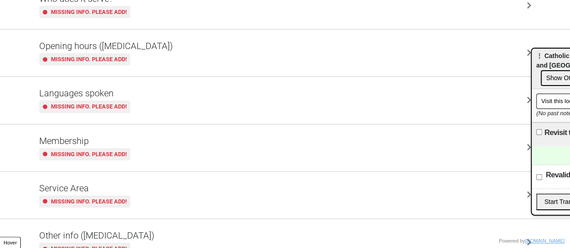
scroll to position [218, 0]
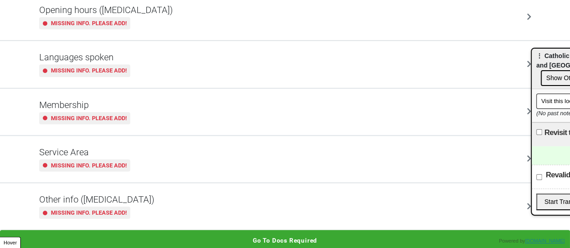
click at [106, 222] on div "Other info (coronavirus) Missing info. Please add!" at bounding box center [285, 207] width 514 height 46
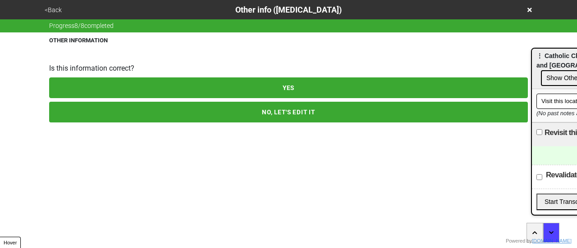
click at [138, 114] on button "NO, LET'S EDIT IT" at bounding box center [288, 112] width 479 height 21
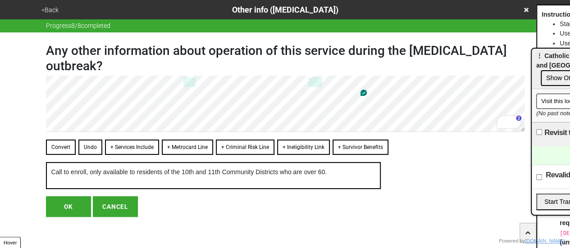
click at [60, 206] on button "OK" at bounding box center [68, 207] width 45 height 21
click at [59, 209] on button "OK" at bounding box center [68, 207] width 45 height 21
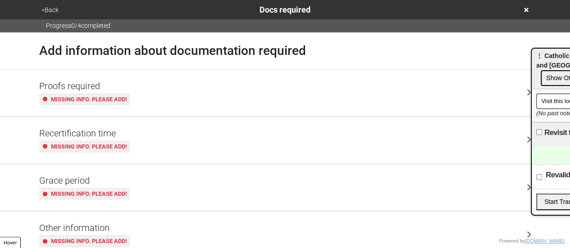
drag, startPoint x: 54, startPoint y: 20, endPoint x: 55, endPoint y: 15, distance: 5.4
click at [54, 20] on div "Progress 0 / 4 completed" at bounding box center [285, 25] width 570 height 13
click at [54, 13] on button "<Back" at bounding box center [50, 10] width 23 height 10
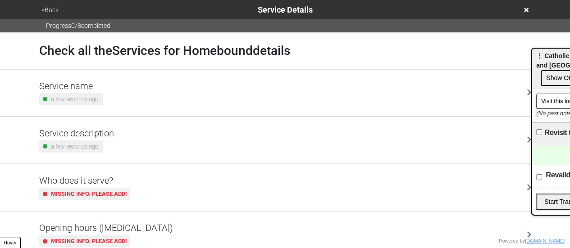
click at [89, 138] on h5 "Service description" at bounding box center [76, 133] width 75 height 11
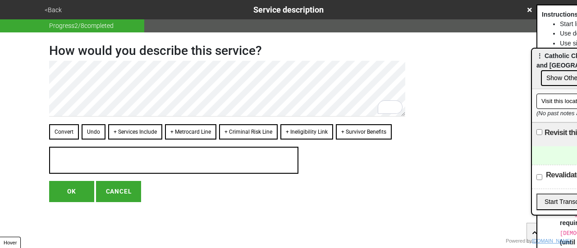
click at [138, 131] on button "+ Services Include" at bounding box center [135, 131] width 54 height 15
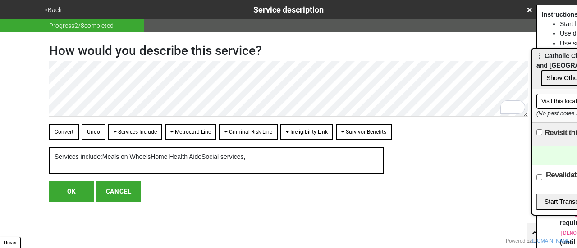
click at [61, 133] on button "Convert" at bounding box center [64, 131] width 30 height 15
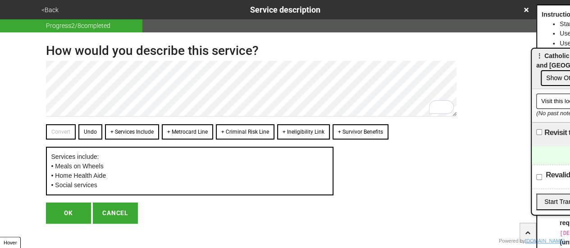
click at [58, 208] on button "OK" at bounding box center [68, 213] width 45 height 21
type textarea "x"
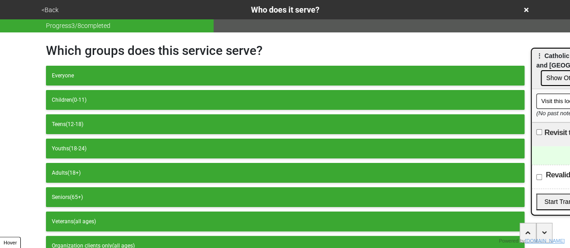
click at [54, 11] on button "<Back" at bounding box center [50, 10] width 23 height 10
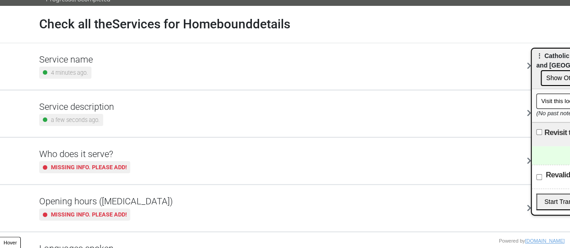
scroll to position [45, 0]
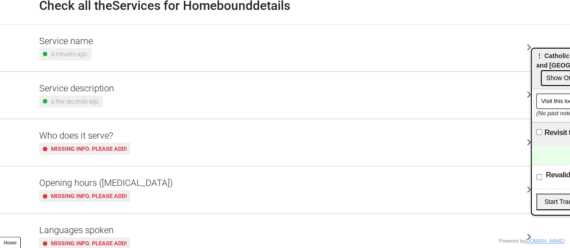
drag, startPoint x: 115, startPoint y: 180, endPoint x: 120, endPoint y: 170, distance: 11.3
click at [115, 180] on h5 "Opening hours ([MEDICAL_DATA])" at bounding box center [106, 183] width 134 height 11
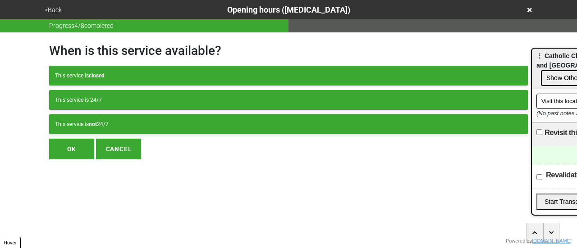
click at [125, 117] on button "This service is not 24/7" at bounding box center [288, 125] width 479 height 20
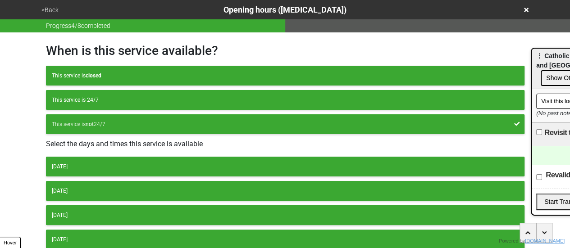
click at [93, 165] on div "[DATE]" at bounding box center [285, 167] width 467 height 8
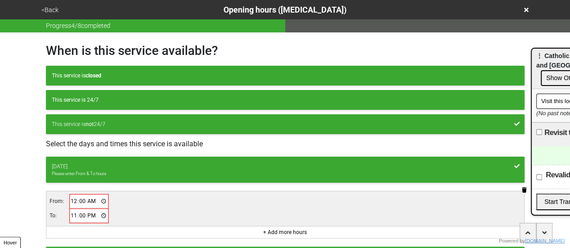
click at [72, 198] on input "00:00" at bounding box center [89, 201] width 38 height 13
type input "09:00"
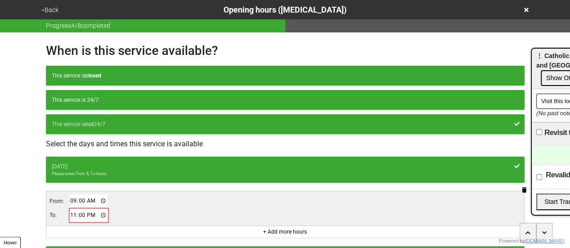
click at [74, 212] on input "23:00" at bounding box center [89, 215] width 38 height 13
type input "17:00"
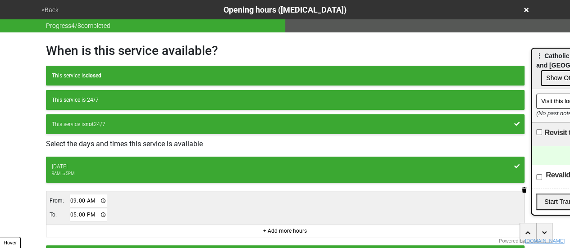
scroll to position [180, 0]
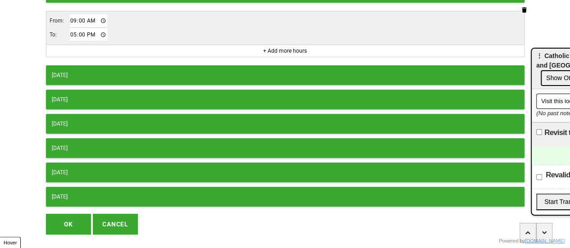
click at [88, 68] on button "[DATE]" at bounding box center [285, 75] width 479 height 20
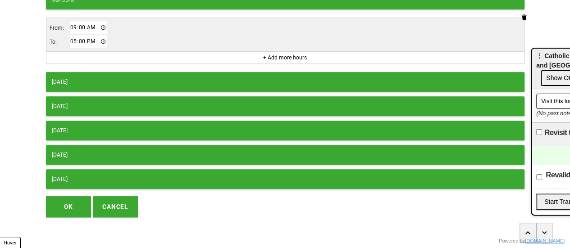
click at [90, 80] on div "[DATE]" at bounding box center [285, 82] width 467 height 8
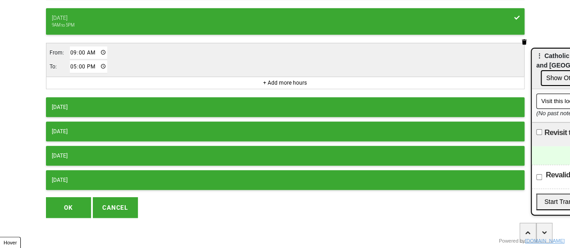
click at [88, 97] on button "[DATE]" at bounding box center [285, 107] width 479 height 20
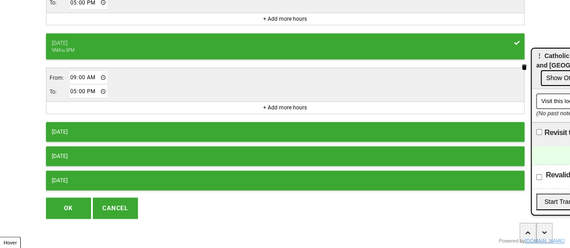
click at [90, 128] on div "[DATE]" at bounding box center [285, 132] width 467 height 8
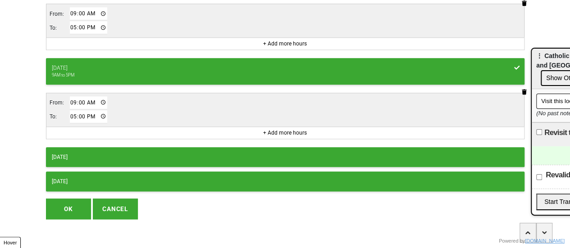
click at [68, 211] on button "OK" at bounding box center [68, 209] width 45 height 21
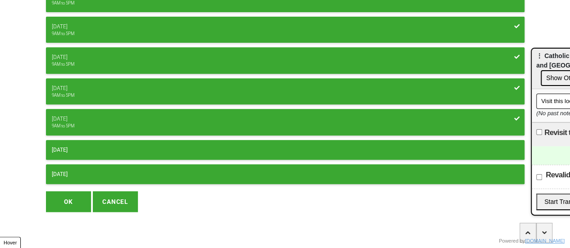
scroll to position [167, 0]
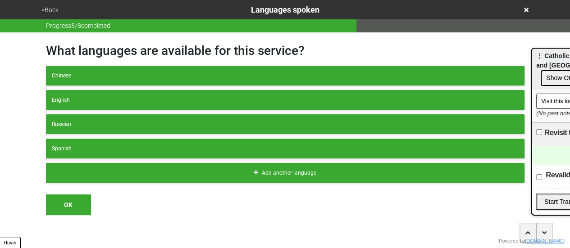
click at [52, 8] on button "<Back" at bounding box center [50, 10] width 23 height 10
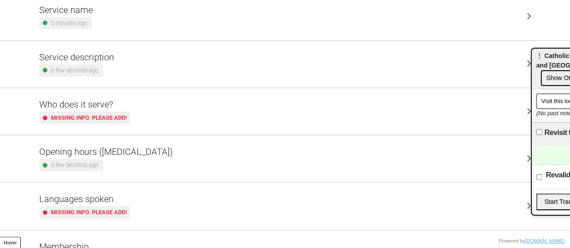
scroll to position [38, 0]
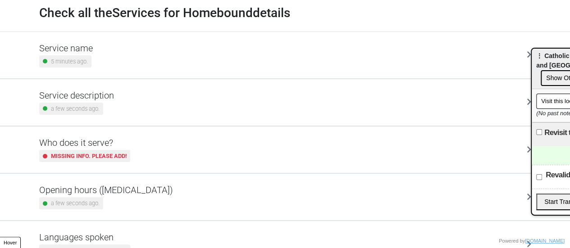
click at [114, 154] on small "Missing info. Please add!" at bounding box center [89, 156] width 76 height 9
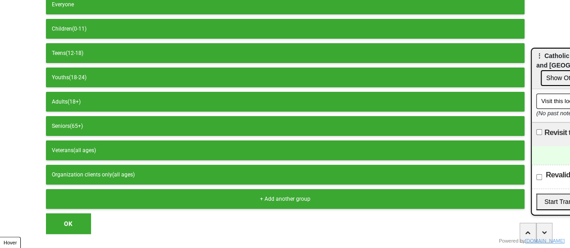
scroll to position [90, 0]
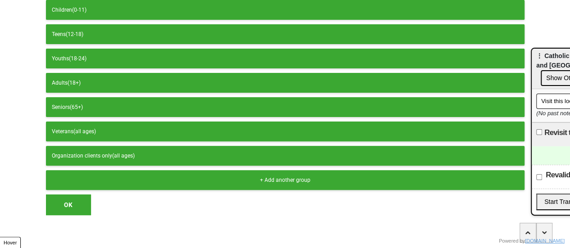
drag, startPoint x: 96, startPoint y: 103, endPoint x: 96, endPoint y: 113, distance: 10.4
click at [96, 103] on div "Seniors (65+)" at bounding box center [285, 107] width 467 height 8
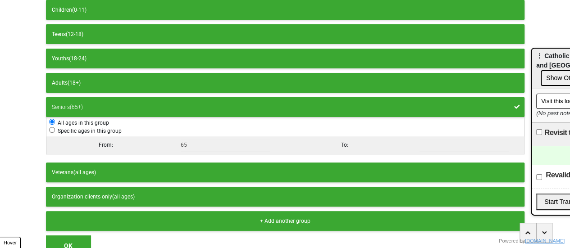
click at [223, 219] on div "+ Add another group" at bounding box center [285, 221] width 467 height 8
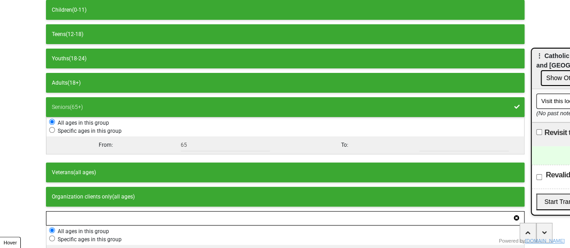
scroll to position [190, 0]
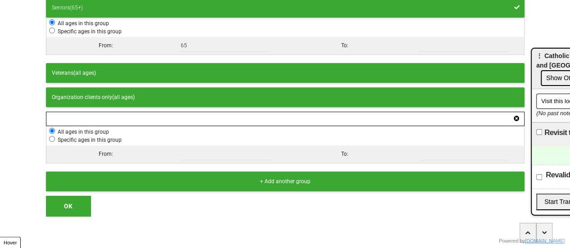
click at [164, 150] on div "From:" at bounding box center [105, 154] width 119 height 8
click at [97, 139] on span "Specific ages in this group" at bounding box center [88, 140] width 67 height 6
radio input "false"
radio input "true"
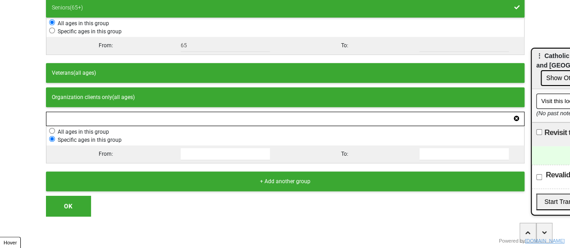
click at [65, 212] on button "OK" at bounding box center [68, 206] width 45 height 21
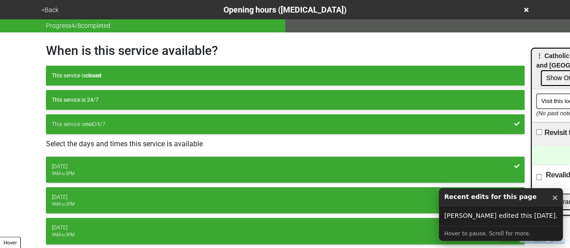
click at [50, 10] on button "<Back" at bounding box center [50, 10] width 23 height 10
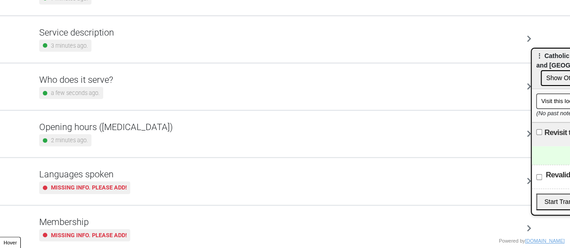
scroll to position [83, 0]
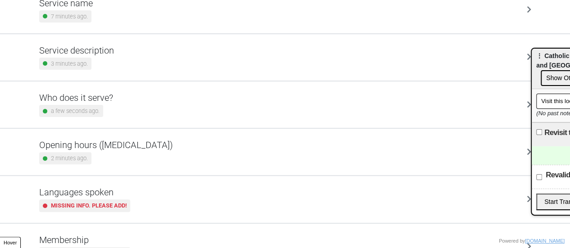
click at [121, 104] on div "Who does it serve? a few seconds ago." at bounding box center [285, 104] width 492 height 25
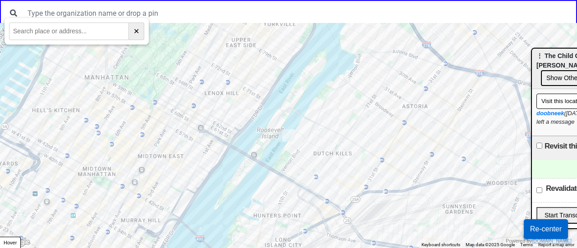
paste input "6935 4th Avenue, Brooklyn, NY, 11209"
type input "6935 4th Avenue, Brooklyn, NY, 11209"
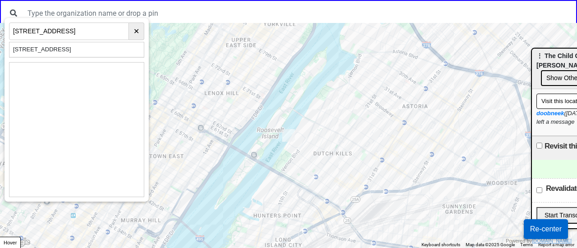
click at [537, 231] on button "Re-center" at bounding box center [546, 230] width 44 height 20
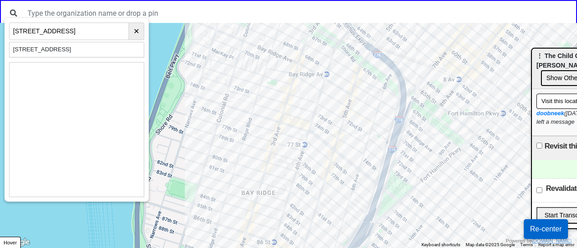
drag, startPoint x: 307, startPoint y: 134, endPoint x: 277, endPoint y: 225, distance: 95.8
click at [277, 225] on div at bounding box center [288, 135] width 577 height 225
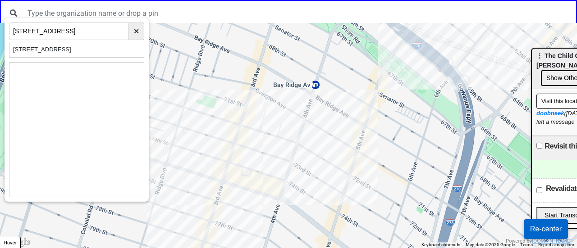
click at [315, 107] on div at bounding box center [288, 135] width 577 height 225
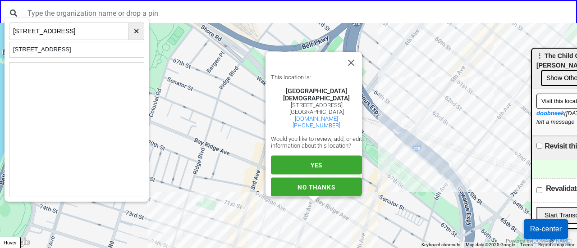
scroll to position [8, 0]
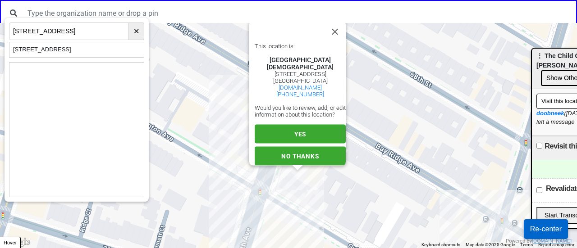
drag, startPoint x: 319, startPoint y: 223, endPoint x: 329, endPoint y: 181, distance: 43.5
click at [329, 181] on div "This location is: Bay Ridge Center Church 411 Ovington Ave Brooklyn, NY 11209 b…" at bounding box center [288, 135] width 577 height 225
click at [338, 29] on button "Close" at bounding box center [335, 32] width 22 height 22
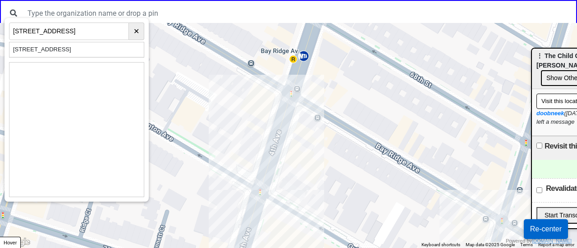
click at [299, 180] on div at bounding box center [288, 135] width 577 height 225
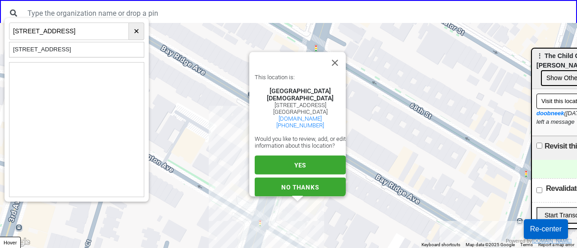
click at [294, 169] on span "YES" at bounding box center [300, 165] width 12 height 7
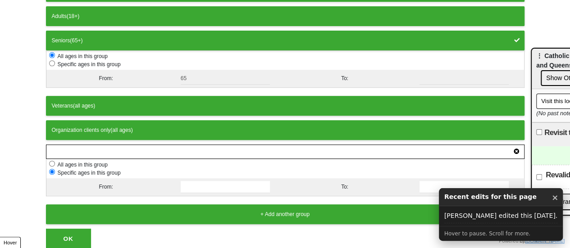
scroll to position [190, 0]
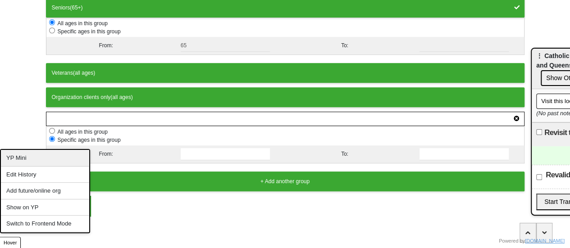
click at [34, 160] on div "YP Mini" at bounding box center [45, 158] width 88 height 17
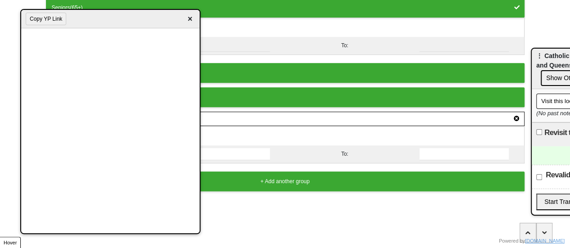
click at [192, 22] on span "×" at bounding box center [190, 19] width 10 height 12
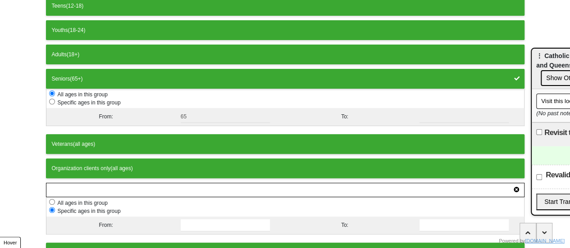
scroll to position [100, 0]
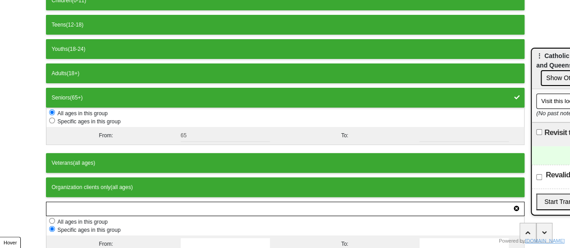
click at [497, 96] on div "Seniors (65+)" at bounding box center [285, 98] width 467 height 8
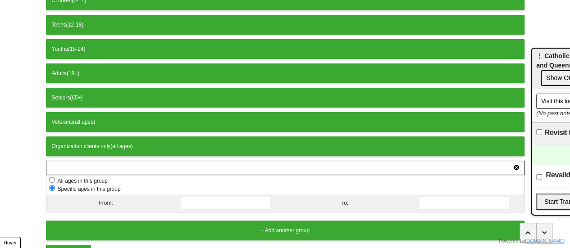
click at [187, 197] on input "number" at bounding box center [226, 203] width 90 height 12
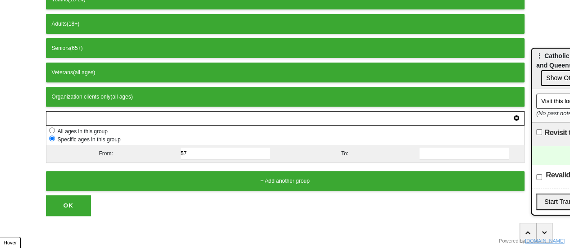
type input "57"
click at [75, 196] on button "OK" at bounding box center [68, 206] width 45 height 21
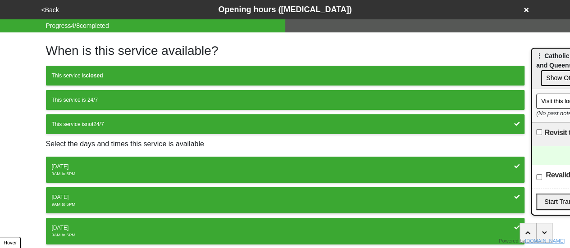
click at [53, 10] on button "<Back" at bounding box center [50, 10] width 23 height 10
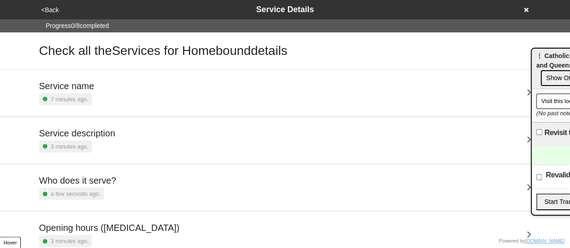
click at [113, 184] on div "Who does it serve? a few seconds ago." at bounding box center [285, 187] width 492 height 25
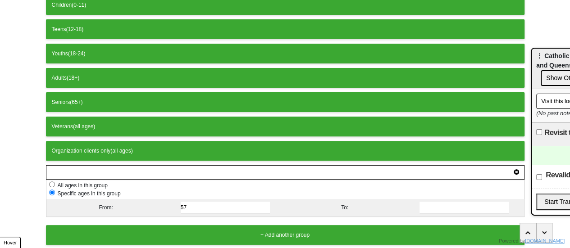
scroll to position [149, 0]
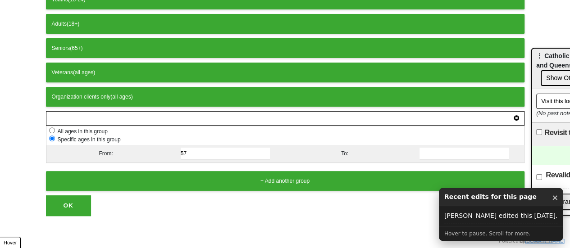
drag, startPoint x: 196, startPoint y: 152, endPoint x: 153, endPoint y: 144, distance: 43.6
click at [153, 145] on div "From: 57 To:" at bounding box center [285, 154] width 478 height 18
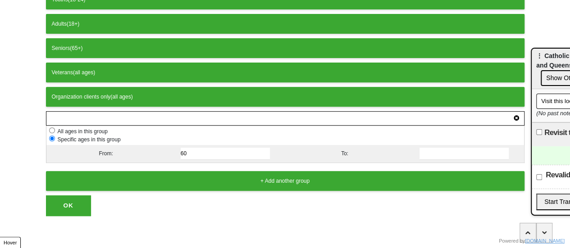
type input "60"
click at [61, 198] on button "OK" at bounding box center [68, 206] width 45 height 21
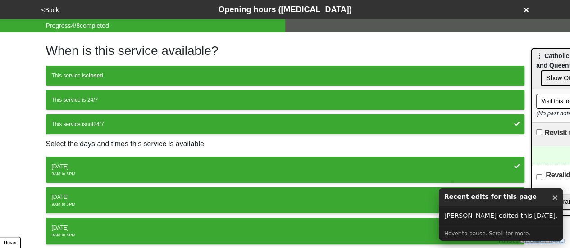
click at [48, 9] on button "<Back" at bounding box center [50, 10] width 23 height 10
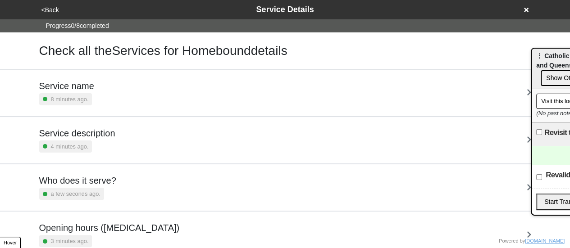
click at [527, 9] on icon at bounding box center [526, 10] width 5 height 5
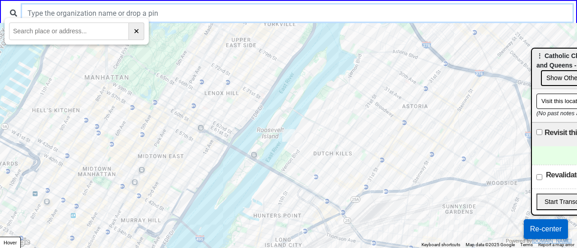
click at [195, 13] on input "text" at bounding box center [297, 13] width 551 height 17
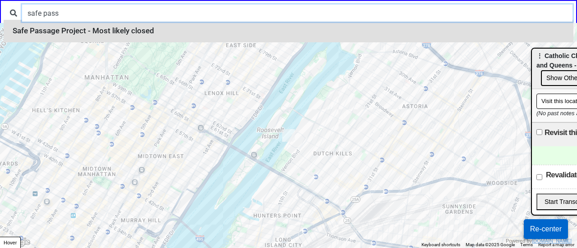
type input "safe pass"
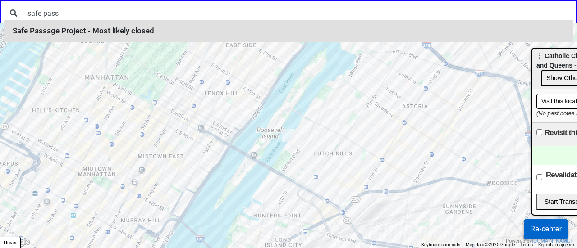
click at [179, 24] on li "Safe Passage Project - Most likely closed" at bounding box center [289, 31] width 570 height 23
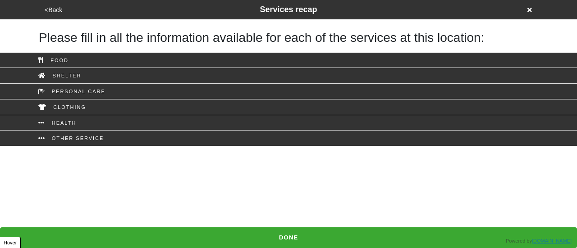
click at [58, 8] on button "<Back" at bounding box center [53, 10] width 23 height 10
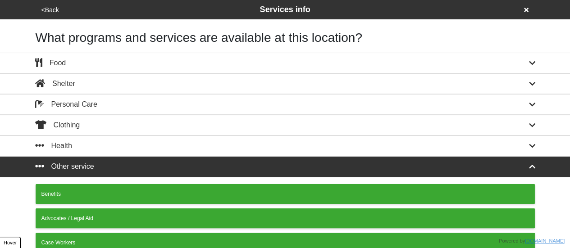
click at [53, 7] on button "<Back" at bounding box center [50, 10] width 23 height 10
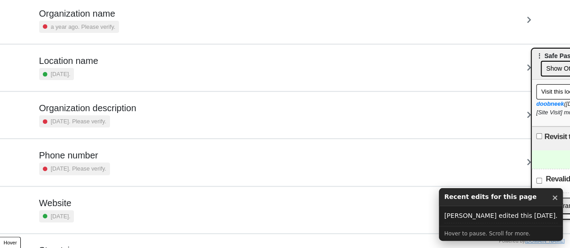
scroll to position [36, 0]
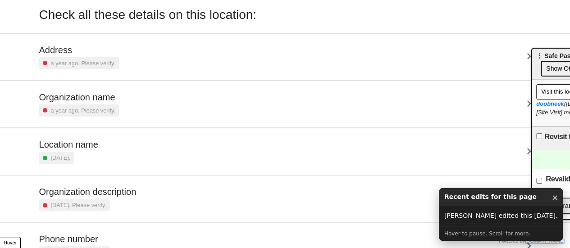
click at [81, 197] on div "Organization description [DATE]. Please verify." at bounding box center [87, 199] width 97 height 25
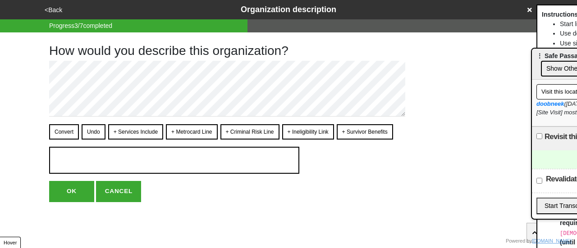
click at [58, 11] on button "<Back" at bounding box center [53, 10] width 23 height 10
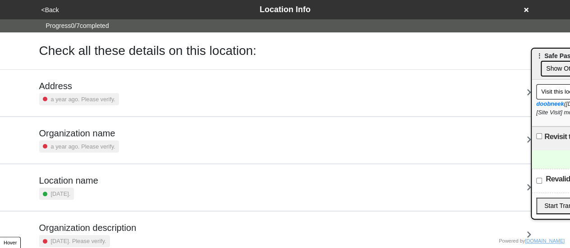
click at [81, 187] on div "Location name [DATE]." at bounding box center [68, 187] width 59 height 25
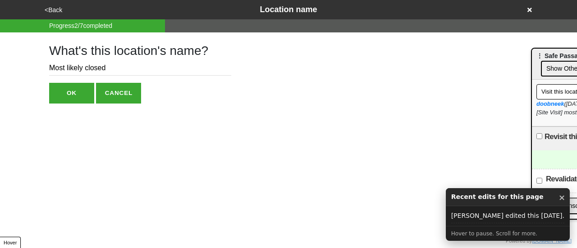
click at [86, 69] on input "Most likely closed" at bounding box center [140, 68] width 182 height 15
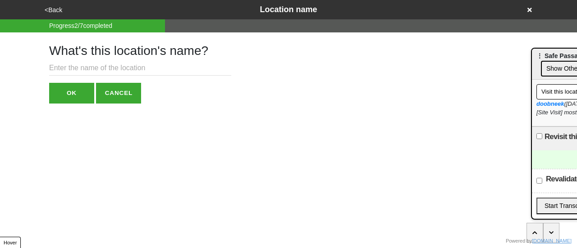
click at [84, 93] on button "OK" at bounding box center [71, 93] width 45 height 21
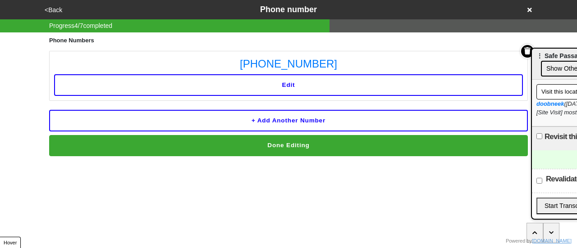
click at [56, 9] on button "<Back" at bounding box center [53, 10] width 23 height 10
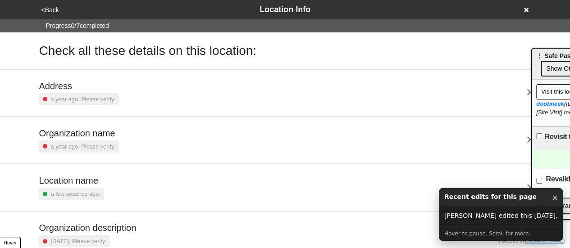
click at [96, 93] on div "a year ago. Please verify." at bounding box center [79, 99] width 80 height 12
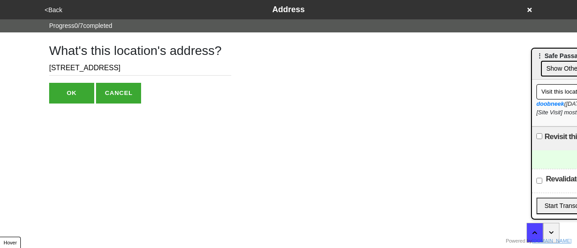
click at [54, 11] on button "<Back" at bounding box center [53, 10] width 23 height 10
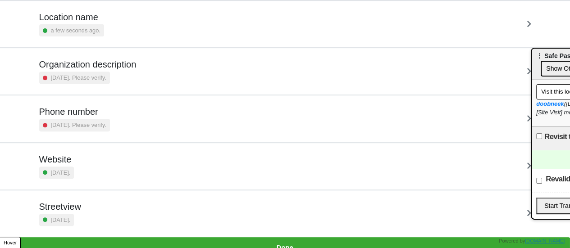
scroll to position [171, 0]
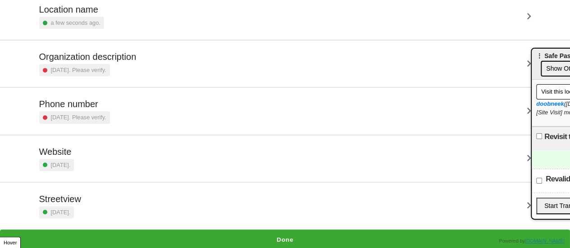
click at [278, 240] on button "Done" at bounding box center [285, 240] width 570 height 21
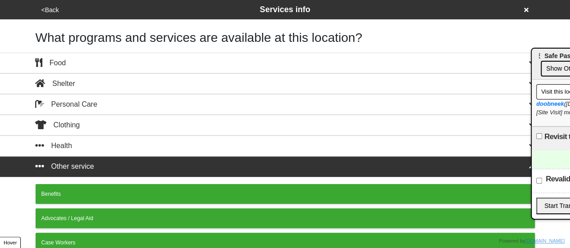
scroll to position [226, 0]
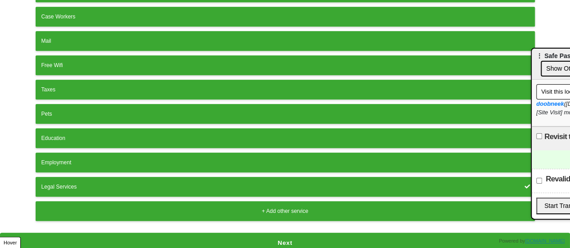
click at [280, 238] on button "Next" at bounding box center [285, 243] width 570 height 21
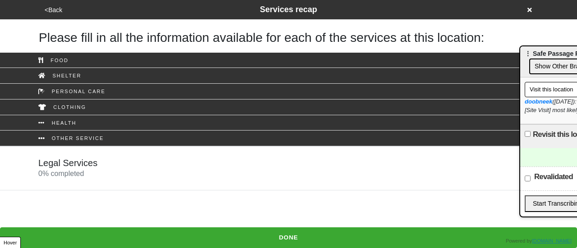
drag, startPoint x: 562, startPoint y: 60, endPoint x: 473, endPoint y: 49, distance: 89.5
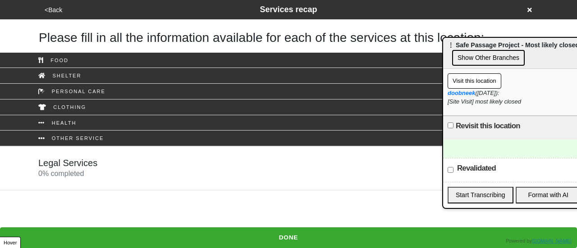
click at [135, 179] on link "Legal Services 0 % completed" at bounding box center [288, 169] width 577 height 44
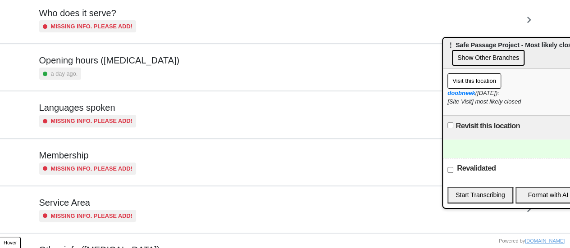
scroll to position [218, 0]
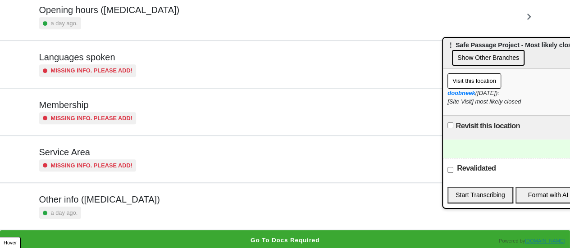
click at [143, 198] on div "Other info ([MEDICAL_DATA]) a day ago." at bounding box center [285, 206] width 492 height 25
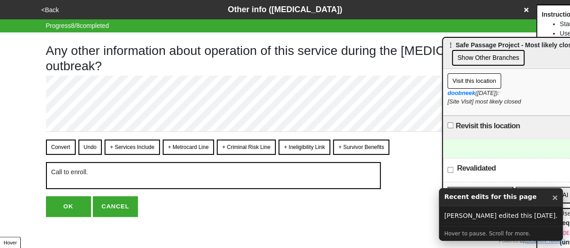
click at [47, 14] on button "<Back" at bounding box center [50, 10] width 23 height 10
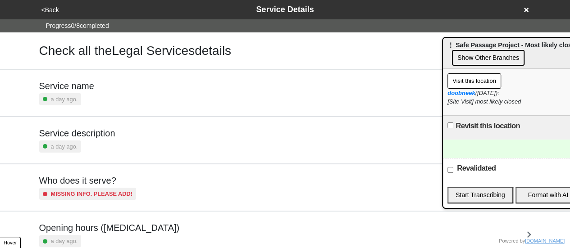
click at [66, 138] on h5 "Service description" at bounding box center [77, 133] width 76 height 11
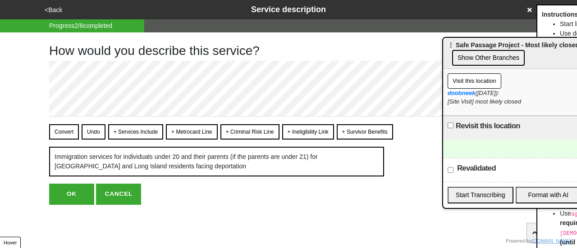
click at [53, 10] on button "<Back" at bounding box center [53, 10] width 23 height 10
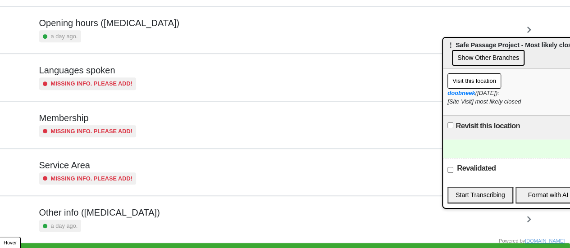
scroll to position [218, 0]
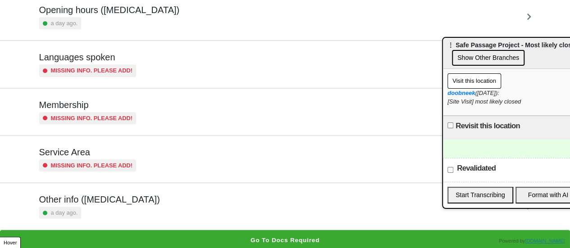
click at [149, 210] on div "Other info ([MEDICAL_DATA]) a day ago." at bounding box center [285, 206] width 492 height 25
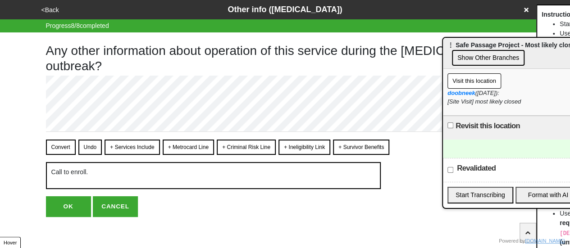
click at [54, 10] on button "<Back" at bounding box center [50, 10] width 23 height 10
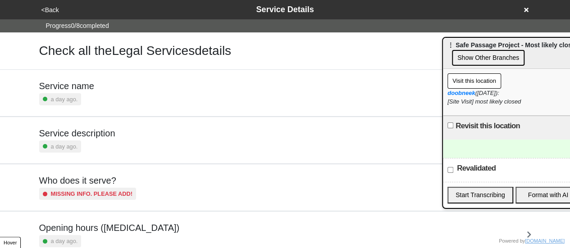
click at [126, 147] on div "Service description a day ago." at bounding box center [285, 140] width 492 height 25
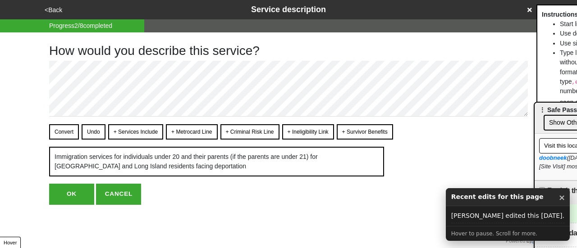
drag, startPoint x: 485, startPoint y: 45, endPoint x: 566, endPoint y: 105, distance: 100.8
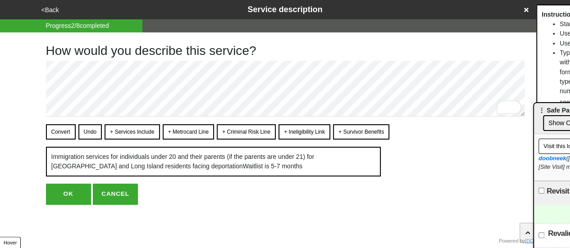
click at [52, 130] on button "Convert" at bounding box center [61, 131] width 30 height 15
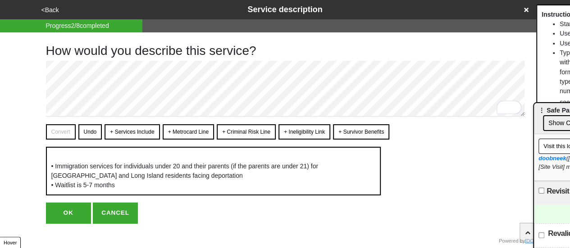
click at [68, 210] on button "OK" at bounding box center [68, 213] width 45 height 21
type textarea "x"
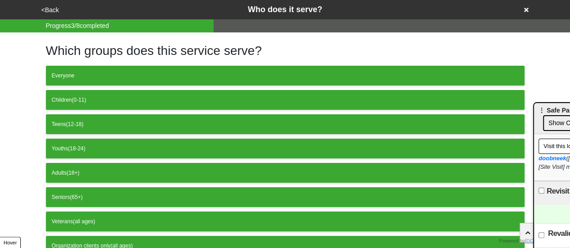
click at [55, 12] on button "<Back" at bounding box center [50, 10] width 23 height 10
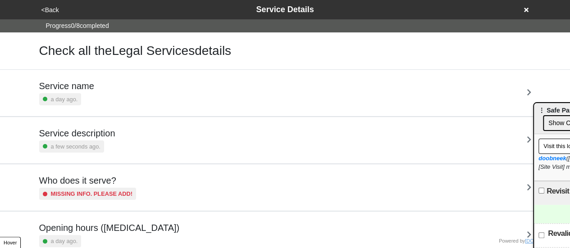
scroll to position [218, 0]
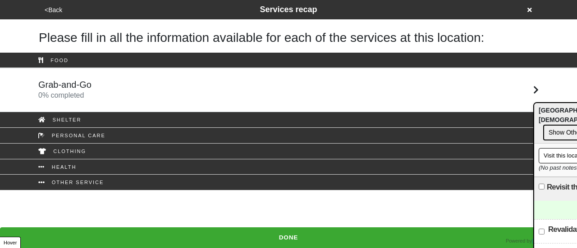
click at [53, 12] on button "<Back" at bounding box center [53, 10] width 23 height 10
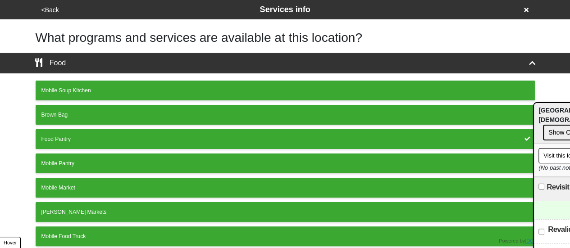
click at [47, 9] on button "<Back" at bounding box center [50, 10] width 23 height 10
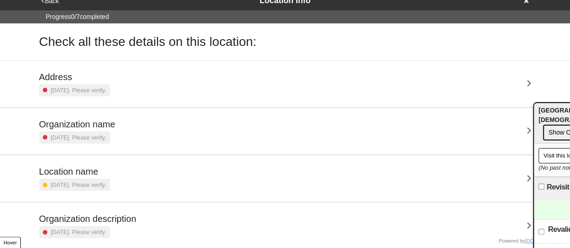
scroll to position [171, 0]
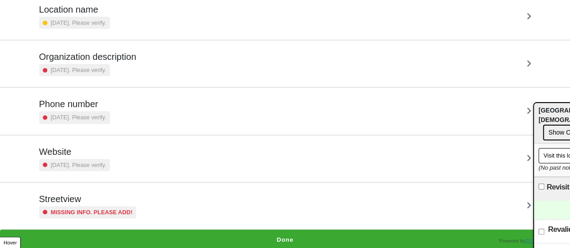
click at [79, 209] on small "Missing info. Please add!" at bounding box center [92, 212] width 82 height 9
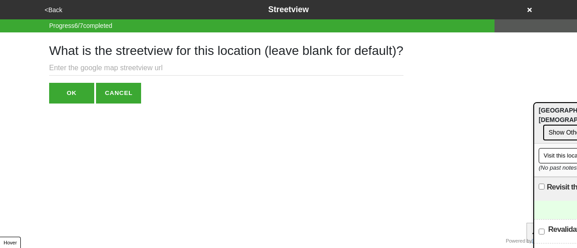
click at [100, 67] on input "text" at bounding box center [226, 68] width 354 height 15
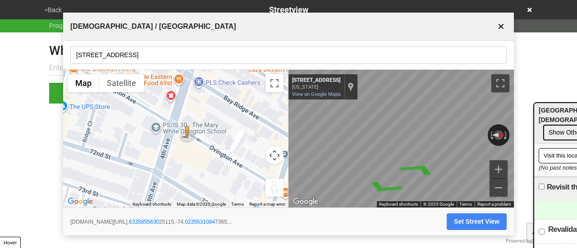
drag, startPoint x: 181, startPoint y: 136, endPoint x: 192, endPoint y: 200, distance: 64.9
click at [192, 200] on div "To activate drag with keyboard, press Alt + Enter. Once in keyboard drag state,…" at bounding box center [175, 139] width 225 height 138
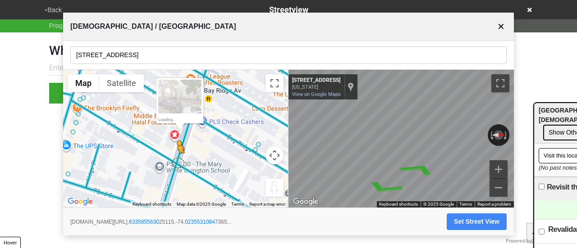
drag, startPoint x: 191, startPoint y: 172, endPoint x: 177, endPoint y: 161, distance: 17.0
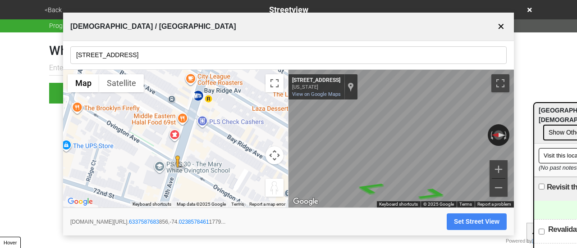
click at [460, 219] on button "Set Street View" at bounding box center [477, 222] width 60 height 17
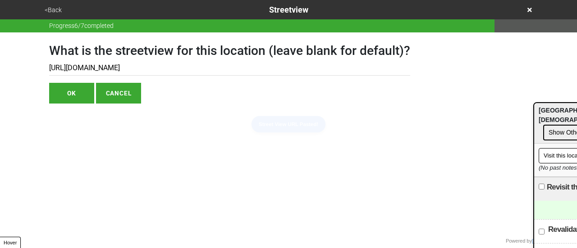
type input "[URL][DOMAIN_NAME]"
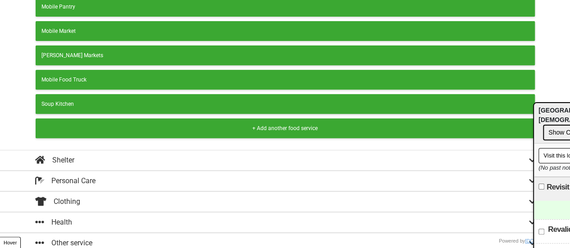
scroll to position [178, 0]
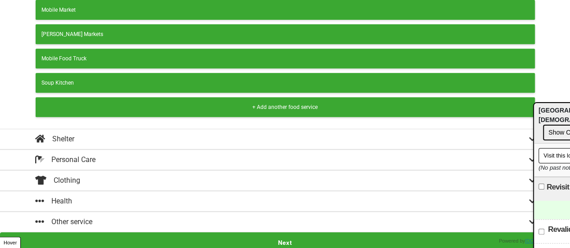
click at [200, 240] on button "Next" at bounding box center [285, 243] width 570 height 21
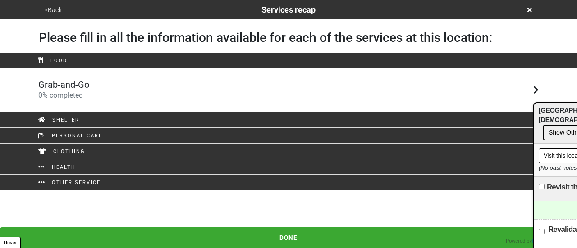
click at [87, 89] on h5 "Grab-and-Go" at bounding box center [63, 84] width 51 height 11
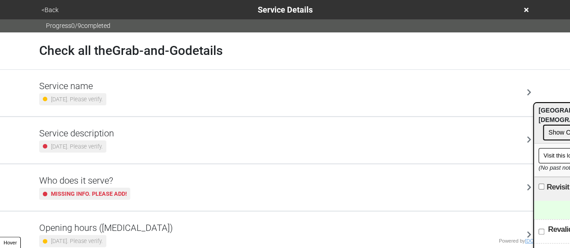
click at [51, 11] on button "<Back" at bounding box center [50, 10] width 23 height 10
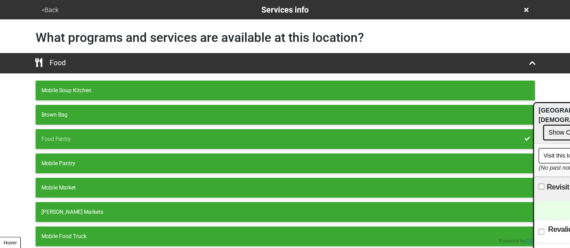
click at [51, 11] on button "<Back" at bounding box center [50, 10] width 23 height 10
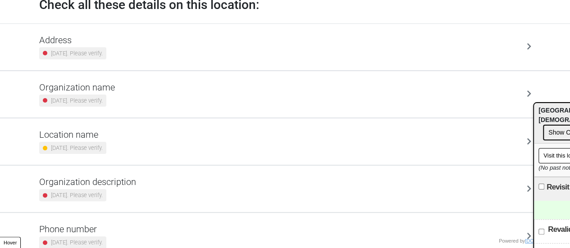
scroll to position [171, 0]
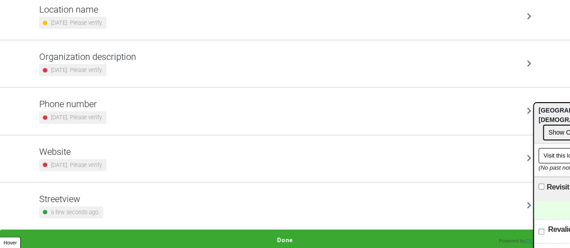
click at [93, 99] on h5 "Phone number" at bounding box center [72, 104] width 67 height 11
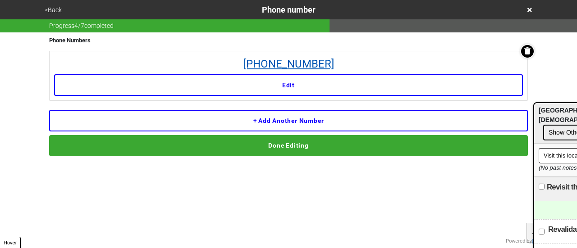
click at [312, 62] on link "[PHONE_NUMBER]" at bounding box center [288, 64] width 469 height 16
drag, startPoint x: 372, startPoint y: 50, endPoint x: 270, endPoint y: 55, distance: 102.9
click at [252, 54] on div "Phone Numbers (718) 748-0650 Edit + Add another number Done Editing" at bounding box center [288, 94] width 479 height 124
copy link "(718) 748-0650"
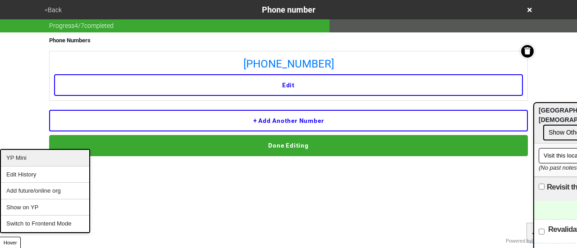
click at [31, 160] on div "YP Mini" at bounding box center [45, 158] width 88 height 17
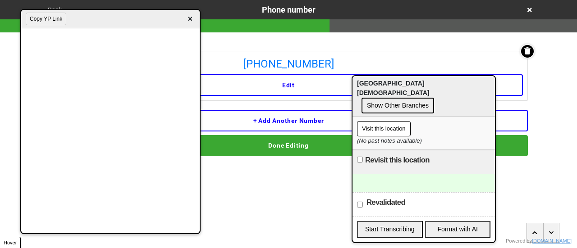
drag, startPoint x: 562, startPoint y: 111, endPoint x: 355, endPoint y: 74, distance: 210.2
click at [357, 80] on span "⋮ Bay Ridge Center - Church" at bounding box center [393, 88] width 72 height 17
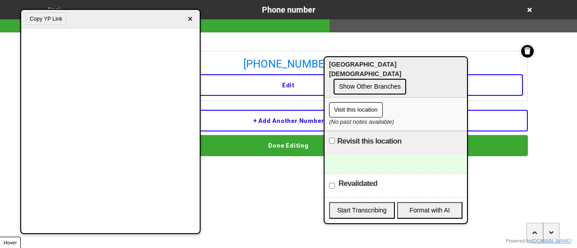
click at [364, 155] on div at bounding box center [396, 164] width 142 height 18
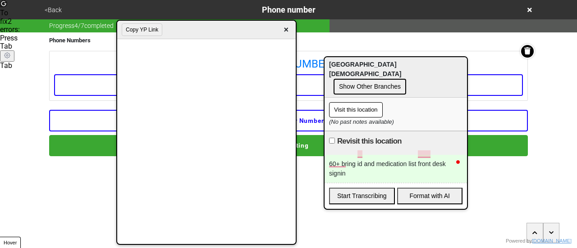
drag, startPoint x: 84, startPoint y: 19, endPoint x: 114, endPoint y: 22, distance: 30.3
click at [193, 23] on div "Copy YP Link ×" at bounding box center [206, 30] width 179 height 18
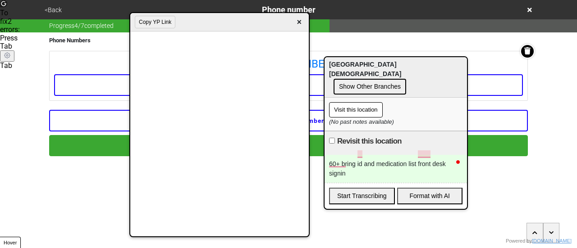
click at [53, 12] on button "<Back" at bounding box center [53, 10] width 23 height 10
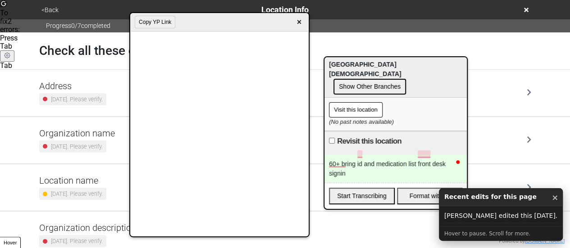
click at [81, 186] on div "Location name 7 months ago. Please verify." at bounding box center [72, 187] width 67 height 25
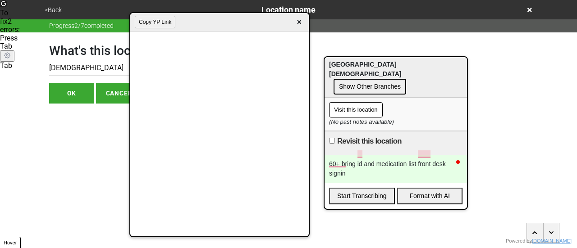
click at [50, 7] on button "<Back" at bounding box center [53, 10] width 23 height 10
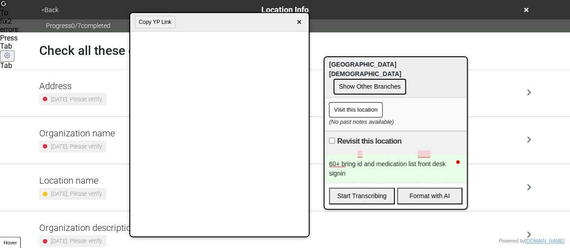
click at [83, 138] on h5 "Organization name" at bounding box center [77, 133] width 76 height 11
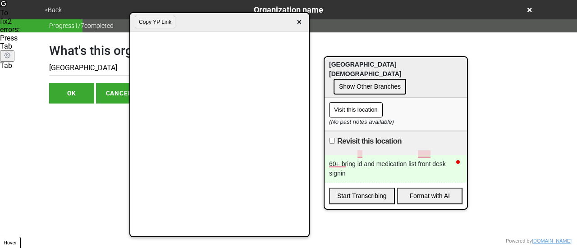
click at [108, 69] on input "[GEOGRAPHIC_DATA]" at bounding box center [141, 68] width 184 height 15
type input "Bay Ridge Center (BRC)"
click at [66, 87] on button "OK" at bounding box center [71, 93] width 45 height 21
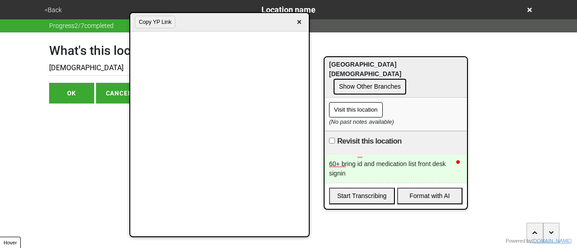
click at [53, 10] on button "<Back" at bounding box center [53, 10] width 23 height 10
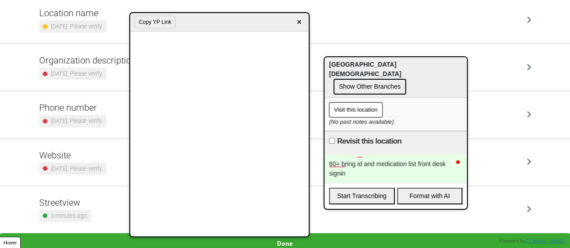
scroll to position [171, 0]
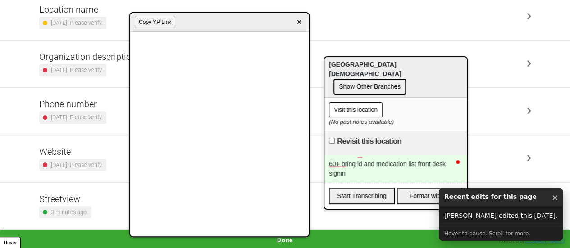
click at [319, 241] on button "Done" at bounding box center [285, 240] width 570 height 21
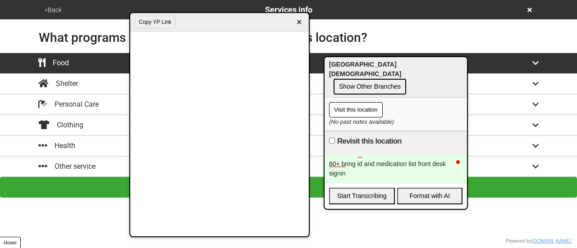
click at [80, 68] on div "Food" at bounding box center [289, 63] width 514 height 11
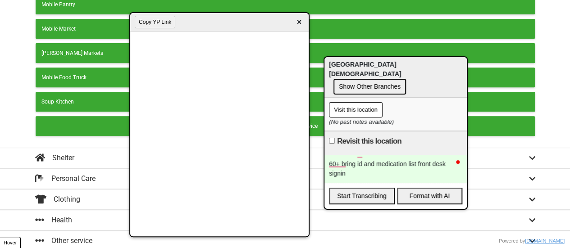
scroll to position [178, 0]
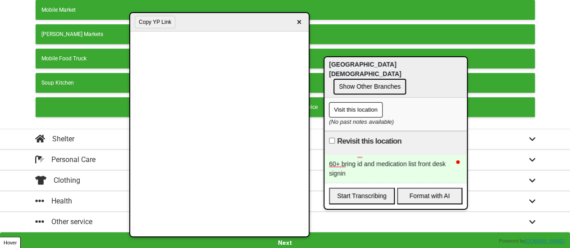
click at [376, 167] on div "60+ bring id and medication list front desk signin" at bounding box center [396, 169] width 142 height 28
click at [396, 163] on div "60+ bring id and medication list front desk signin 9-3 mofri walkin" at bounding box center [396, 169] width 142 height 28
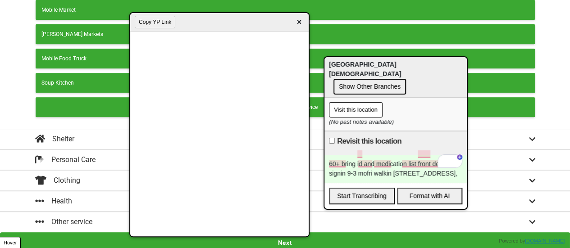
click at [395, 157] on div "60+ bring id and medication list front desk signin 9-3 mofri walkin 15 bay ridg…" at bounding box center [396, 169] width 142 height 28
click at [297, 19] on span "×" at bounding box center [299, 22] width 10 height 12
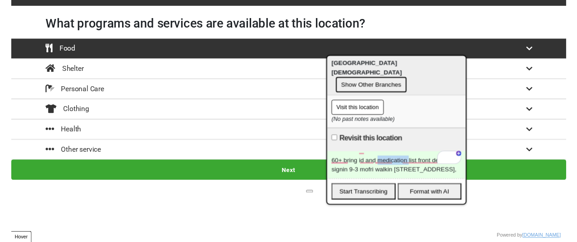
scroll to position [0, 0]
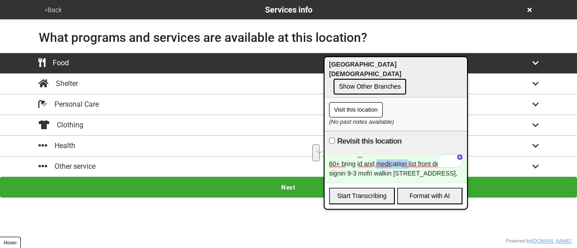
click at [50, 7] on button "<Back" at bounding box center [53, 10] width 23 height 10
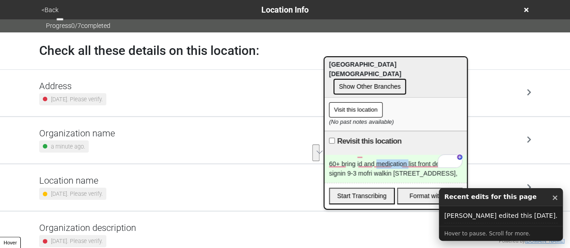
click at [52, 7] on button "<Back" at bounding box center [50, 10] width 23 height 10
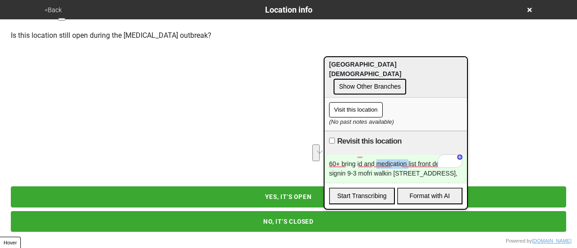
click at [289, 224] on button "NO, IT’S CLOSED" at bounding box center [288, 221] width 555 height 21
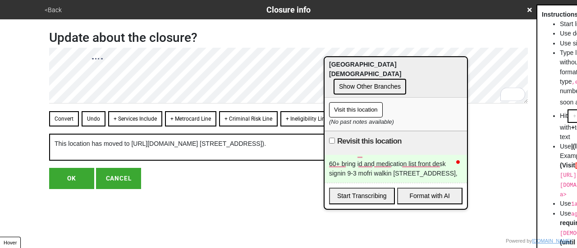
click at [68, 118] on button "Convert" at bounding box center [64, 118] width 30 height 15
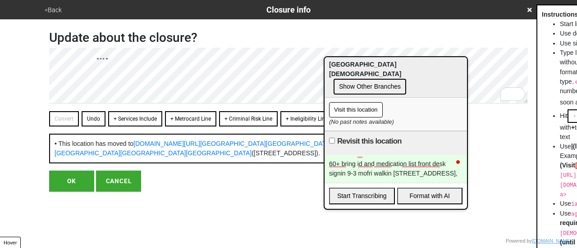
click at [86, 119] on button "Undo" at bounding box center [94, 118] width 24 height 15
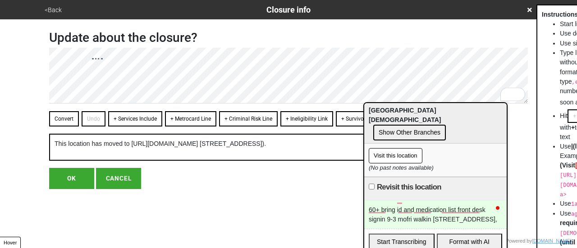
drag, startPoint x: 347, startPoint y: 62, endPoint x: 424, endPoint y: 139, distance: 108.4
click at [407, 124] on span "⋮ Bay Ridge Center - Church" at bounding box center [405, 115] width 72 height 17
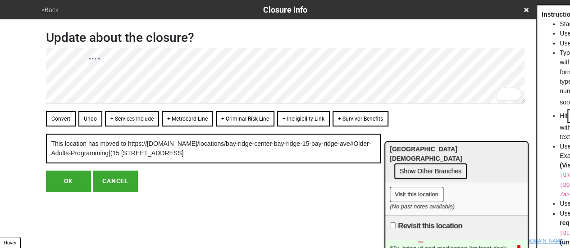
click at [65, 122] on button "Convert" at bounding box center [61, 118] width 30 height 15
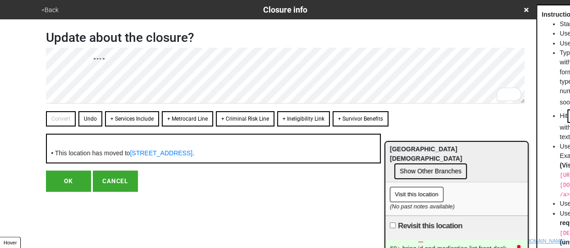
click at [68, 178] on button "OK" at bounding box center [68, 181] width 45 height 21
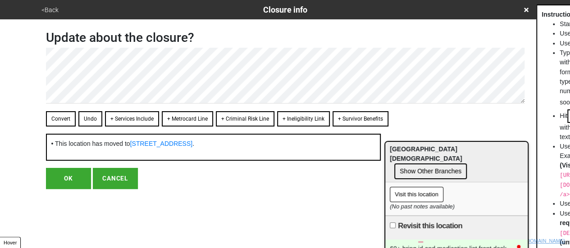
click at [77, 176] on button "OK" at bounding box center [68, 178] width 45 height 21
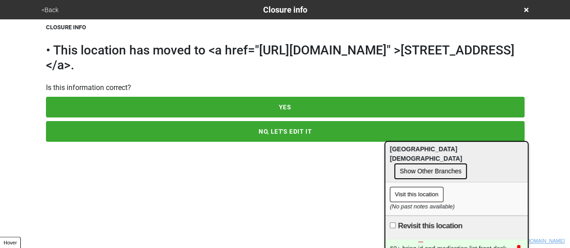
click at [276, 118] on button "YES" at bounding box center [285, 107] width 479 height 21
type textarea "x"
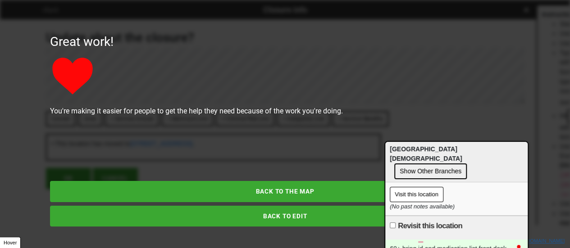
click at [281, 191] on button "BACK TO THE MAP" at bounding box center [285, 191] width 471 height 21
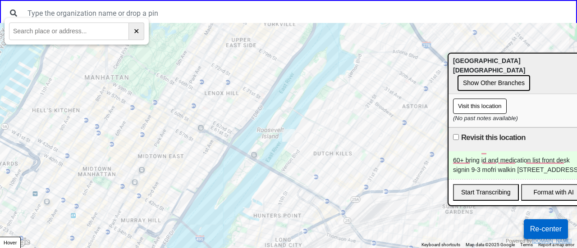
drag, startPoint x: 417, startPoint y: 151, endPoint x: 508, endPoint y: 60, distance: 128.8
click at [507, 60] on span "⋮ Bay Ridge Center - Church" at bounding box center [489, 65] width 72 height 17
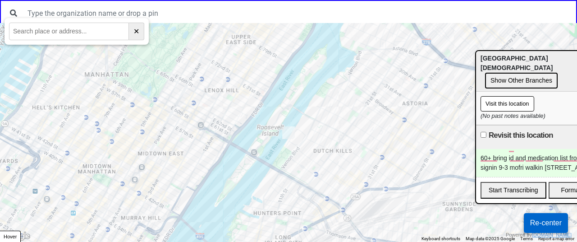
click at [542, 228] on button "Re-center" at bounding box center [546, 223] width 44 height 20
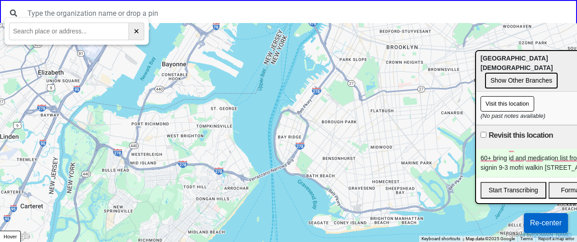
click at [30, 37] on input "text" at bounding box center [69, 32] width 120 height 18
paste input "6022 4th Avenue, Brooklyn, NY, 11220"
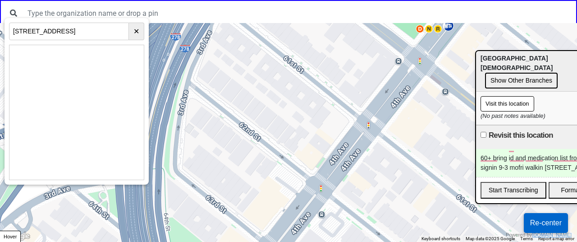
click at [70, 31] on input "6022 4th Avenue, Brooklyn, NY, 11220" at bounding box center [69, 32] width 120 height 18
paste input "7316 13th Avenue, 3rd Floor, Brooklyn, NY, 11228"
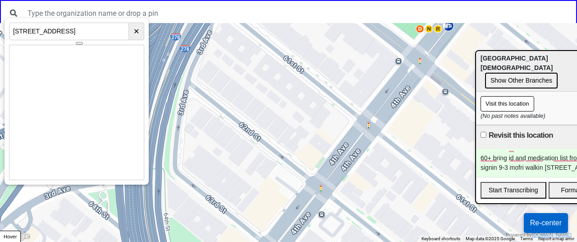
type input "7316 13th Avenue, 3rd Floor, Brooklyn, NY, 11228"
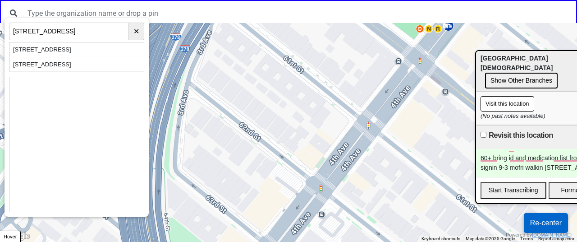
click at [66, 51] on div "7316 13th Avenue 3rd floor, Brooklyn, NY 11228, USA" at bounding box center [76, 49] width 134 height 15
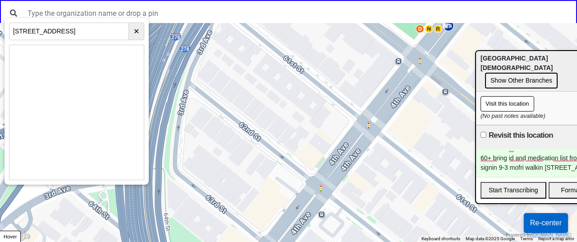
scroll to position [0, 0]
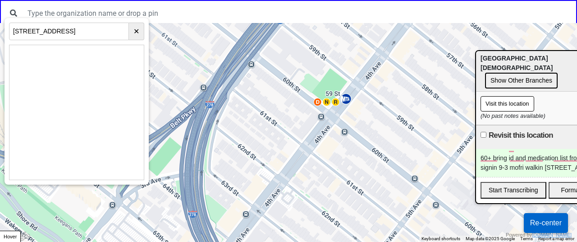
click at [262, 176] on div at bounding box center [288, 132] width 577 height 219
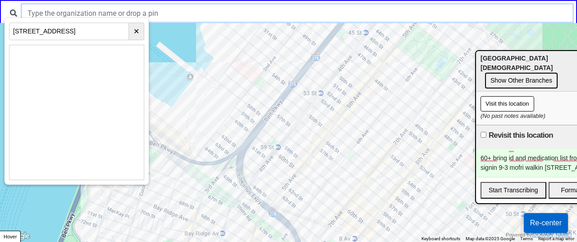
drag, startPoint x: 227, startPoint y: 198, endPoint x: 265, endPoint y: 119, distance: 87.9
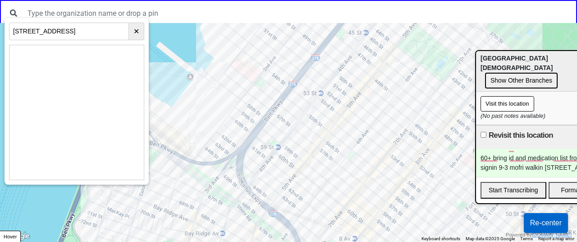
click at [232, 0] on div "← Move left → Move right ↑ Move up ↓ Move down + Zoom in - Zoom out Home Jump l…" at bounding box center [288, 0] width 577 height 0
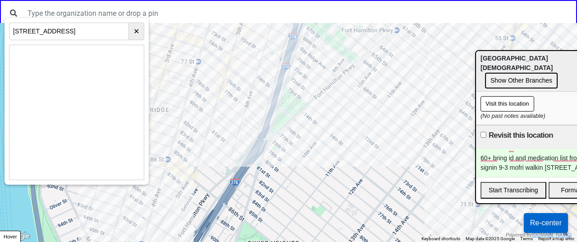
drag, startPoint x: 280, startPoint y: 146, endPoint x: 274, endPoint y: 102, distance: 44.3
click at [274, 102] on div at bounding box center [288, 132] width 577 height 219
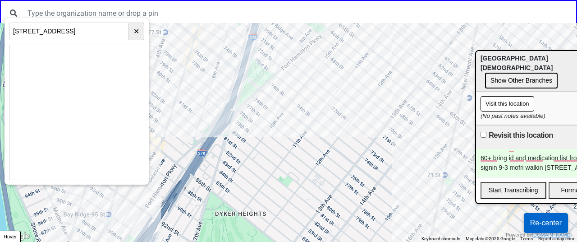
drag, startPoint x: 301, startPoint y: 139, endPoint x: 263, endPoint y: 116, distance: 43.7
click at [266, 117] on div at bounding box center [288, 132] width 577 height 219
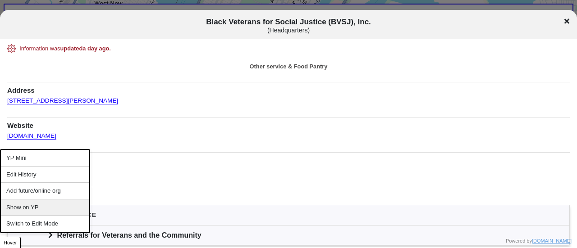
click at [55, 219] on div "Switch to Edit Mode" at bounding box center [45, 224] width 88 height 17
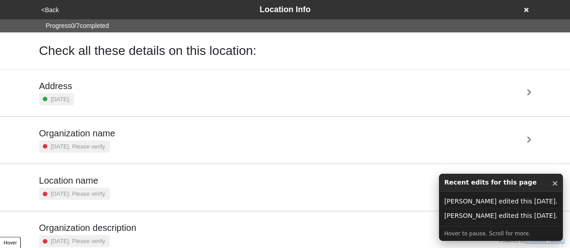
click at [529, 9] on div "<Back Location Info" at bounding box center [285, 10] width 493 height 12
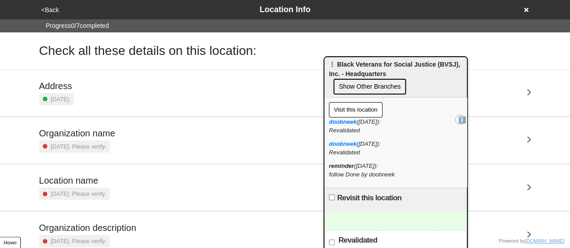
click at [524, 10] on div "<Back Location Info" at bounding box center [285, 10] width 493 height 12
click at [529, 12] on div "<Back Location Info" at bounding box center [285, 10] width 493 height 12
click at [524, 10] on icon at bounding box center [526, 10] width 5 height 6
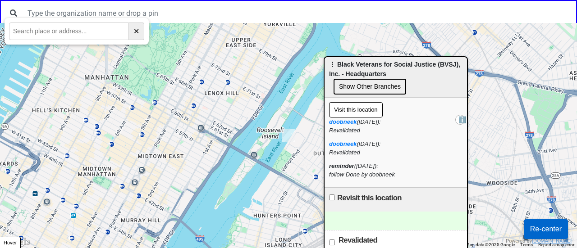
drag, startPoint x: 62, startPoint y: 40, endPoint x: 57, endPoint y: 33, distance: 8.4
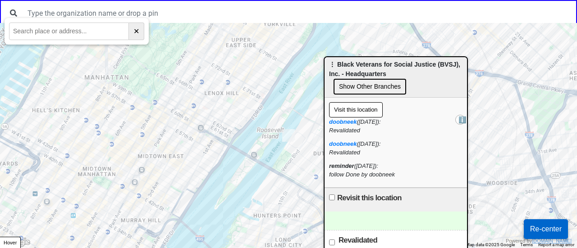
paste input "[STREET_ADDRESS]"
type input "[STREET_ADDRESS]"
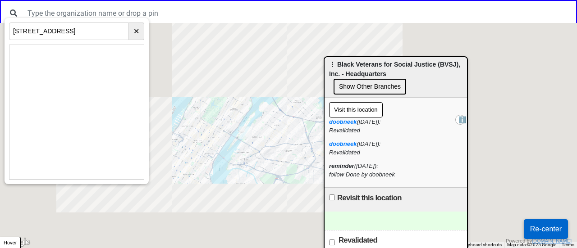
drag, startPoint x: 211, startPoint y: 198, endPoint x: 260, endPoint y: 49, distance: 157.0
click at [260, 49] on div at bounding box center [288, 135] width 577 height 225
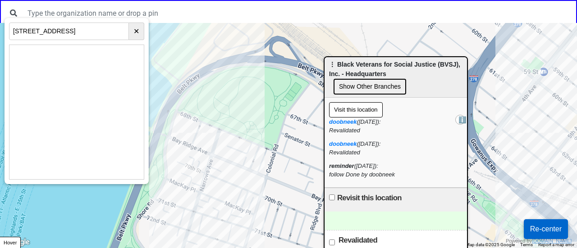
drag, startPoint x: 205, startPoint y: 186, endPoint x: 228, endPoint y: 189, distance: 22.7
click at [228, 189] on div at bounding box center [288, 135] width 577 height 225
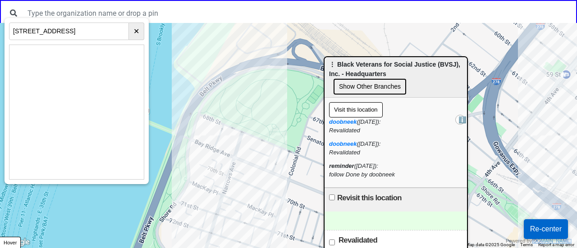
click at [207, 133] on div at bounding box center [288, 135] width 577 height 225
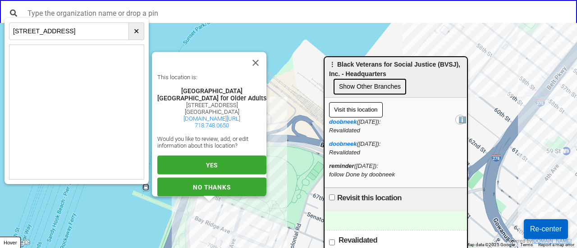
scroll to position [8, 0]
click at [227, 156] on button "YES" at bounding box center [211, 165] width 109 height 19
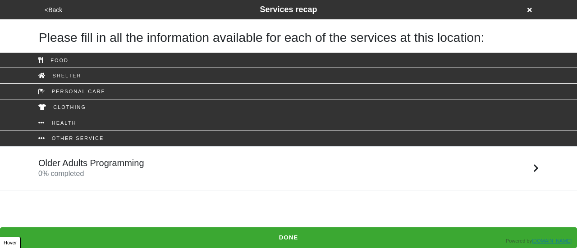
click at [166, 159] on div "Older Adults Programming 0 % completed" at bounding box center [289, 169] width 514 height 22
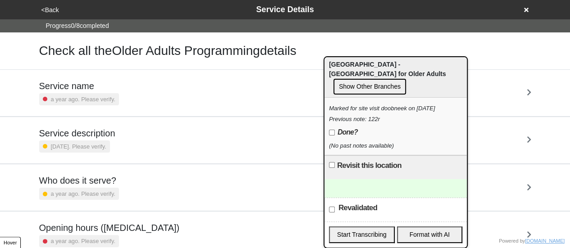
scroll to position [90, 0]
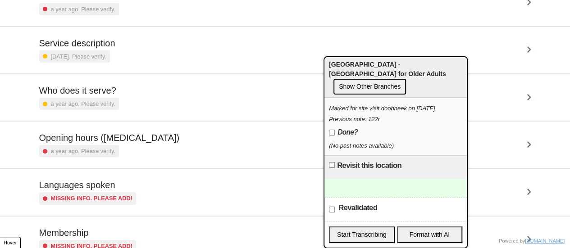
click at [139, 150] on div "a year ago. Please verify." at bounding box center [109, 151] width 141 height 12
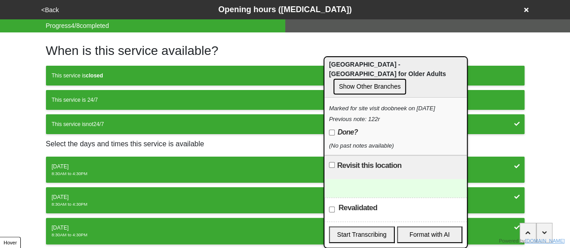
drag, startPoint x: 133, startPoint y: 171, endPoint x: 115, endPoint y: 176, distance: 19.7
click at [133, 171] on div "8:30AM to 4:30PM" at bounding box center [285, 174] width 467 height 6
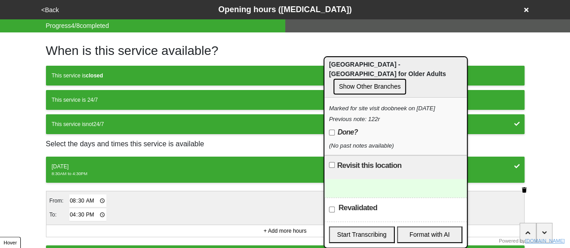
click at [337, 127] on label "Done?" at bounding box center [343, 132] width 29 height 11
click at [335, 130] on input "Done?" at bounding box center [332, 133] width 6 height 6
checkbox input "true"
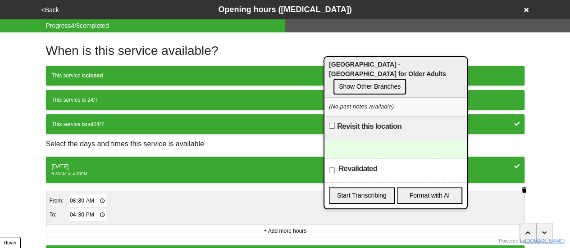
click at [72, 197] on input "08:30" at bounding box center [87, 201] width 37 height 13
type input "09:00"
click at [75, 212] on input "16:30" at bounding box center [87, 215] width 37 height 13
type input "15:00"
click at [98, 78] on strong "closed" at bounding box center [94, 76] width 17 height 6
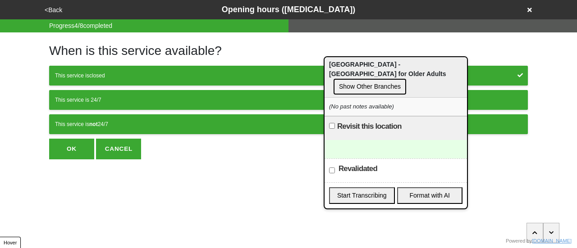
click at [107, 117] on button "This service is not 24/7" at bounding box center [288, 125] width 479 height 20
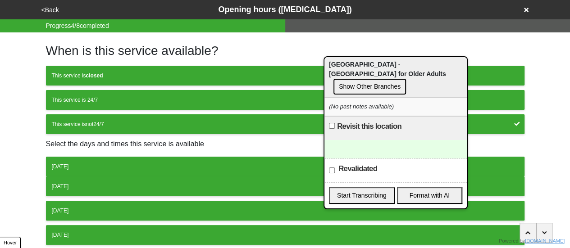
click at [78, 163] on div "[DATE]" at bounding box center [285, 167] width 467 height 8
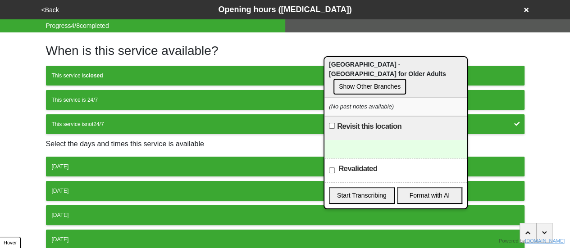
click at [85, 167] on div "[DATE]" at bounding box center [285, 167] width 467 height 8
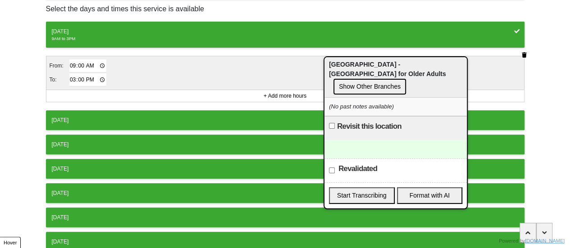
click at [105, 114] on button "[DATE]" at bounding box center [285, 120] width 479 height 20
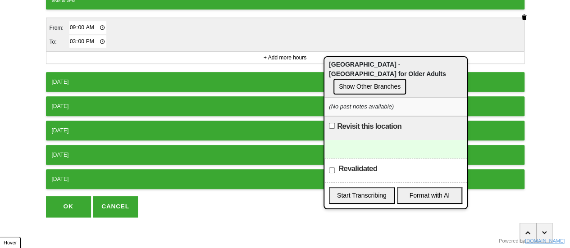
click at [109, 78] on div "[DATE]" at bounding box center [285, 82] width 467 height 8
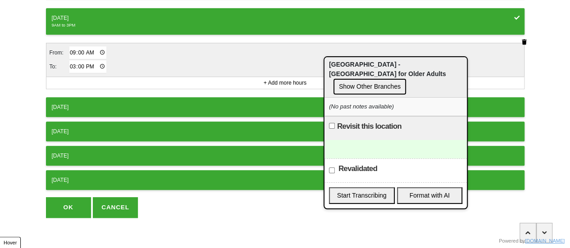
click at [101, 105] on div "[DATE]" at bounding box center [285, 107] width 467 height 8
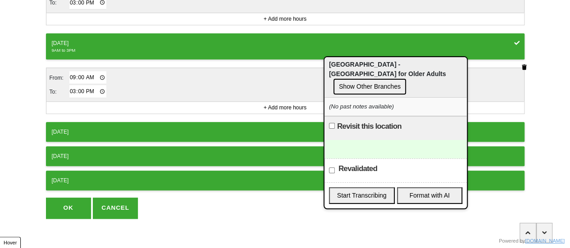
click at [96, 131] on div "[DATE]" at bounding box center [285, 132] width 467 height 8
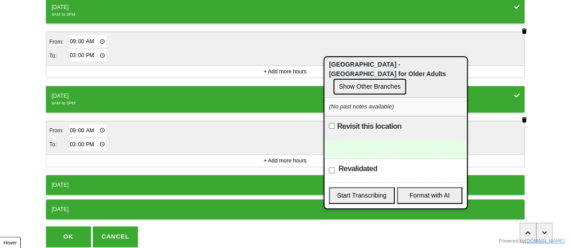
scroll to position [454, 0]
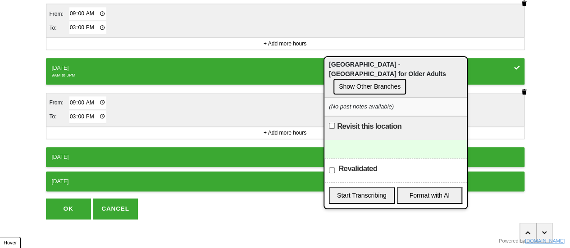
click at [73, 201] on button "OK" at bounding box center [68, 209] width 45 height 21
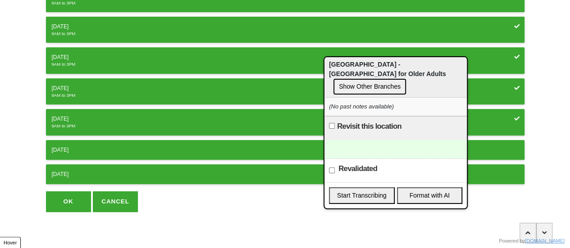
scroll to position [167, 0]
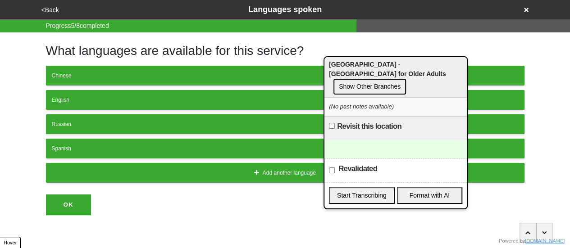
click at [53, 10] on button "<Back" at bounding box center [50, 10] width 23 height 10
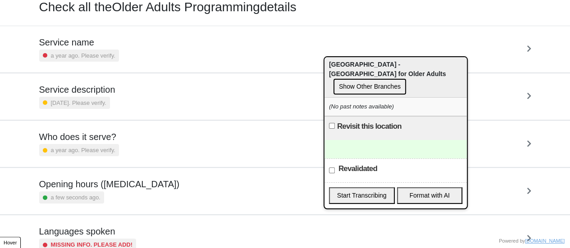
scroll to position [38, 0]
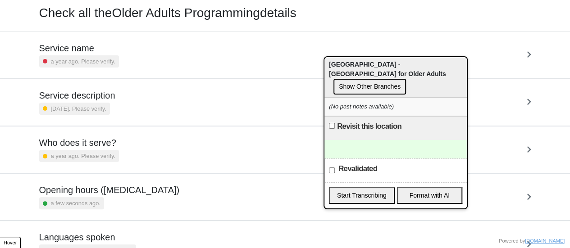
click at [93, 140] on h5 "Who does it serve?" at bounding box center [79, 143] width 80 height 11
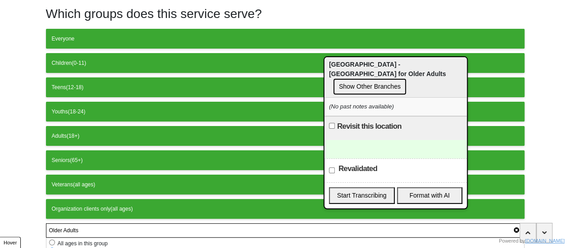
scroll to position [149, 0]
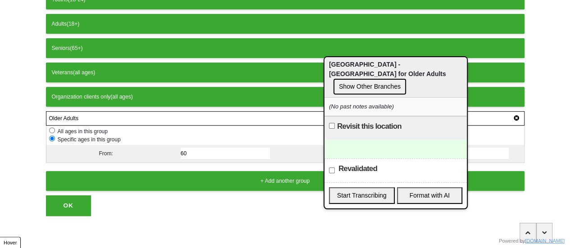
click at [75, 200] on button "OK" at bounding box center [68, 206] width 45 height 21
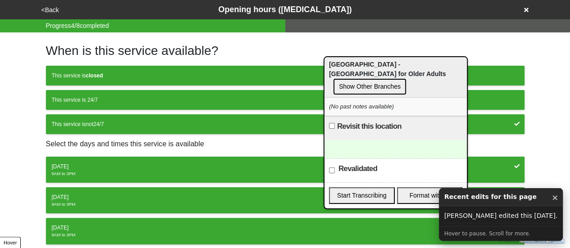
click at [49, 12] on button "<Back" at bounding box center [50, 10] width 23 height 10
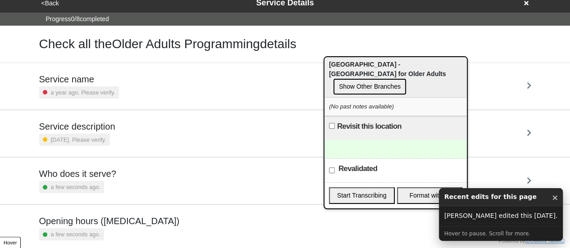
scroll to position [218, 0]
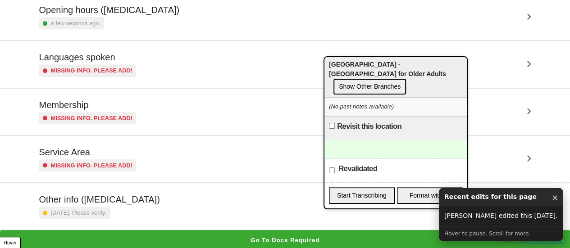
click at [131, 194] on div "Other info ([MEDICAL_DATA]) [DATE]. Please verify." at bounding box center [285, 206] width 492 height 25
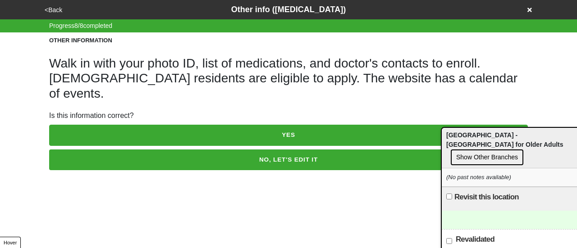
drag, startPoint x: 345, startPoint y: 72, endPoint x: 402, endPoint y: 133, distance: 83.3
click at [462, 142] on div "[GEOGRAPHIC_DATA] - [GEOGRAPHIC_DATA] for Older Adults Show Other Branches" at bounding box center [513, 148] width 142 height 41
click at [294, 125] on button "YES" at bounding box center [288, 135] width 479 height 21
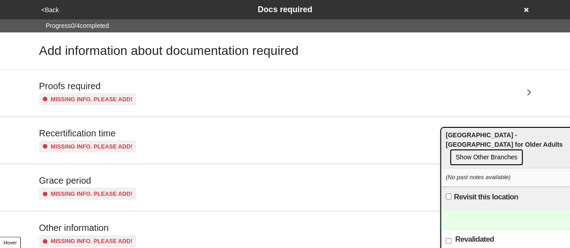
click at [53, 9] on button "<Back" at bounding box center [50, 10] width 23 height 10
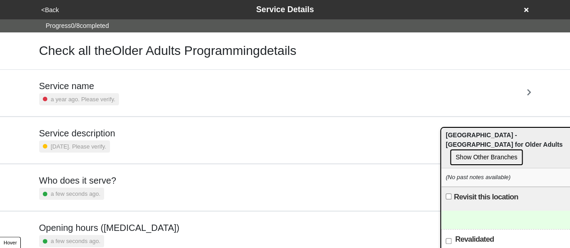
click at [53, 9] on button "<Back" at bounding box center [50, 10] width 23 height 10
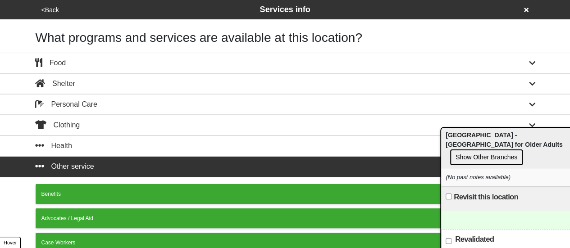
click at [53, 9] on button "<Back" at bounding box center [50, 10] width 23 height 10
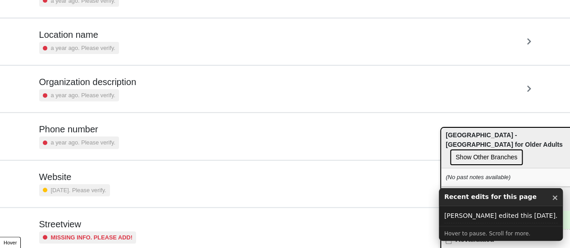
scroll to position [171, 0]
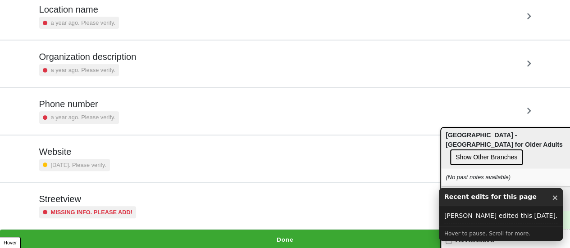
click at [120, 207] on div "Missing info. Please add!" at bounding box center [87, 213] width 97 height 12
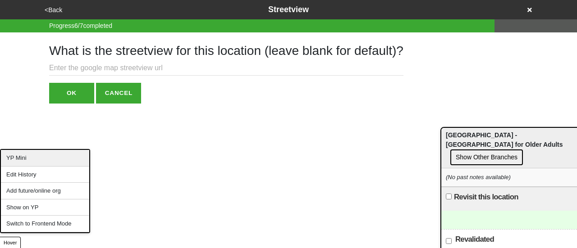
click at [36, 159] on div "YP Mini" at bounding box center [45, 158] width 88 height 17
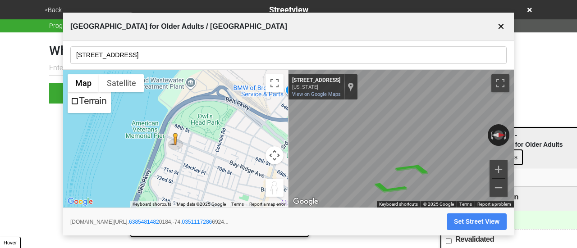
click at [135, 55] on input "[STREET_ADDRESS]" at bounding box center [288, 55] width 436 height 18
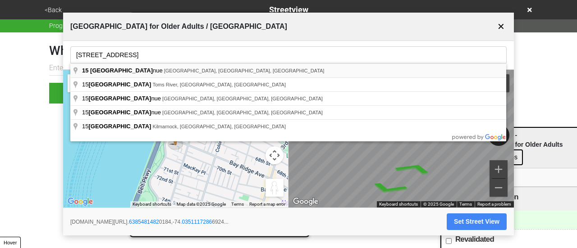
type input "[STREET_ADDRESS]"
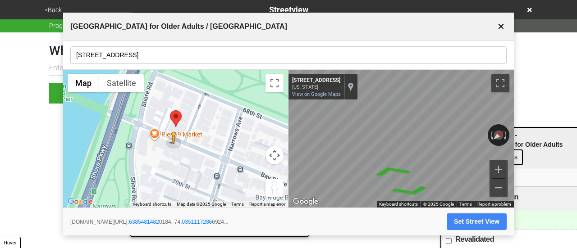
click at [253, 128] on div "← Move left → Move right ↑ Move up ↓ Move down + Zoom in - Zoom out Home Jump l…" at bounding box center [288, 139] width 451 height 138
click at [263, 138] on div "← Move left → Move right ↑ Move up ↓ Move down + Zoom in - Zoom out Home Jump l…" at bounding box center [288, 139] width 451 height 138
click at [468, 224] on button "Set Street View" at bounding box center [477, 222] width 60 height 17
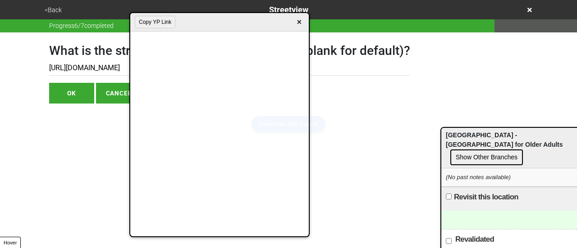
type input "[URL][DOMAIN_NAME]"
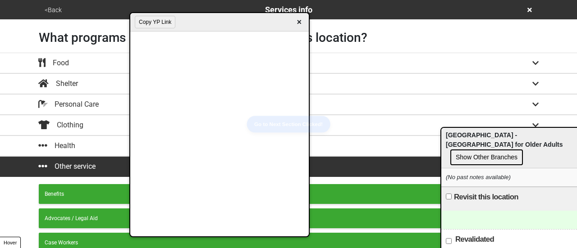
click at [160, 24] on button "Copy YP Link" at bounding box center [155, 22] width 41 height 13
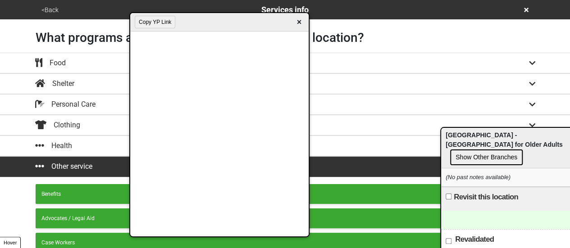
drag, startPoint x: 299, startPoint y: 19, endPoint x: 330, endPoint y: 0, distance: 36.8
click at [301, 20] on span "×" at bounding box center [299, 22] width 10 height 12
